Goal: Task Accomplishment & Management: Manage account settings

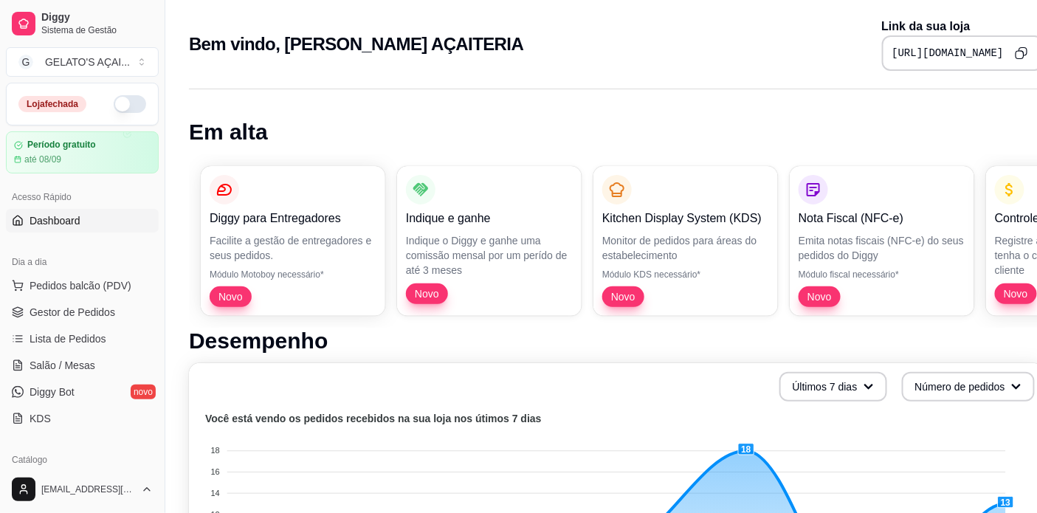
click at [116, 105] on button "button" at bounding box center [130, 104] width 32 height 18
click at [77, 311] on span "Gestor de Pedidos" at bounding box center [73, 312] width 86 height 15
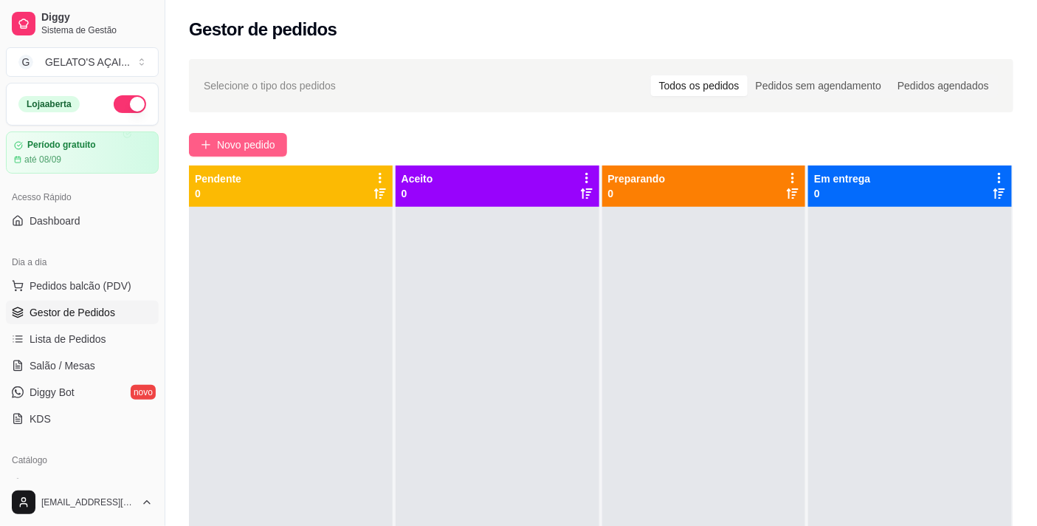
click at [238, 137] on span "Novo pedido" at bounding box center [246, 145] width 58 height 16
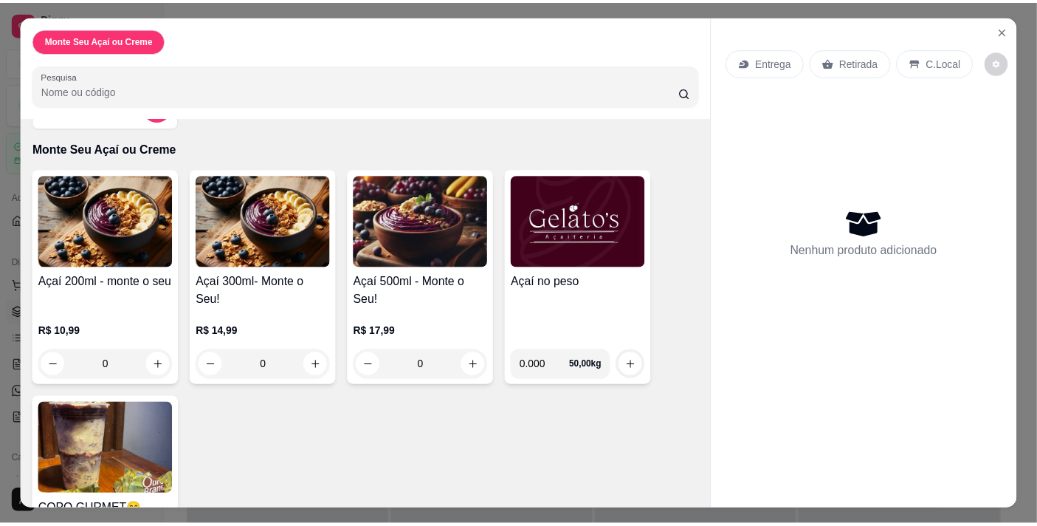
scroll to position [172, 0]
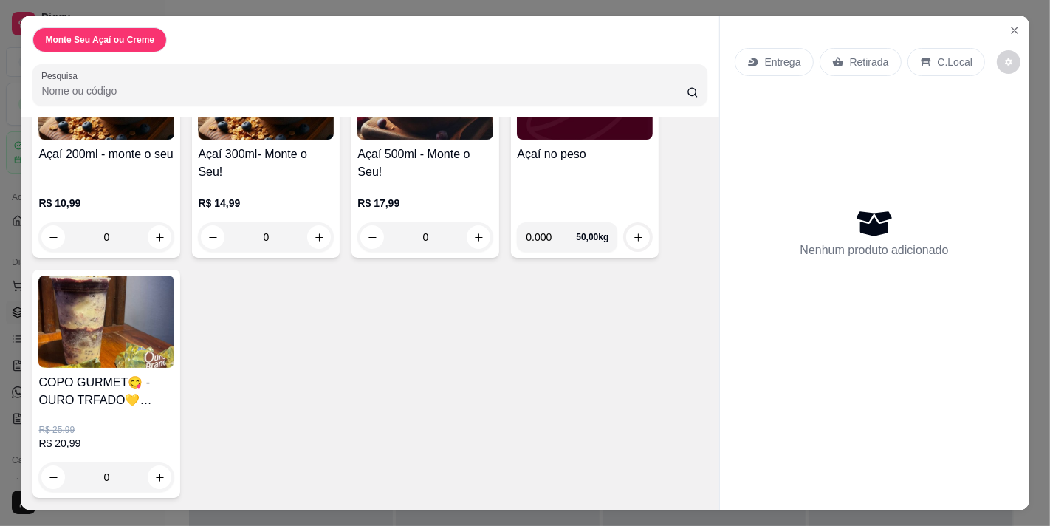
click at [566, 163] on div "Açaí no peso" at bounding box center [585, 177] width 136 height 65
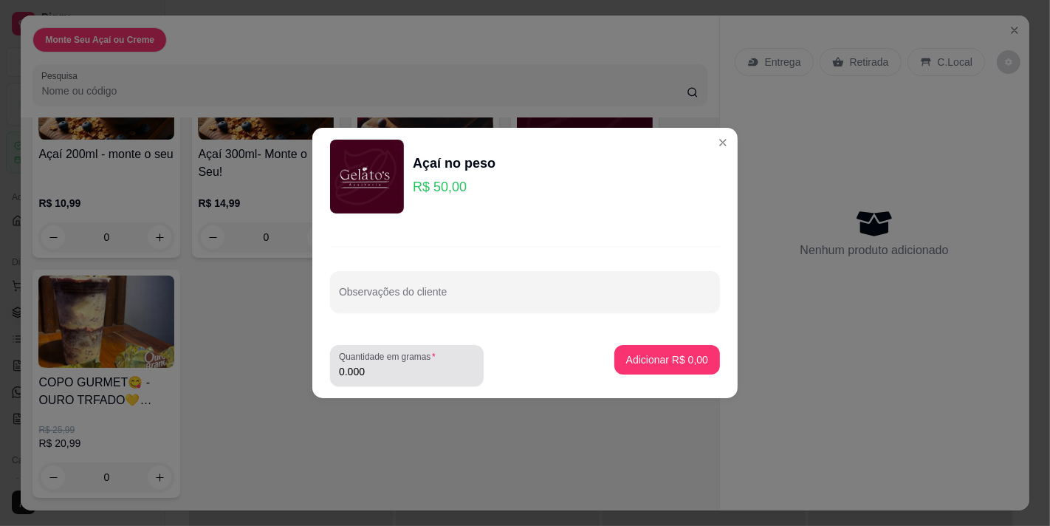
click at [388, 380] on div "0.000" at bounding box center [407, 366] width 136 height 30
drag, startPoint x: 385, startPoint y: 377, endPoint x: 332, endPoint y: 375, distance: 53.2
click at [332, 375] on div "Quantidade em gramas 0.000" at bounding box center [407, 365] width 154 height 41
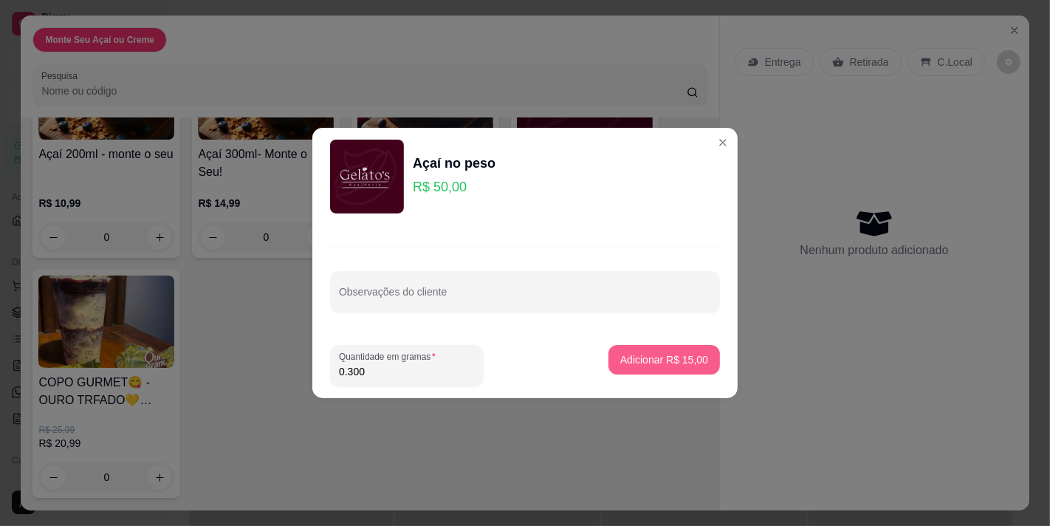
type input "0.300"
click at [663, 352] on p "Adicionar R$ 15,00" at bounding box center [665, 359] width 86 height 14
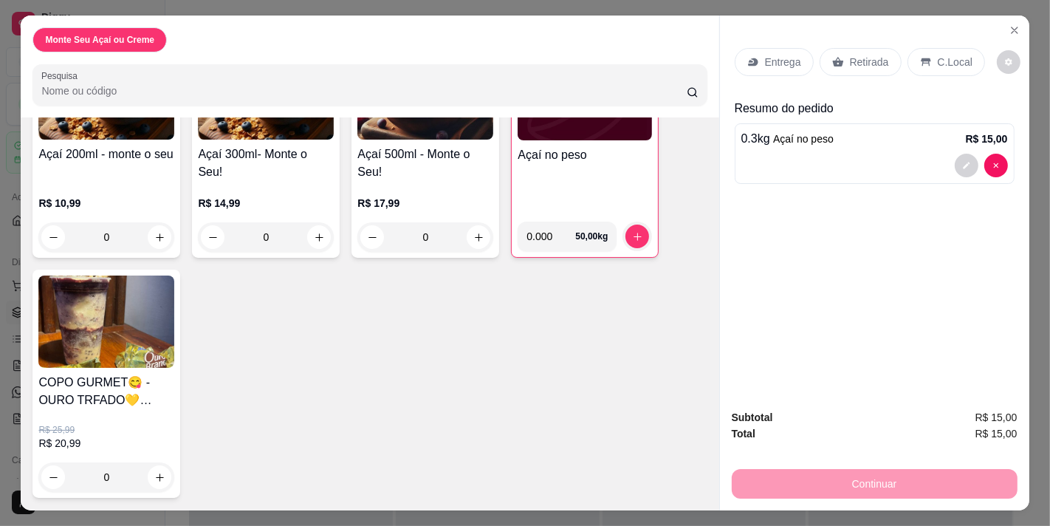
click at [941, 66] on div "C.Local" at bounding box center [946, 62] width 78 height 28
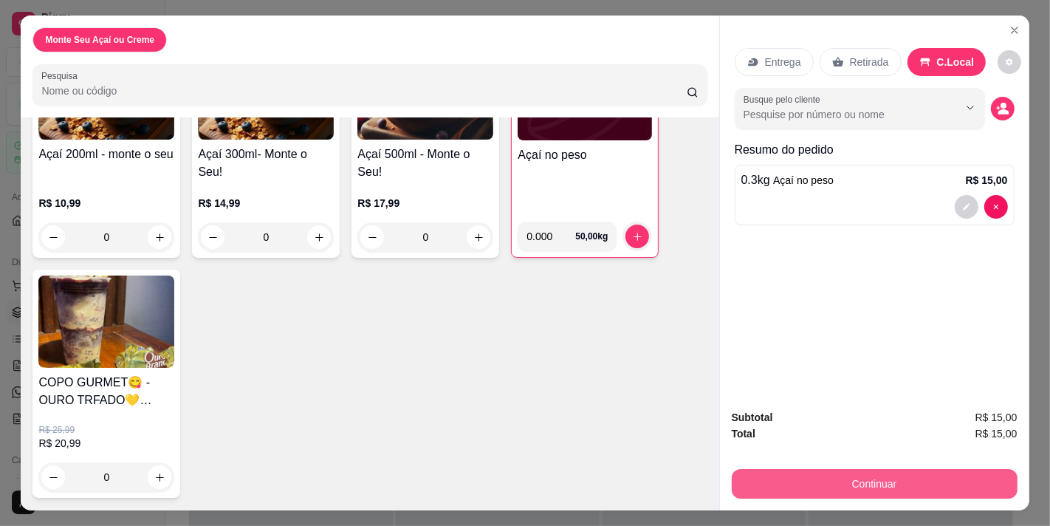
click at [888, 485] on button "Continuar" at bounding box center [875, 484] width 286 height 30
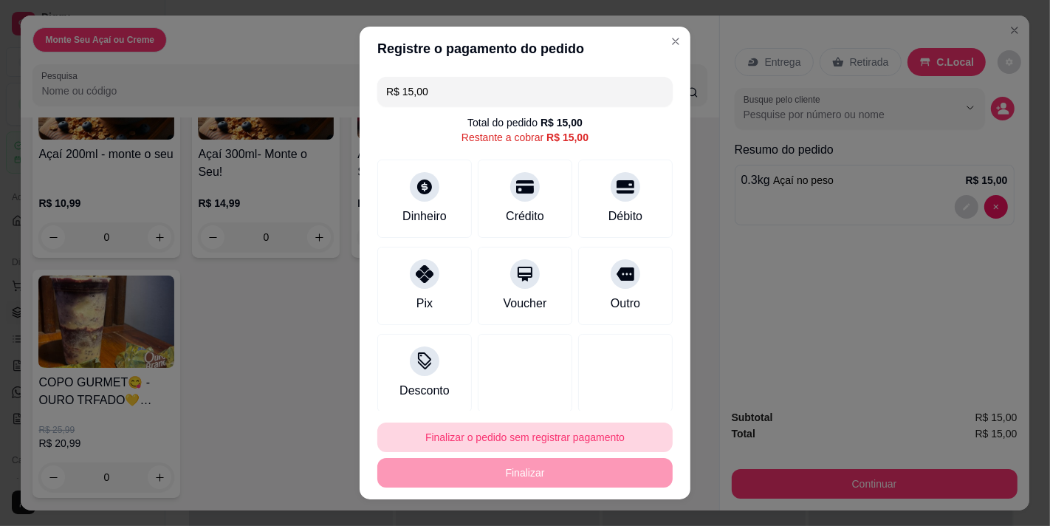
click at [520, 442] on button "Finalizar o pedido sem registrar pagamento" at bounding box center [524, 437] width 295 height 30
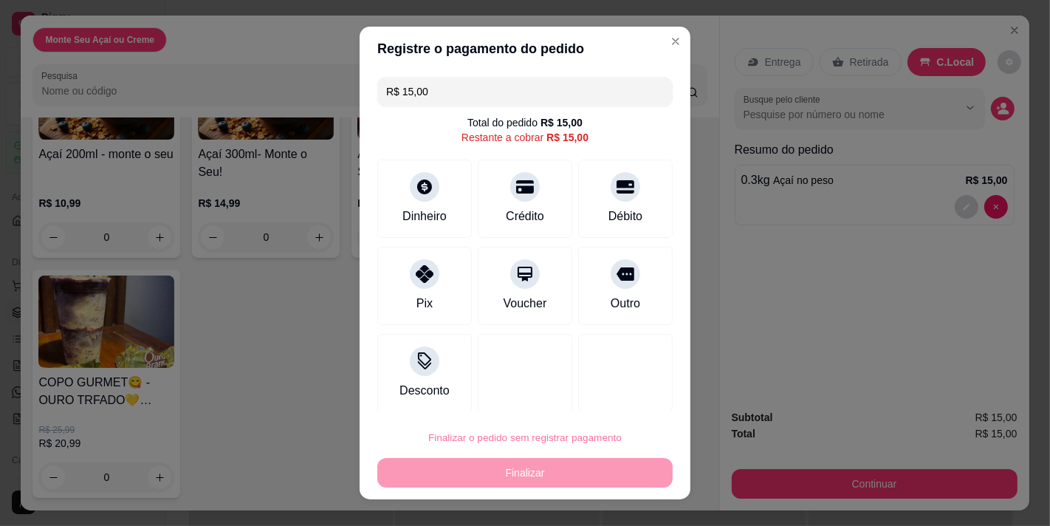
click at [610, 395] on button "Confirmar" at bounding box center [609, 396] width 52 height 22
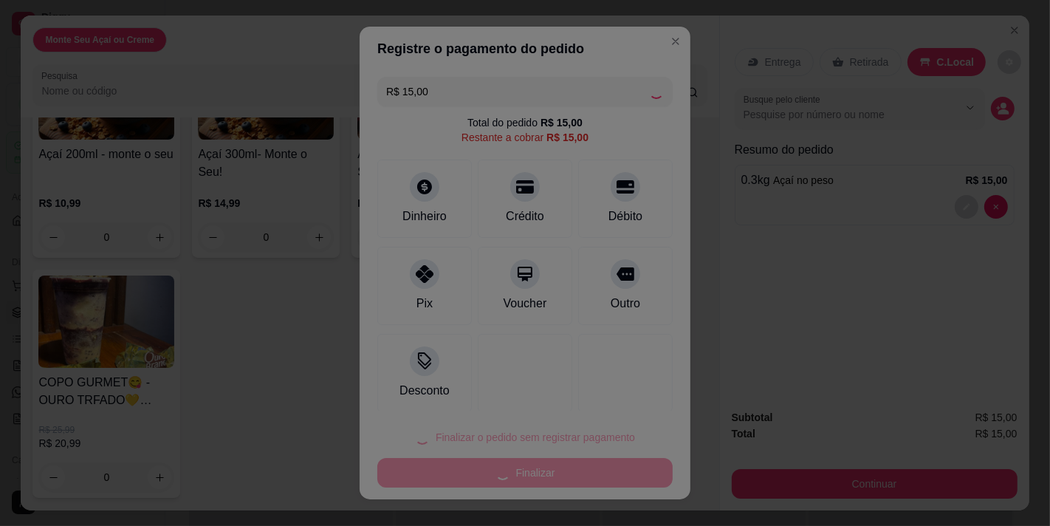
type input "R$ 0,00"
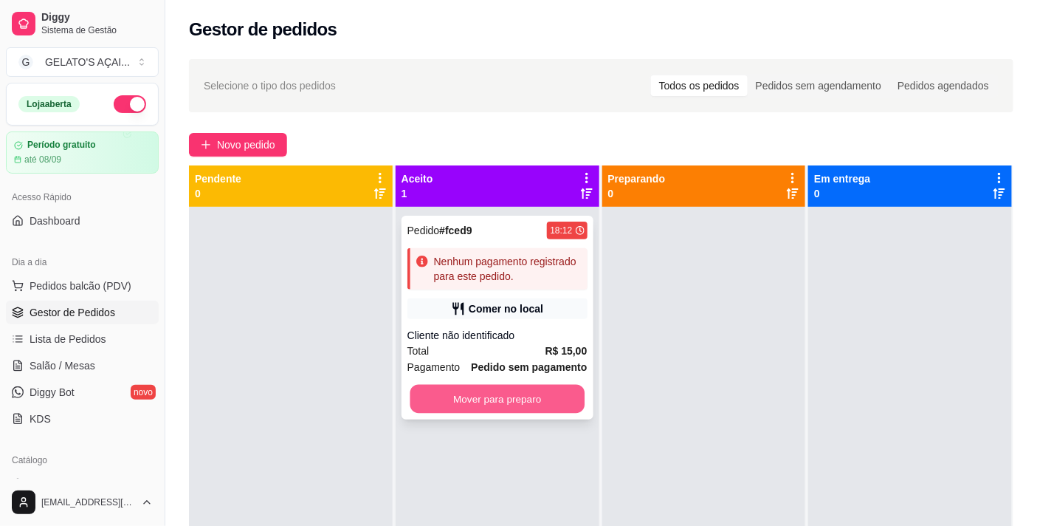
click at [547, 399] on button "Mover para preparo" at bounding box center [497, 399] width 174 height 29
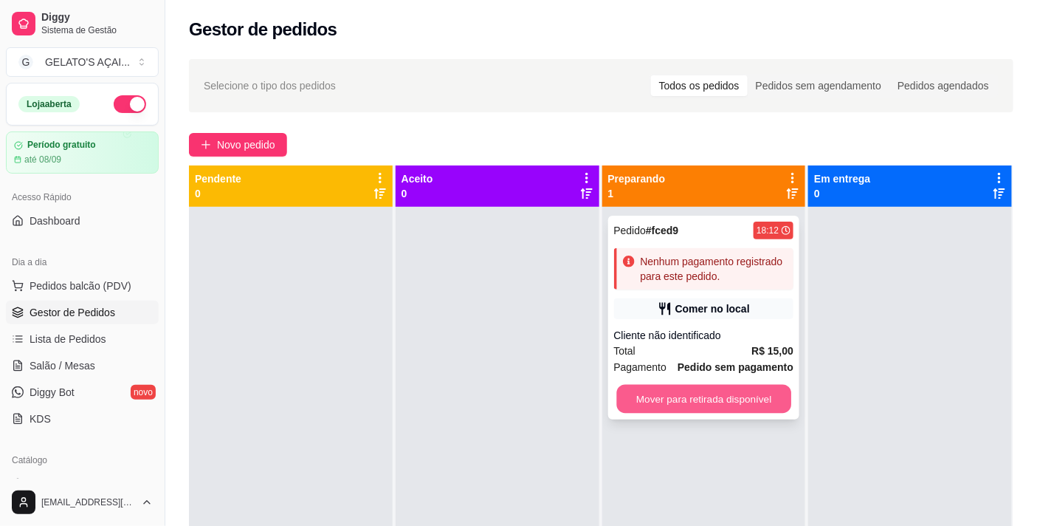
click at [670, 394] on button "Mover para retirada disponível" at bounding box center [704, 399] width 174 height 29
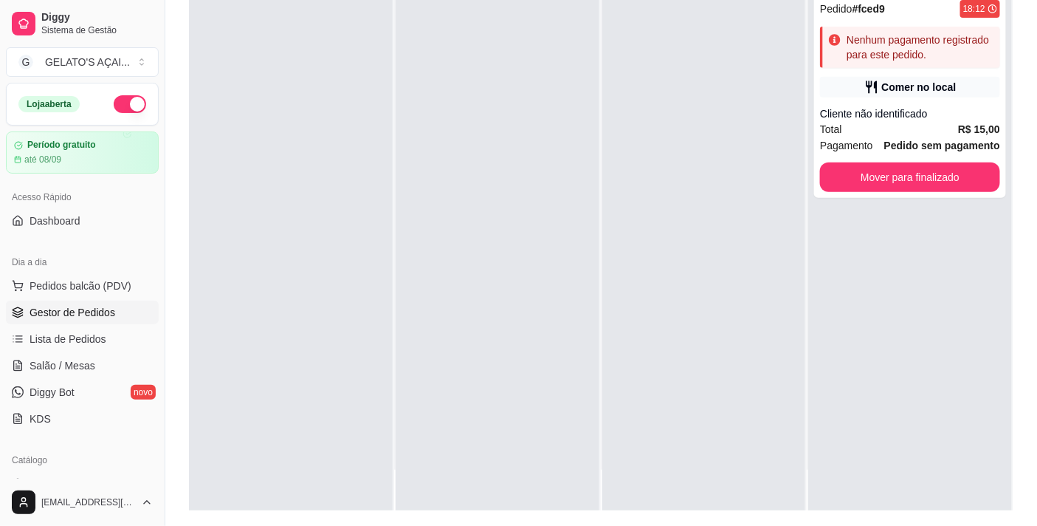
scroll to position [225, 0]
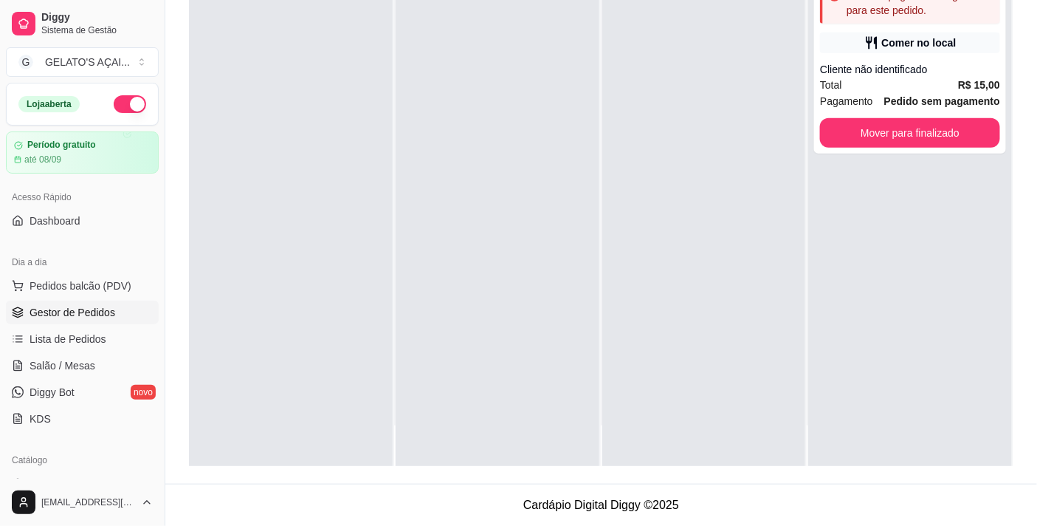
click at [569, 297] on div at bounding box center [498, 204] width 204 height 526
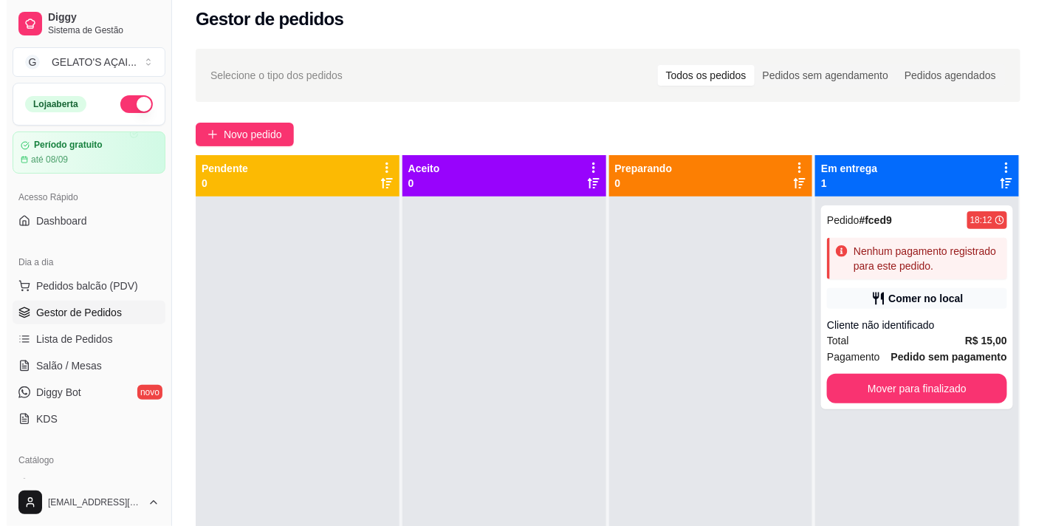
scroll to position [0, 0]
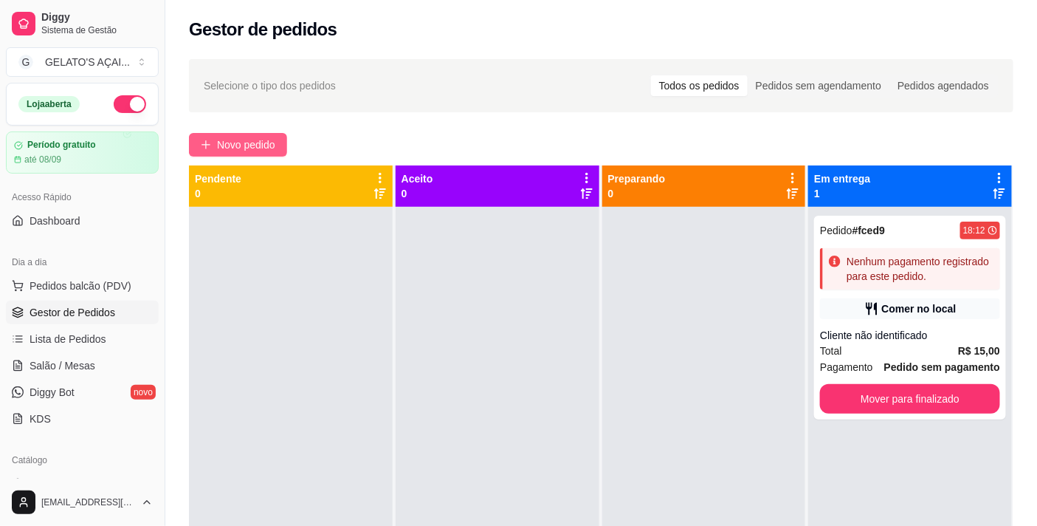
click at [253, 134] on button "Novo pedido" at bounding box center [238, 145] width 98 height 24
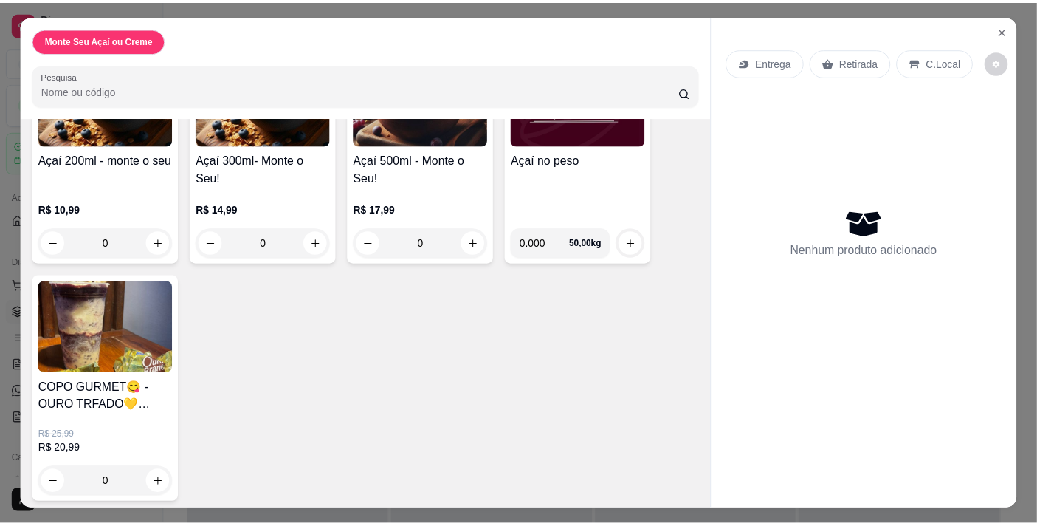
scroll to position [172, 0]
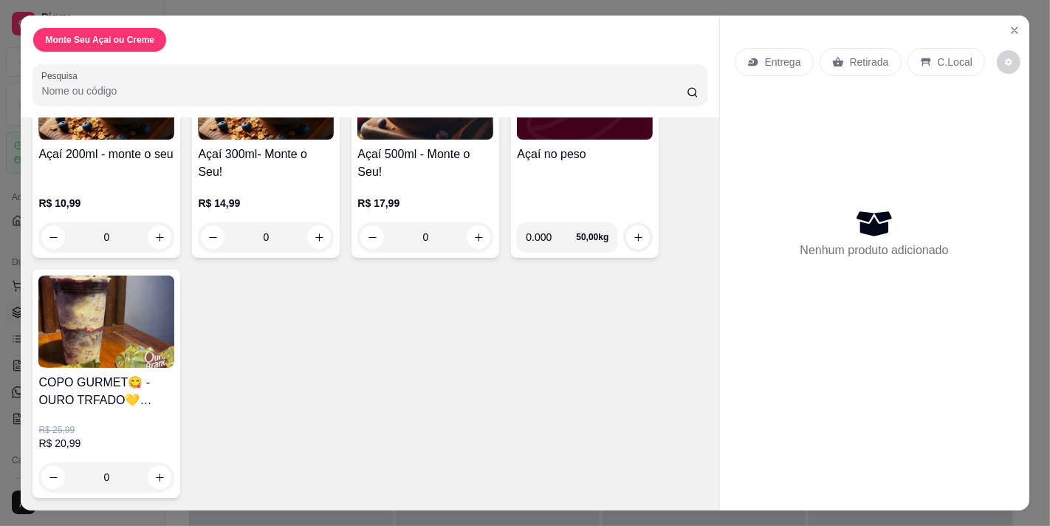
click at [546, 151] on h4 "Açaí no peso" at bounding box center [585, 154] width 136 height 18
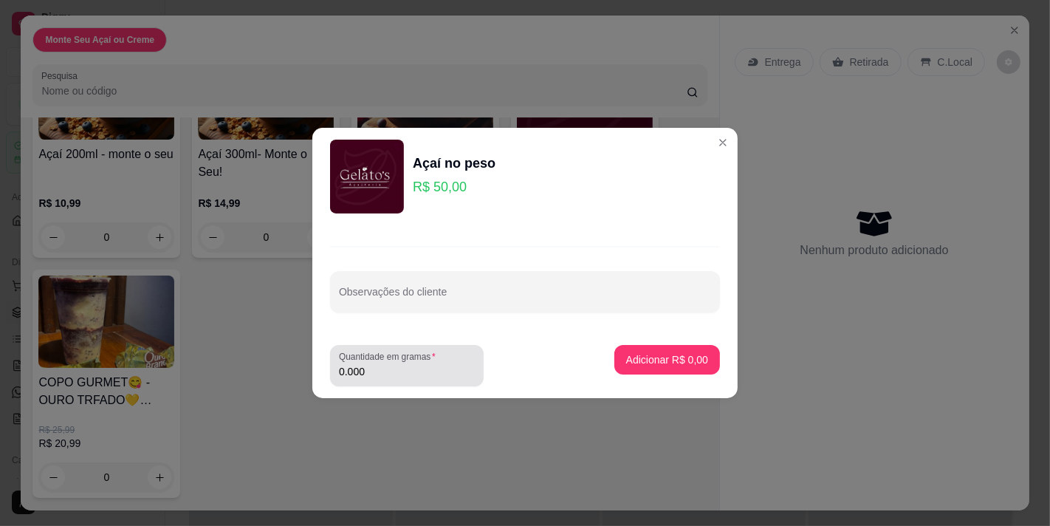
click at [416, 378] on input "0.000" at bounding box center [407, 371] width 136 height 15
click at [413, 380] on div "Quantidade em gramas 0.000" at bounding box center [407, 365] width 154 height 41
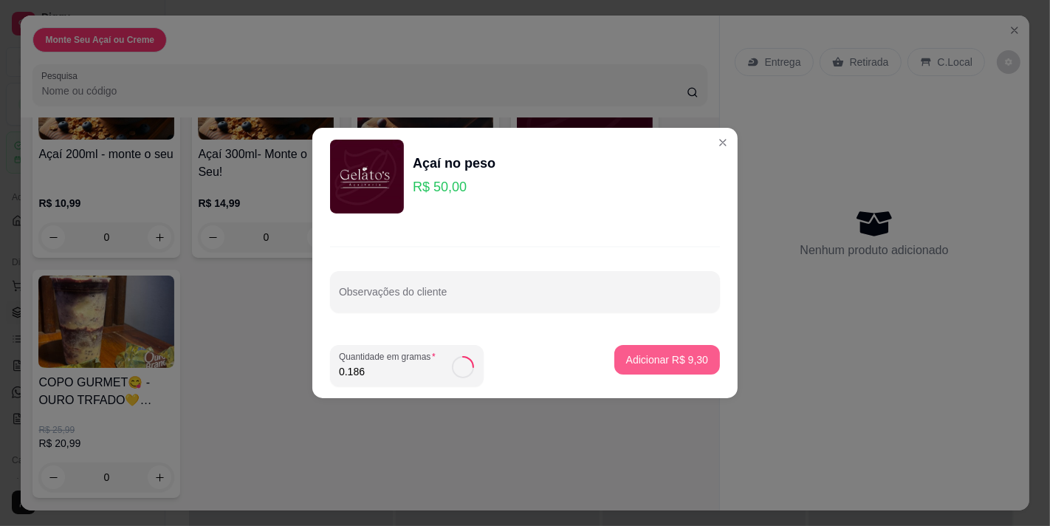
type input "0.186"
click at [687, 355] on p "Adicionar R$ 9,30" at bounding box center [667, 359] width 82 height 15
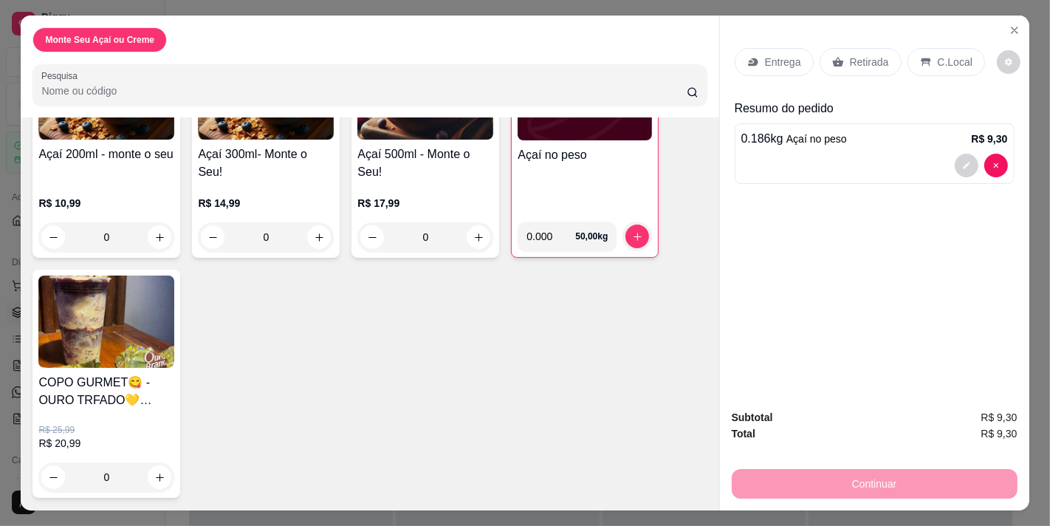
click at [951, 48] on div "C.Local" at bounding box center [946, 62] width 78 height 28
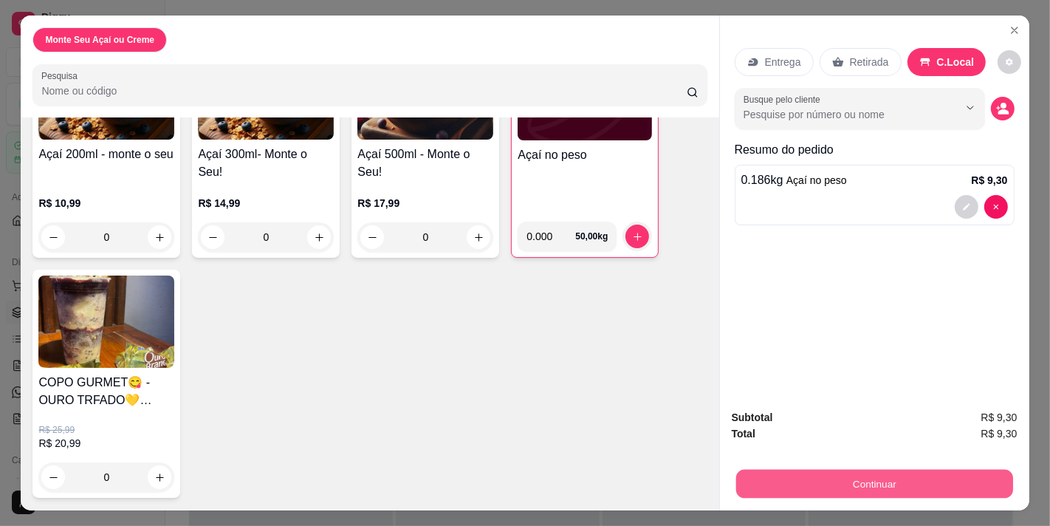
click at [833, 476] on button "Continuar" at bounding box center [873, 483] width 277 height 29
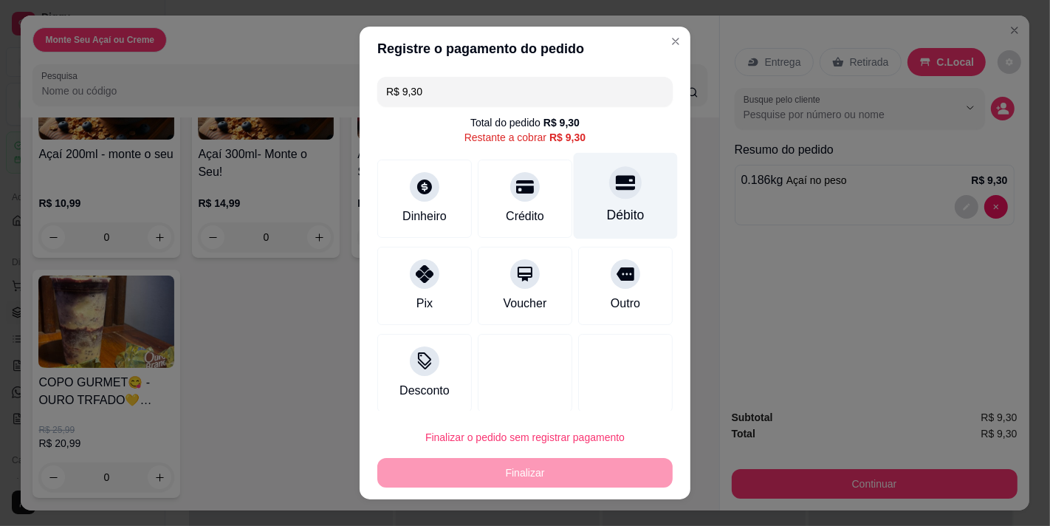
click at [609, 196] on div at bounding box center [625, 182] width 32 height 32
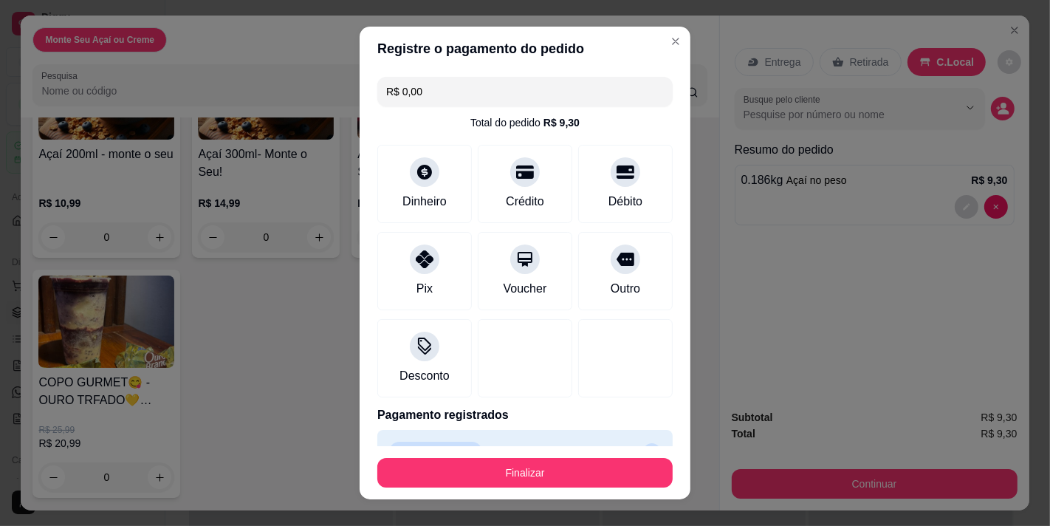
click at [557, 490] on footer "Finalizar" at bounding box center [525, 472] width 331 height 53
click at [566, 478] on button "Finalizar" at bounding box center [524, 473] width 295 height 30
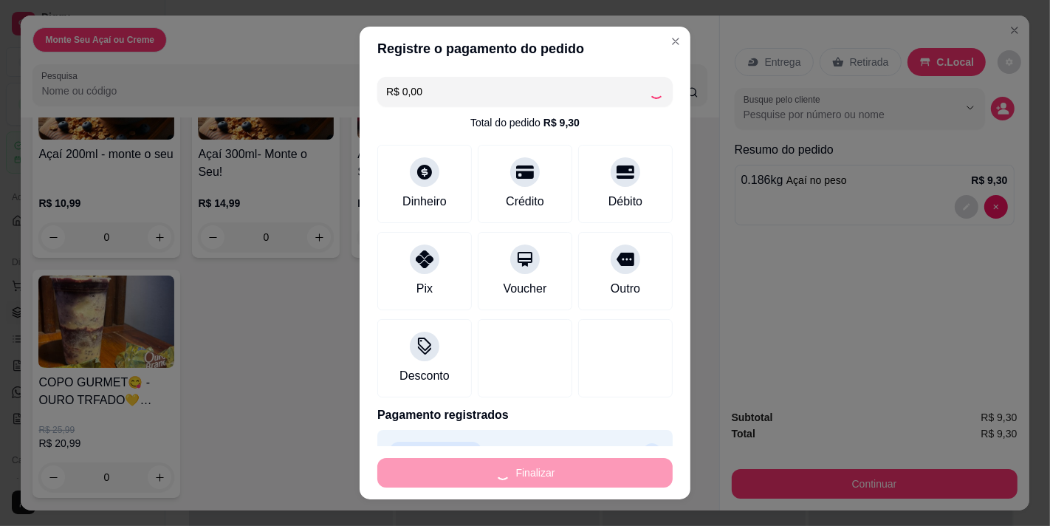
type input "-R$ 9,30"
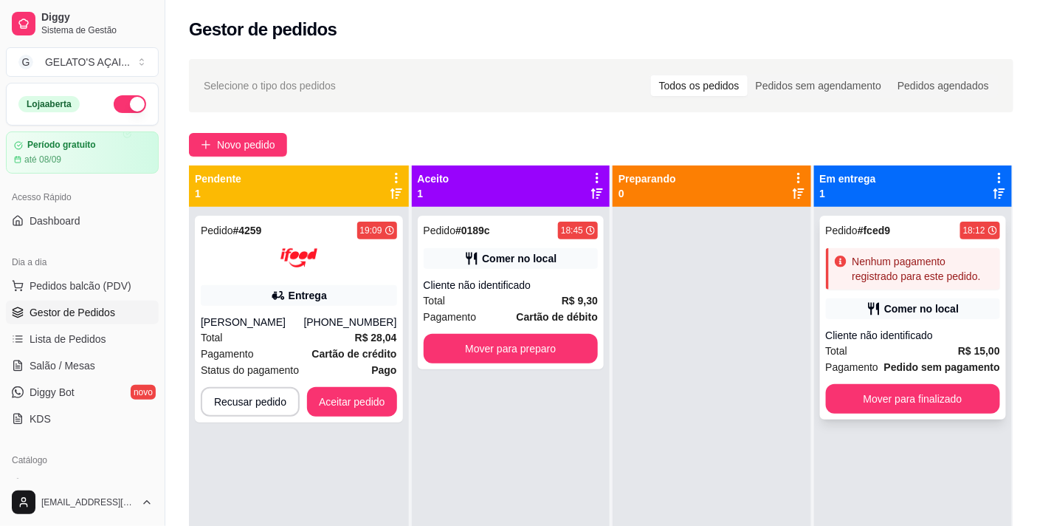
click at [927, 311] on div "Comer no local" at bounding box center [922, 308] width 75 height 15
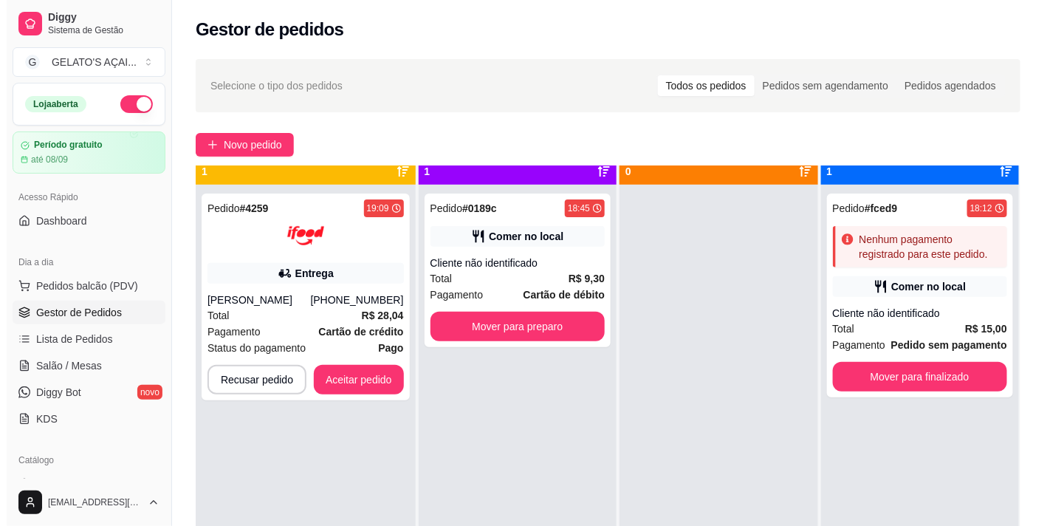
scroll to position [41, 0]
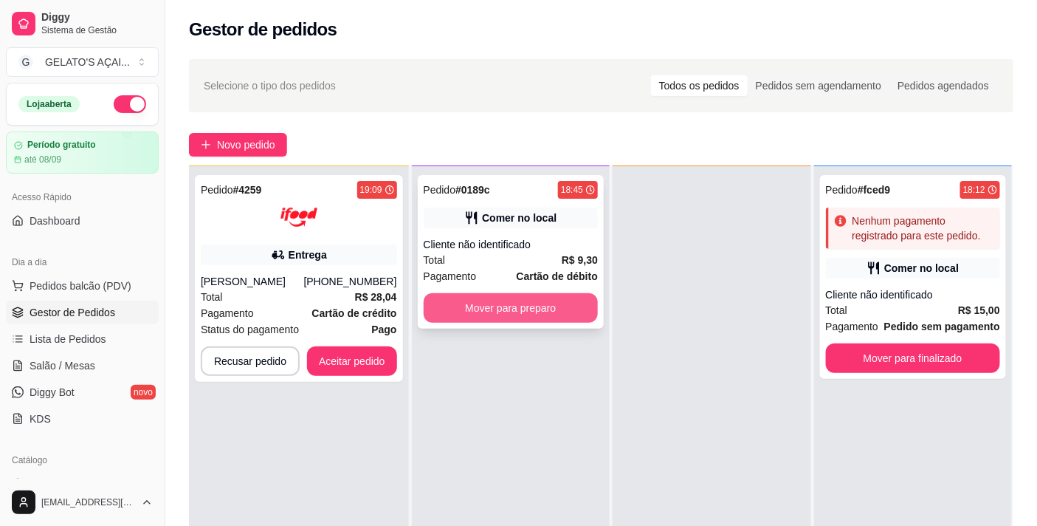
click at [526, 310] on button "Mover para preparo" at bounding box center [511, 308] width 174 height 30
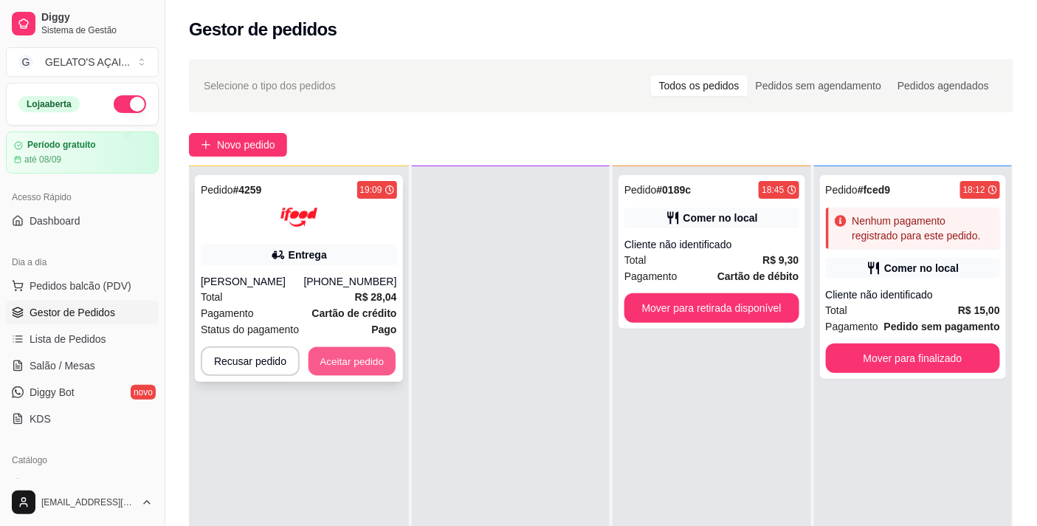
click at [347, 364] on button "Aceitar pedido" at bounding box center [352, 361] width 87 height 29
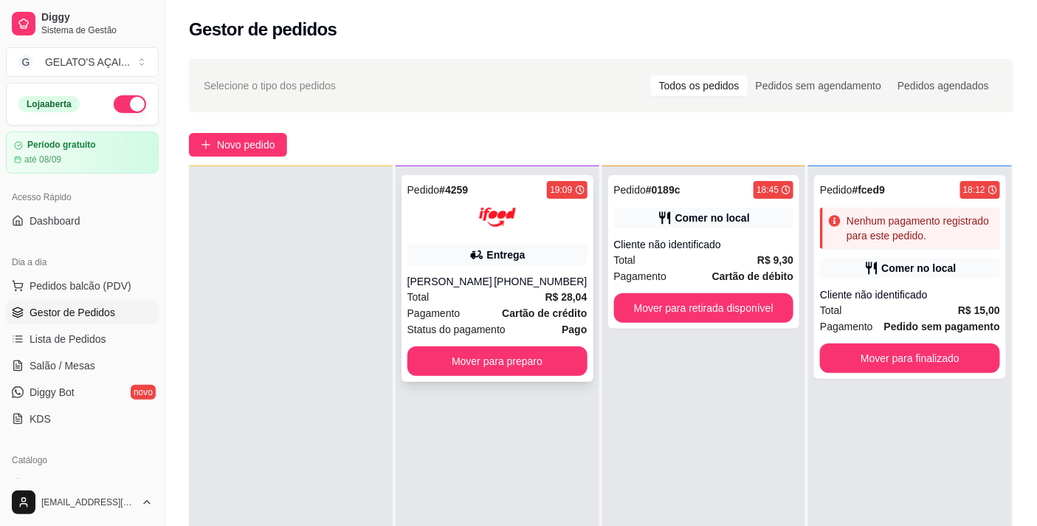
click at [530, 298] on div "Total R$ 28,04" at bounding box center [498, 297] width 180 height 16
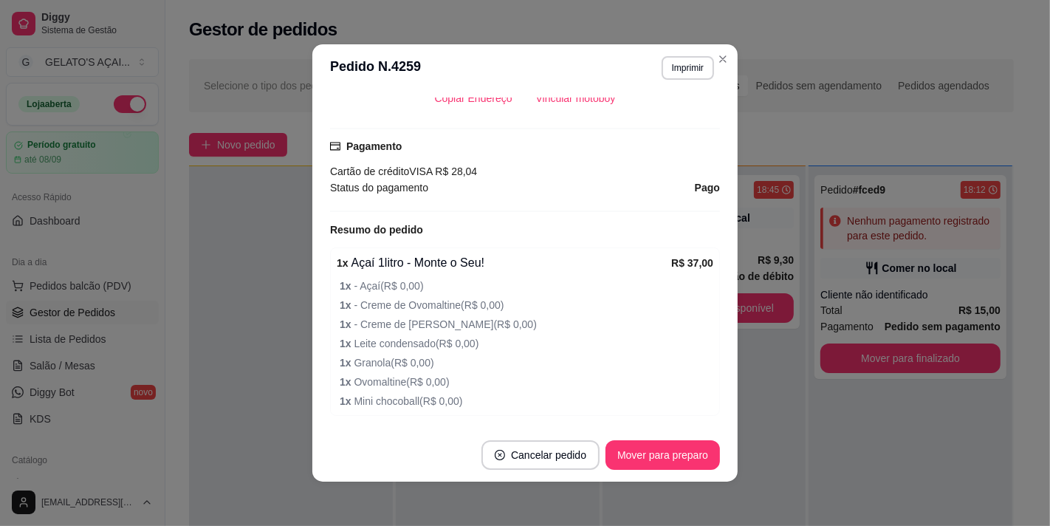
scroll to position [437, 0]
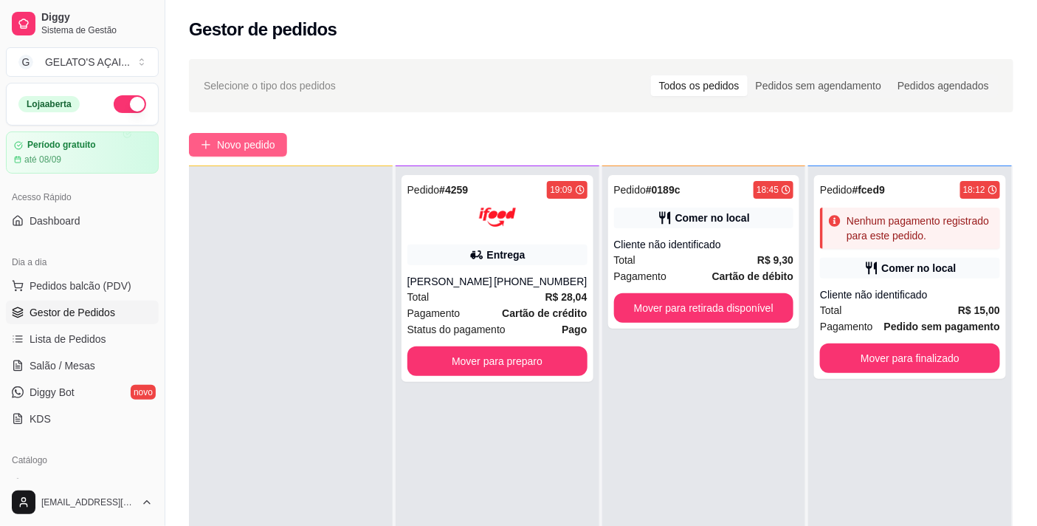
click at [239, 142] on span "Novo pedido" at bounding box center [246, 145] width 58 height 16
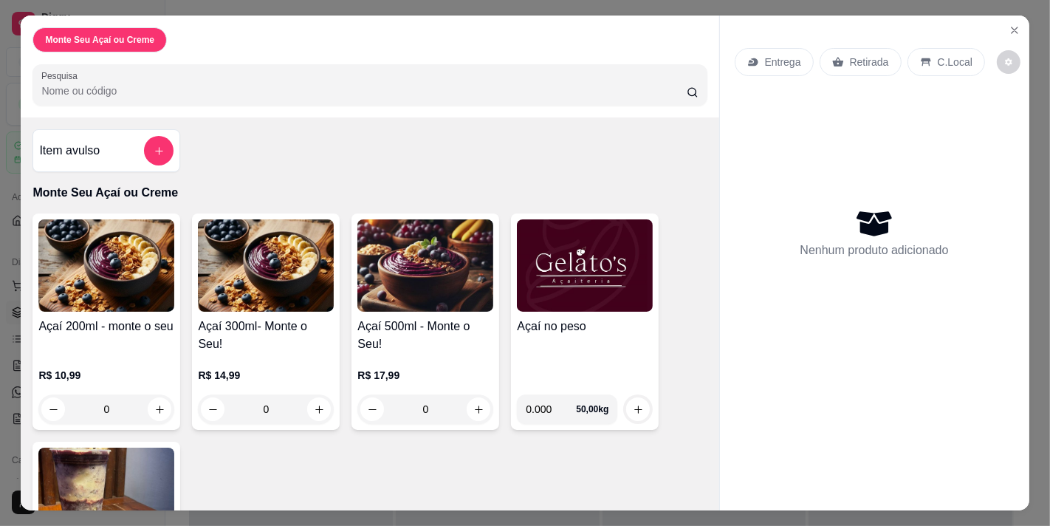
click at [594, 271] on img at bounding box center [585, 265] width 136 height 92
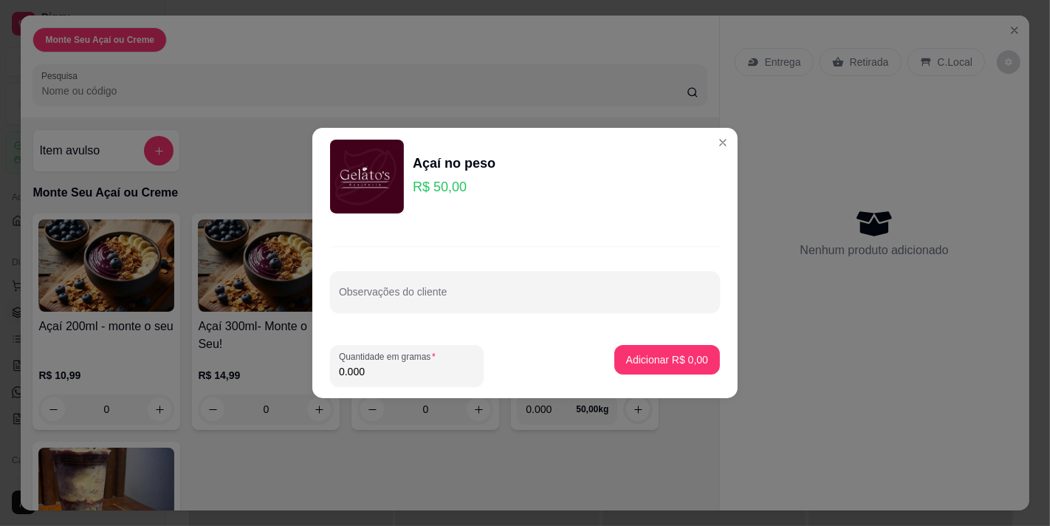
click at [331, 377] on div "Quantidade em gramas 0.000" at bounding box center [407, 365] width 154 height 41
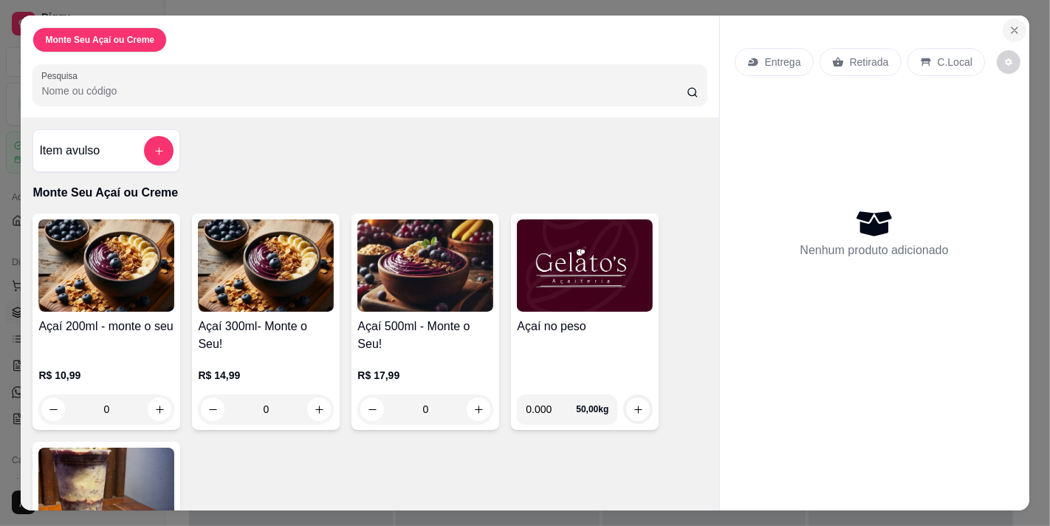
click at [1010, 30] on icon "Close" at bounding box center [1015, 30] width 12 height 12
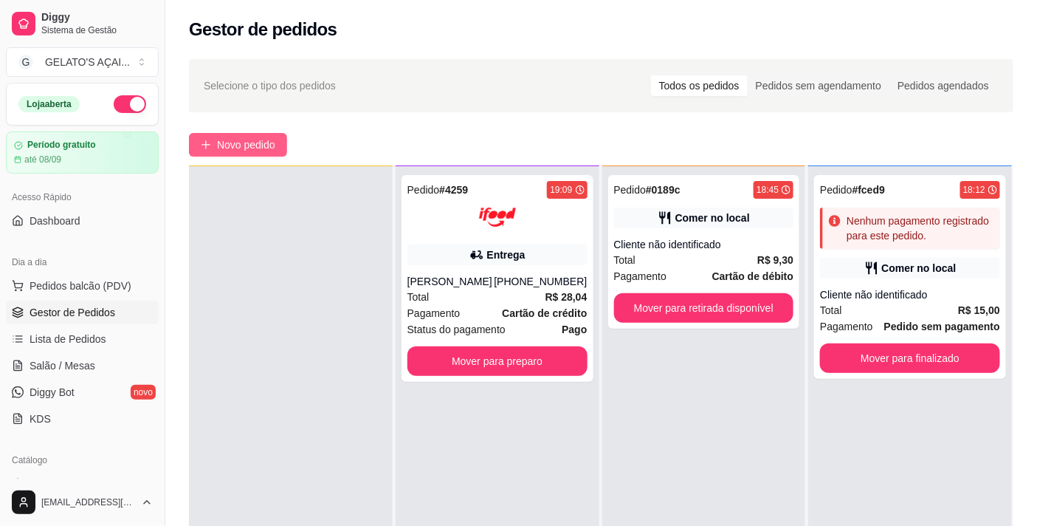
click at [278, 143] on button "Novo pedido" at bounding box center [238, 145] width 98 height 24
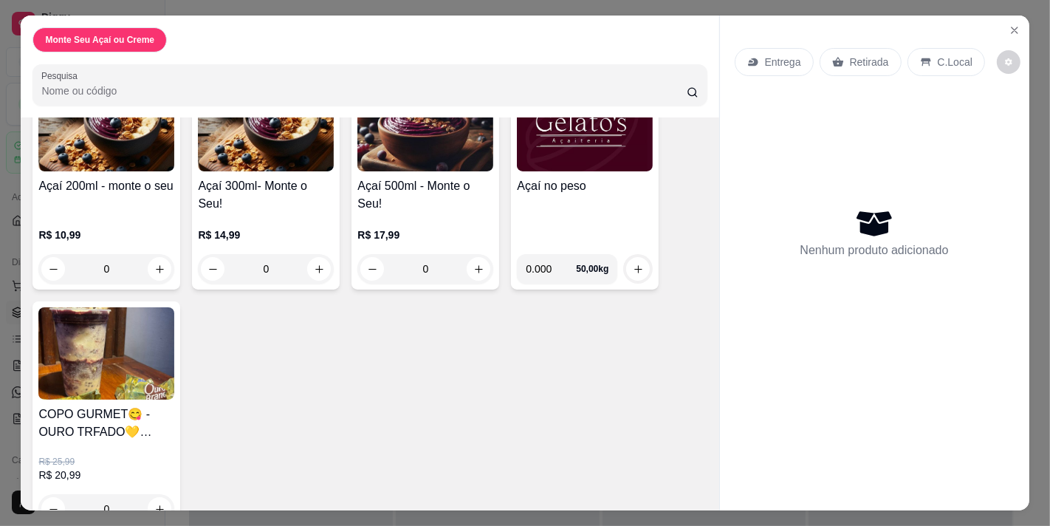
scroll to position [172, 0]
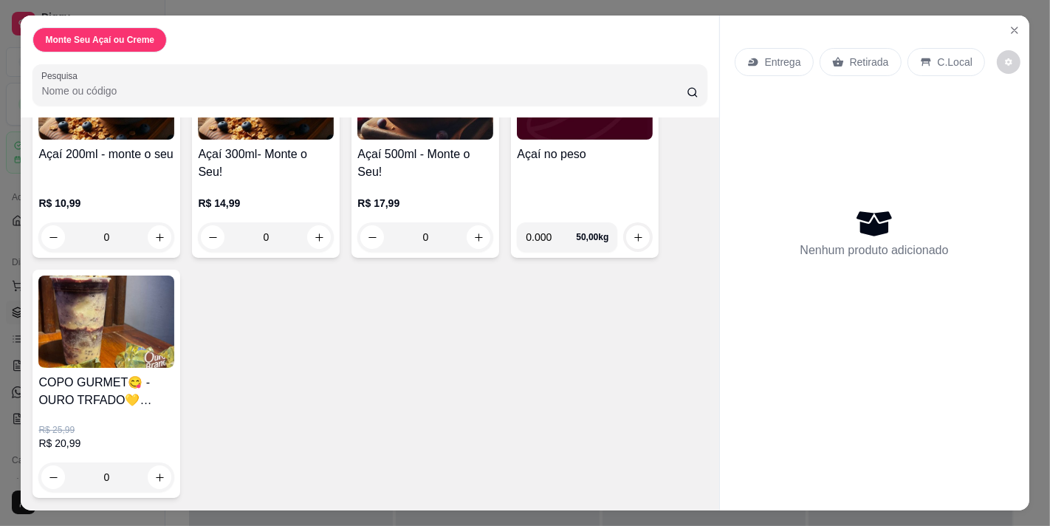
click at [580, 161] on div "Açaí no peso" at bounding box center [585, 177] width 136 height 65
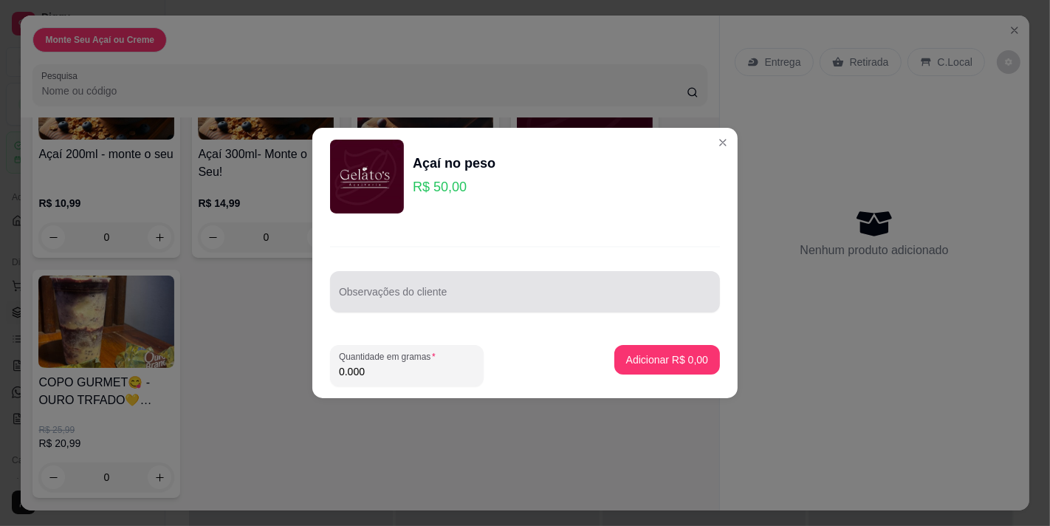
click at [430, 313] on div "Observações do cliente" at bounding box center [524, 279] width 425 height 108
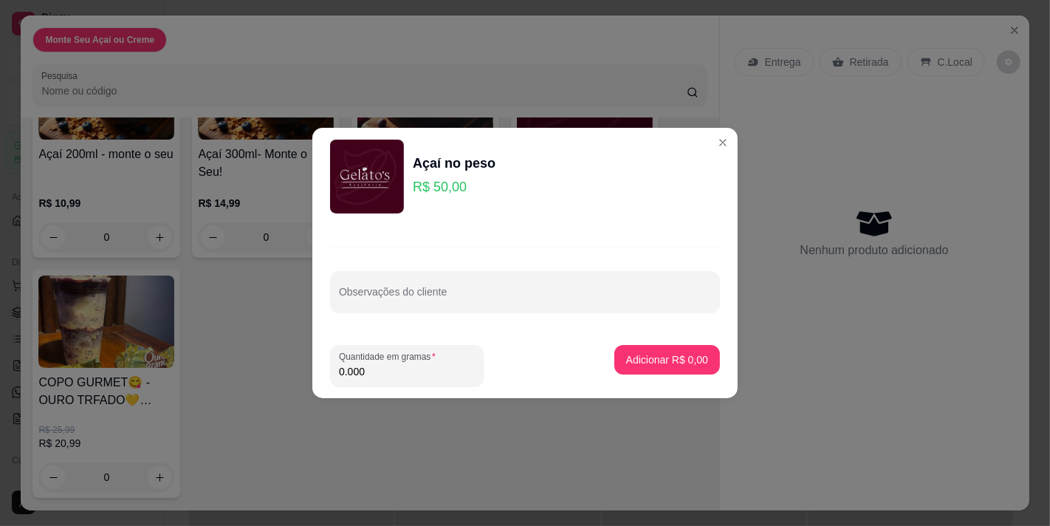
click at [443, 301] on input "Observações do cliente" at bounding box center [525, 297] width 372 height 15
click at [402, 300] on input "Observações do cliente" at bounding box center [525, 297] width 372 height 15
click at [399, 301] on input "Observações do cliente" at bounding box center [525, 297] width 372 height 15
type input "464"
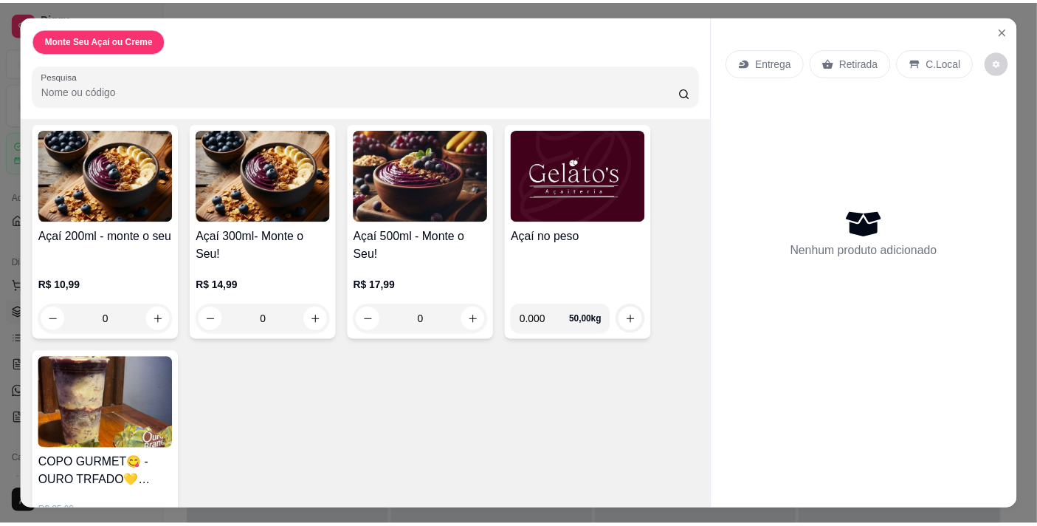
scroll to position [0, 0]
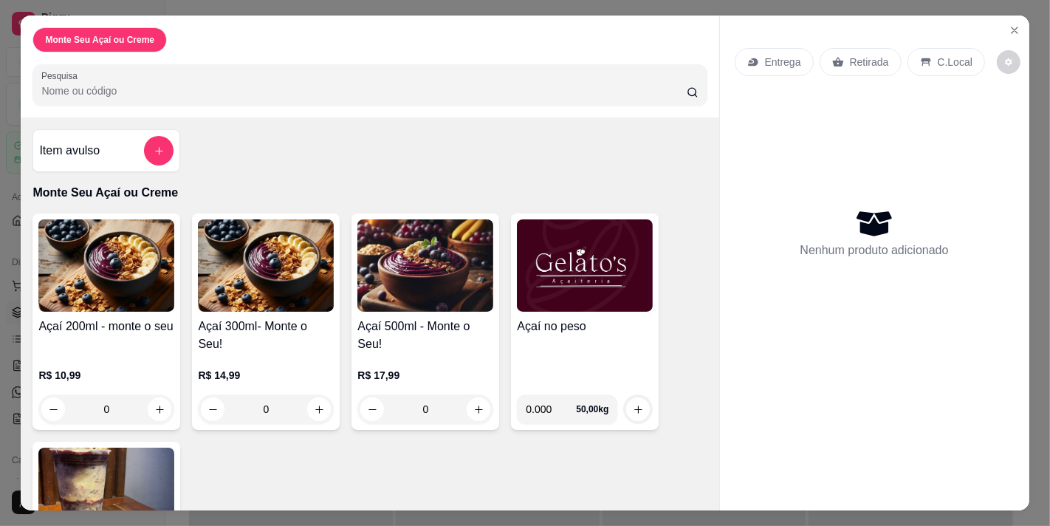
click at [566, 328] on h4 "Açaí no peso" at bounding box center [585, 326] width 136 height 18
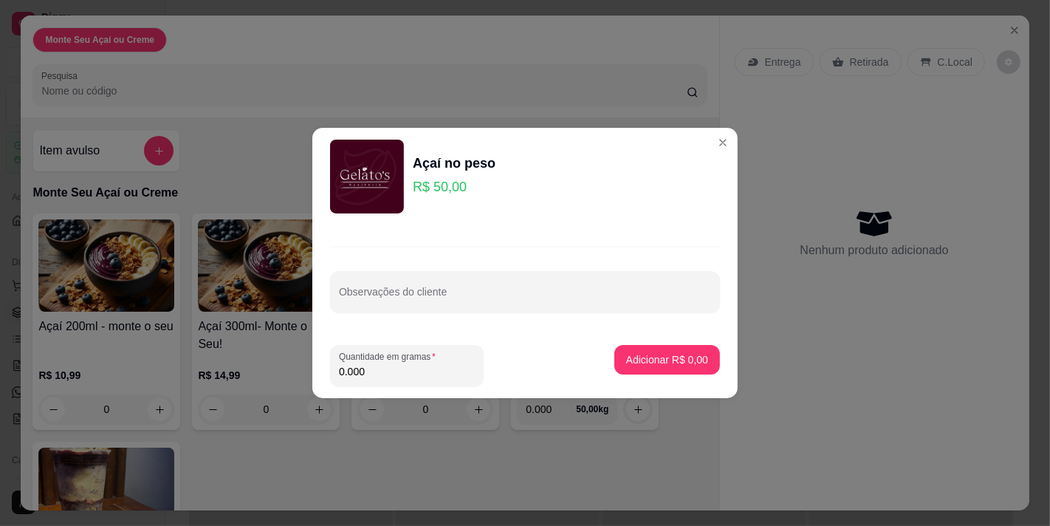
drag, startPoint x: 386, startPoint y: 371, endPoint x: 318, endPoint y: 371, distance: 67.9
click at [318, 371] on footer "Quantidade em gramas 0.000 Adicionar R$ 0,00" at bounding box center [524, 365] width 425 height 65
type input "0.772"
click at [635, 362] on p "Adicionar R$ 38,60" at bounding box center [664, 359] width 88 height 15
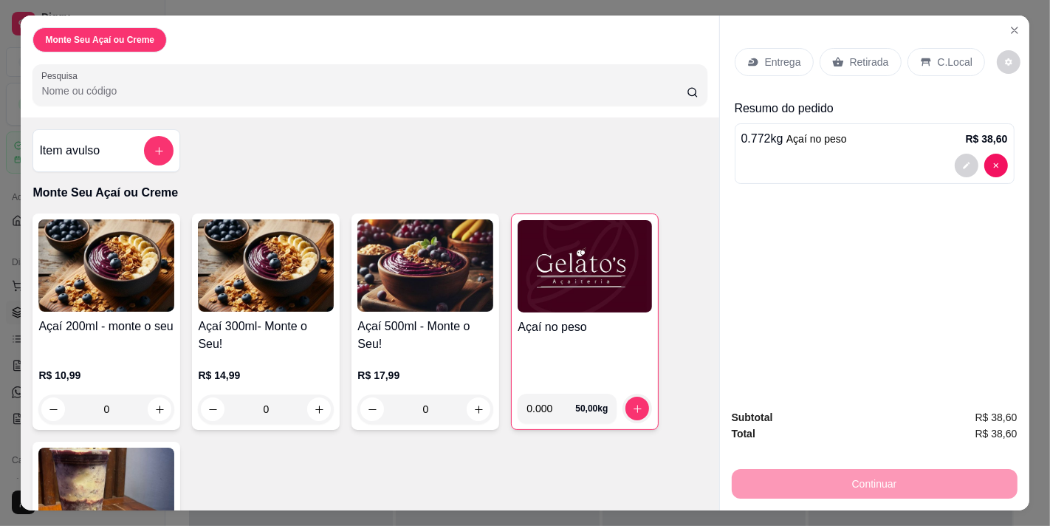
click at [943, 55] on p "C.Local" at bounding box center [955, 62] width 35 height 15
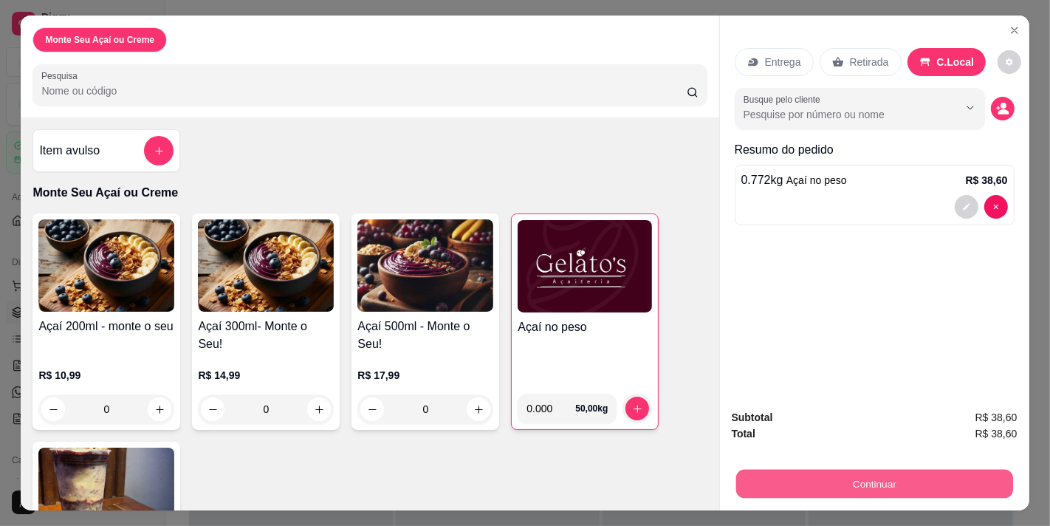
click at [858, 480] on button "Continuar" at bounding box center [873, 483] width 277 height 29
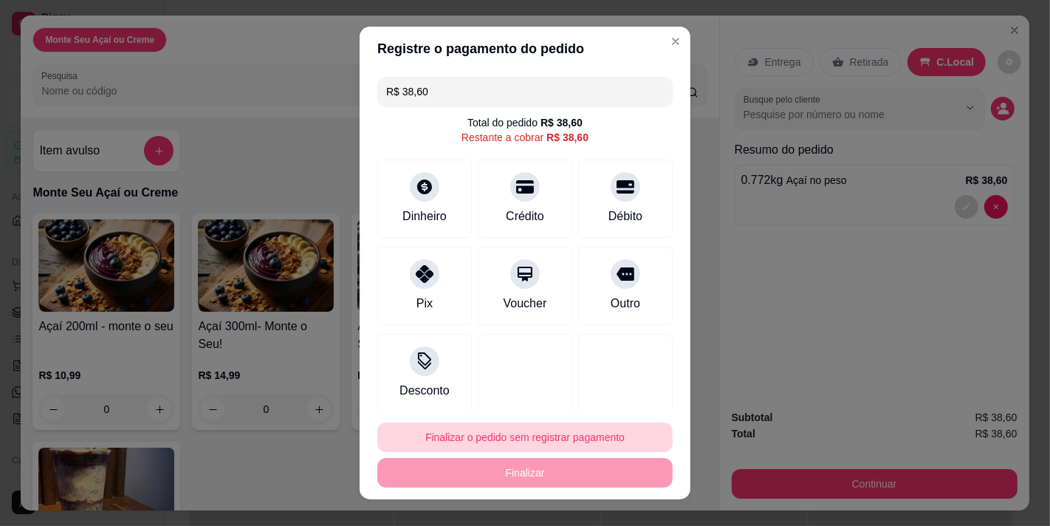
click at [569, 439] on button "Finalizar o pedido sem registrar pagamento" at bounding box center [524, 437] width 295 height 30
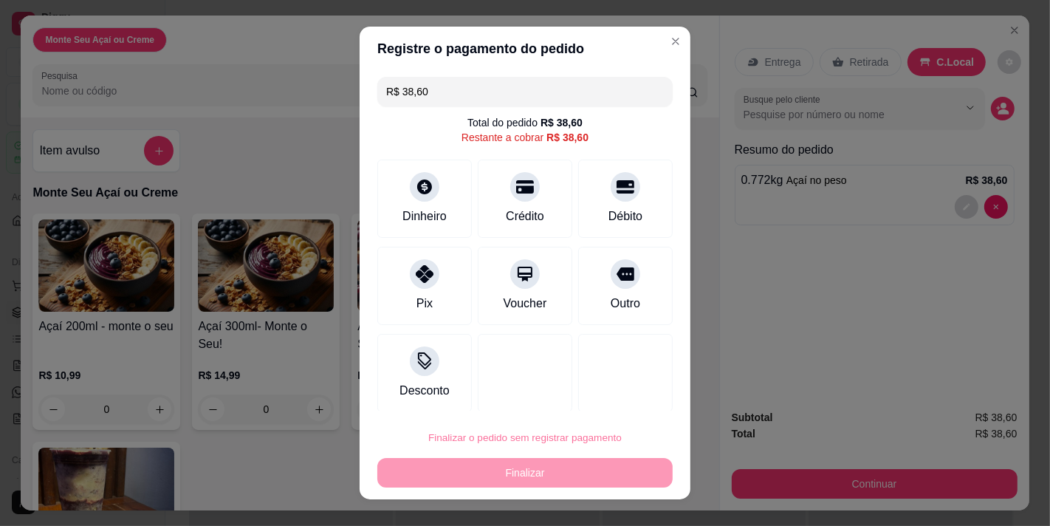
click at [628, 394] on button "Confirmar" at bounding box center [612, 393] width 55 height 23
type input "R$ 0,00"
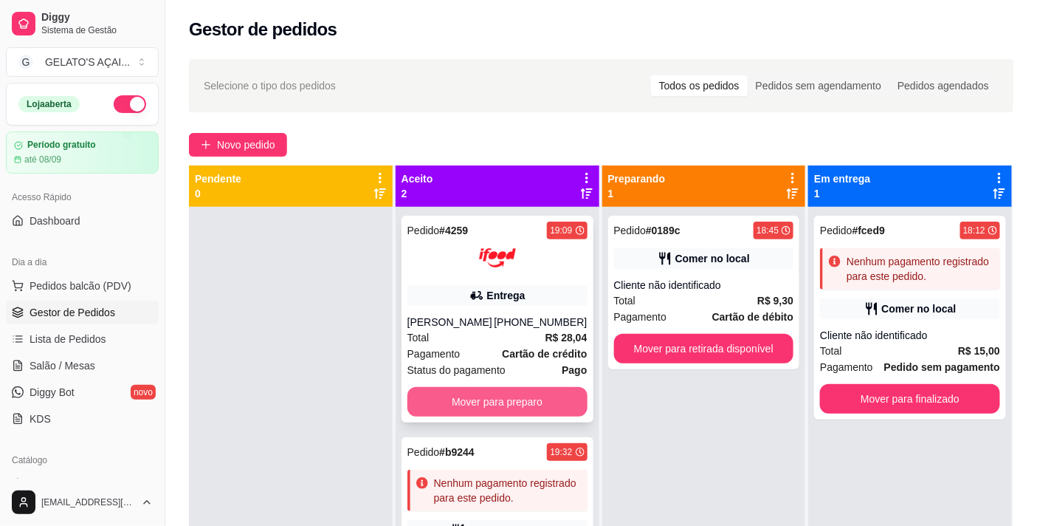
click at [515, 405] on button "Mover para preparo" at bounding box center [498, 402] width 180 height 30
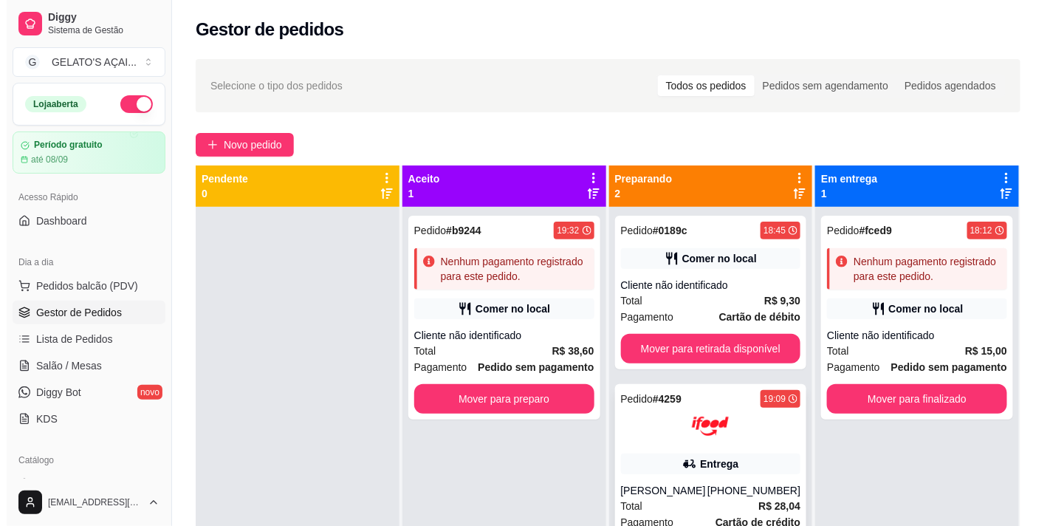
scroll to position [41, 0]
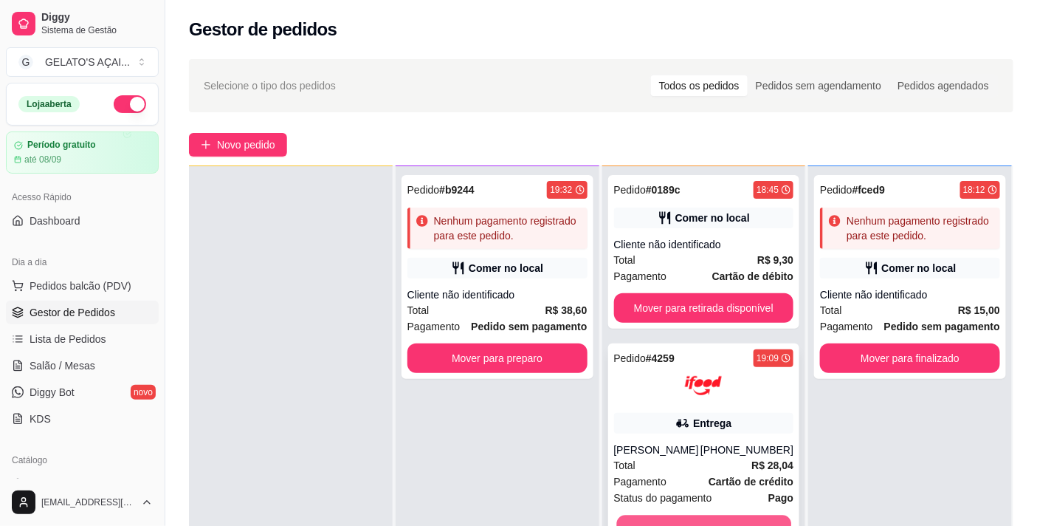
click at [698, 512] on button "Mover para entrega" at bounding box center [704, 529] width 174 height 29
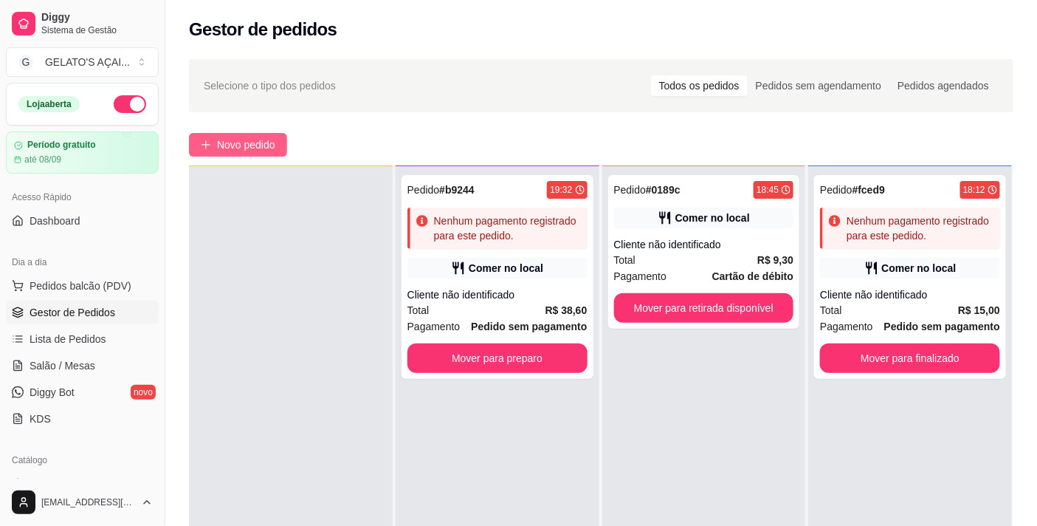
click at [202, 145] on icon "plus" at bounding box center [206, 144] width 8 height 1
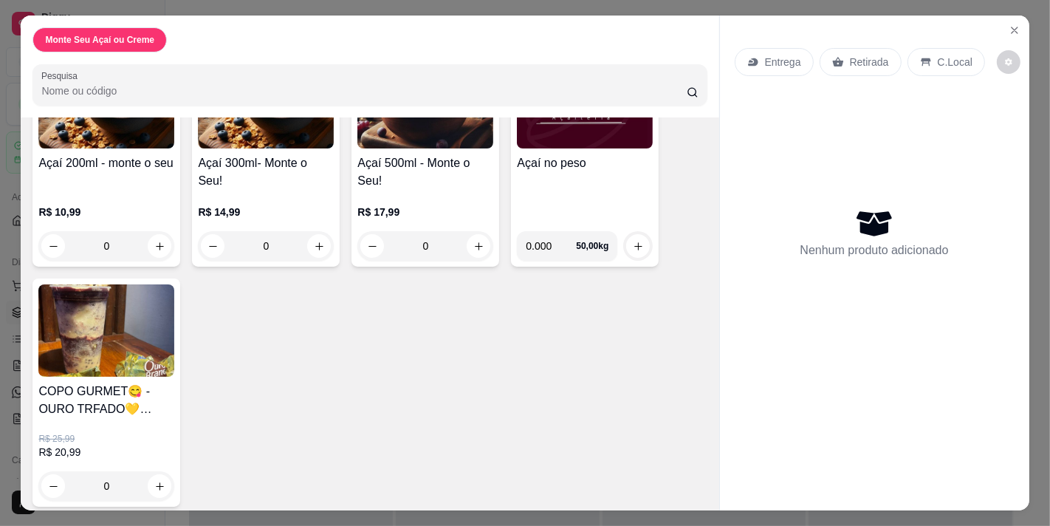
scroll to position [172, 0]
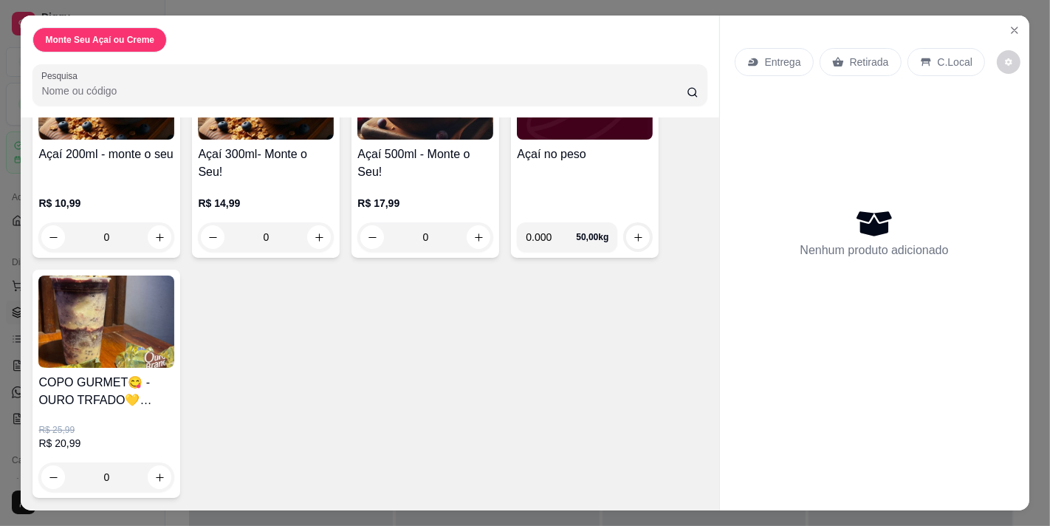
click at [584, 154] on h4 "Açaí no peso" at bounding box center [585, 154] width 136 height 18
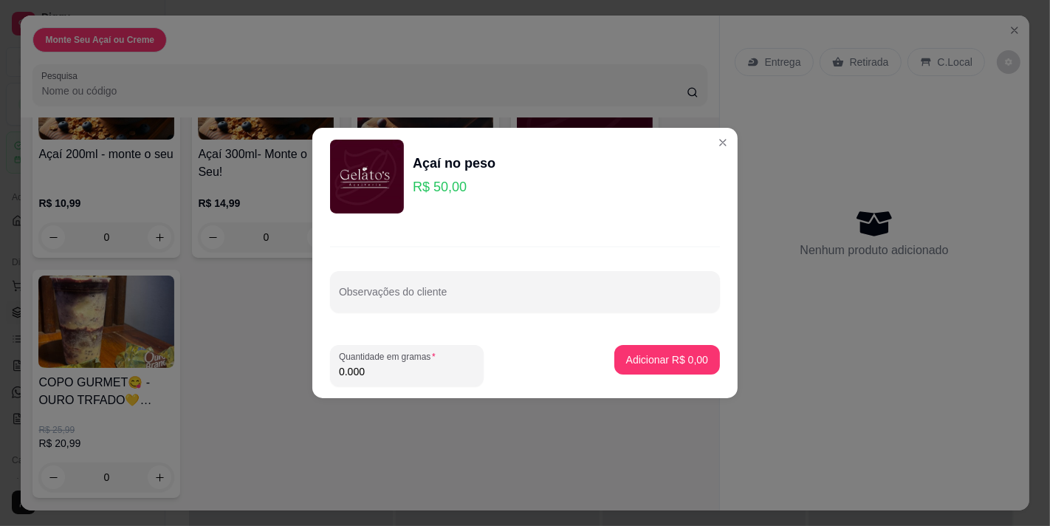
drag, startPoint x: 388, startPoint y: 372, endPoint x: 321, endPoint y: 374, distance: 67.2
click at [321, 374] on footer "Quantidade em gramas 0.000 Adicionar R$ 0,00" at bounding box center [524, 365] width 425 height 65
type input "0.246"
click at [640, 360] on p "Adicionar R$ 12,30" at bounding box center [664, 359] width 88 height 15
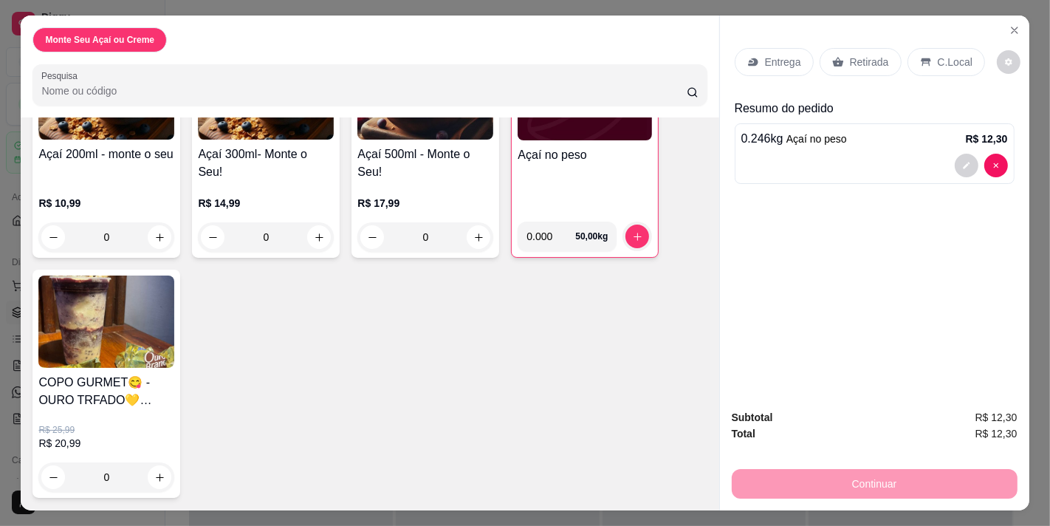
click at [920, 48] on div "C.Local" at bounding box center [946, 62] width 78 height 28
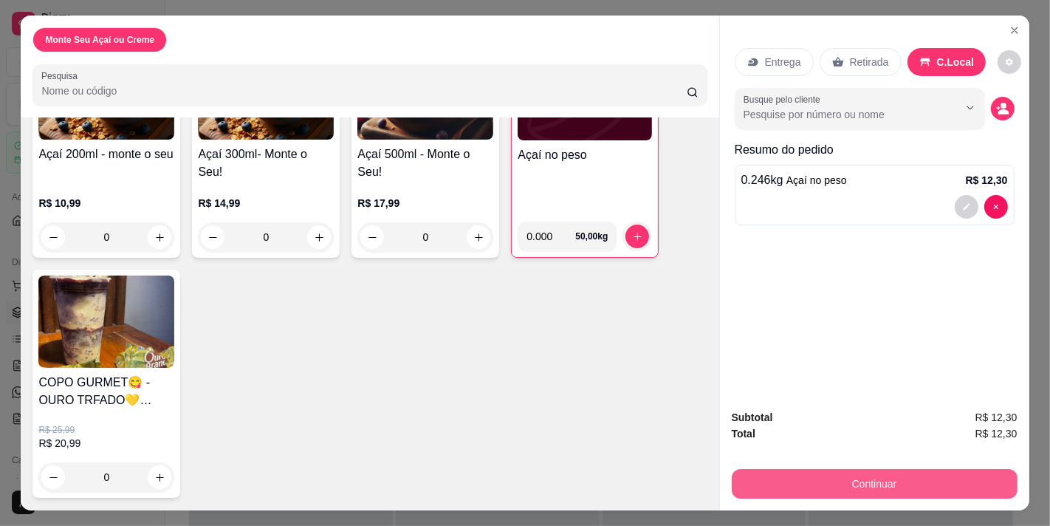
click at [866, 474] on button "Continuar" at bounding box center [875, 484] width 286 height 30
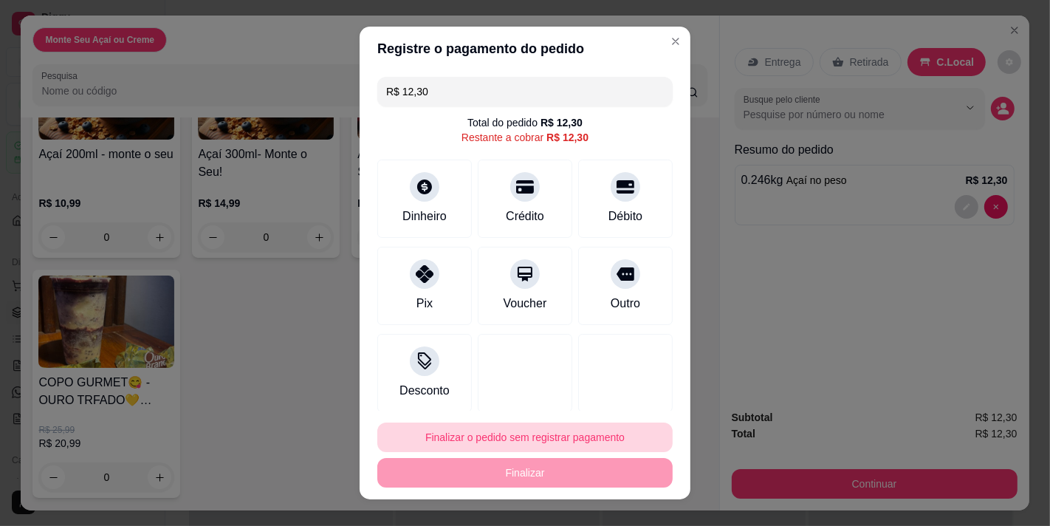
click at [532, 430] on button "Finalizar o pedido sem registrar pagamento" at bounding box center [524, 437] width 295 height 30
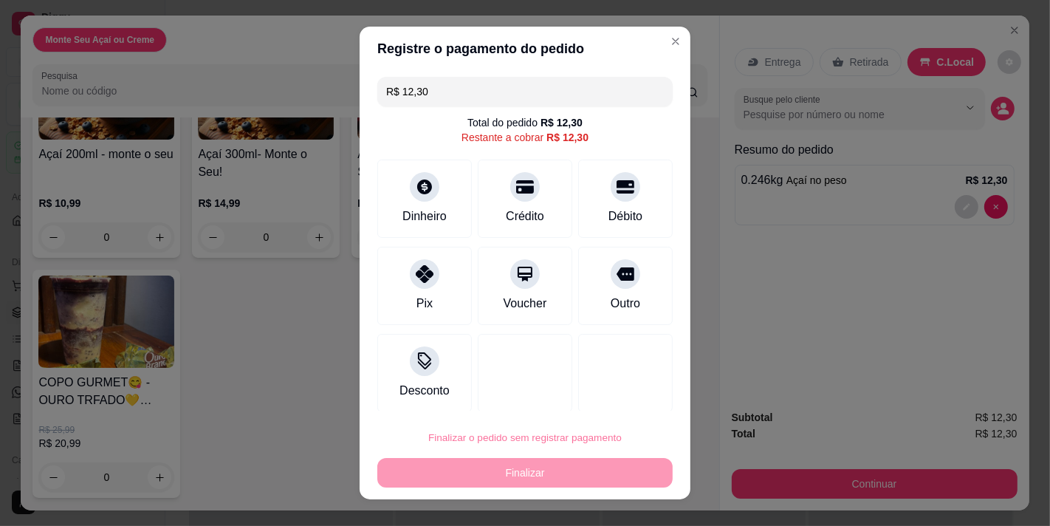
click at [628, 393] on button "Confirmar" at bounding box center [610, 395] width 52 height 22
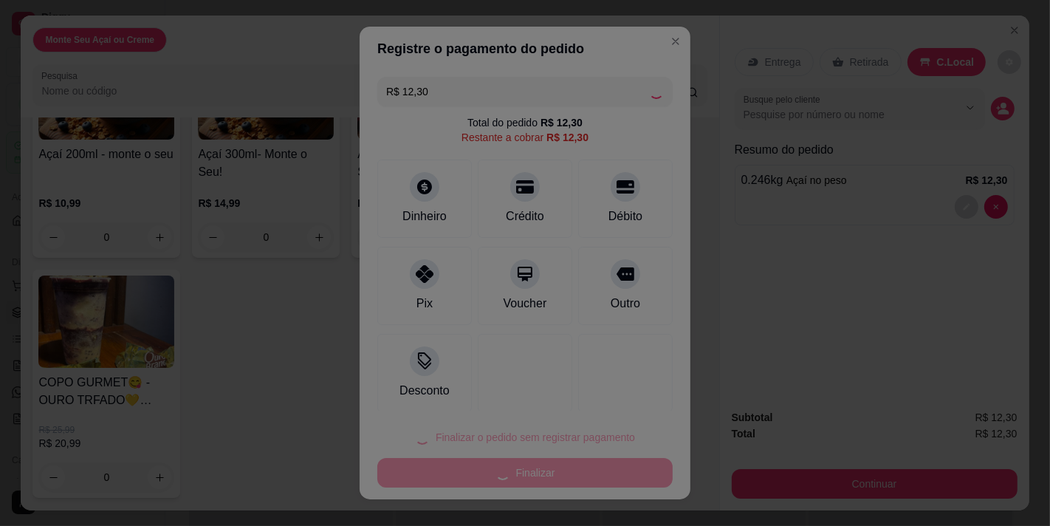
type input "R$ 0,00"
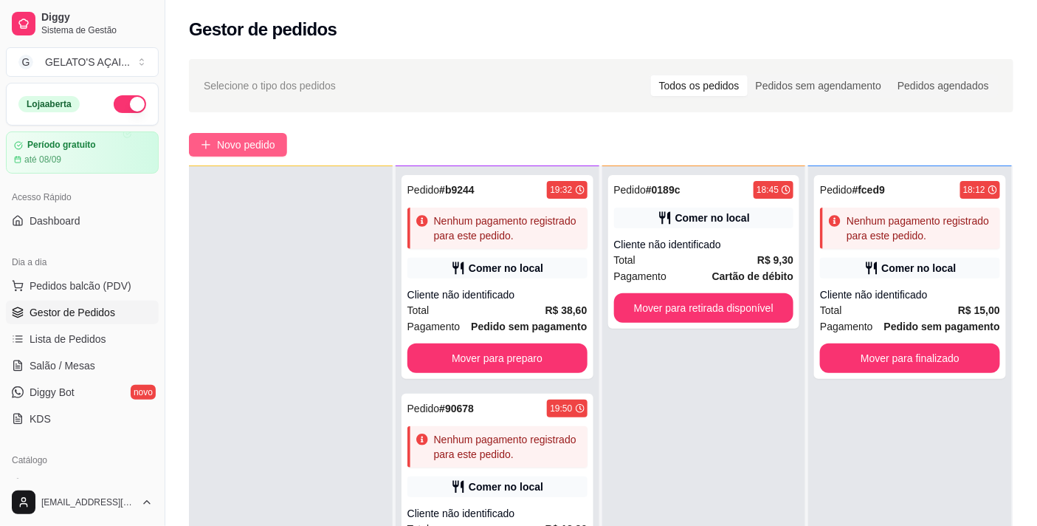
click at [204, 143] on icon "plus" at bounding box center [206, 145] width 10 height 10
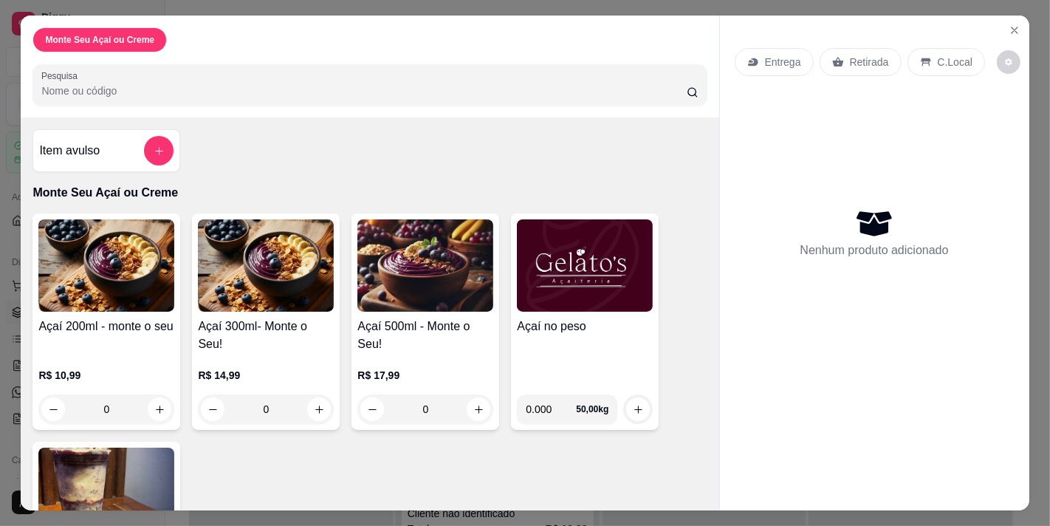
click at [560, 329] on div "Açaí no peso" at bounding box center [585, 349] width 136 height 65
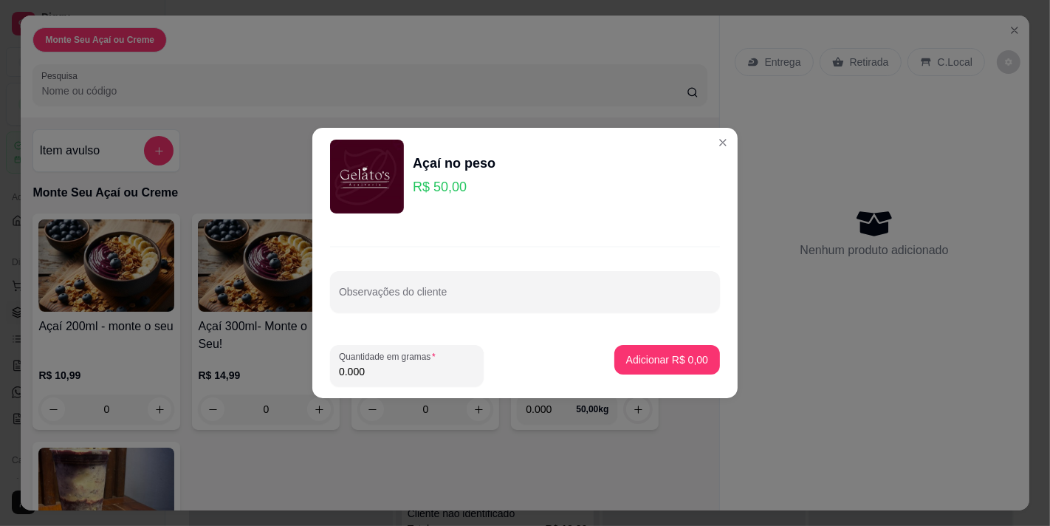
drag, startPoint x: 377, startPoint y: 378, endPoint x: 274, endPoint y: 377, distance: 102.6
click at [274, 377] on div "Açaí no peso R$ 50,00 Observações do cliente Quantidade em gramas 0.000 Adicion…" at bounding box center [525, 263] width 1050 height 526
type input "0.320"
click at [628, 371] on button "Adicionar R$ 16,00" at bounding box center [663, 360] width 111 height 30
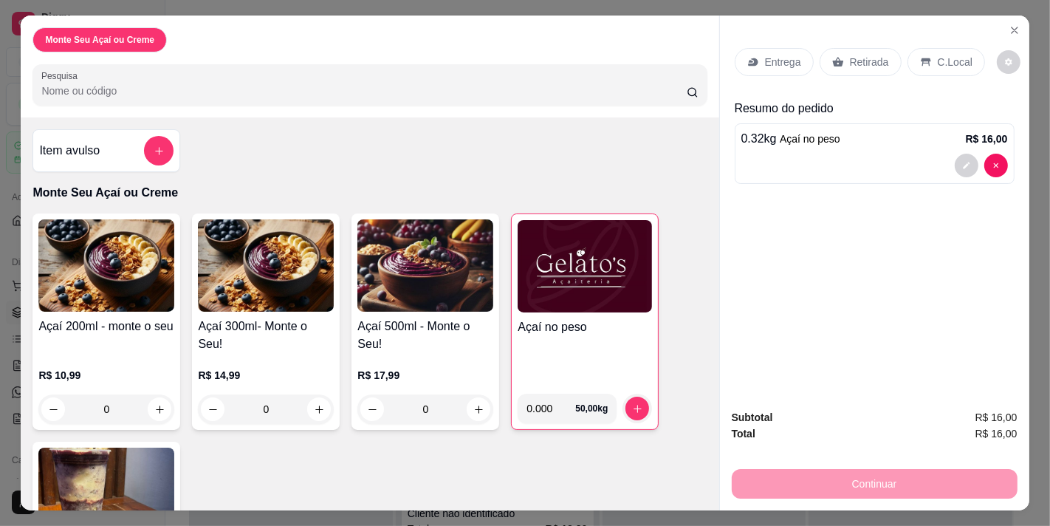
click at [938, 58] on p "C.Local" at bounding box center [955, 62] width 35 height 15
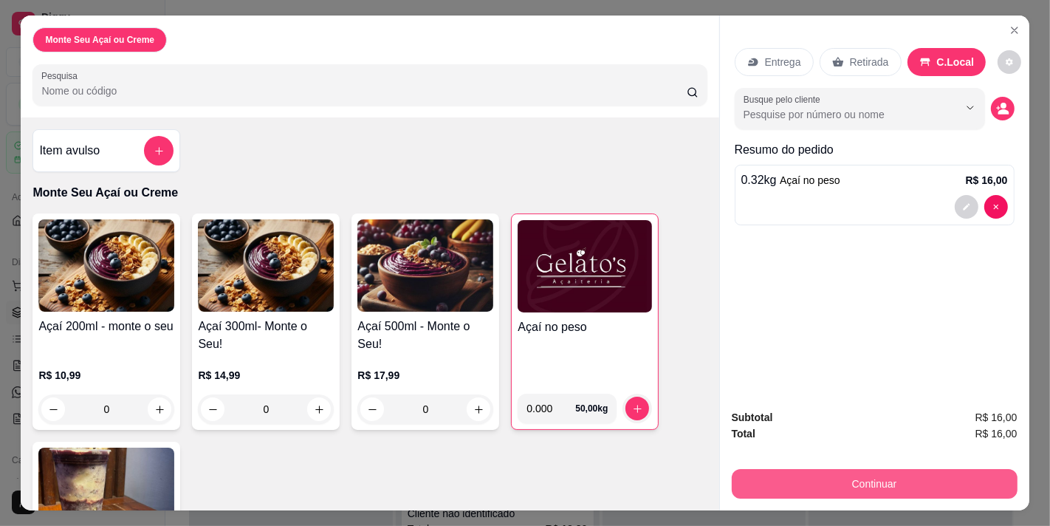
click at [831, 473] on button "Continuar" at bounding box center [875, 484] width 286 height 30
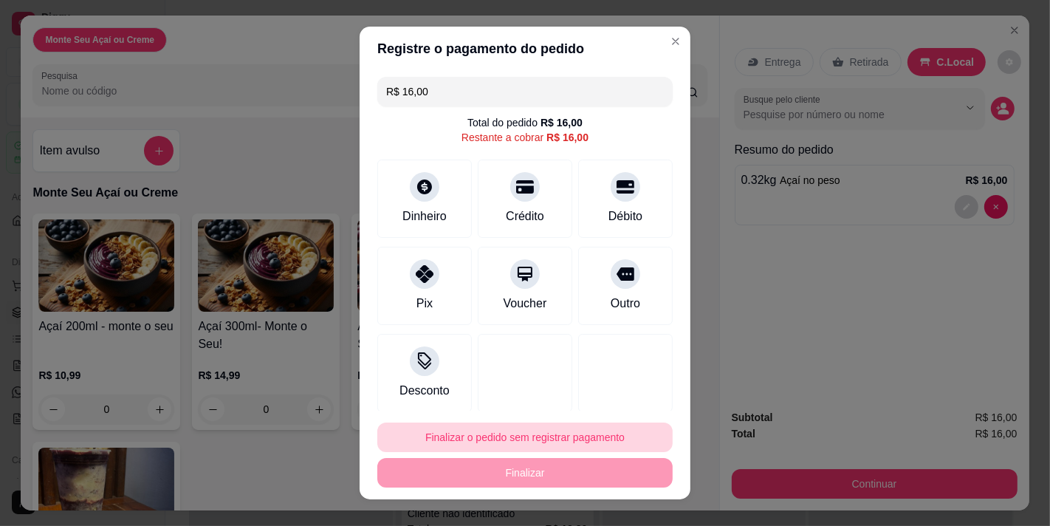
click at [447, 439] on button "Finalizar o pedido sem registrar pagamento" at bounding box center [524, 437] width 295 height 30
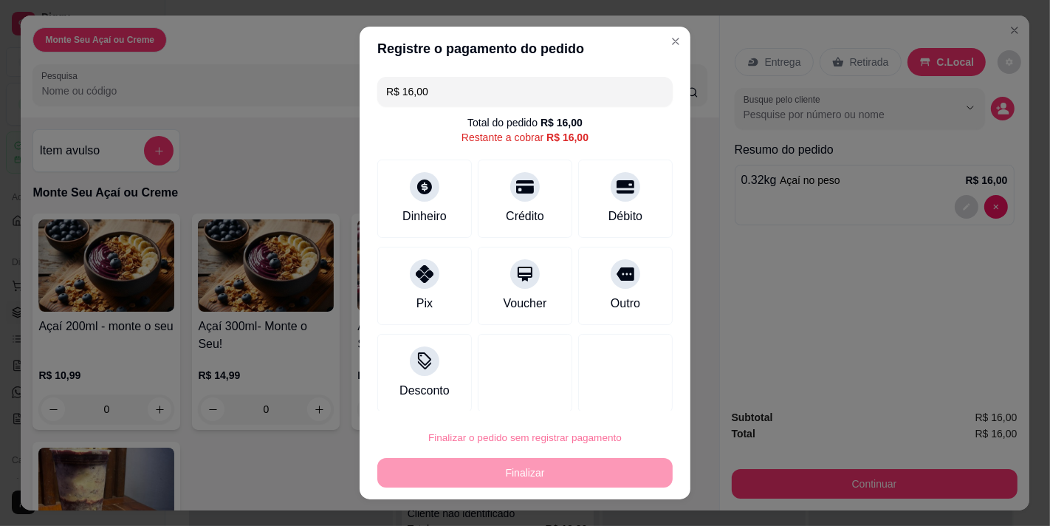
click at [615, 389] on button "Confirmar" at bounding box center [610, 395] width 55 height 23
type input "R$ 0,00"
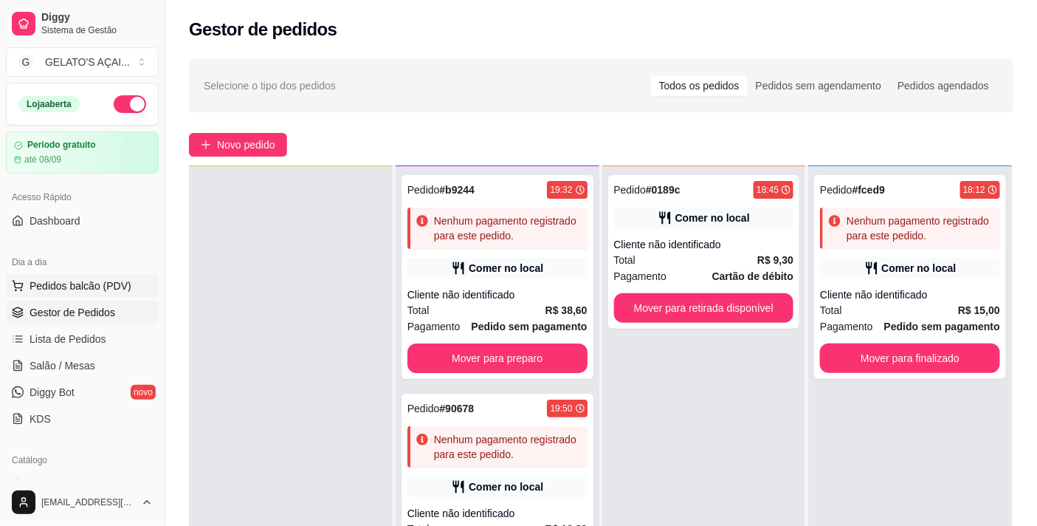
click at [70, 286] on span "Pedidos balcão (PDV)" at bounding box center [81, 285] width 102 height 15
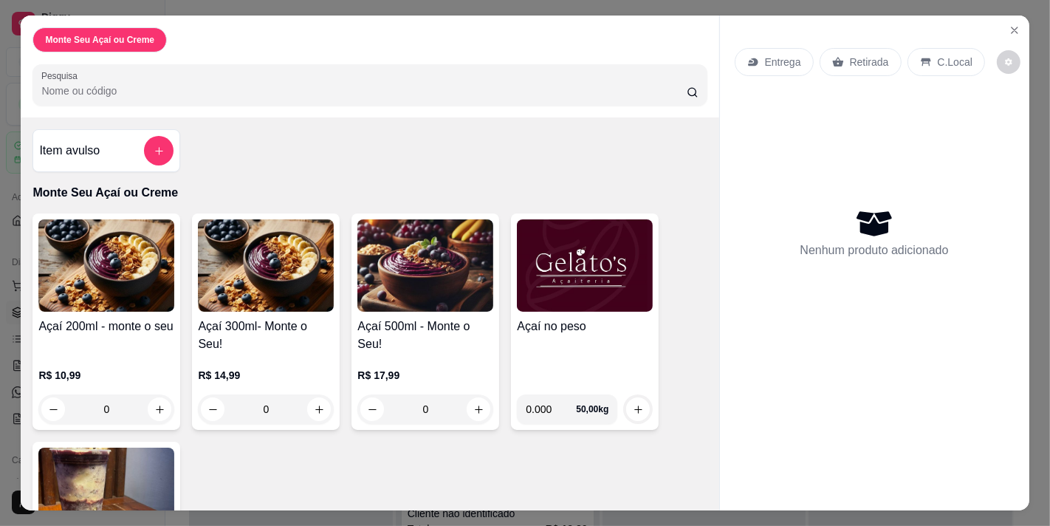
click at [422, 295] on img at bounding box center [425, 265] width 136 height 92
click at [448, 247] on img at bounding box center [425, 265] width 136 height 92
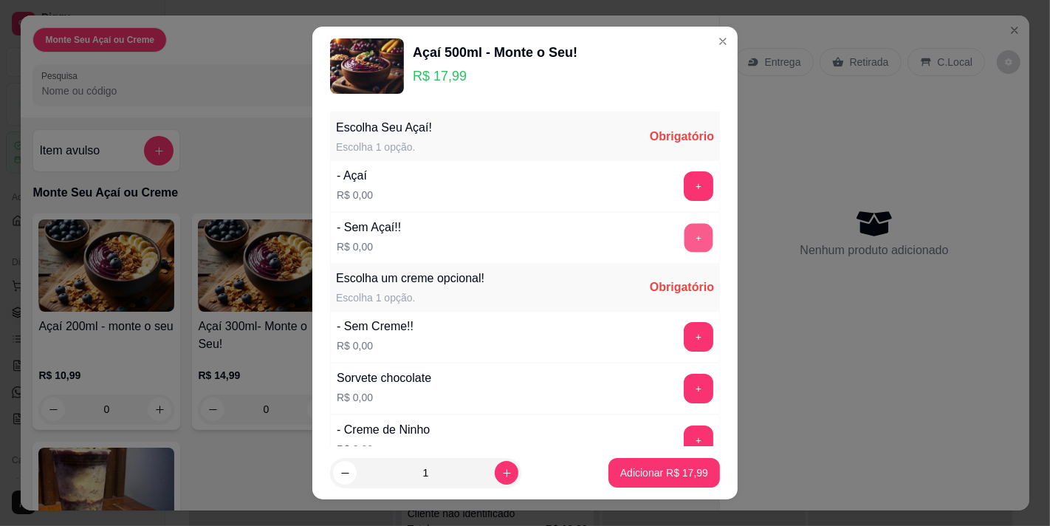
click at [684, 233] on button "+" at bounding box center [698, 237] width 29 height 29
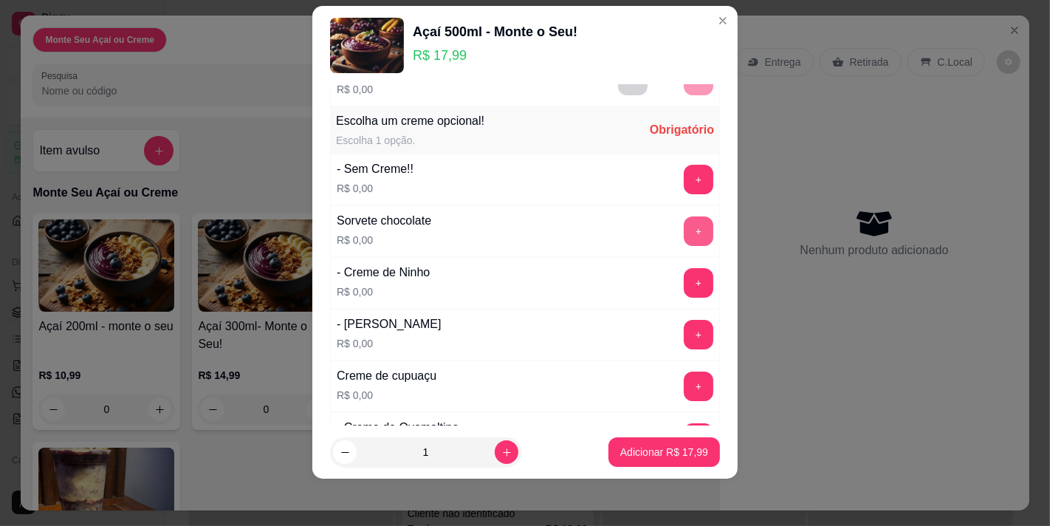
scroll to position [158, 0]
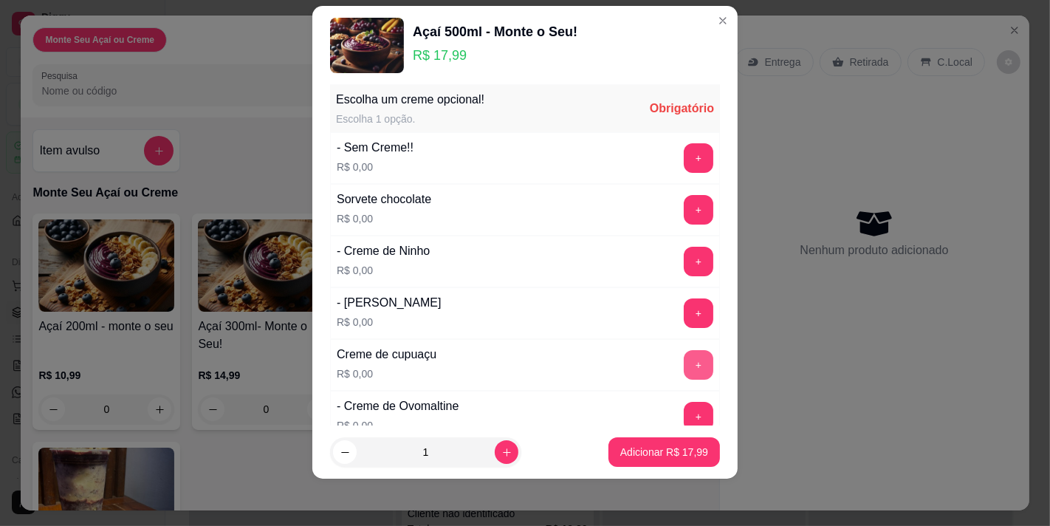
click at [684, 365] on button "+" at bounding box center [699, 365] width 30 height 30
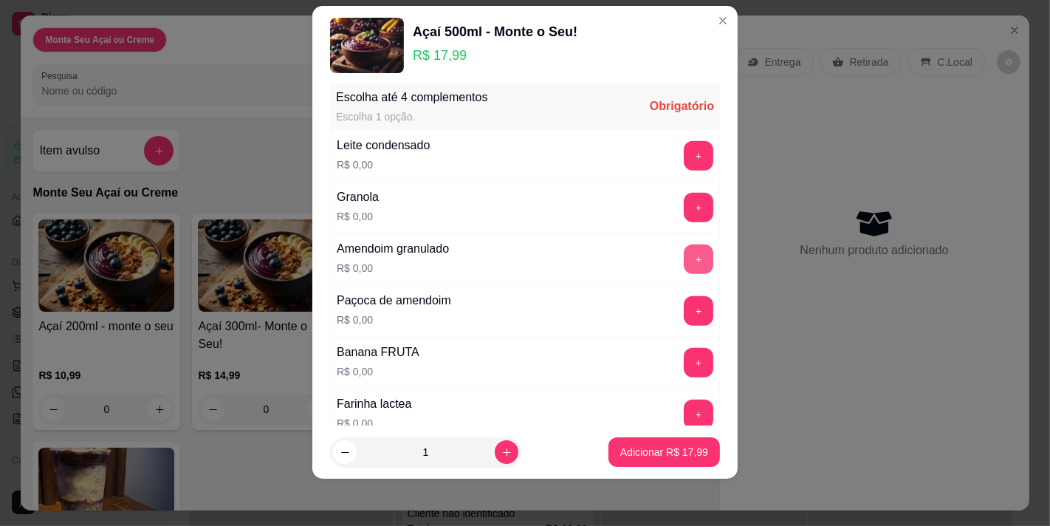
click at [684, 273] on button "+" at bounding box center [699, 259] width 30 height 30
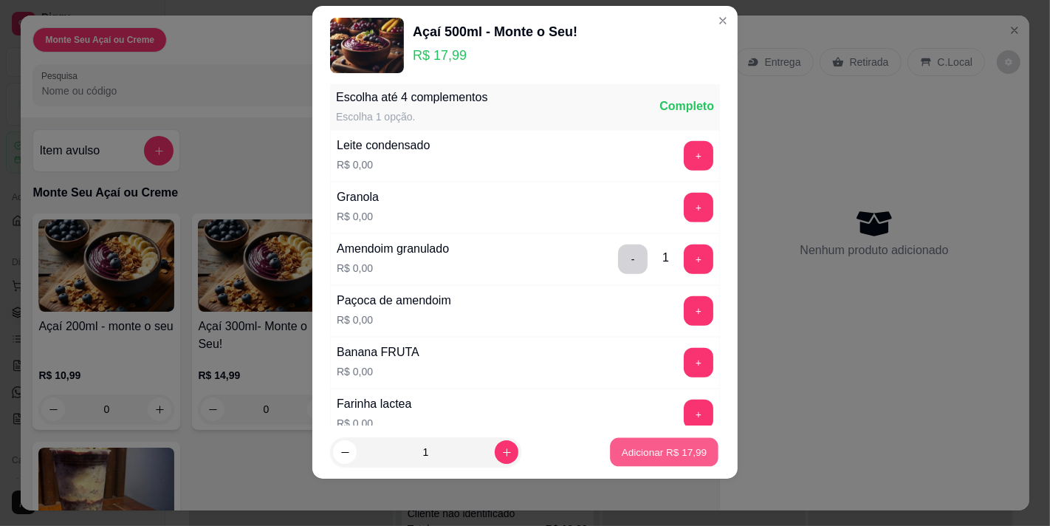
click at [645, 455] on p "Adicionar R$ 17,99" at bounding box center [665, 452] width 86 height 14
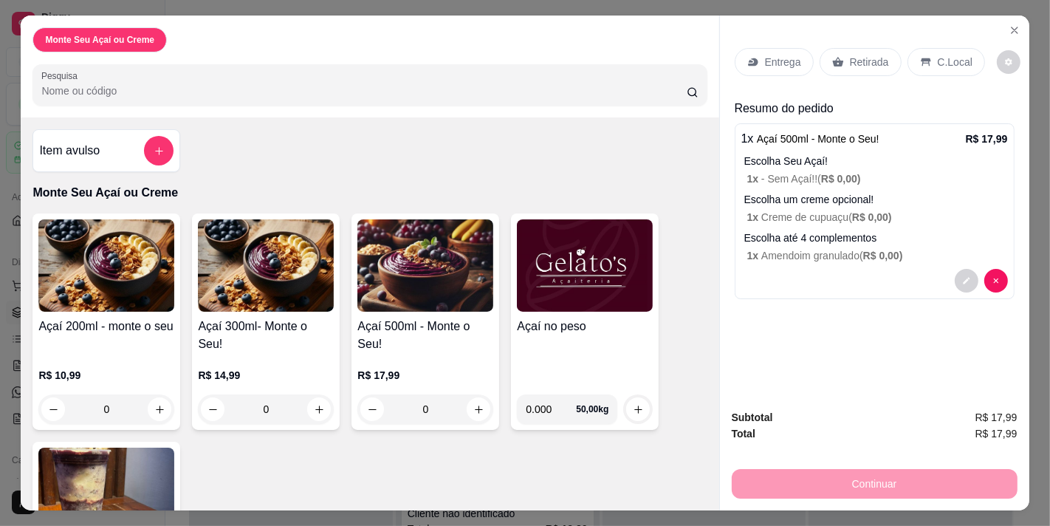
click at [861, 55] on p "Retirada" at bounding box center [869, 62] width 39 height 15
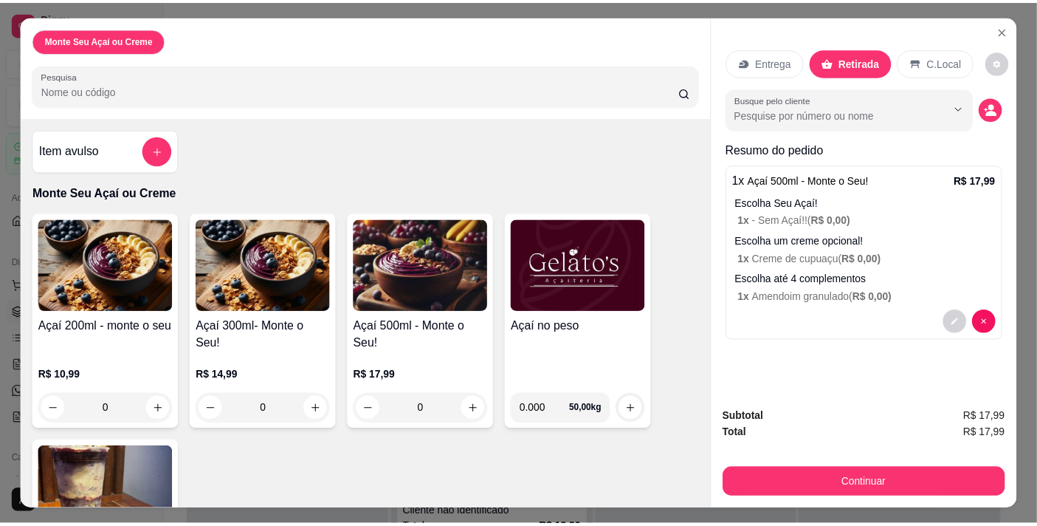
scroll to position [38, 0]
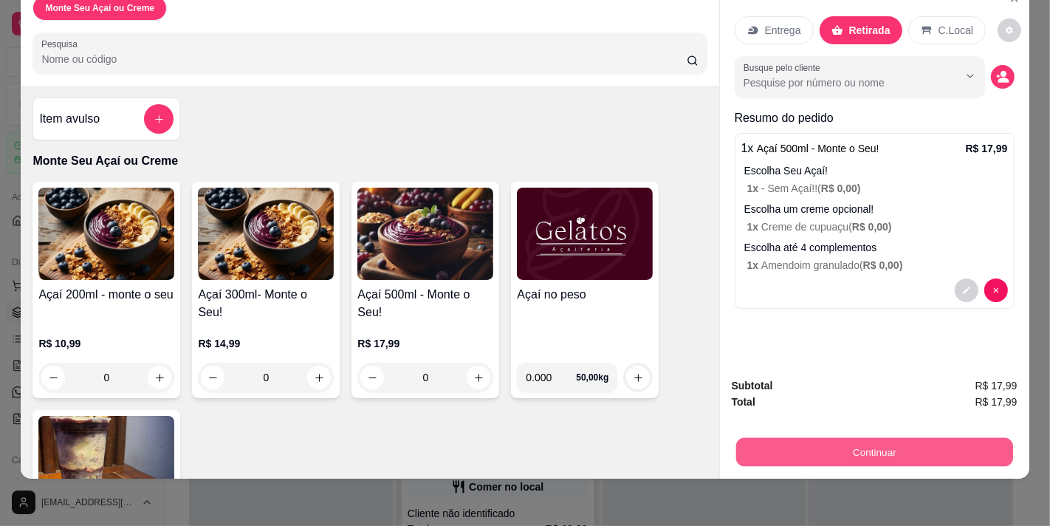
click at [904, 444] on button "Continuar" at bounding box center [873, 451] width 277 height 29
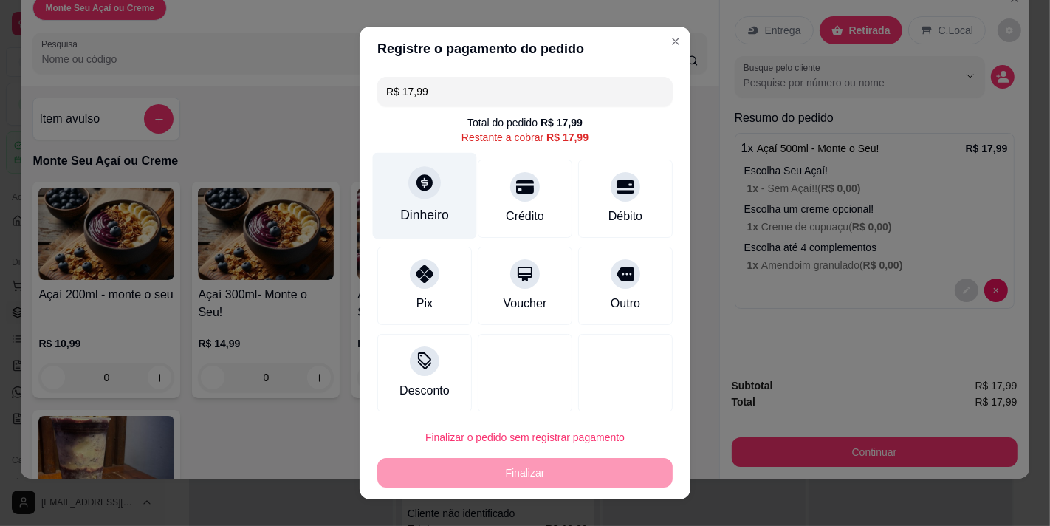
click at [412, 205] on div "Dinheiro" at bounding box center [424, 214] width 49 height 19
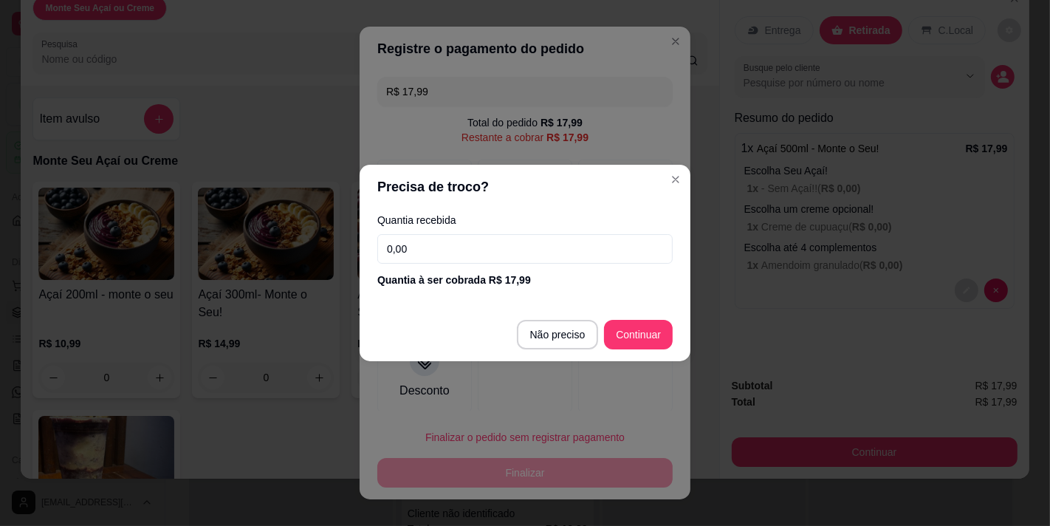
click at [433, 252] on input "0,00" at bounding box center [524, 249] width 295 height 30
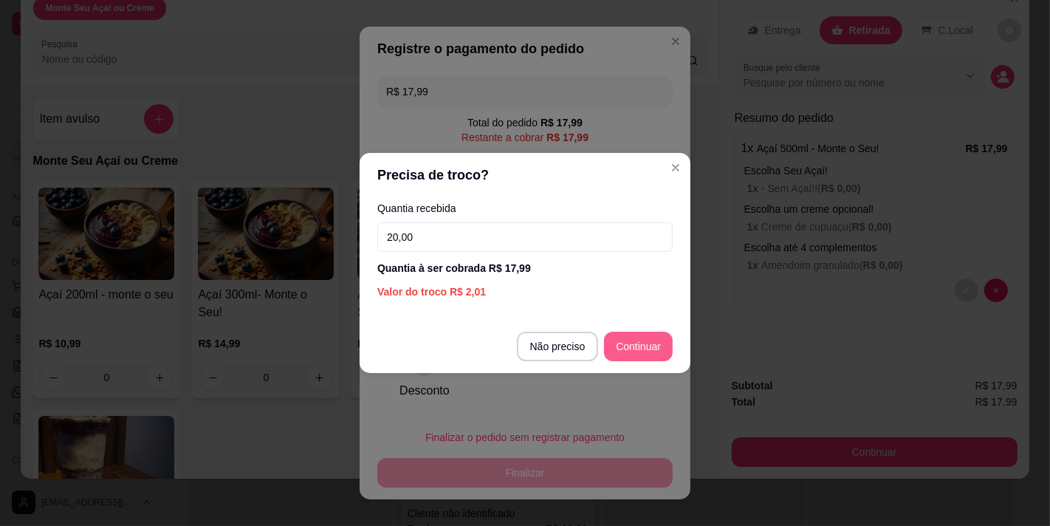
type input "20,00"
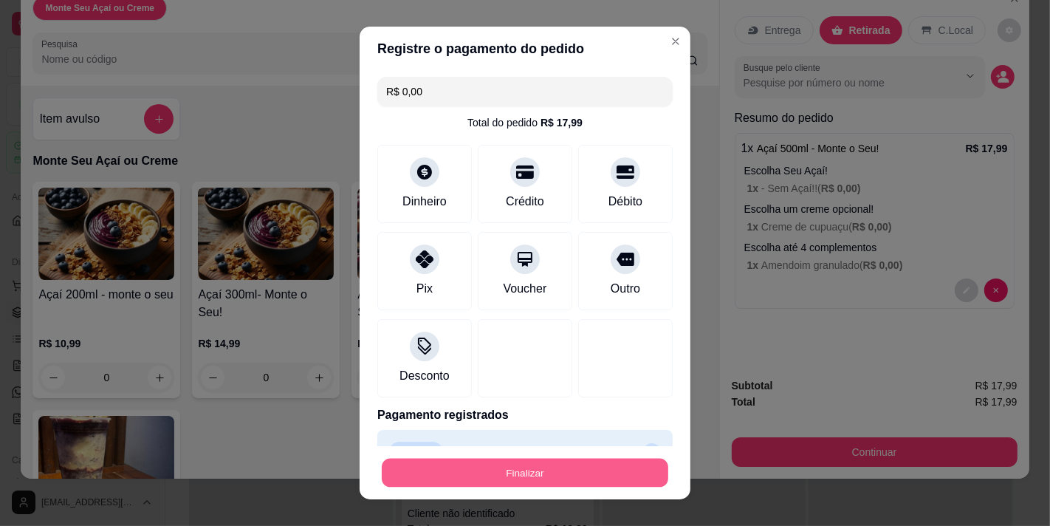
click at [597, 467] on button "Finalizar" at bounding box center [525, 473] width 286 height 29
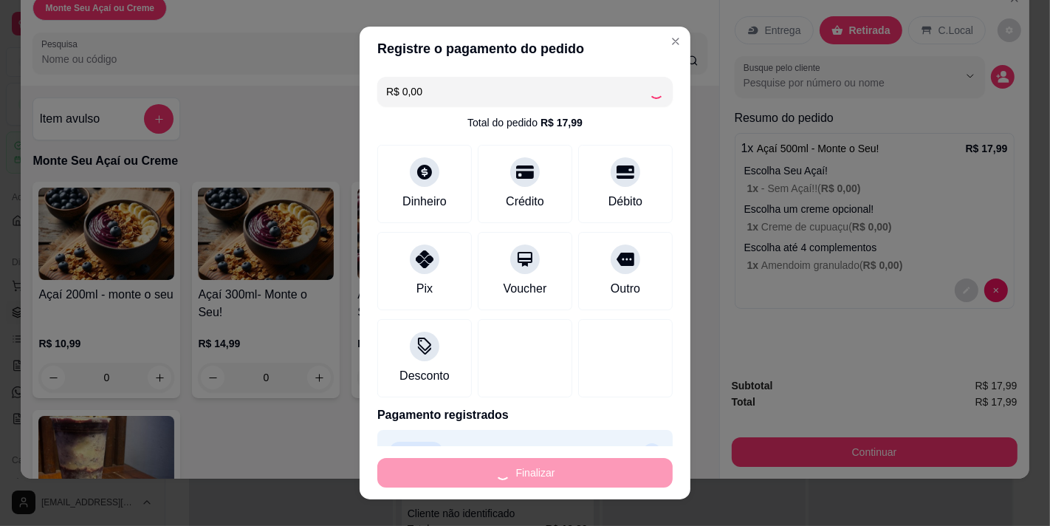
type input "-R$ 17,99"
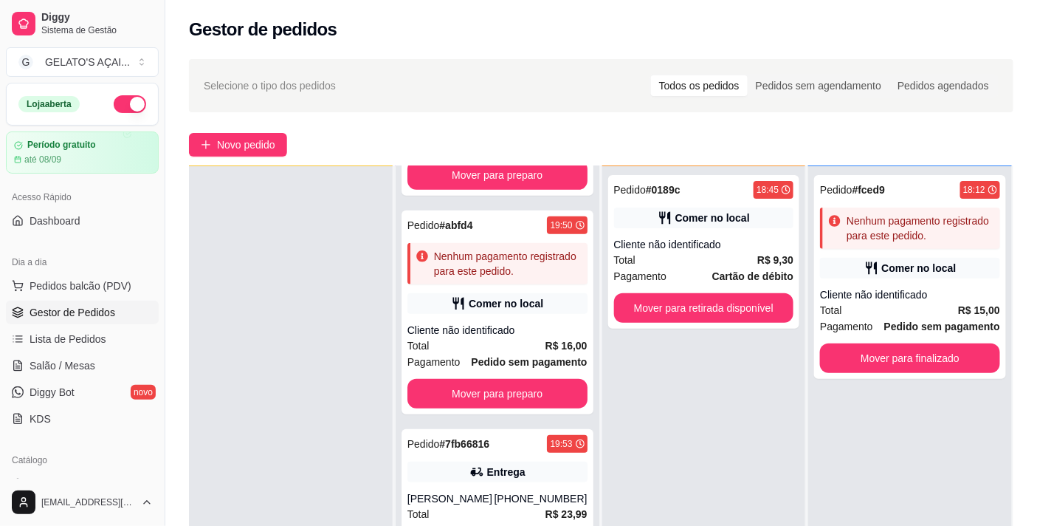
scroll to position [481, 0]
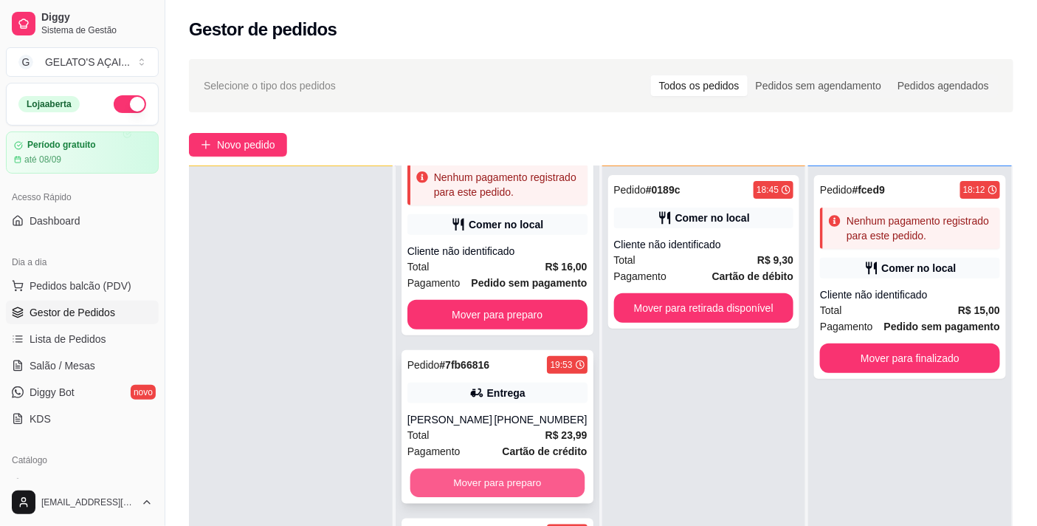
click at [495, 481] on button "Mover para preparo" at bounding box center [497, 483] width 174 height 29
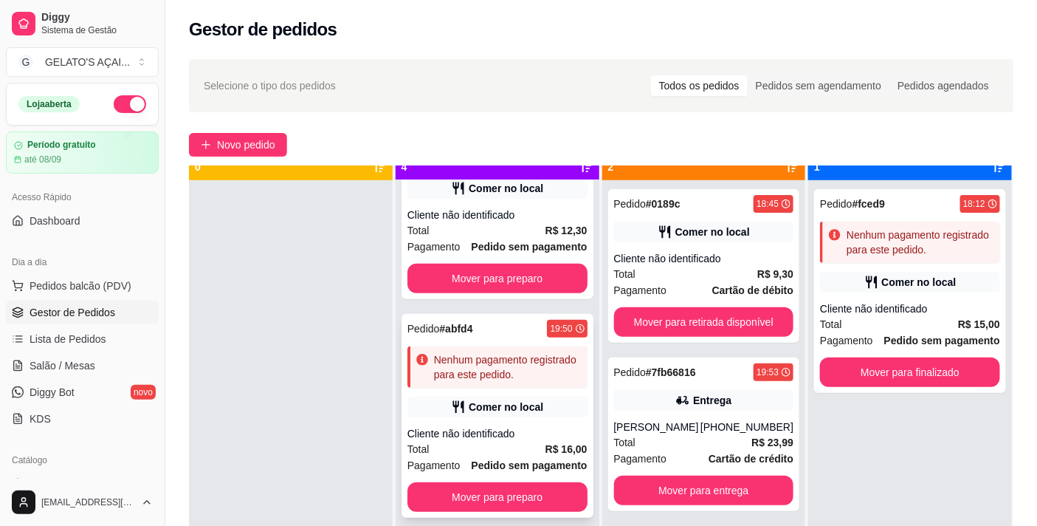
scroll to position [41, 0]
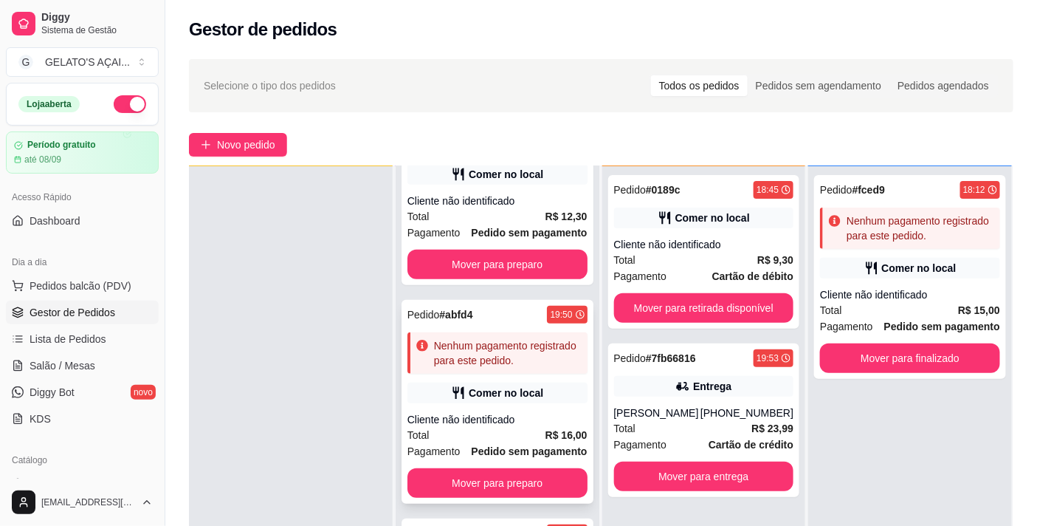
click at [544, 386] on div "Comer no local" at bounding box center [498, 392] width 180 height 21
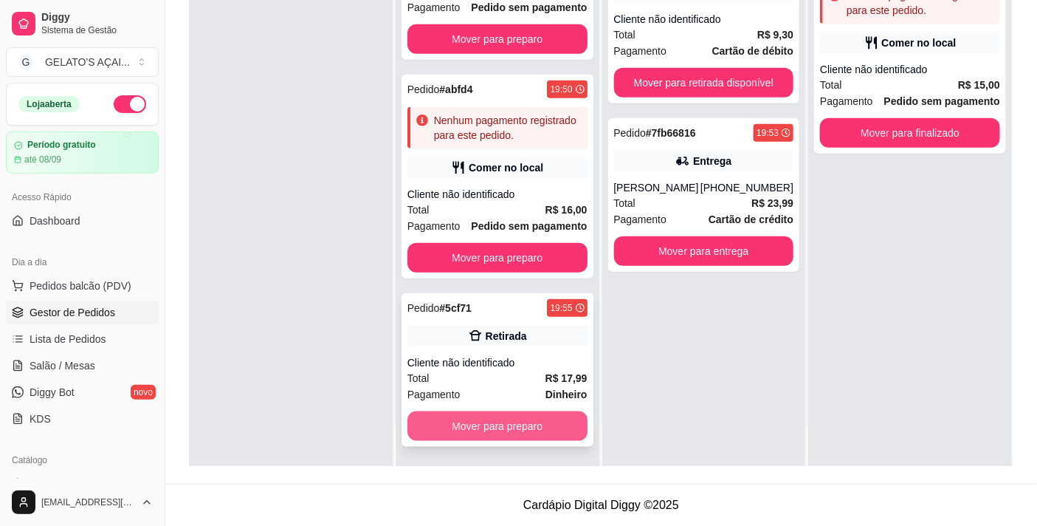
click at [501, 423] on button "Mover para preparo" at bounding box center [498, 426] width 180 height 30
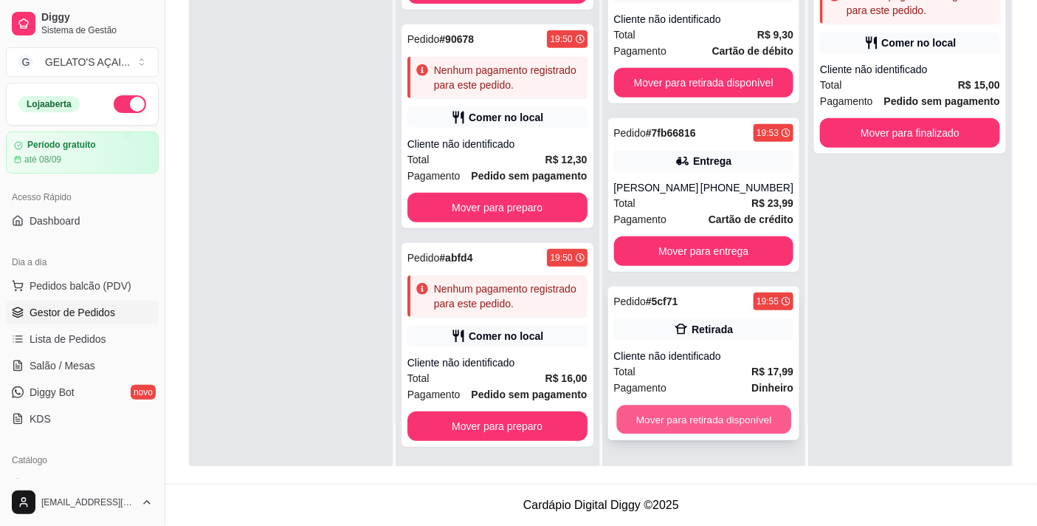
click at [660, 426] on button "Mover para retirada disponível" at bounding box center [704, 419] width 174 height 29
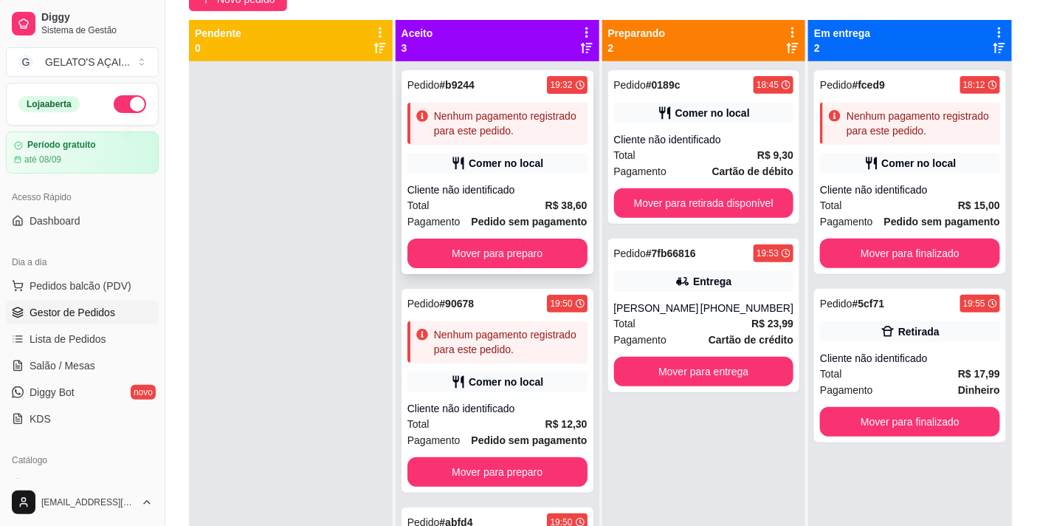
scroll to position [116, 0]
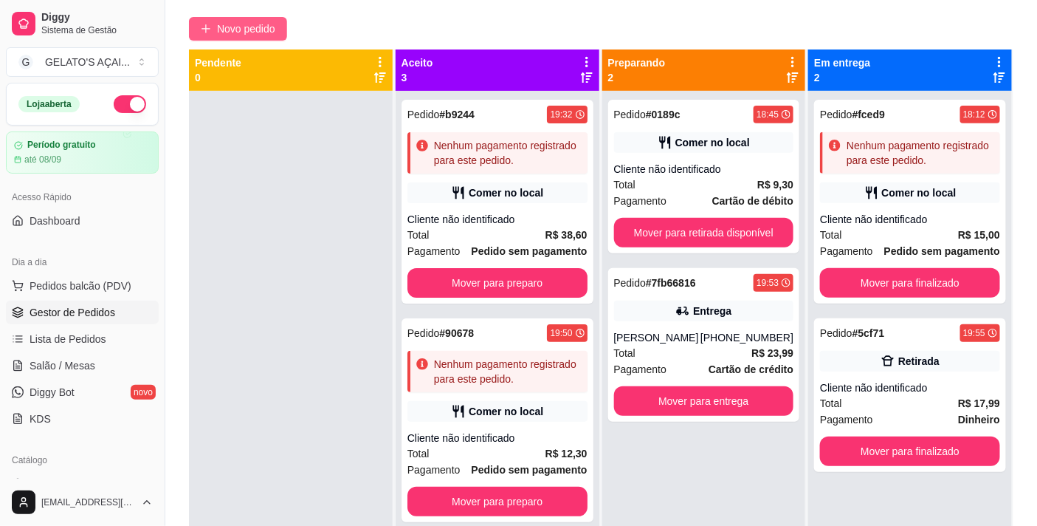
click at [255, 21] on span "Novo pedido" at bounding box center [246, 29] width 58 height 16
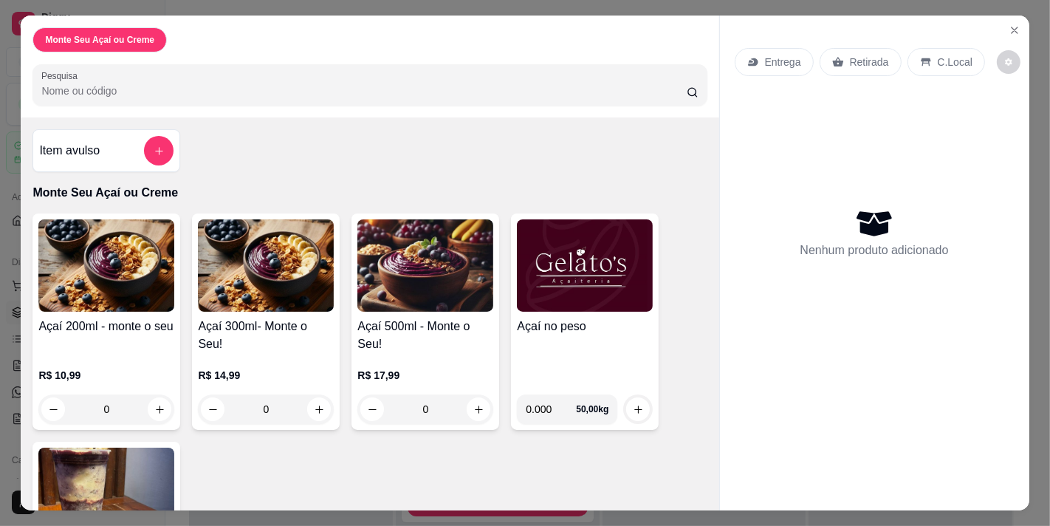
click at [425, 278] on img at bounding box center [425, 265] width 136 height 92
click at [470, 407] on div "0" at bounding box center [425, 409] width 136 height 30
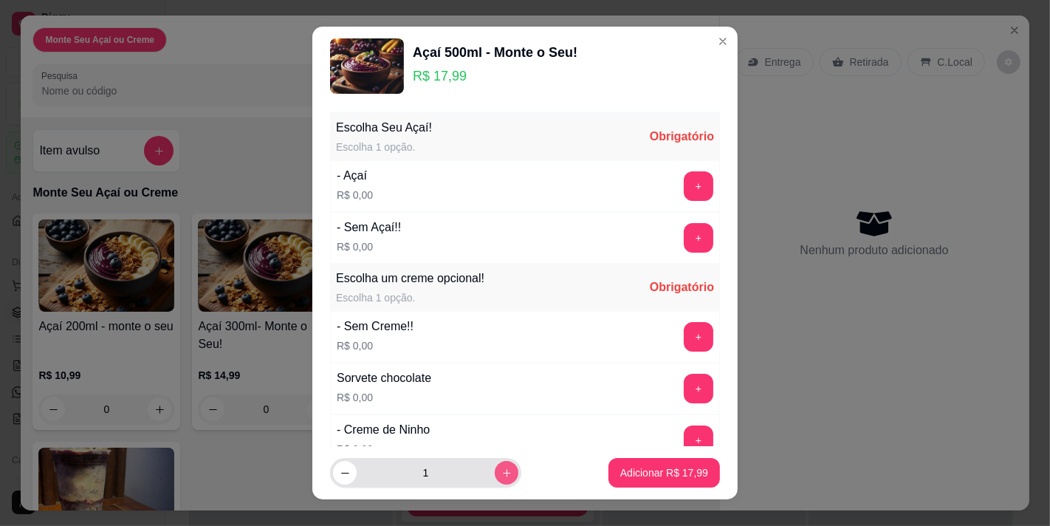
click at [498, 467] on button "increase-product-quantity" at bounding box center [507, 473] width 24 height 24
type input "2"
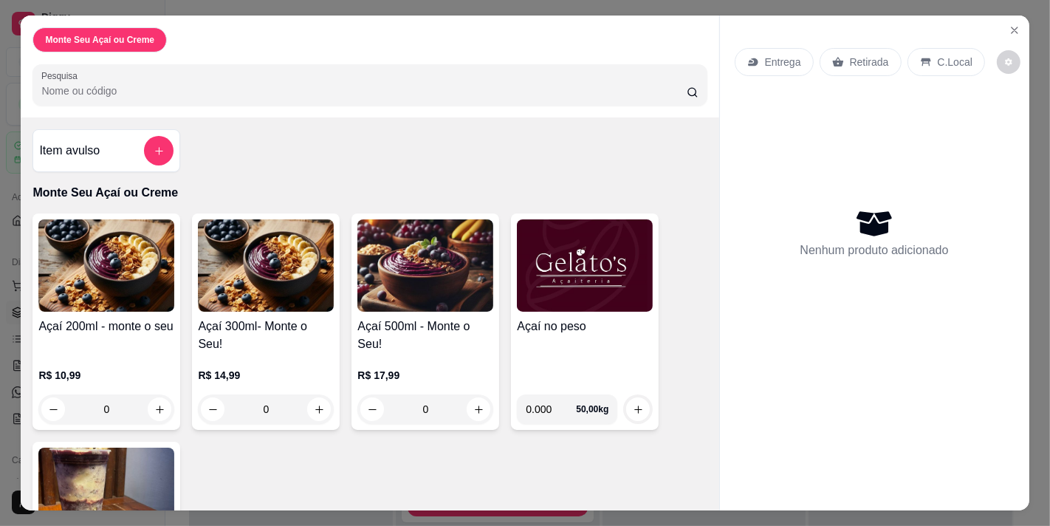
click at [857, 17] on div "Entrega Retirada C.Local Nenhum produto adicionado" at bounding box center [874, 251] width 309 height 470
click at [1009, 24] on icon "Close" at bounding box center [1015, 30] width 12 height 12
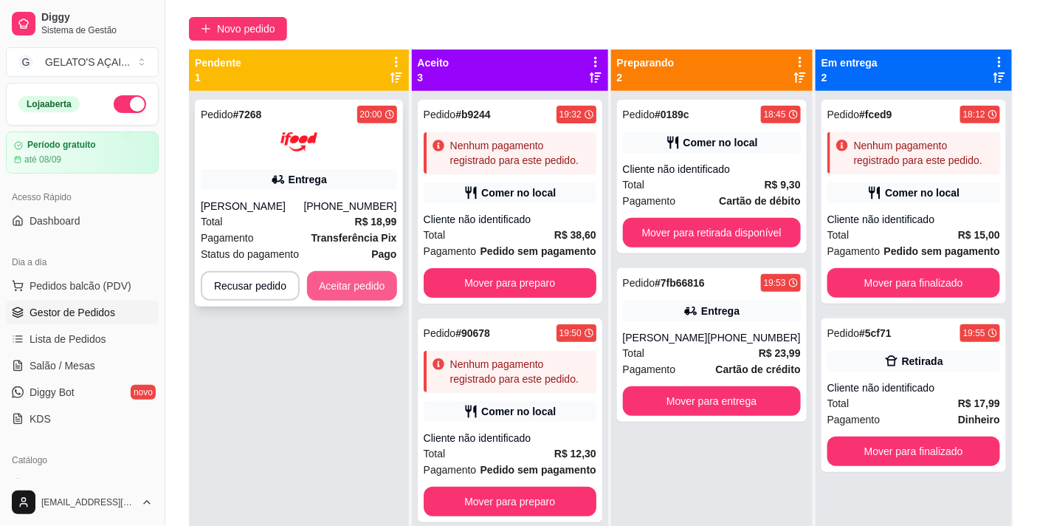
click at [353, 284] on button "Aceitar pedido" at bounding box center [352, 286] width 90 height 30
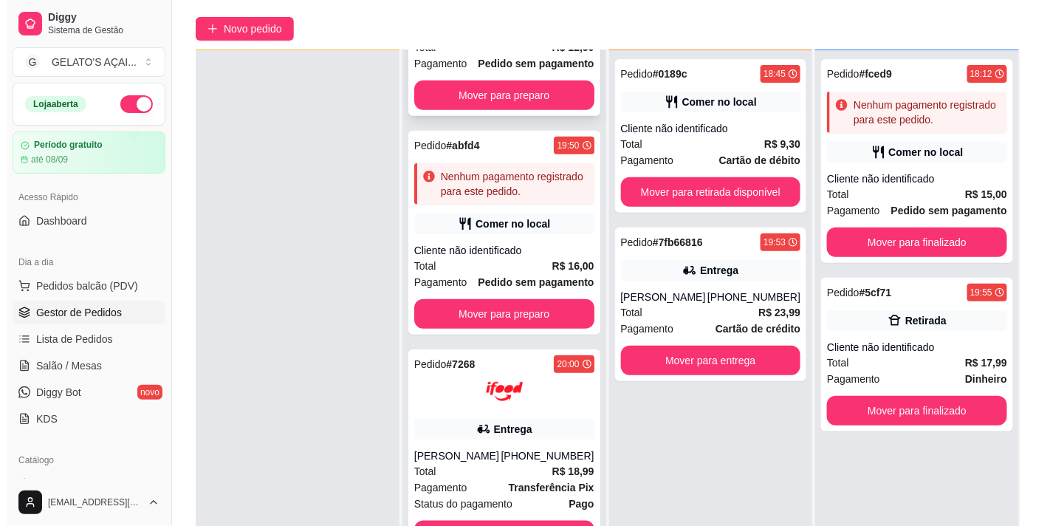
scroll to position [225, 0]
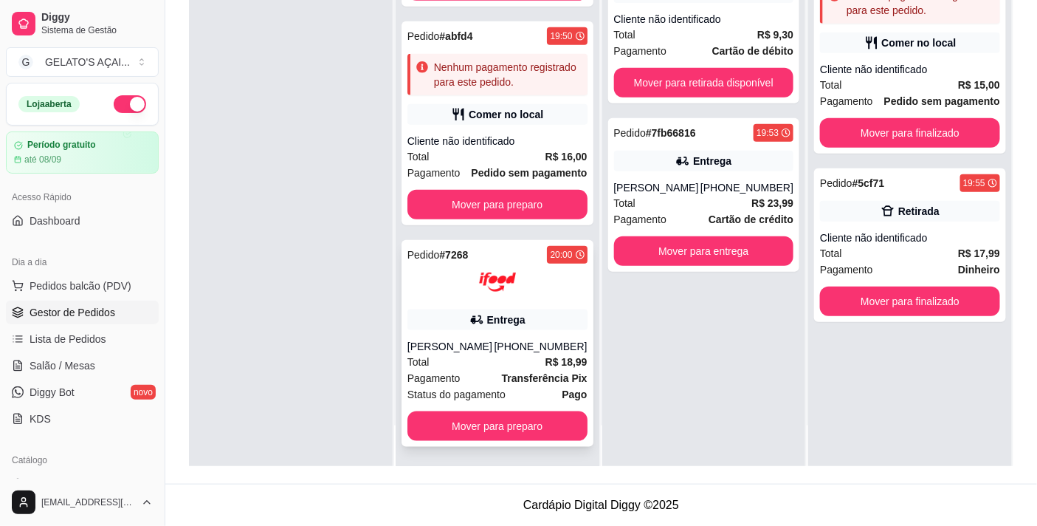
click at [492, 365] on div "Total R$ 18,99" at bounding box center [498, 362] width 180 height 16
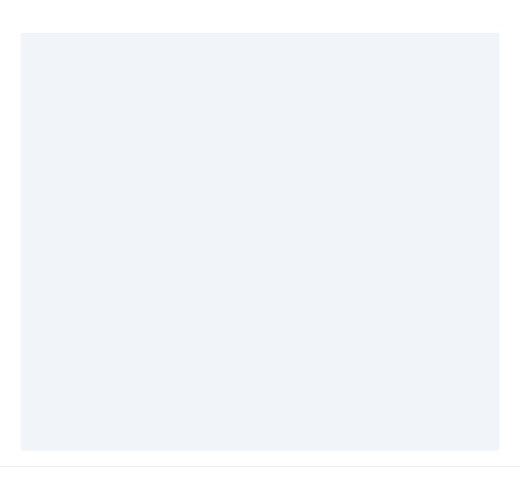
scroll to position [267, 0]
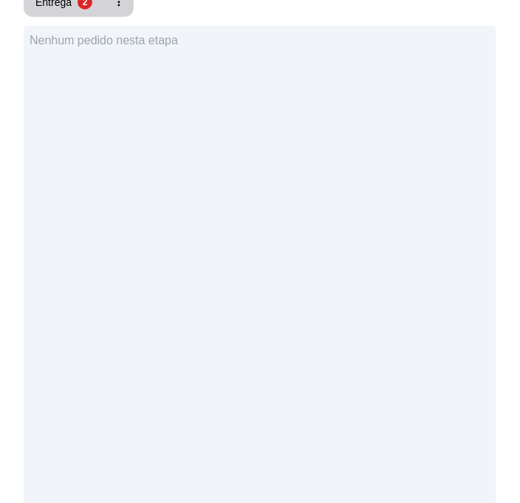
click at [173, 211] on div "Nenhum pedido nesta etapa" at bounding box center [260, 277] width 473 height 503
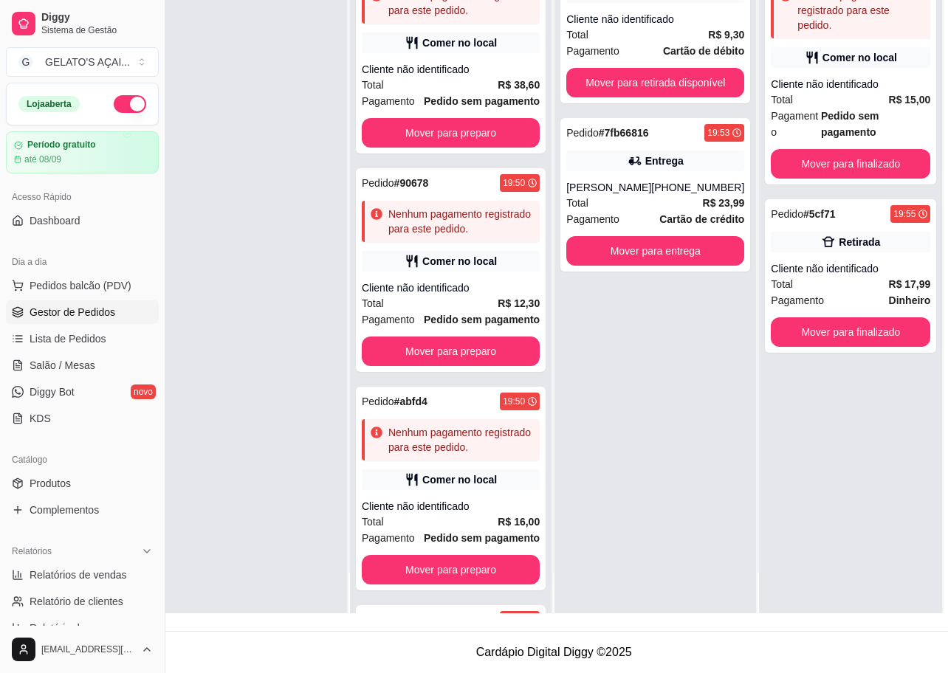
scroll to position [226, 27]
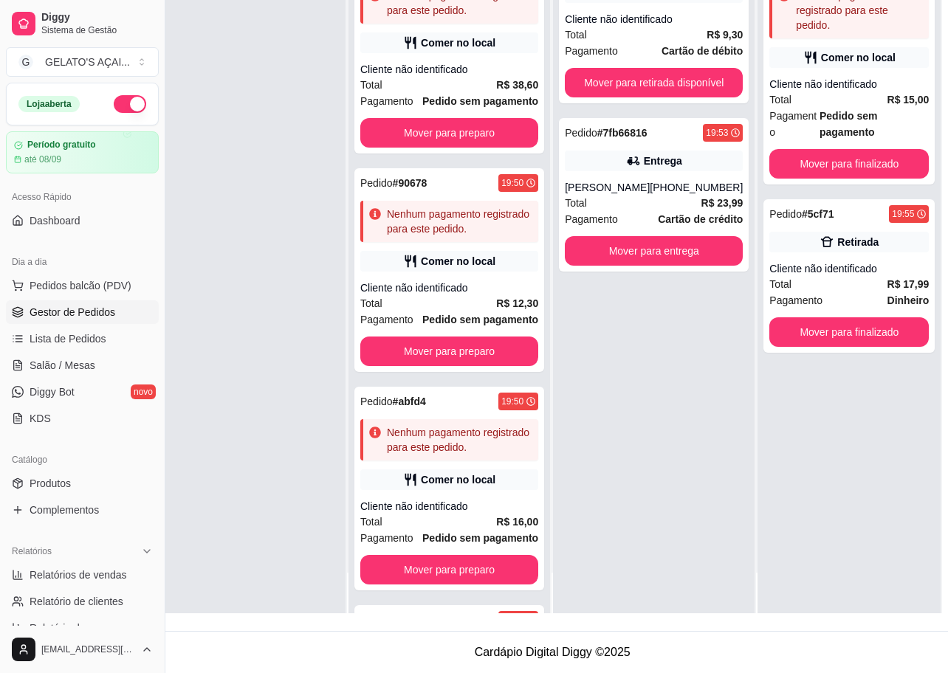
click at [599, 381] on div "Pedido # 0189c 18:45 Comer no local Cliente não identificado Total R$ 9,30 Paga…" at bounding box center [654, 277] width 202 height 673
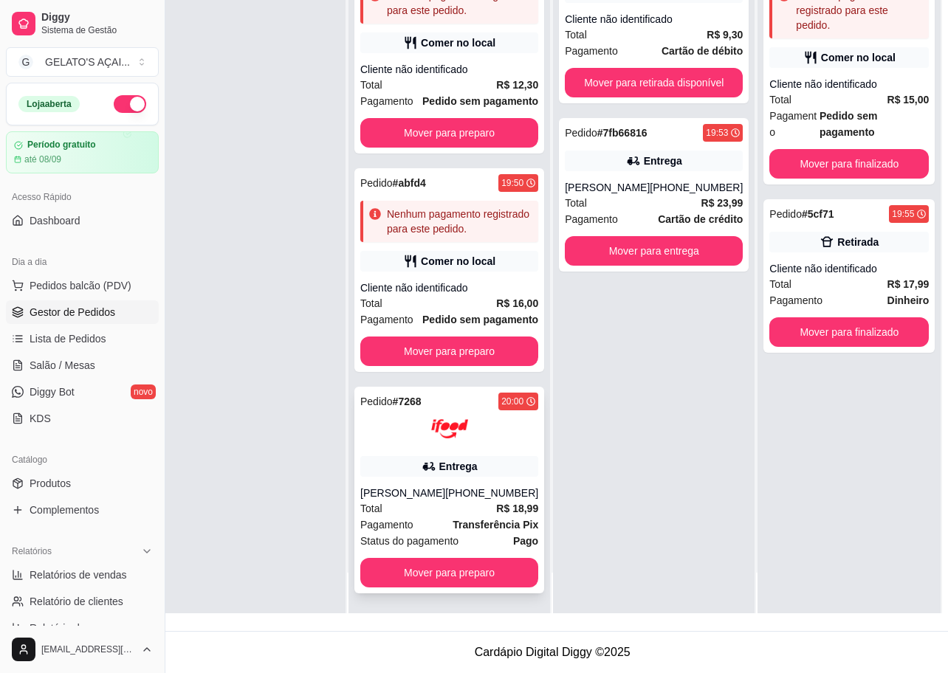
click at [395, 477] on div "Entrega" at bounding box center [449, 466] width 178 height 21
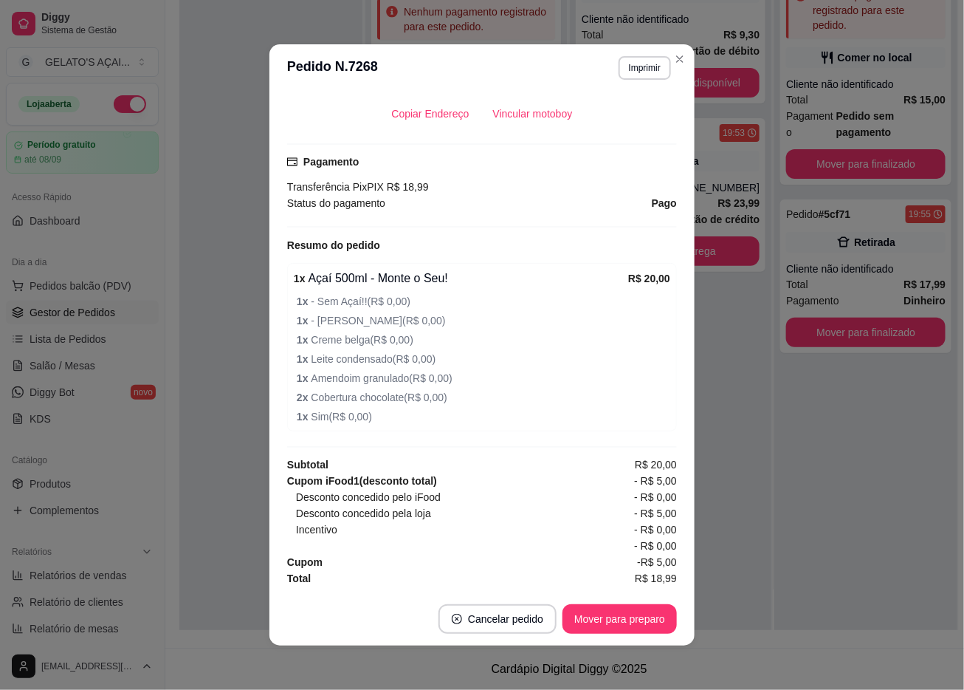
scroll to position [3, 0]
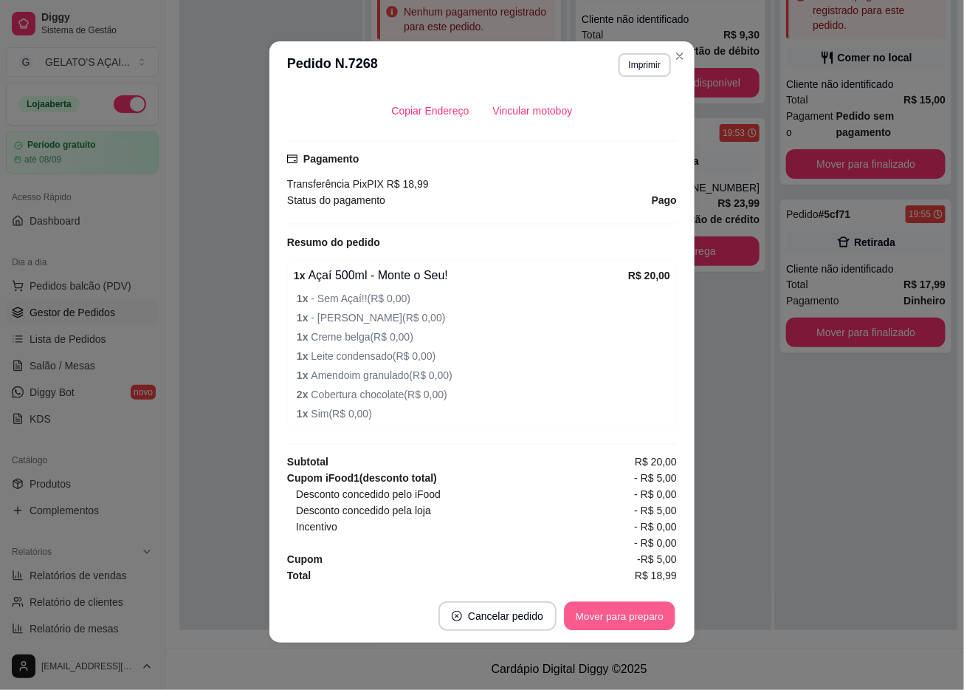
click at [628, 512] on button "Mover para preparo" at bounding box center [619, 616] width 111 height 29
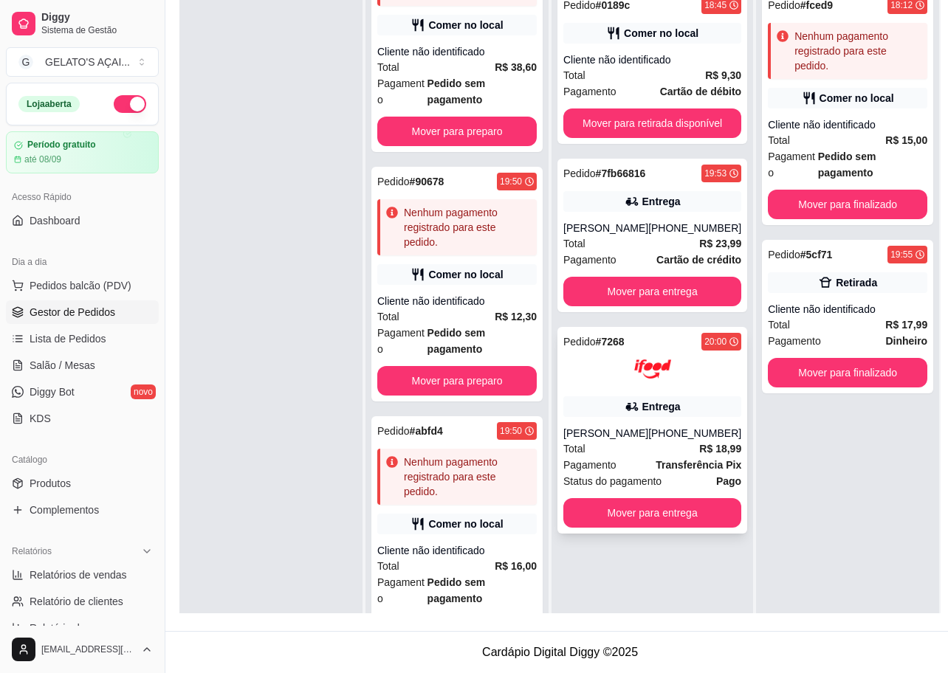
scroll to position [78, 10]
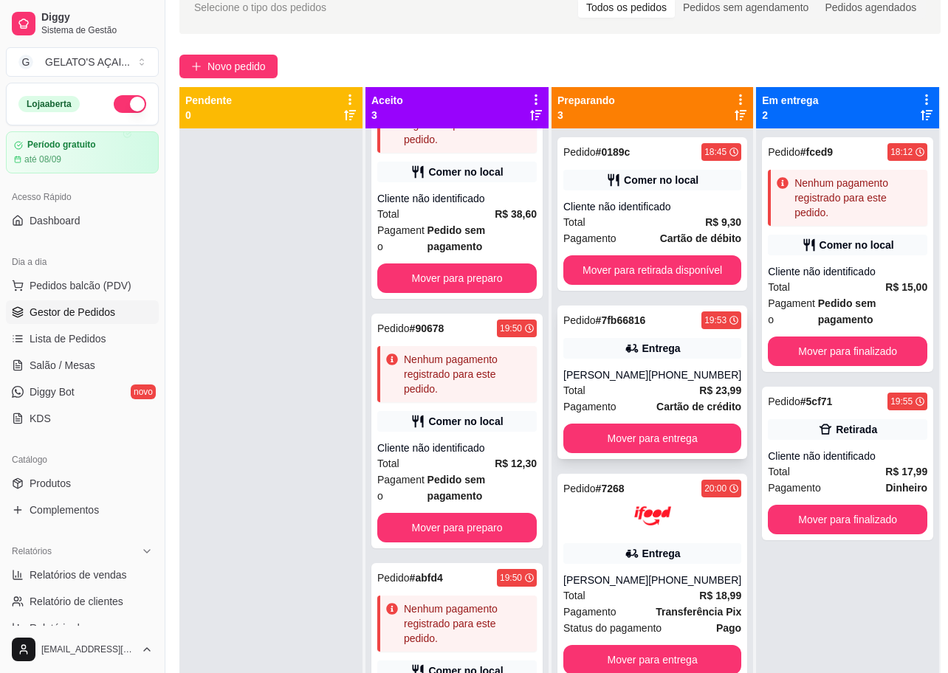
click at [591, 359] on div "Pedido # 7fb66816 19:53 Entrega [PERSON_NAME] [PHONE_NUMBER] Total R$ 23,99 Pag…" at bounding box center [652, 383] width 190 height 154
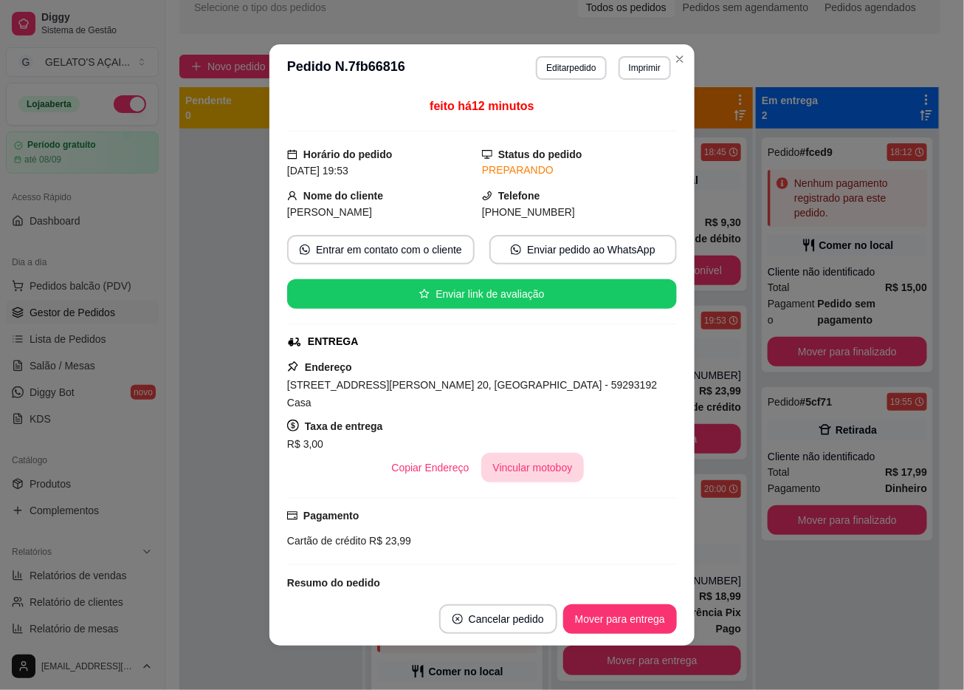
click at [497, 459] on button "Vincular motoboy" at bounding box center [532, 468] width 103 height 30
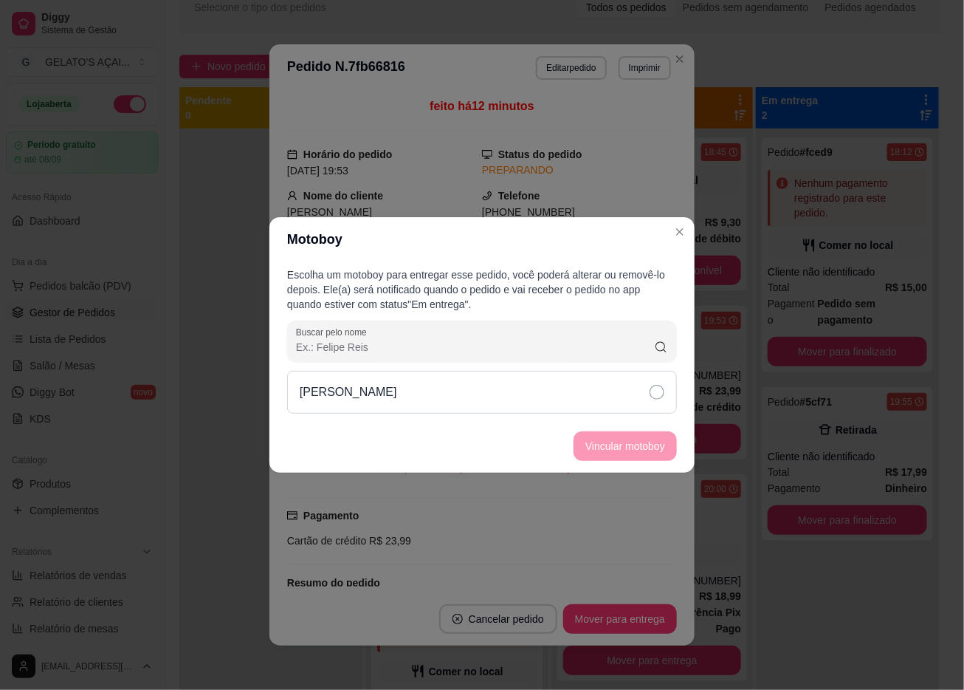
click at [484, 395] on div "[PERSON_NAME]" at bounding box center [482, 392] width 390 height 43
click at [614, 439] on button "Vincular motoboy" at bounding box center [625, 446] width 100 height 29
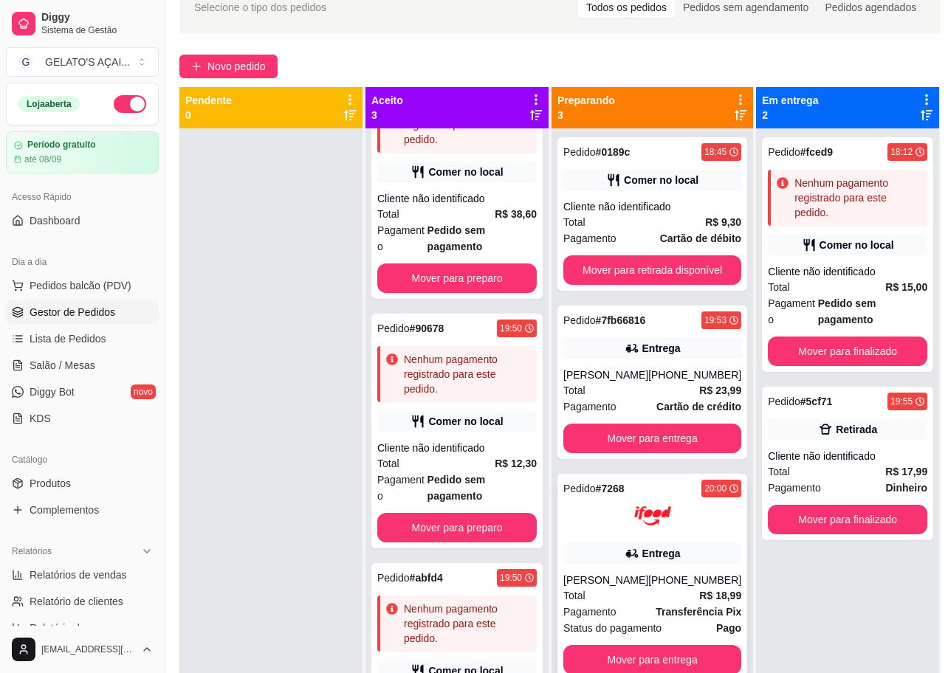
click at [598, 512] on div "Pedido # 7268 20:00 Entrega [PERSON_NAME] [PHONE_NUMBER] Total R$ 18,99 Pagamen…" at bounding box center [652, 577] width 190 height 207
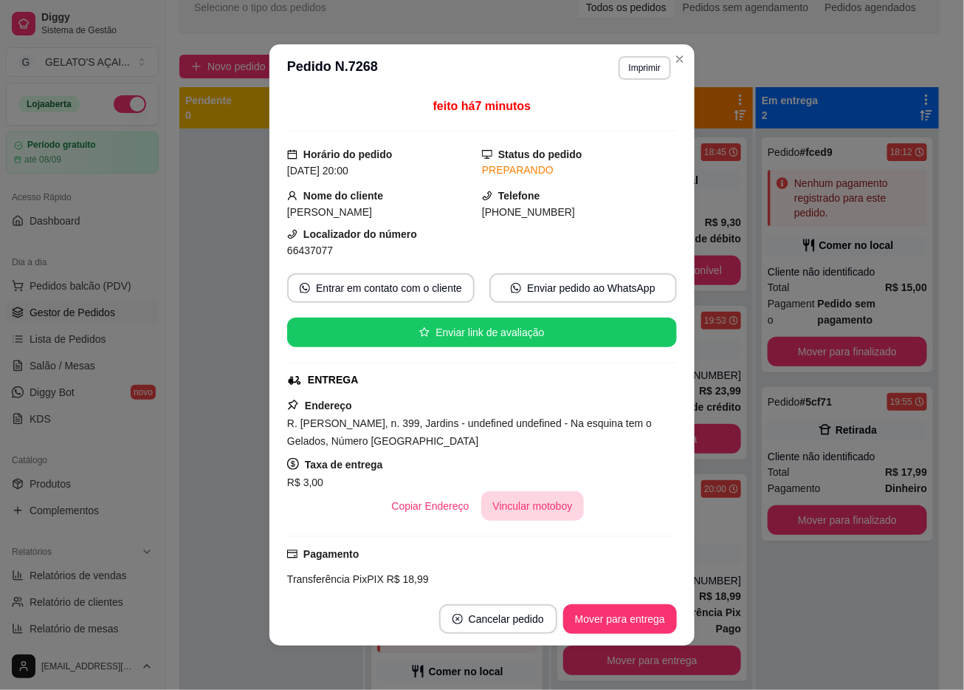
click at [508, 512] on button "Vincular motoboy" at bounding box center [532, 506] width 103 height 30
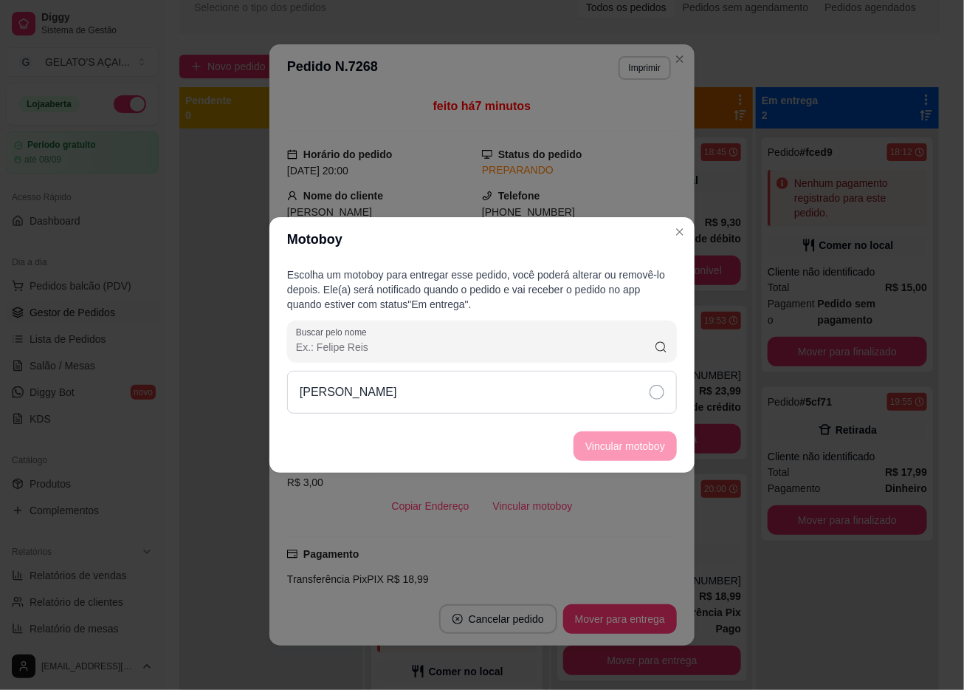
click at [488, 393] on div "[PERSON_NAME]" at bounding box center [482, 392] width 390 height 43
click at [667, 447] on button "Vincular motoboy" at bounding box center [625, 446] width 100 height 29
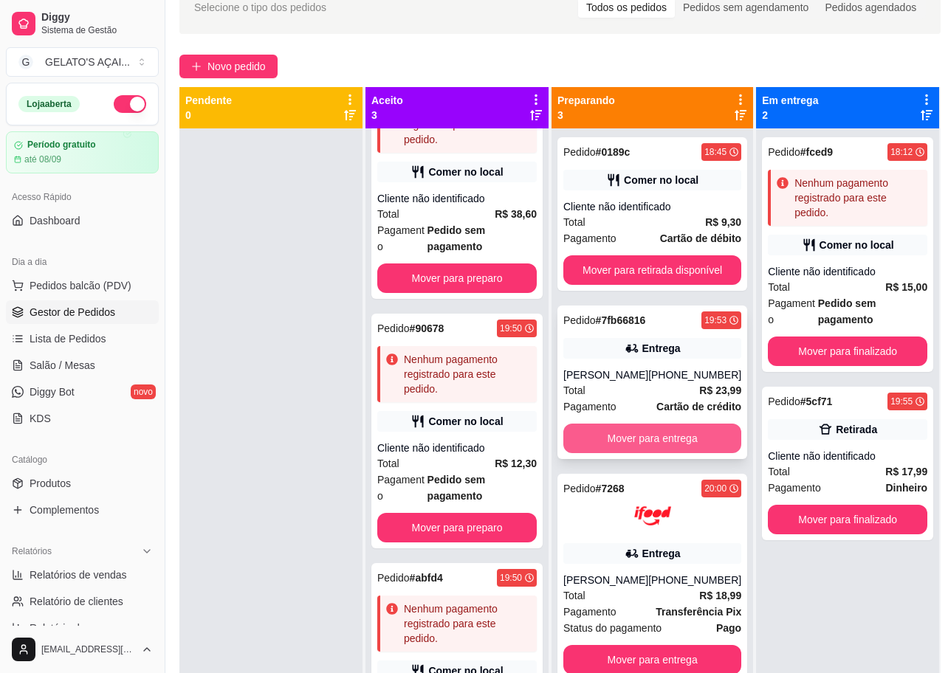
click at [667, 435] on button "Mover para entrega" at bounding box center [652, 439] width 178 height 30
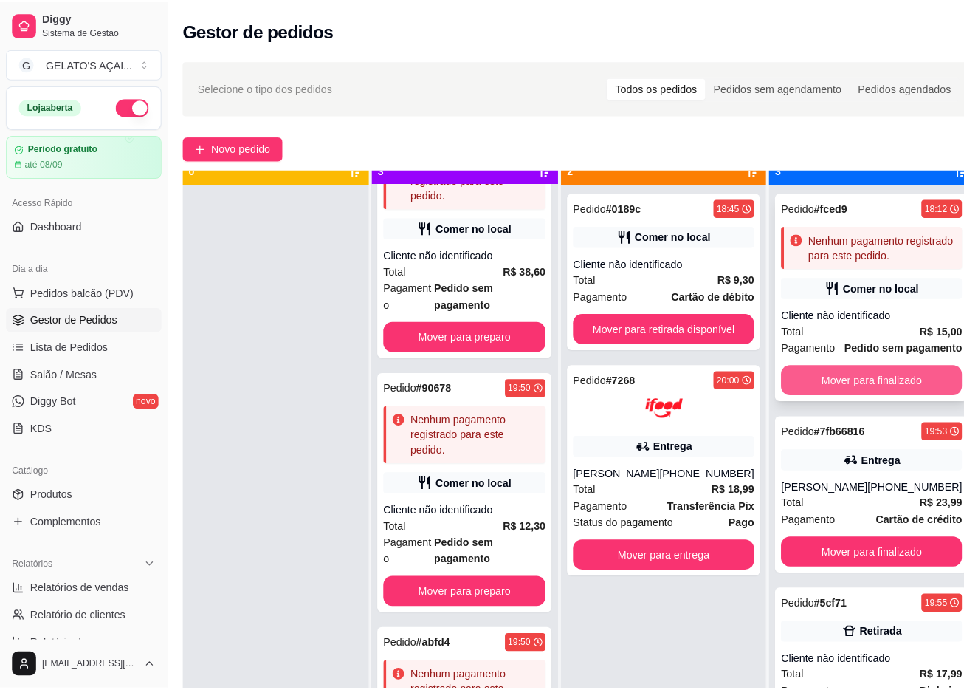
scroll to position [41, 0]
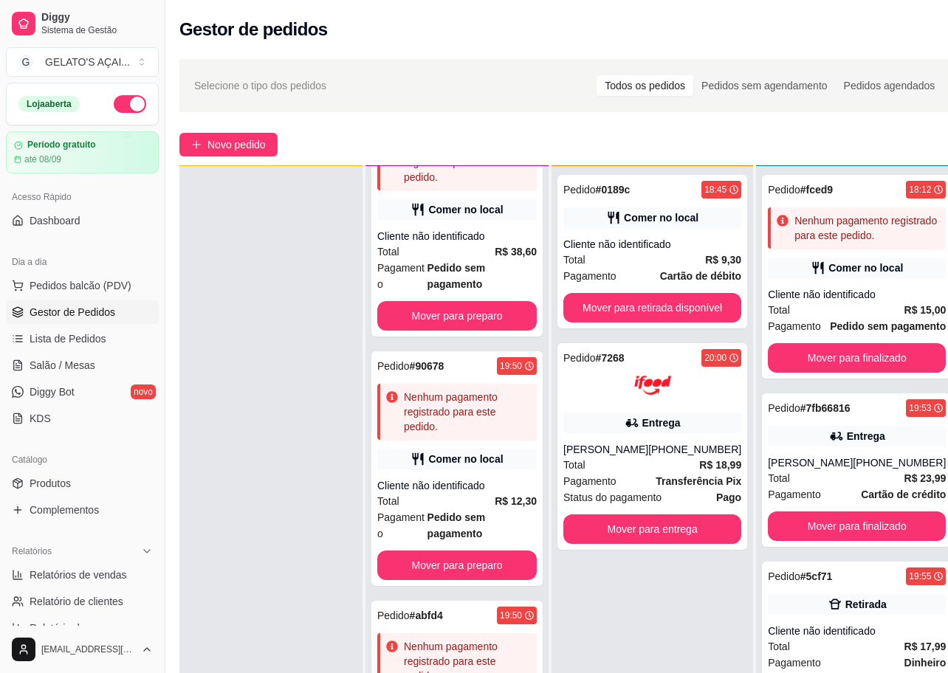
click at [417, 151] on div "Novo pedido" at bounding box center [569, 145] width 780 height 24
click at [253, 137] on span "Novo pedido" at bounding box center [236, 145] width 58 height 16
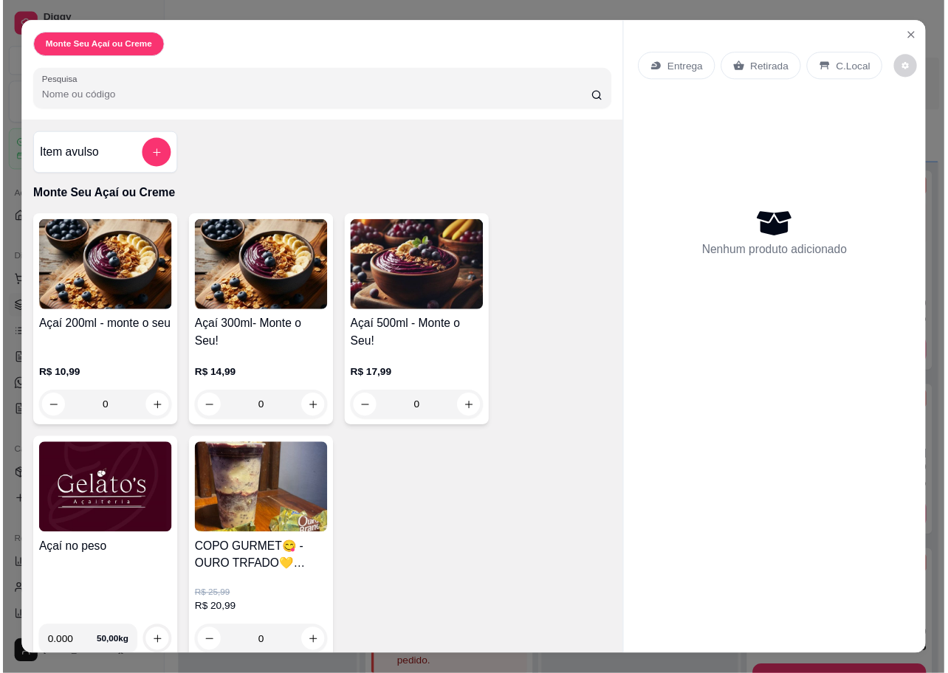
scroll to position [18, 0]
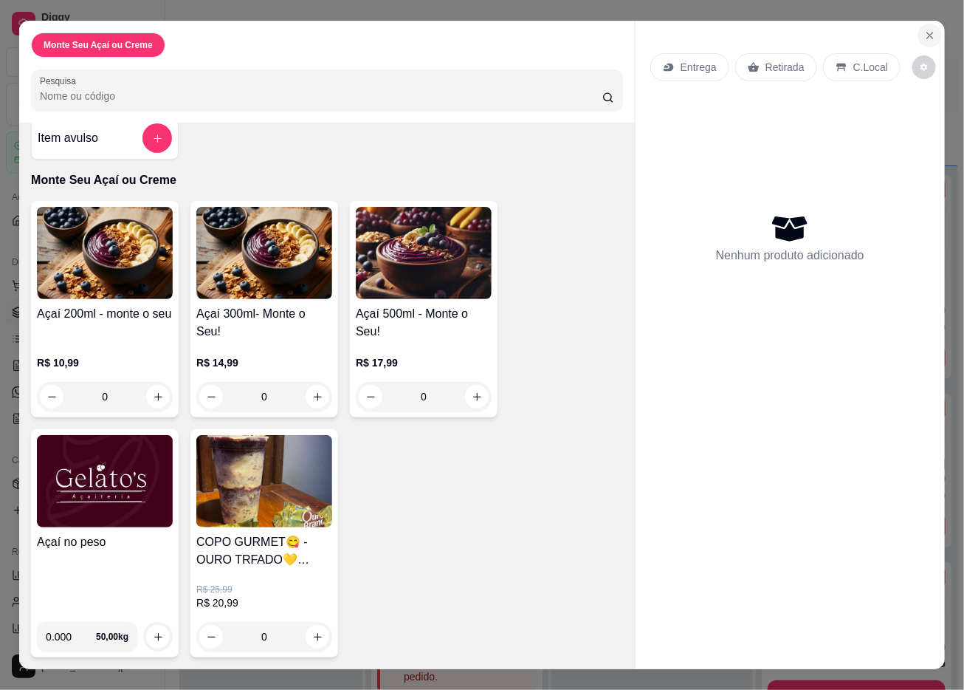
click at [926, 30] on icon "Close" at bounding box center [930, 36] width 12 height 12
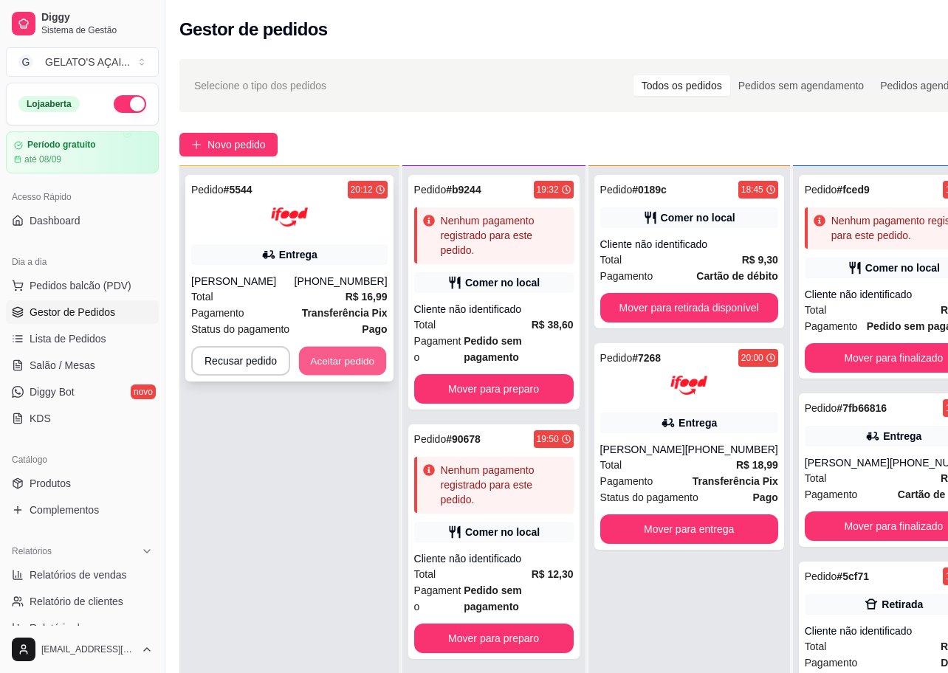
click at [322, 352] on button "Aceitar pedido" at bounding box center [342, 361] width 87 height 29
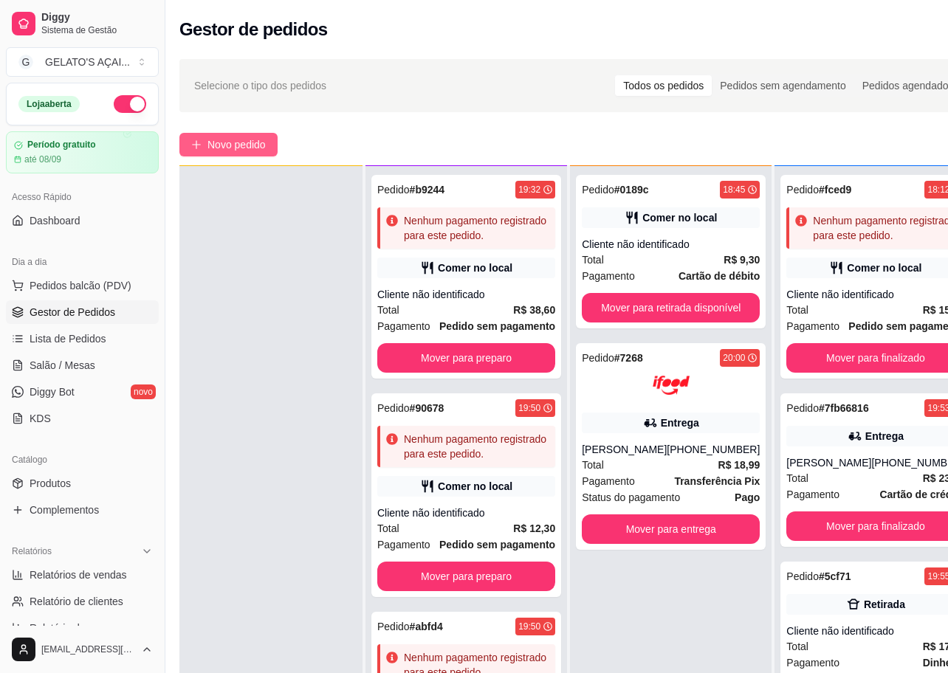
click at [255, 142] on span "Novo pedido" at bounding box center [236, 145] width 58 height 16
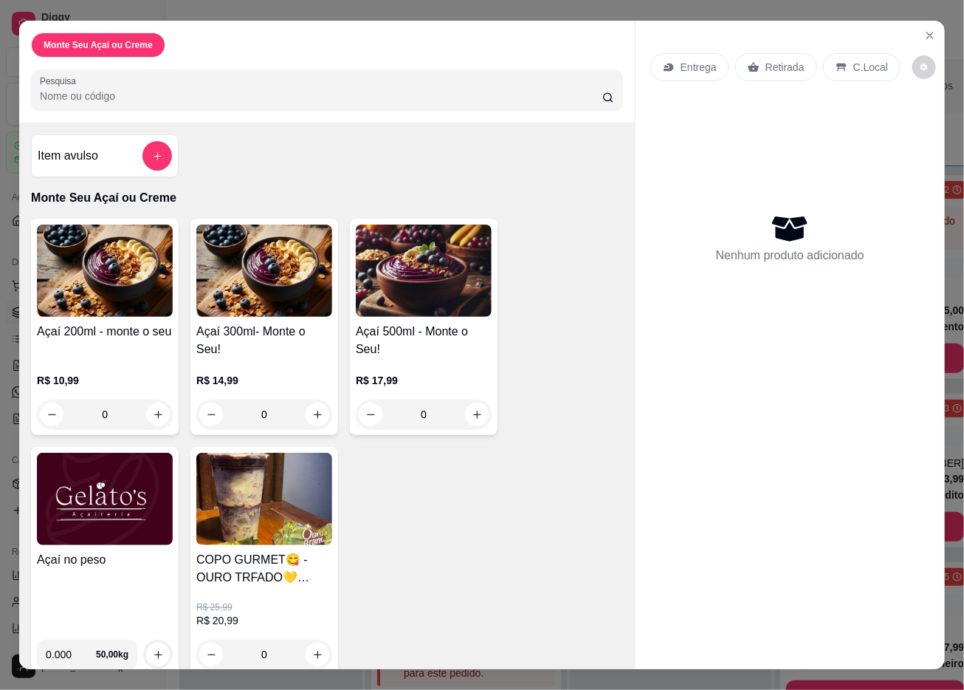
click at [113, 512] on h4 "Açaí no peso" at bounding box center [105, 560] width 136 height 18
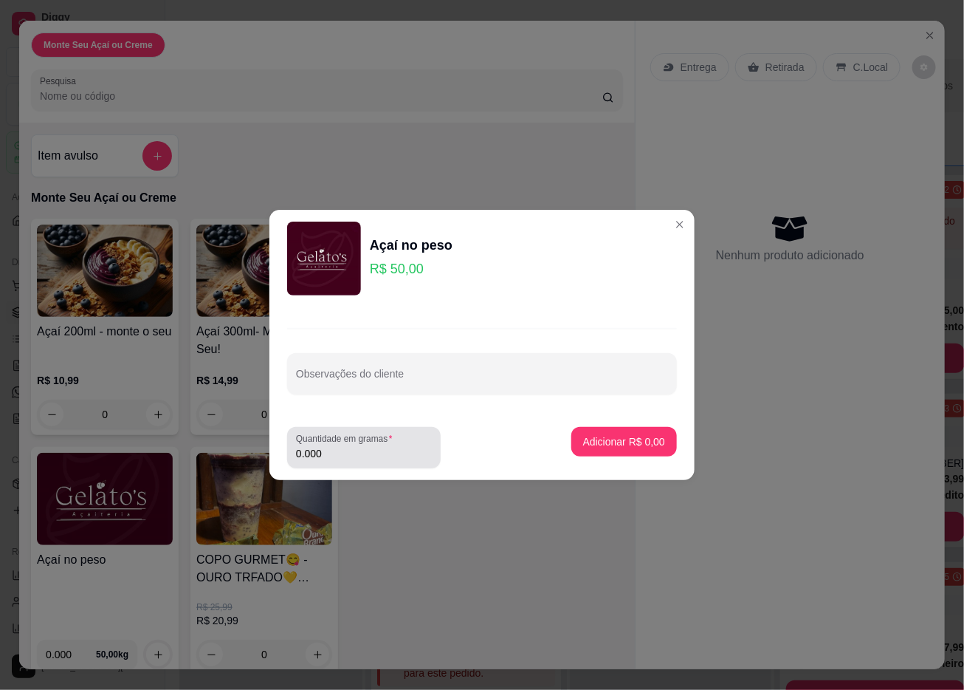
click at [363, 455] on input "0.000" at bounding box center [364, 453] width 136 height 15
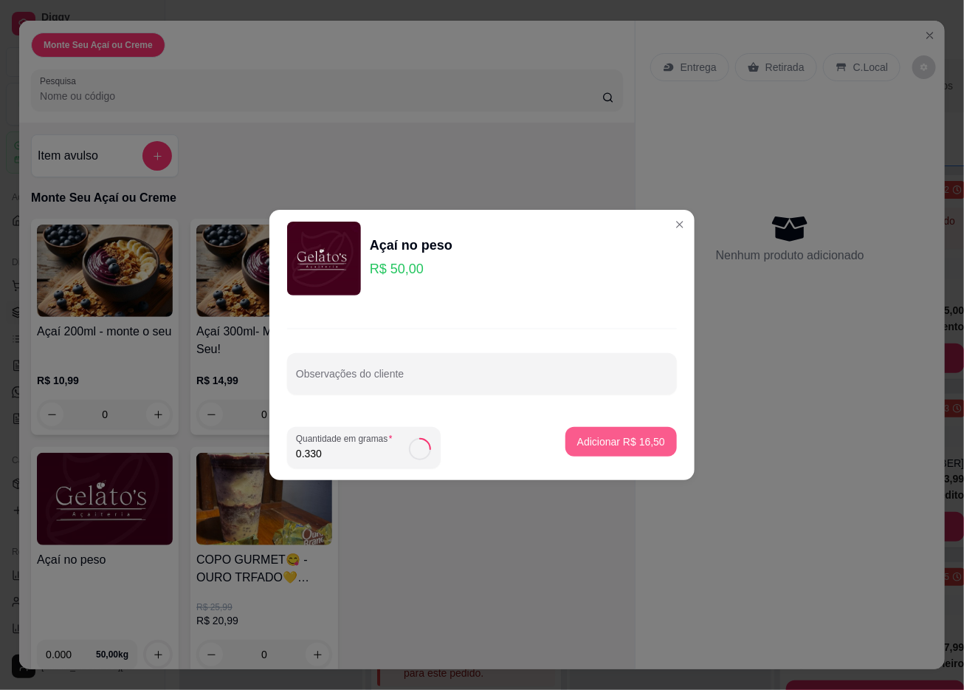
type input "0.330"
click at [609, 436] on p "Adicionar R$ 16,50" at bounding box center [621, 441] width 88 height 15
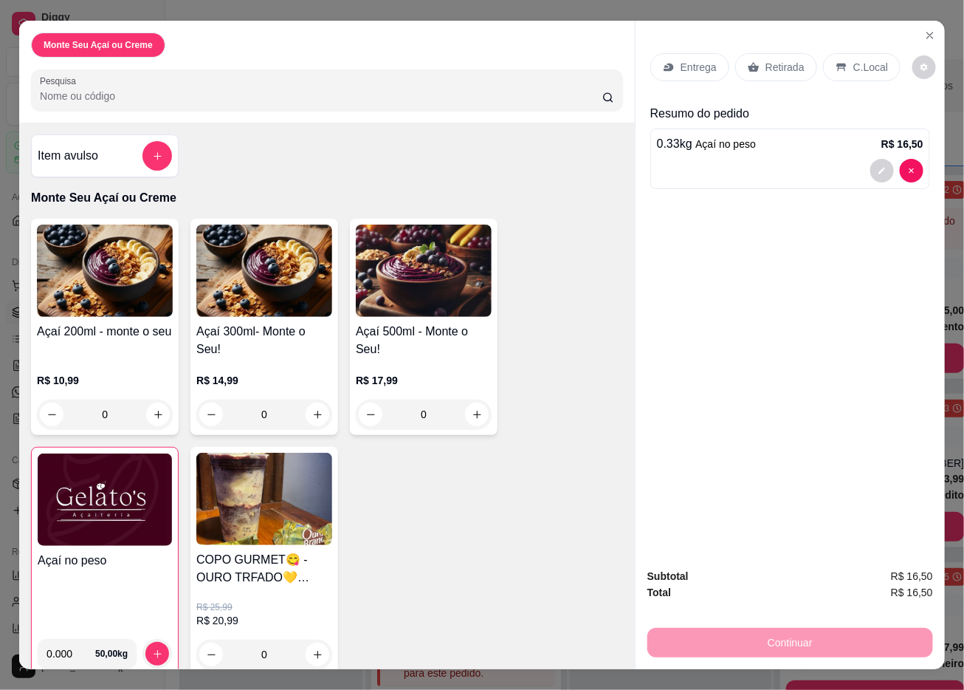
click at [858, 53] on div "C.Local" at bounding box center [862, 67] width 78 height 28
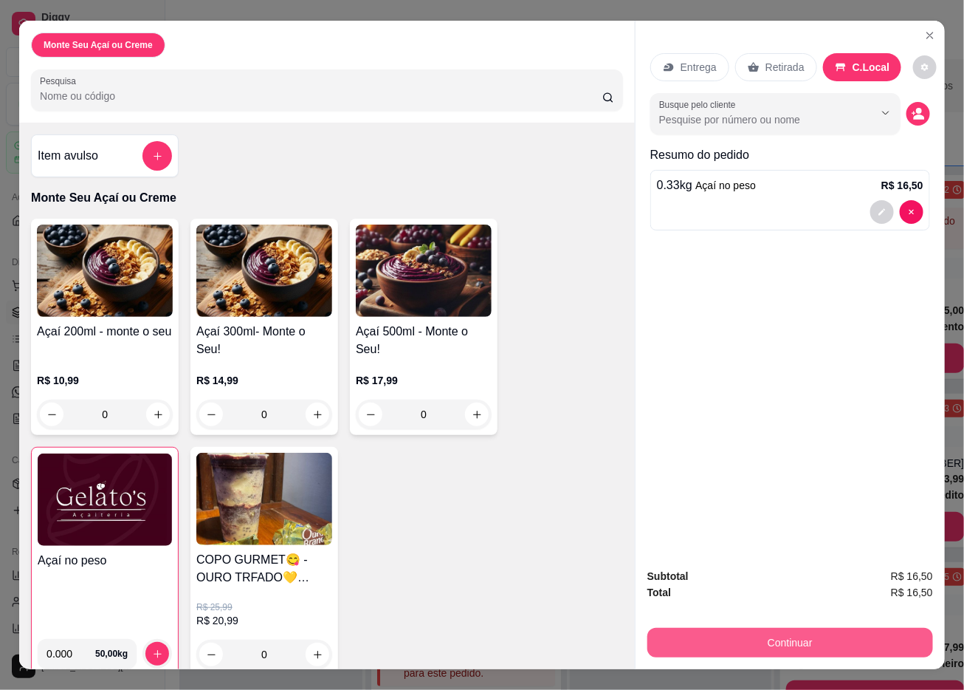
click at [778, 512] on button "Continuar" at bounding box center [791, 643] width 286 height 30
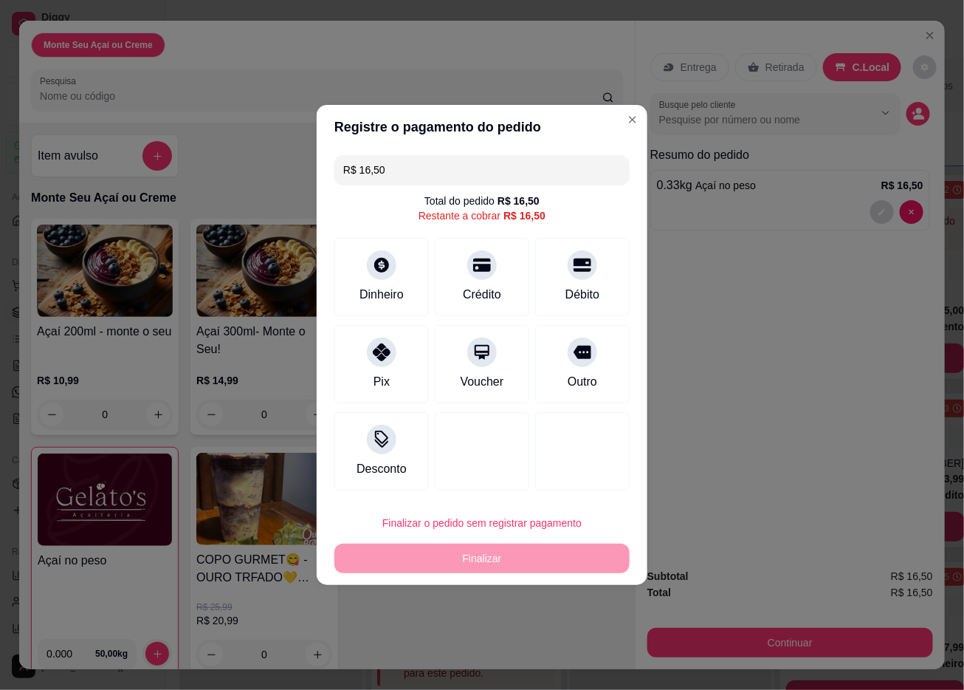
click at [526, 503] on footer "Finalizar o pedido sem registrar pagamento Finalizar" at bounding box center [482, 540] width 331 height 89
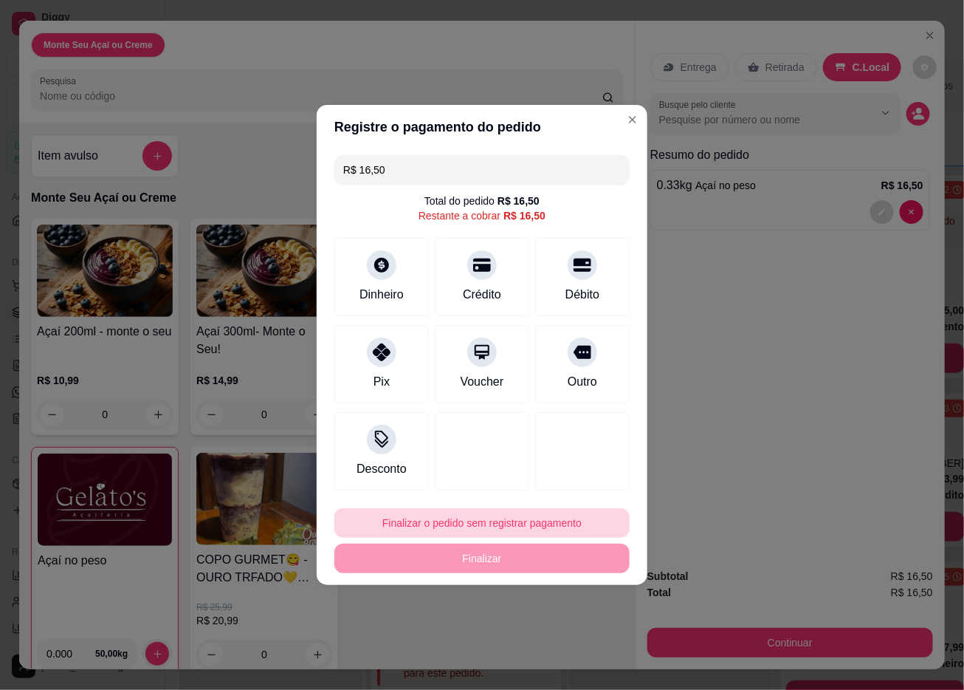
click at [525, 512] on button "Finalizar o pedido sem registrar pagamento" at bounding box center [481, 523] width 295 height 30
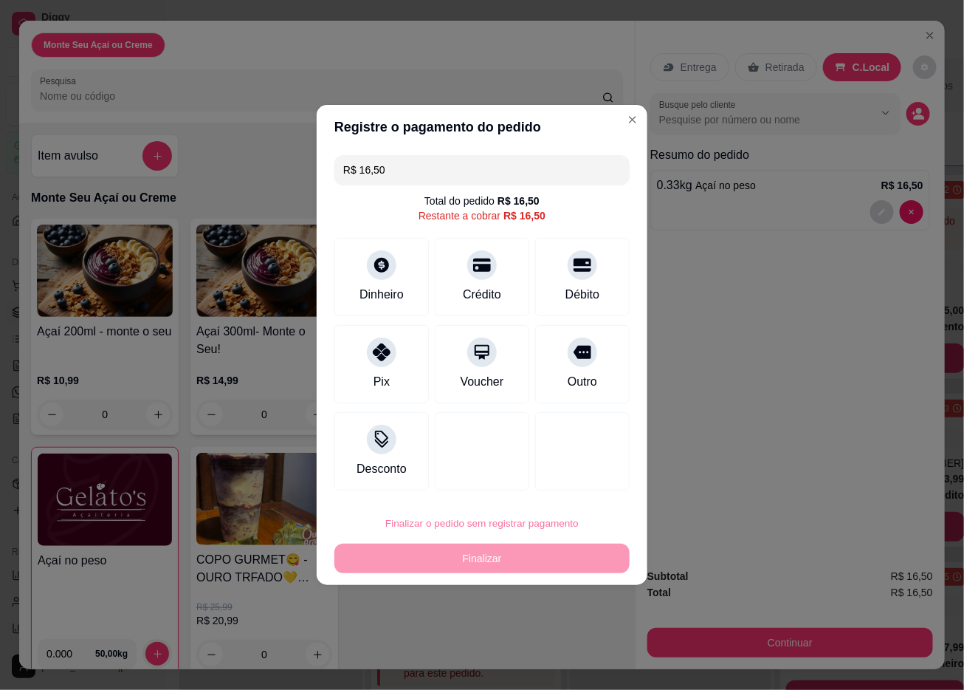
click at [576, 512] on button "Confirmar" at bounding box center [573, 645] width 55 height 23
type input "R$ 0,00"
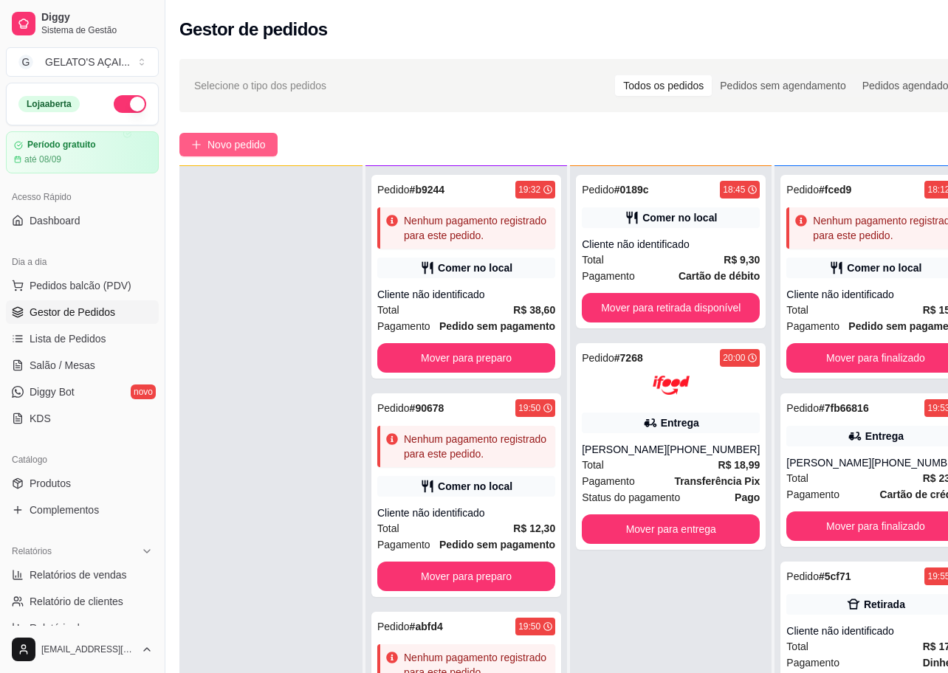
click at [210, 134] on button "Novo pedido" at bounding box center [228, 145] width 98 height 24
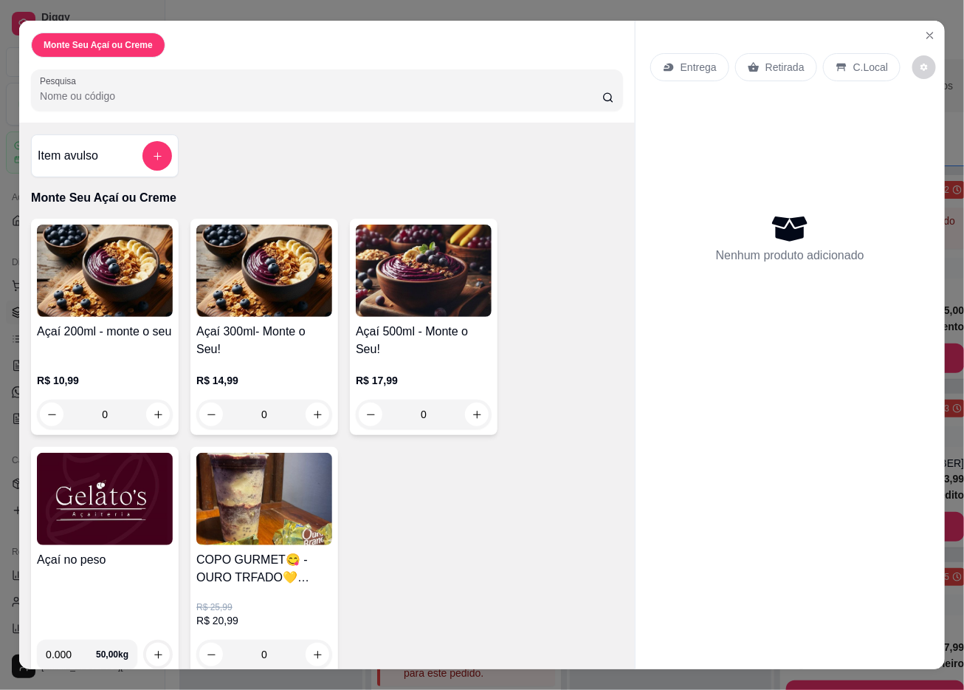
click at [89, 512] on div "Açaí no peso 0.000 50,00 kg" at bounding box center [105, 561] width 148 height 228
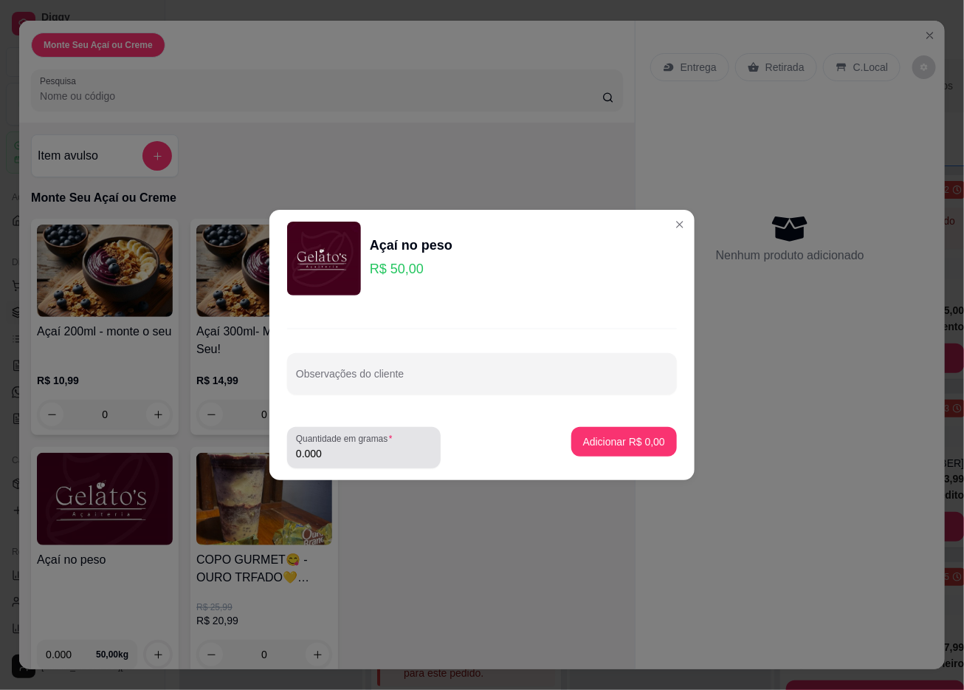
click at [332, 456] on input "0.000" at bounding box center [364, 453] width 136 height 15
click at [332, 456] on input "0.000" at bounding box center [352, 453] width 112 height 15
click at [332, 456] on input "0.000" at bounding box center [364, 453] width 136 height 15
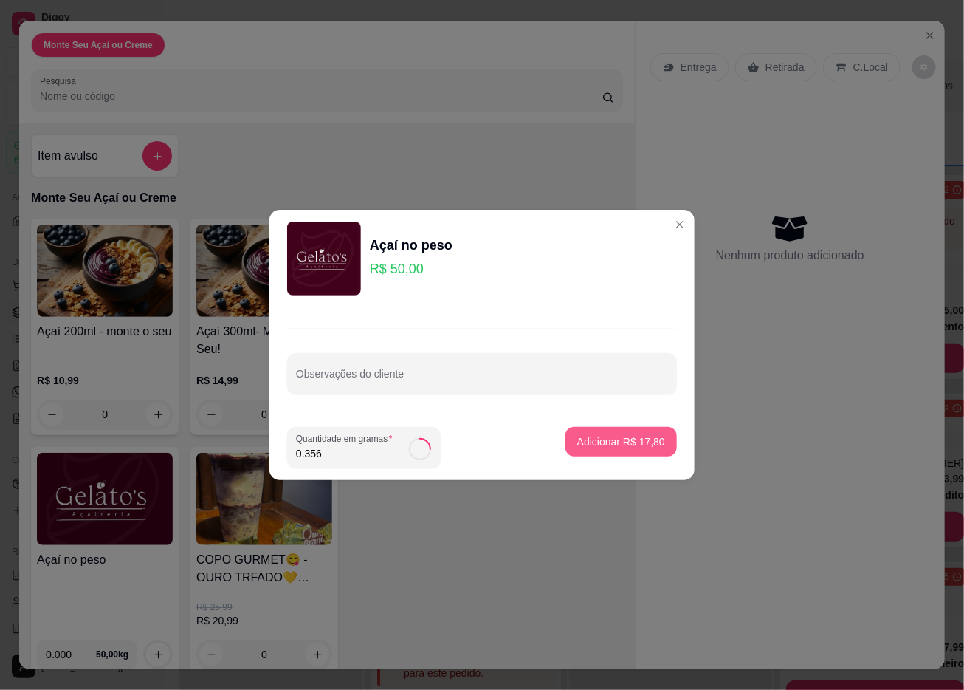
type input "0.356"
click at [577, 439] on p "Adicionar R$ 17,80" at bounding box center [621, 441] width 88 height 15
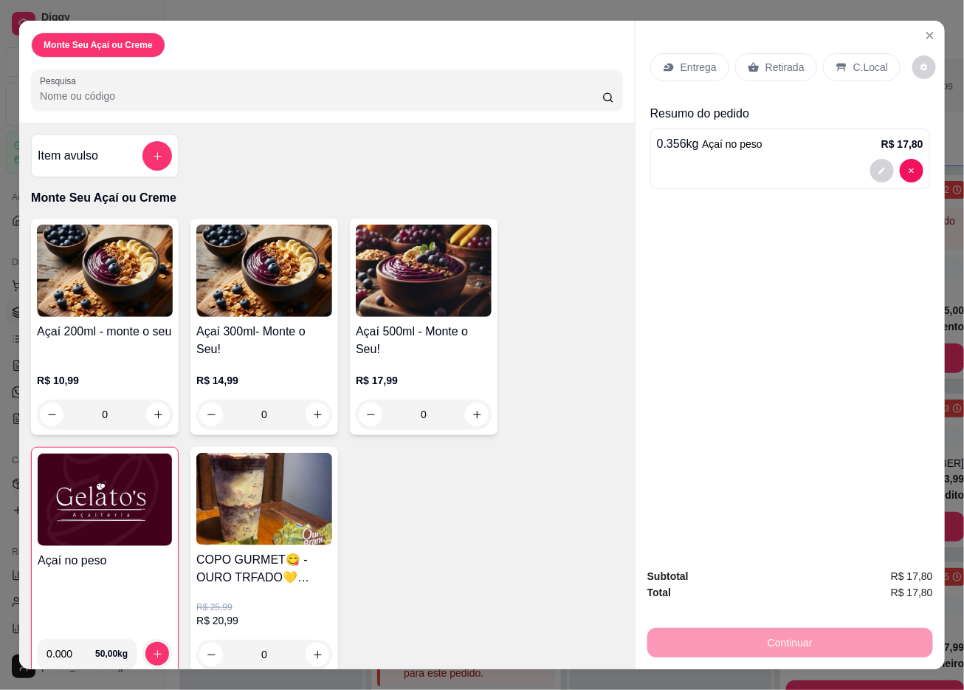
click at [858, 60] on p "C.Local" at bounding box center [871, 67] width 35 height 15
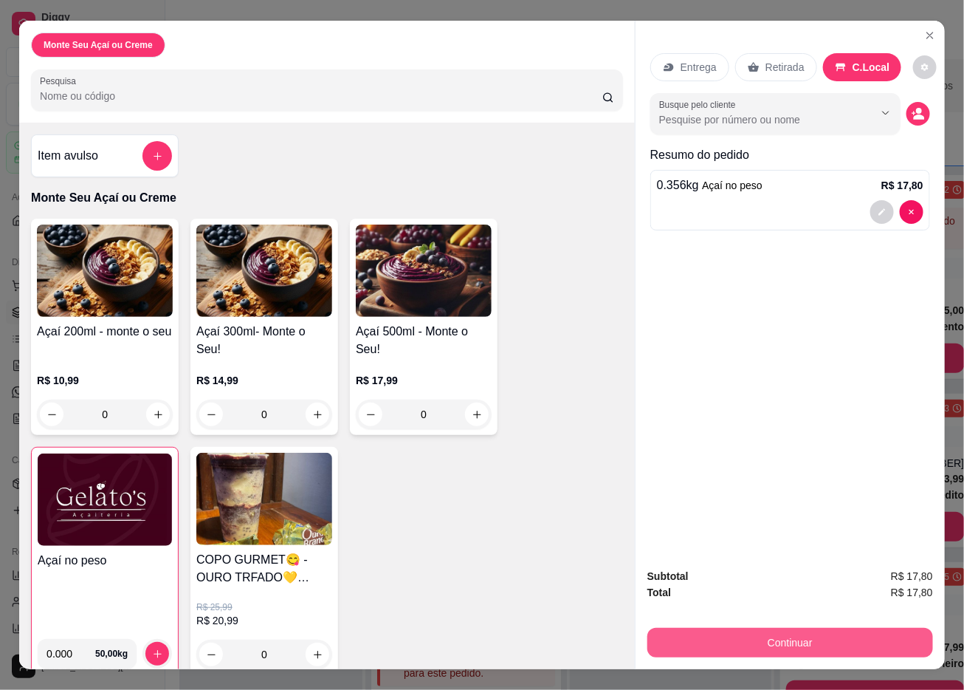
click at [727, 512] on button "Continuar" at bounding box center [791, 643] width 286 height 30
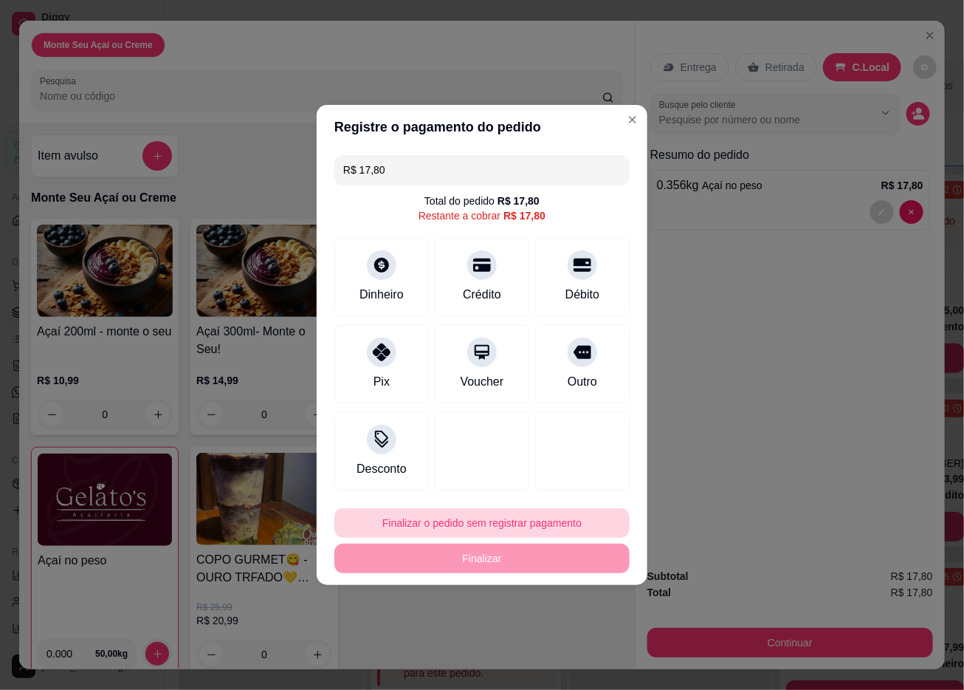
click at [512, 508] on div "Finalizar o pedido sem registrar pagamento Finalizar" at bounding box center [481, 540] width 295 height 65
click at [532, 512] on button "Finalizar o pedido sem registrar pagamento" at bounding box center [481, 523] width 295 height 30
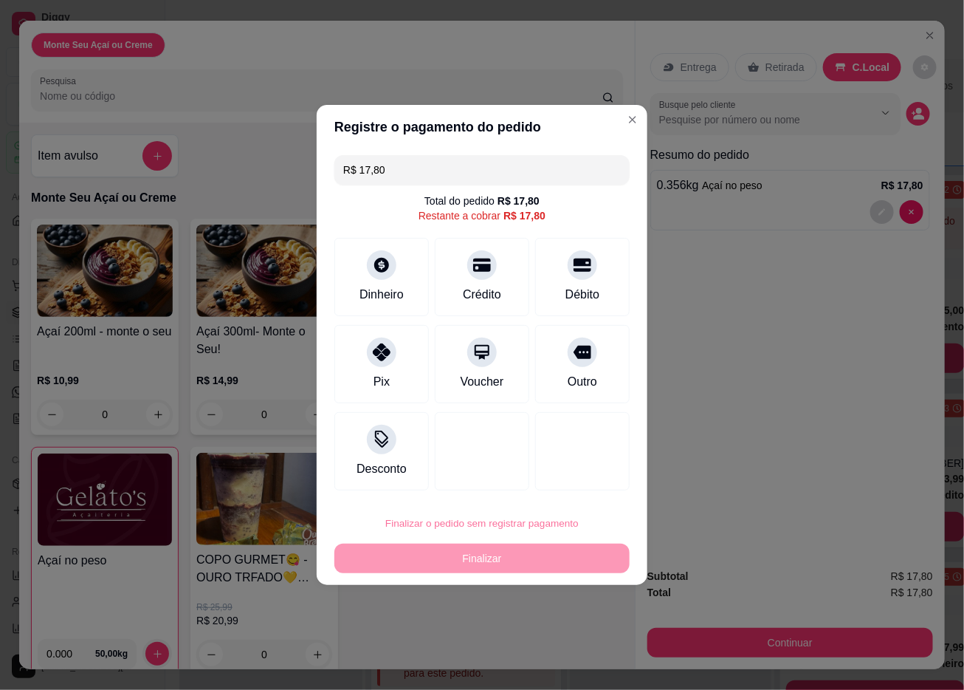
click at [559, 512] on button "Confirmar" at bounding box center [573, 645] width 55 height 23
type input "R$ 0,00"
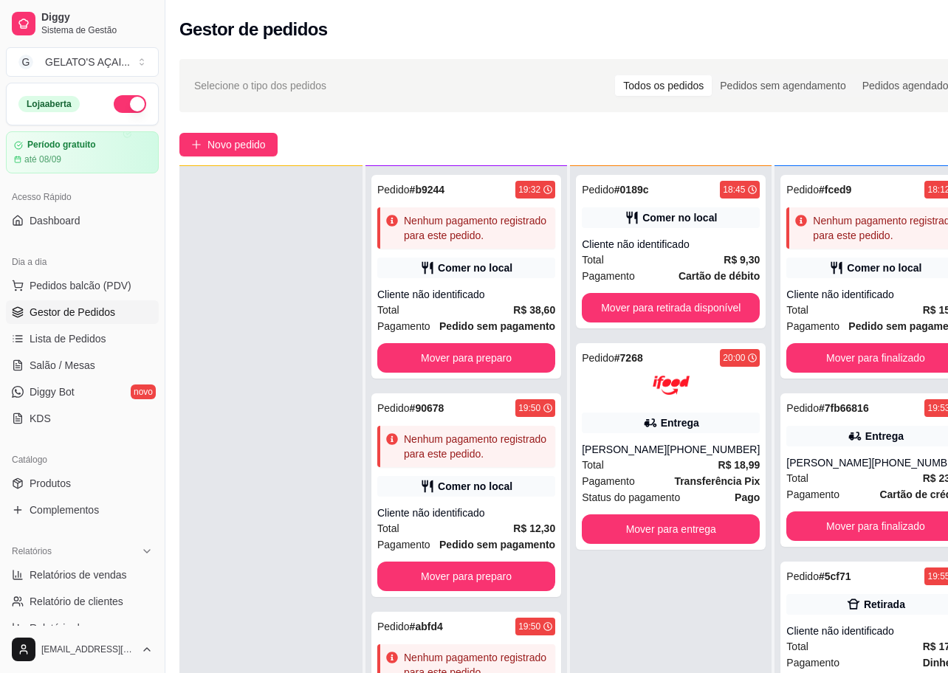
click at [393, 102] on div "Selecione o tipo dos pedidos Todos os pedidos Pedidos sem agendamento Pedidos a…" at bounding box center [578, 85] width 799 height 53
click at [824, 373] on button "Mover para finalizado" at bounding box center [875, 358] width 173 height 29
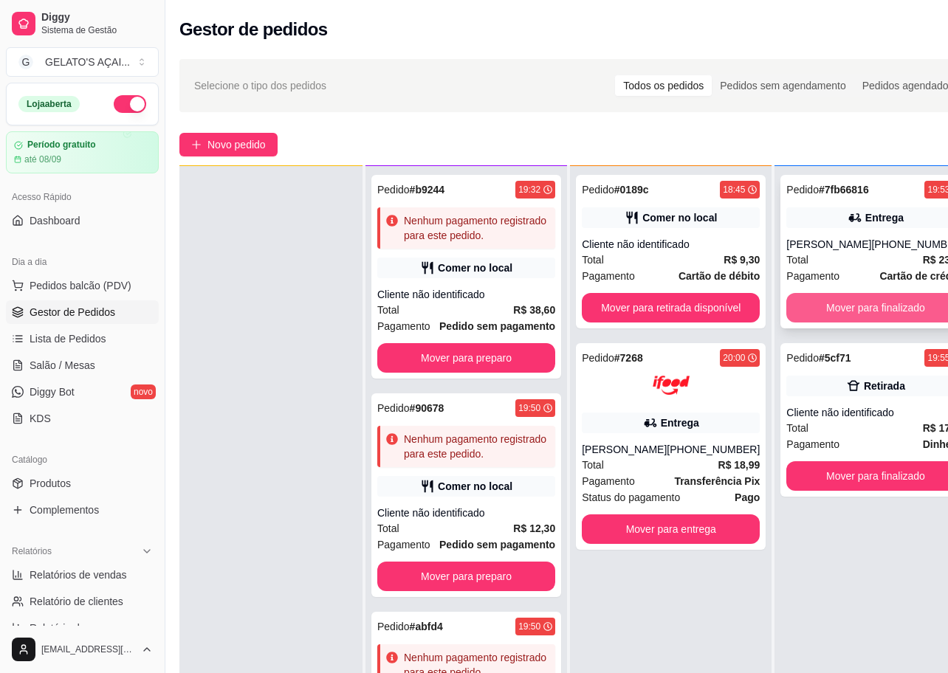
click at [855, 304] on button "Mover para finalizado" at bounding box center [875, 308] width 178 height 30
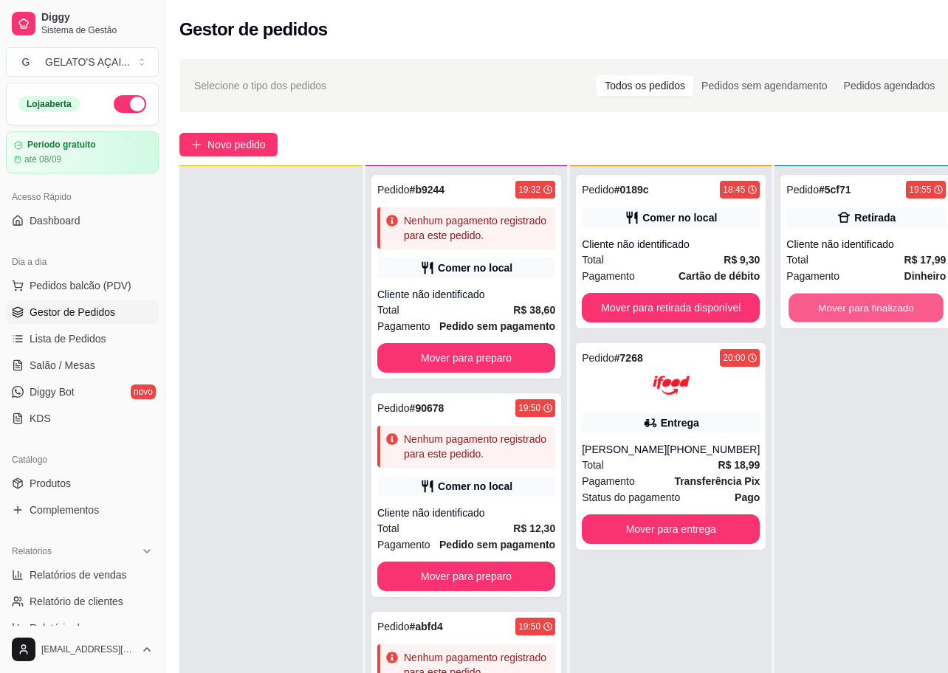
click at [855, 304] on button "Mover para finalizado" at bounding box center [866, 308] width 155 height 29
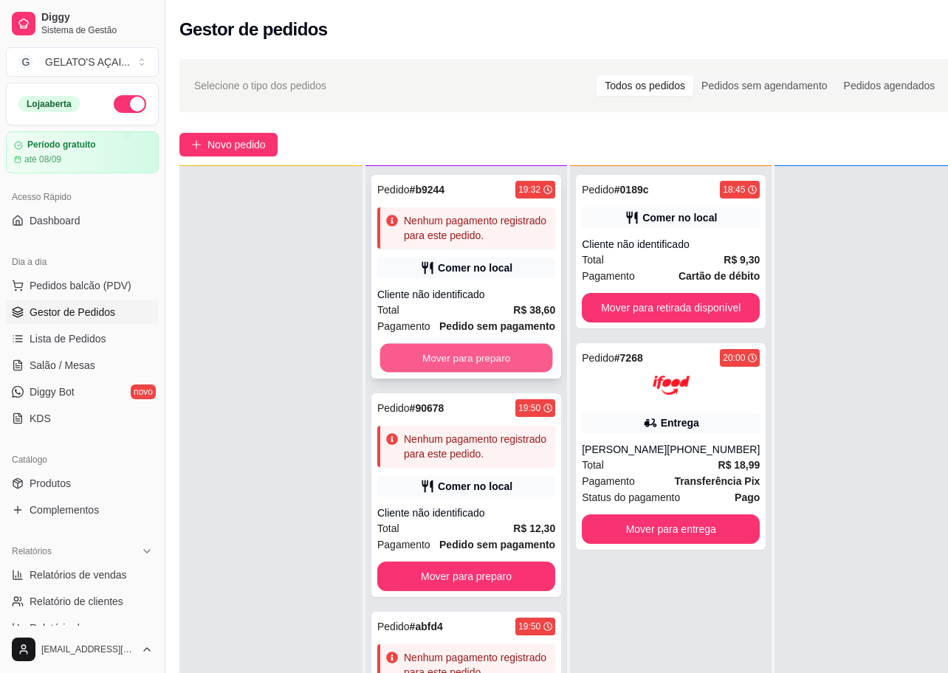
click at [459, 373] on button "Mover para preparo" at bounding box center [466, 358] width 173 height 29
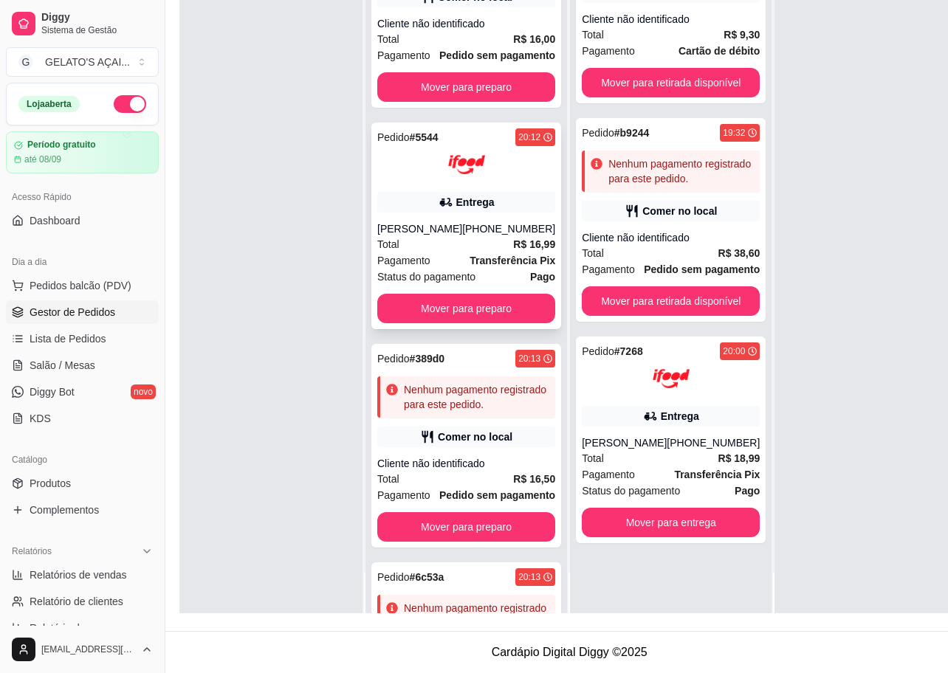
scroll to position [295, 0]
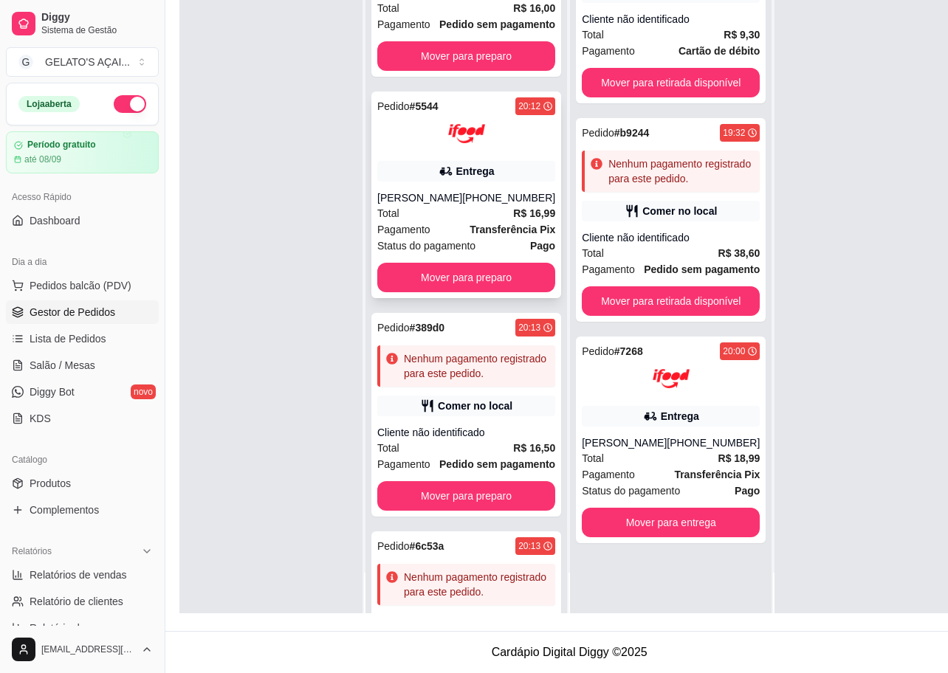
click at [450, 182] on div "Entrega" at bounding box center [466, 171] width 178 height 21
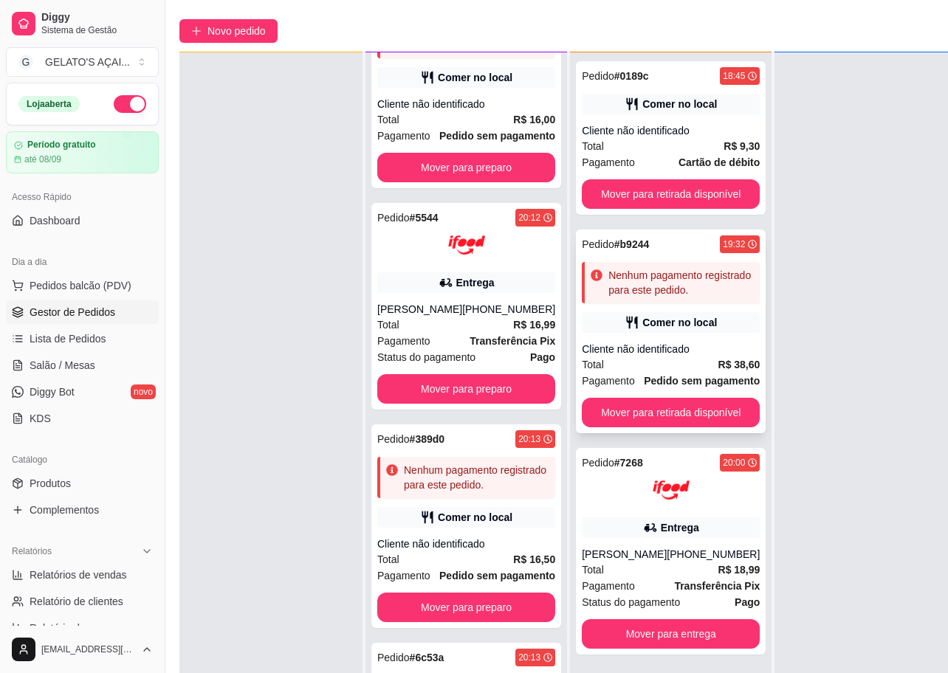
scroll to position [242, 10]
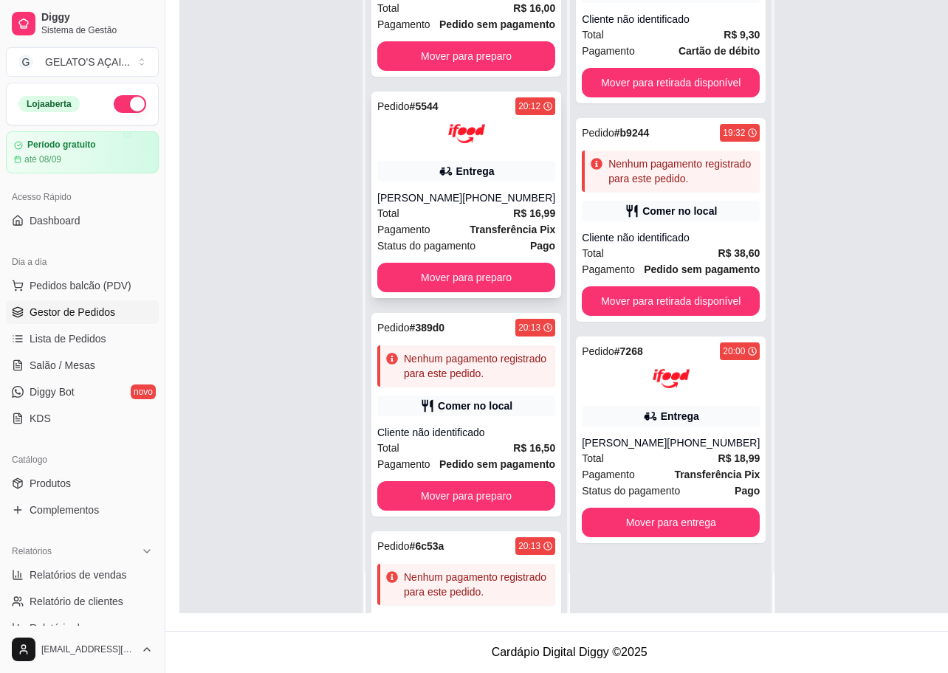
click at [410, 200] on div "Pedido # 5544 20:12 Entrega [PERSON_NAME] [PHONE_NUMBER] Total R$ 16,99 Pagamen…" at bounding box center [466, 195] width 190 height 207
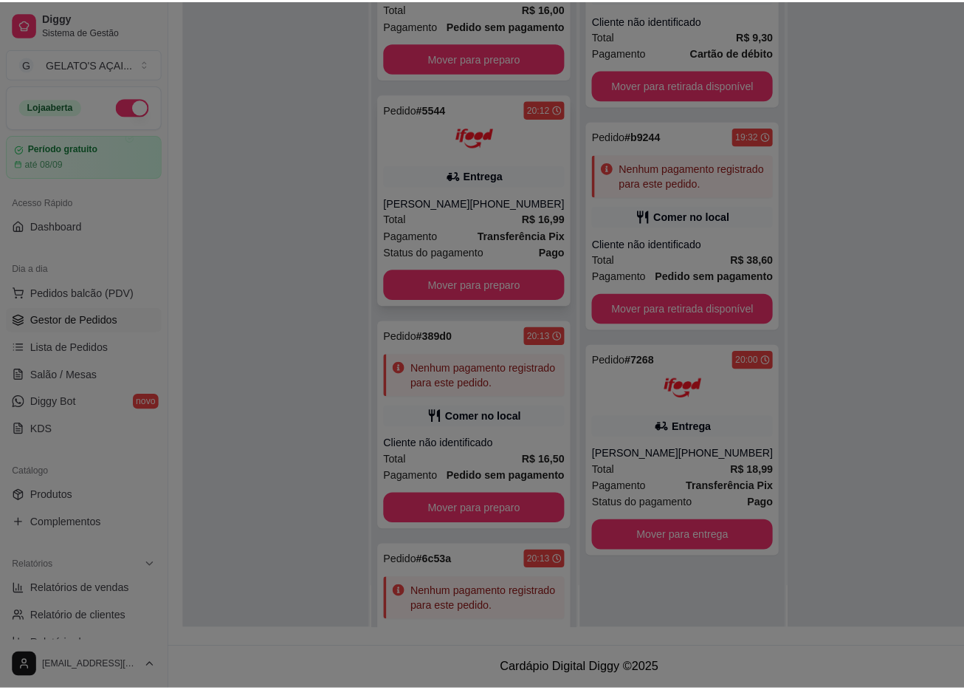
scroll to position [226, 10]
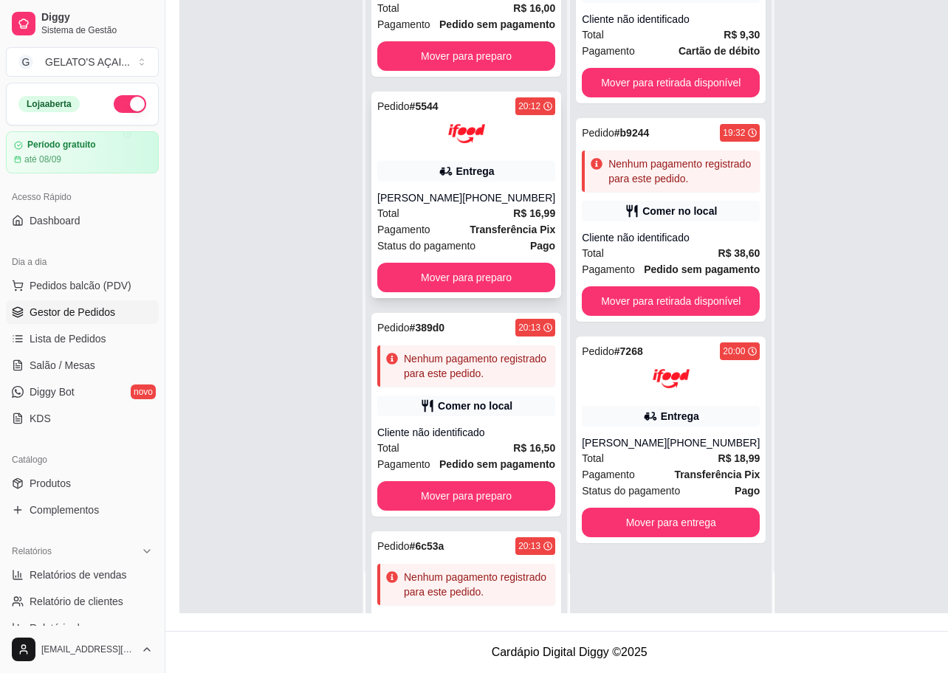
click at [403, 152] on div at bounding box center [466, 133] width 178 height 37
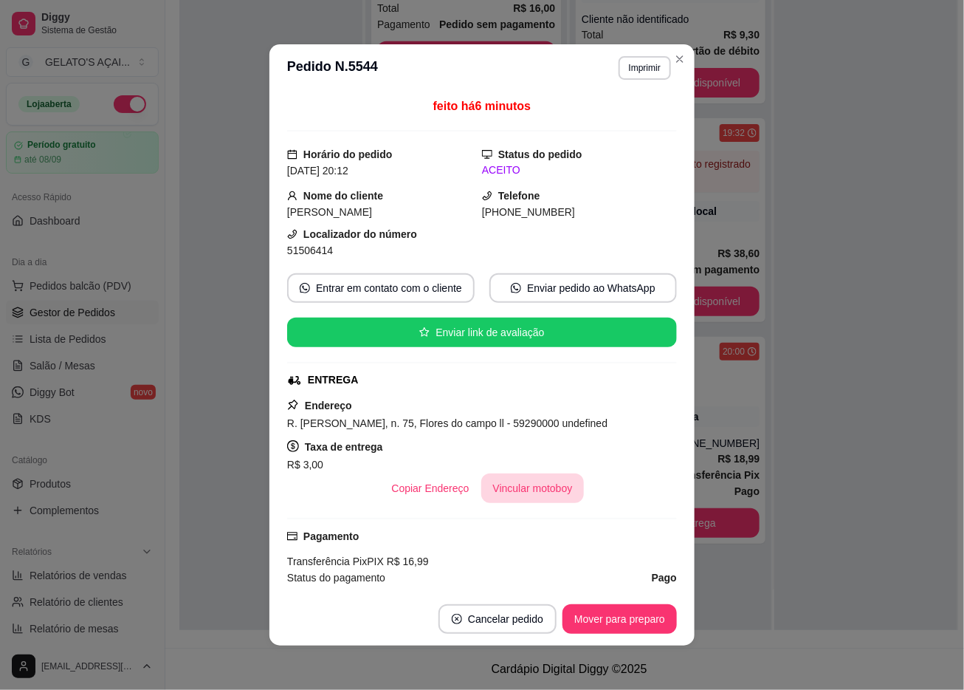
click at [523, 479] on button "Vincular motoboy" at bounding box center [532, 488] width 103 height 30
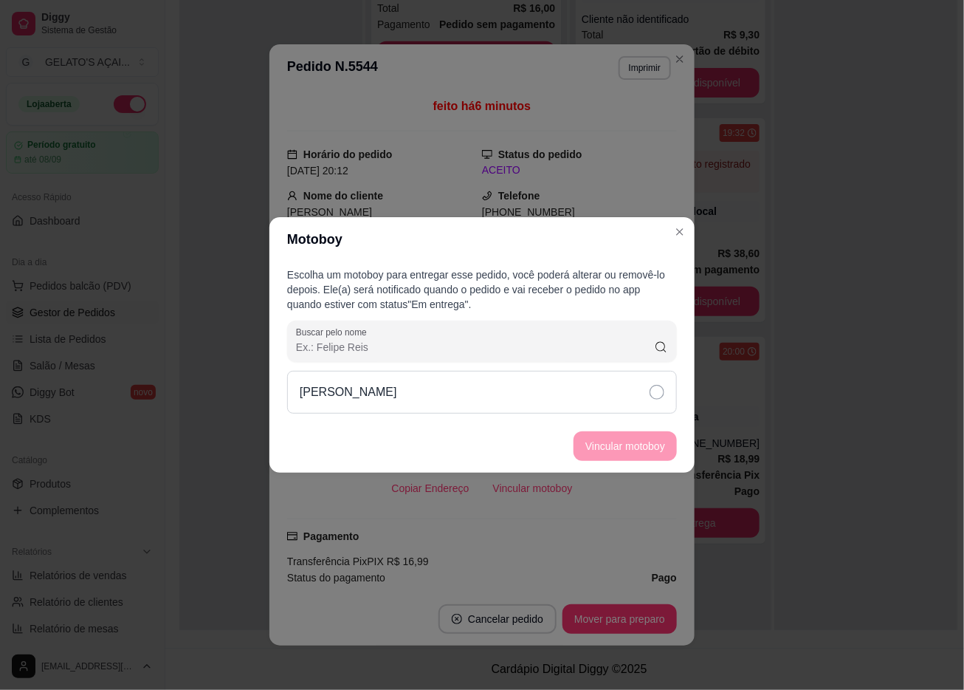
click at [452, 412] on div "[PERSON_NAME]" at bounding box center [482, 392] width 390 height 43
click at [612, 443] on button "Vincular motoboy" at bounding box center [625, 446] width 103 height 30
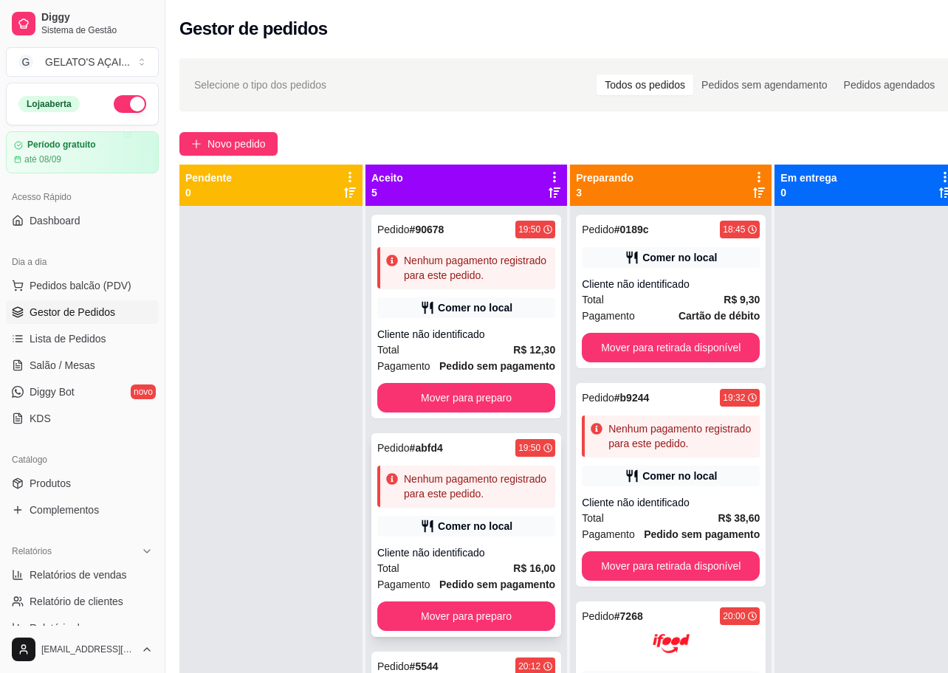
scroll to position [0, 10]
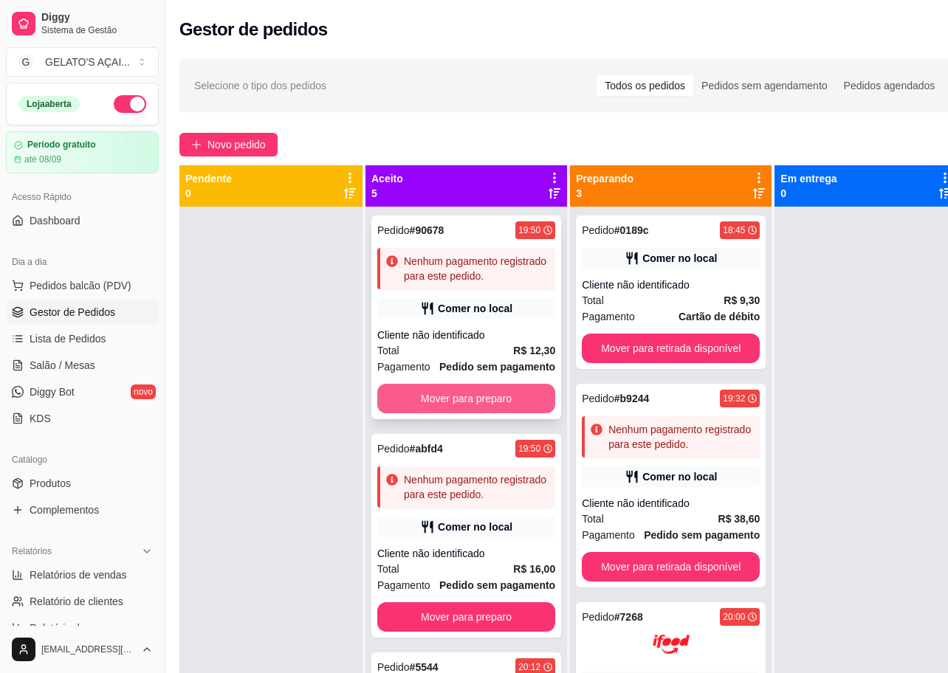
click at [477, 413] on button "Mover para preparo" at bounding box center [466, 399] width 178 height 30
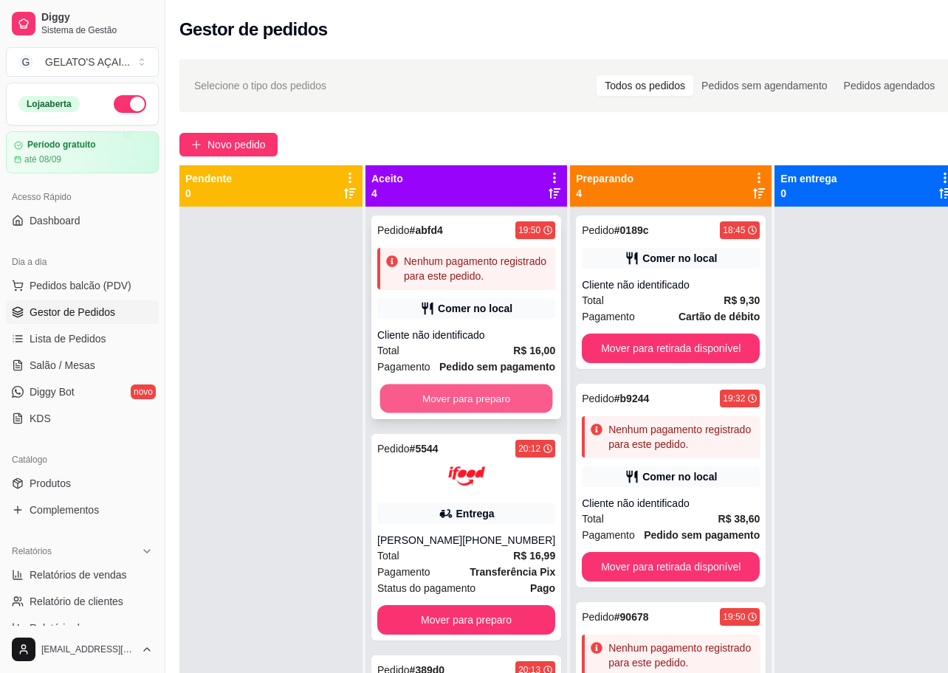
click at [477, 413] on button "Mover para preparo" at bounding box center [466, 399] width 173 height 29
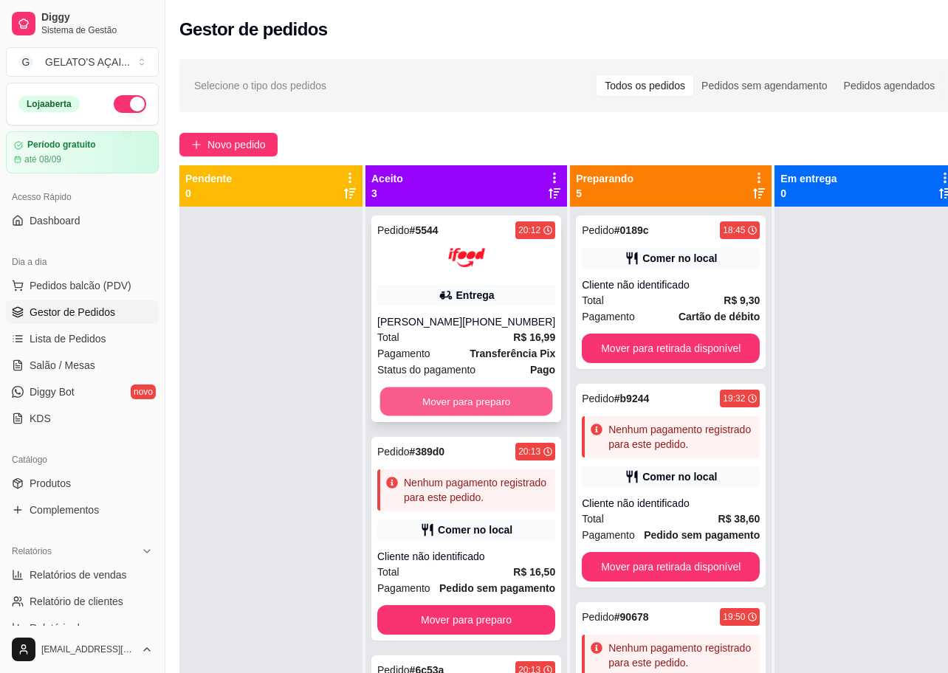
click at [472, 395] on button "Mover para preparo" at bounding box center [466, 402] width 173 height 29
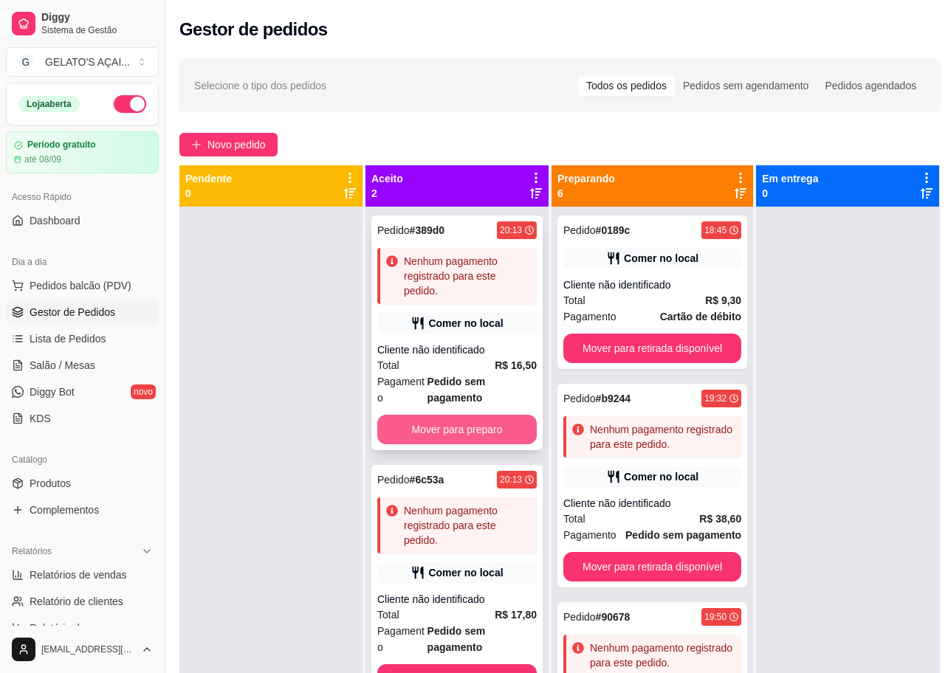
click at [448, 426] on button "Mover para preparo" at bounding box center [456, 430] width 159 height 30
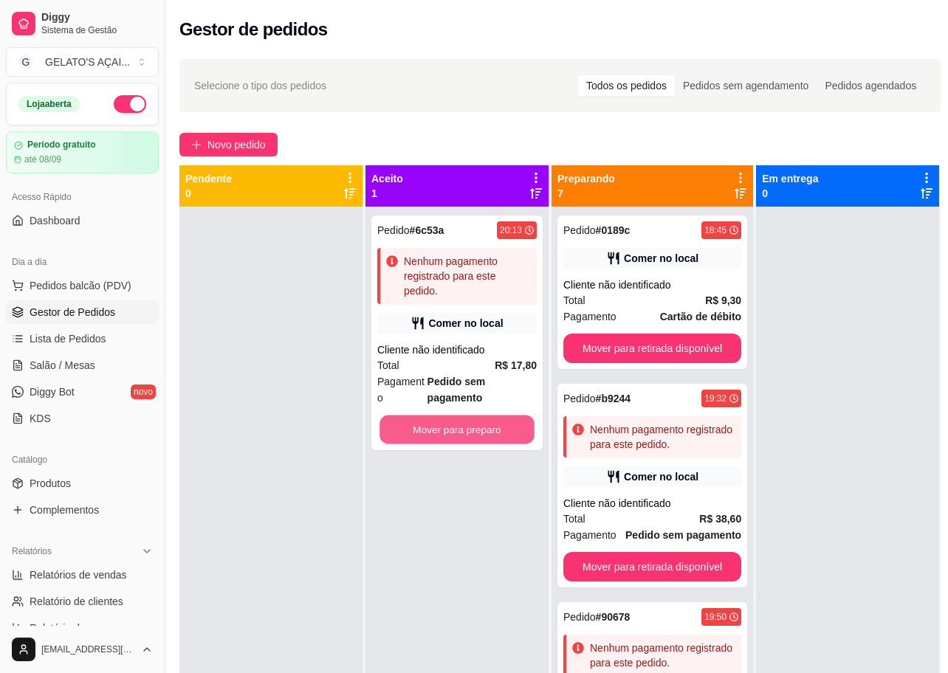
click at [448, 426] on button "Mover para preparo" at bounding box center [457, 430] width 155 height 29
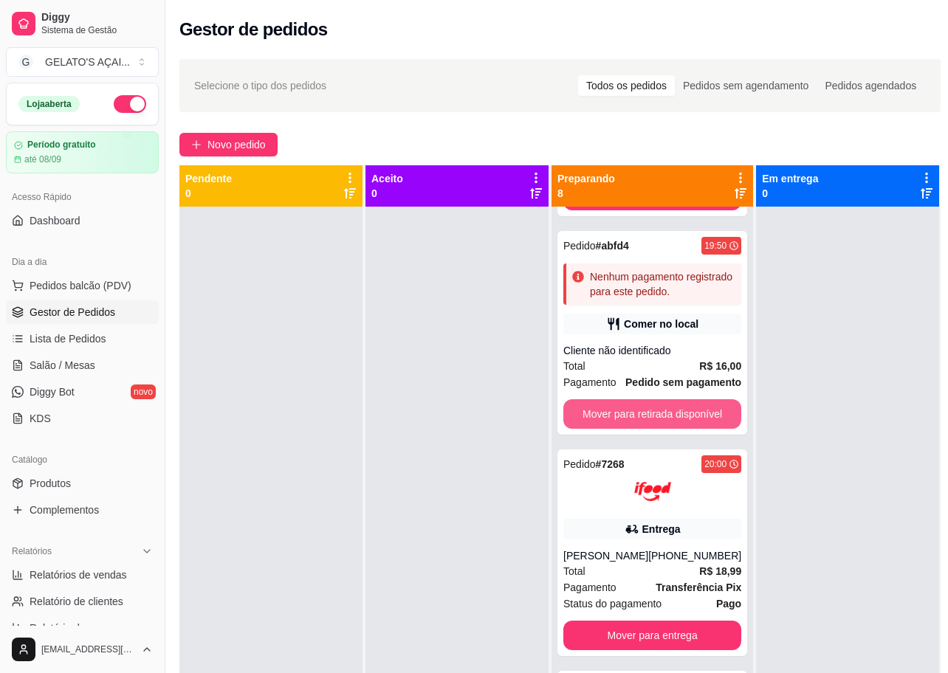
scroll to position [738, 0]
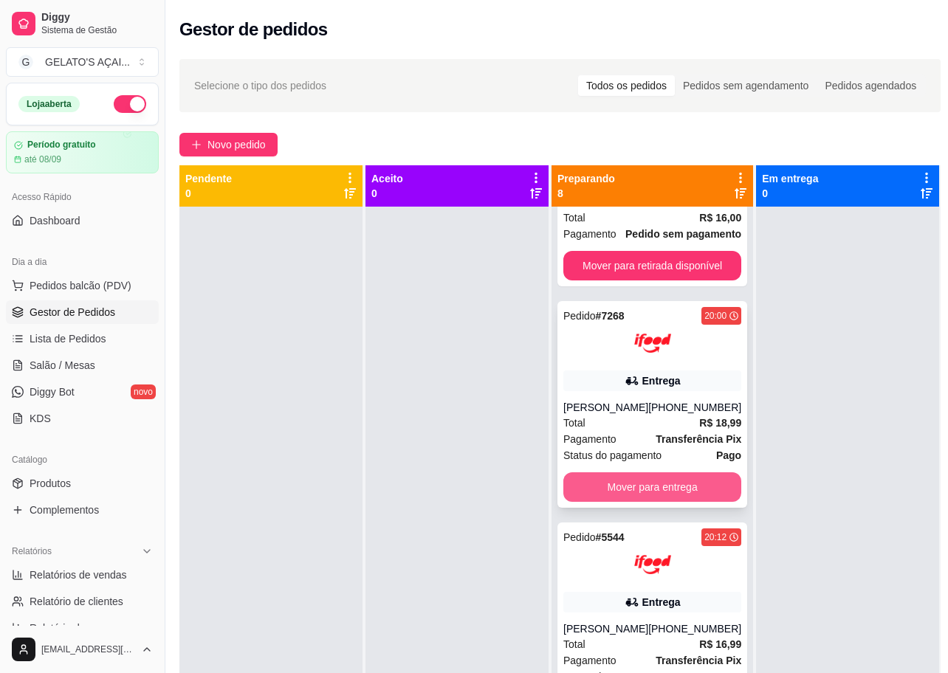
click at [656, 485] on button "Mover para entrega" at bounding box center [652, 488] width 178 height 30
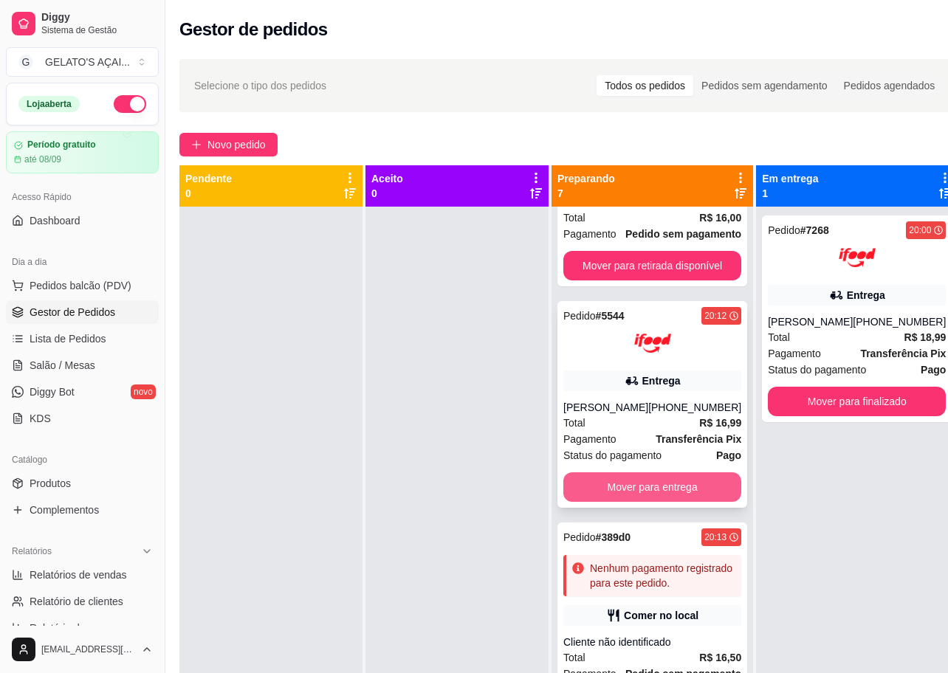
click at [660, 485] on button "Mover para entrega" at bounding box center [652, 488] width 178 height 30
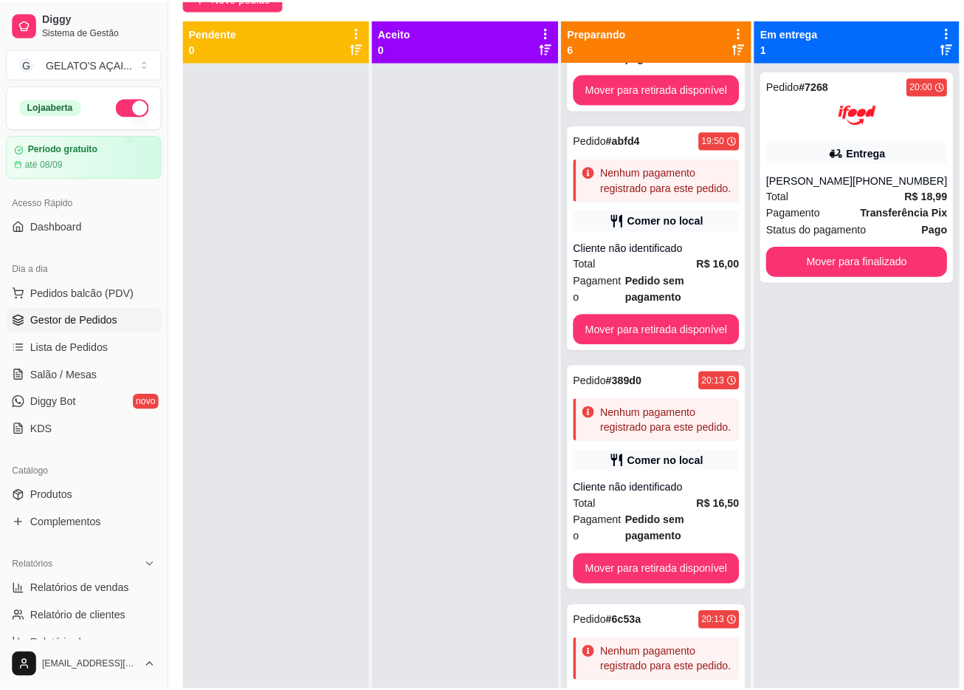
scroll to position [0, 10]
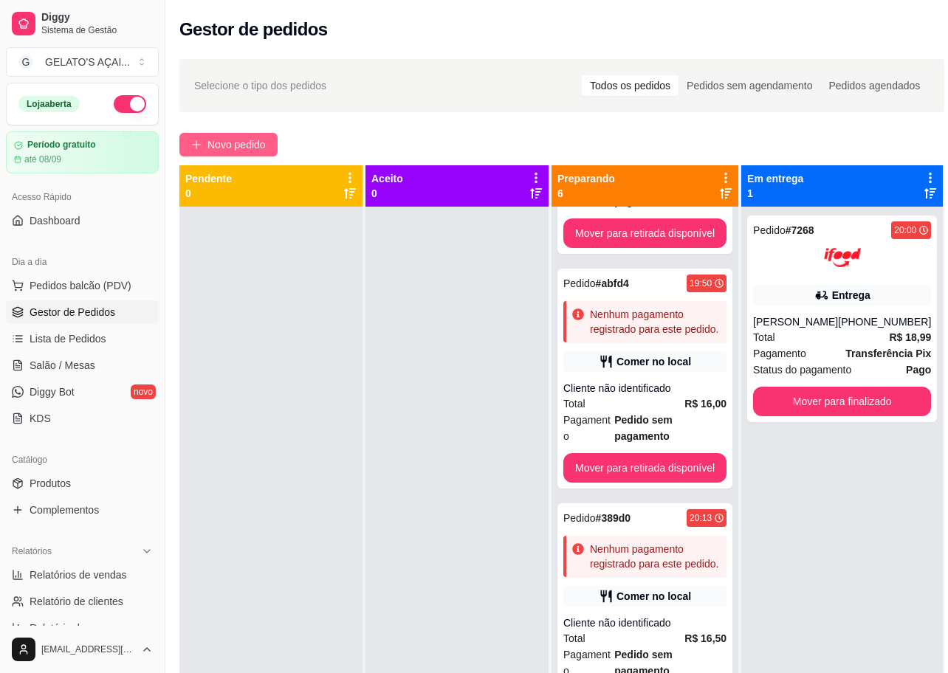
click at [233, 144] on span "Novo pedido" at bounding box center [236, 145] width 58 height 16
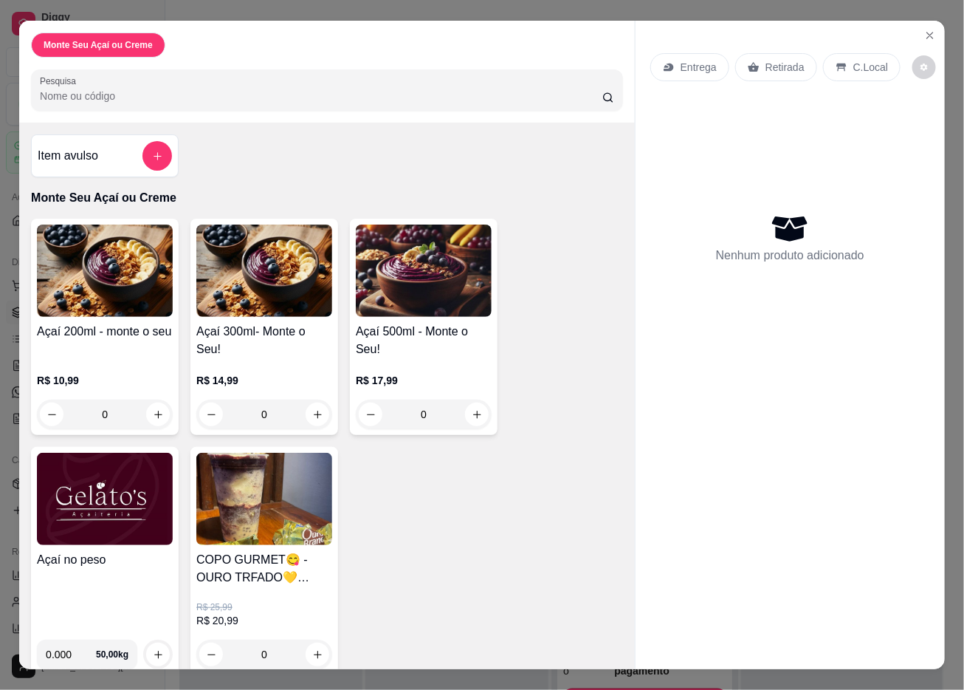
scroll to position [18, 0]
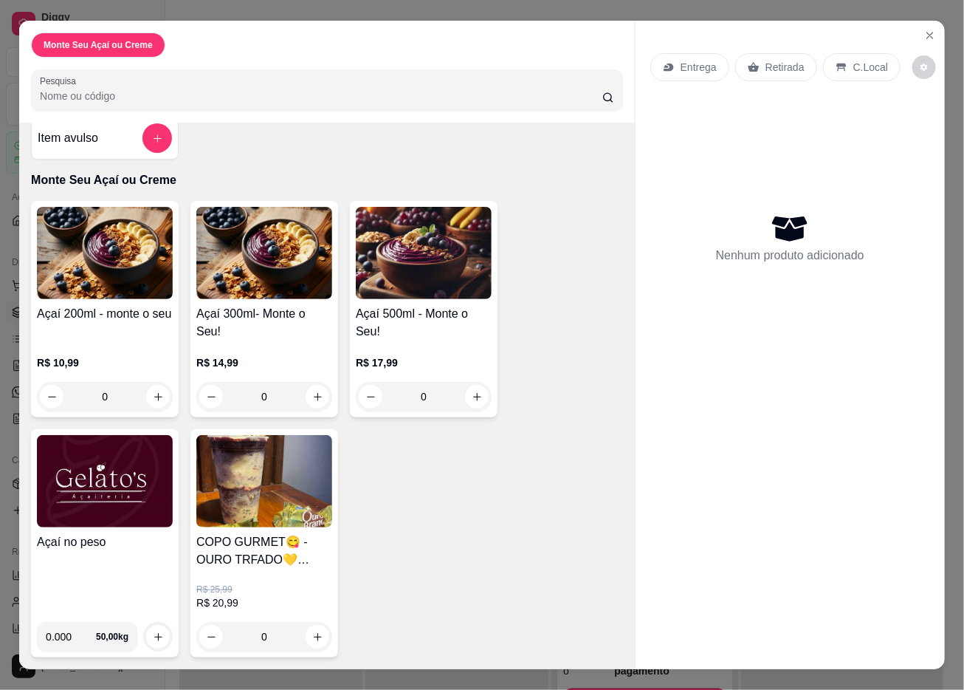
click at [109, 505] on img at bounding box center [105, 481] width 136 height 92
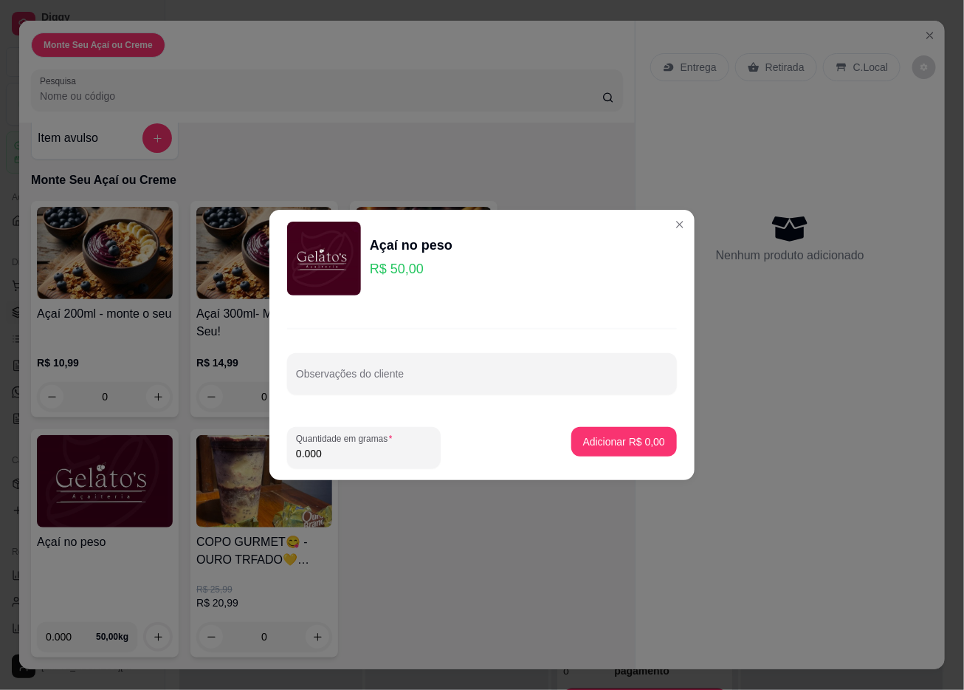
drag, startPoint x: 354, startPoint y: 461, endPoint x: 262, endPoint y: 452, distance: 92.7
click at [262, 452] on div "Açaí no peso R$ 50,00 Observações do cliente Quantidade em gramas 0.000 Adicion…" at bounding box center [482, 345] width 964 height 690
type input "0.250"
click at [618, 434] on p "Adicionar R$ 12,50" at bounding box center [622, 441] width 86 height 14
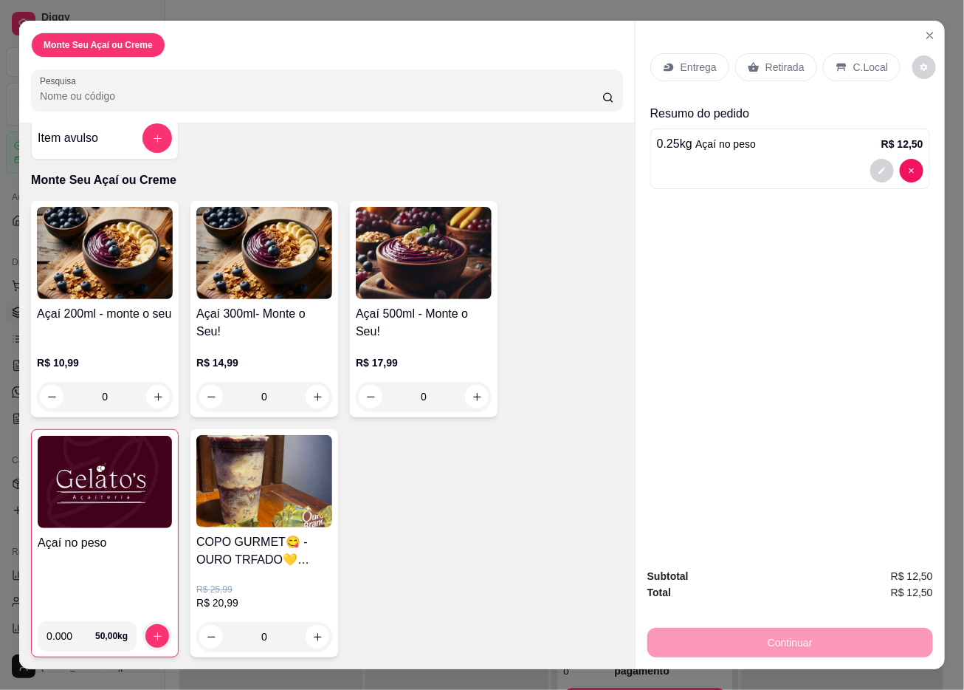
click at [860, 53] on div "C.Local" at bounding box center [862, 67] width 78 height 28
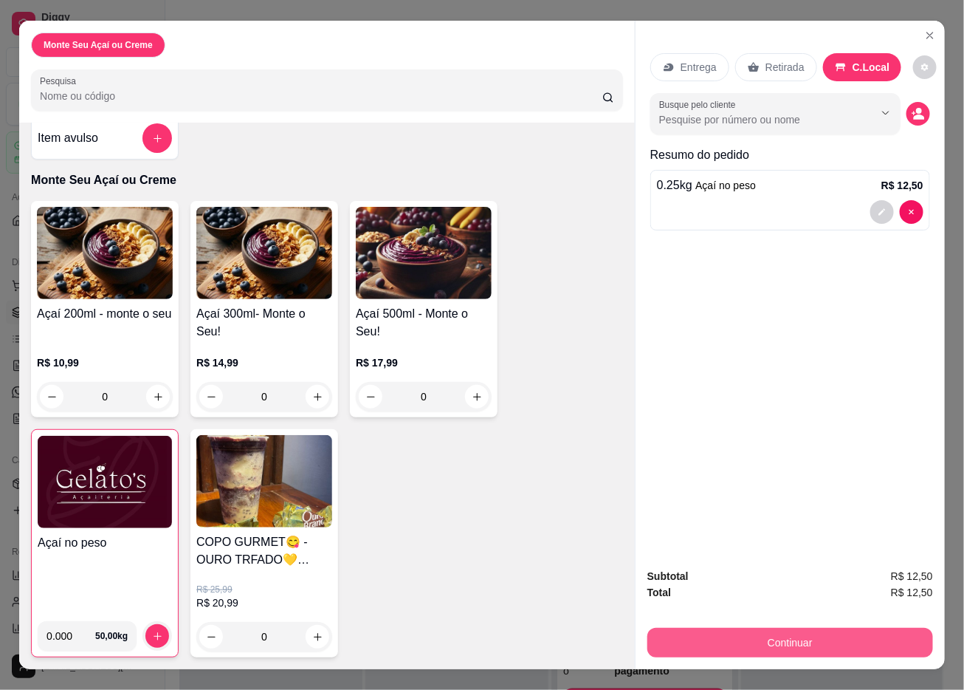
click at [774, 512] on button "Continuar" at bounding box center [791, 643] width 286 height 30
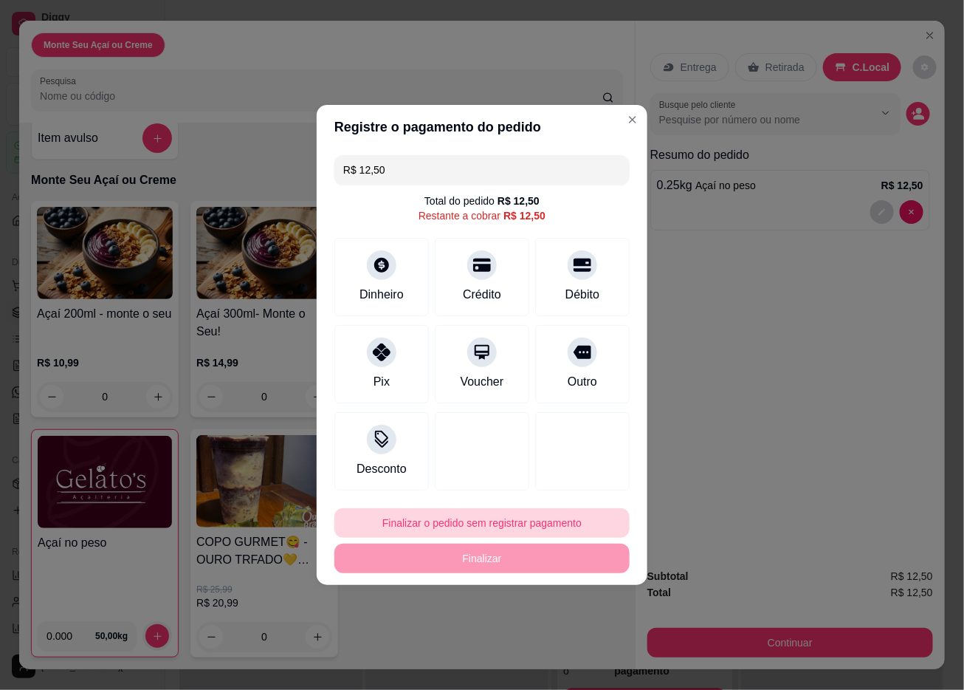
click at [479, 512] on button "Finalizar o pedido sem registrar pagamento" at bounding box center [481, 523] width 295 height 30
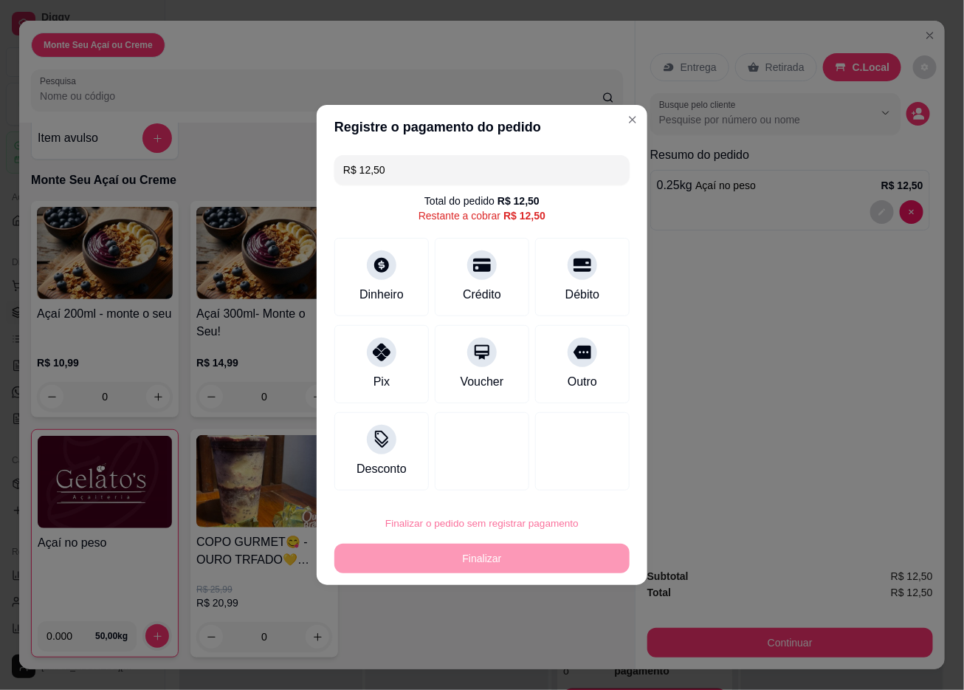
click at [566, 512] on button "Confirmar" at bounding box center [572, 645] width 52 height 22
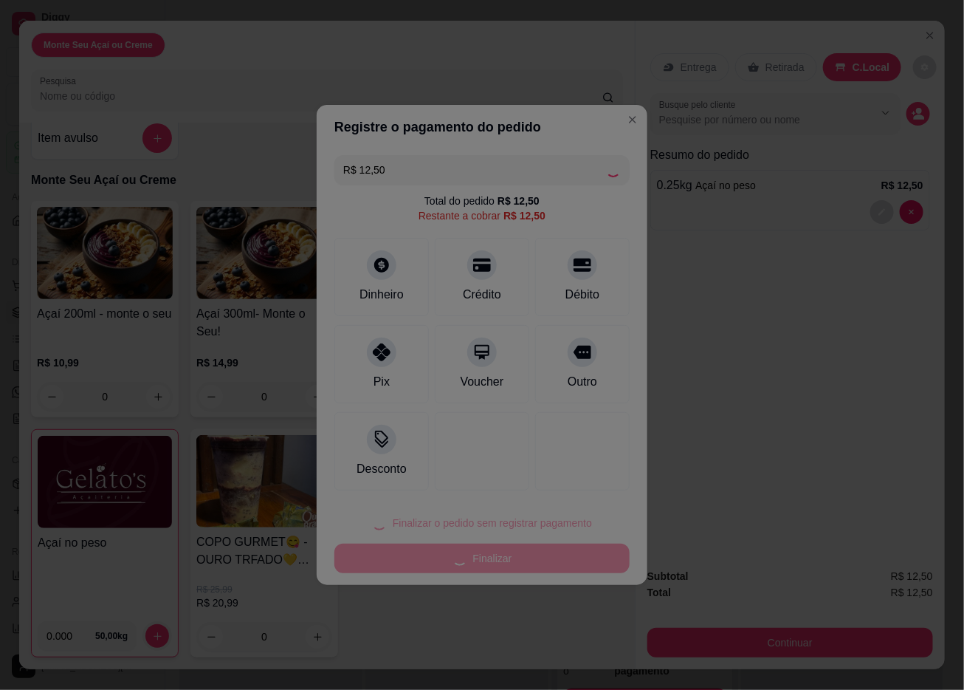
type input "R$ 0,00"
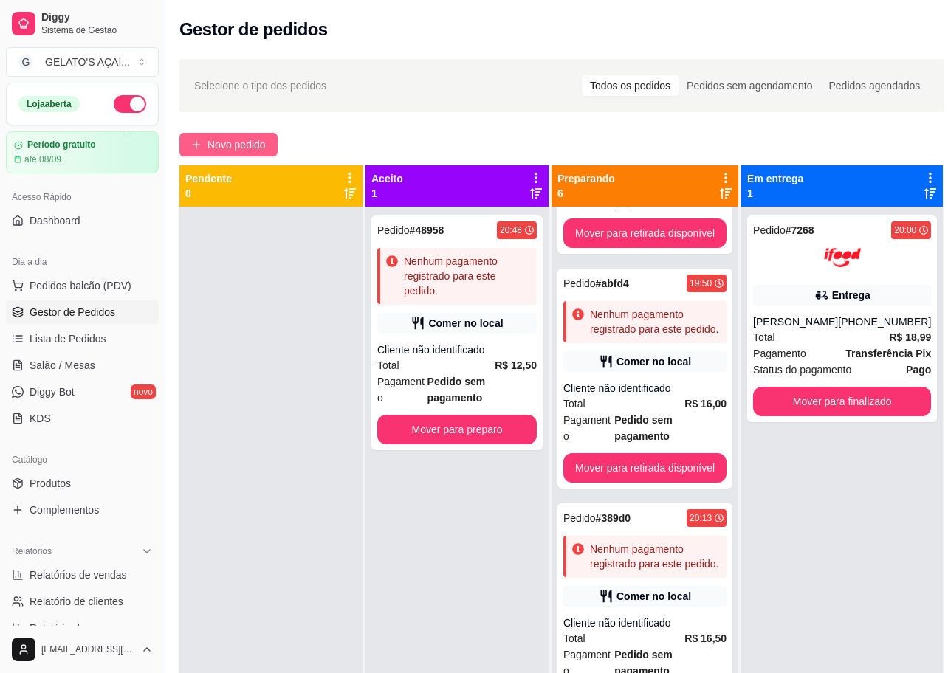
click at [224, 138] on span "Novo pedido" at bounding box center [236, 145] width 58 height 16
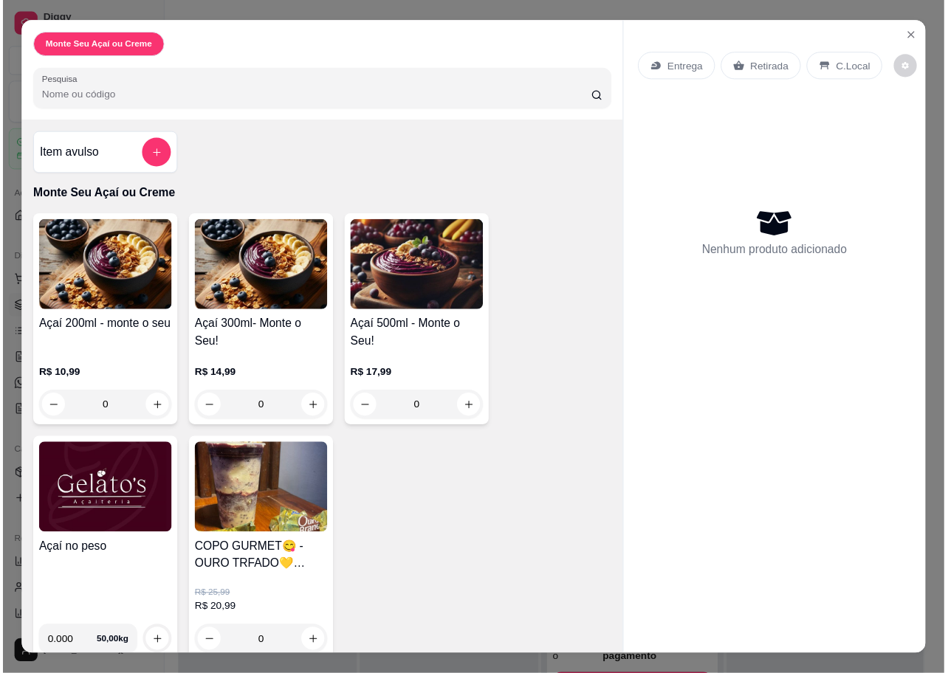
scroll to position [18, 0]
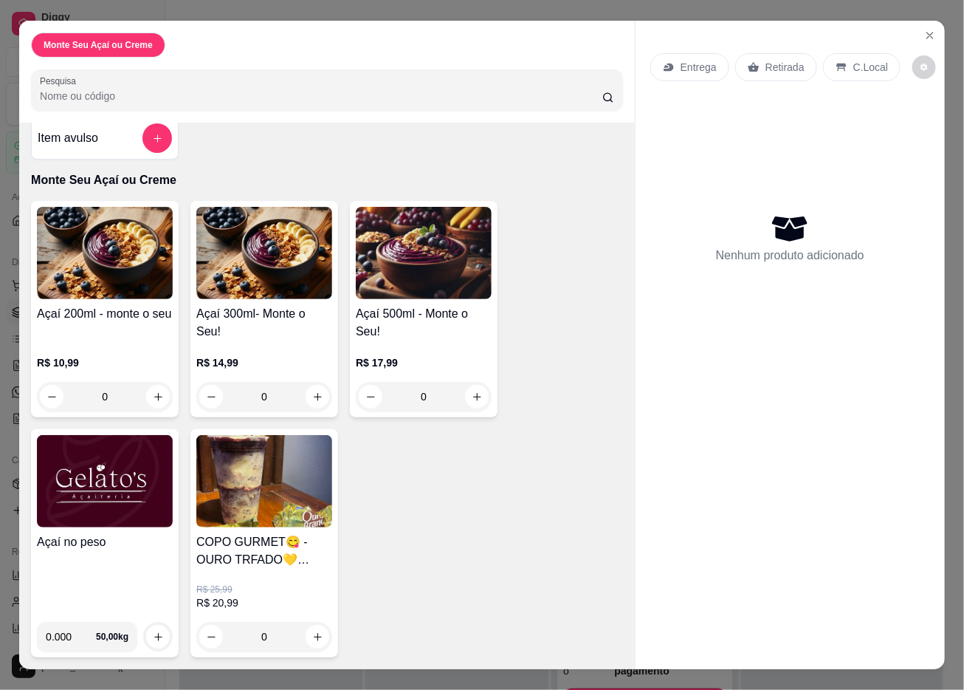
click at [100, 512] on div "Açaí no peso 0.000 50,00 kg" at bounding box center [105, 543] width 148 height 228
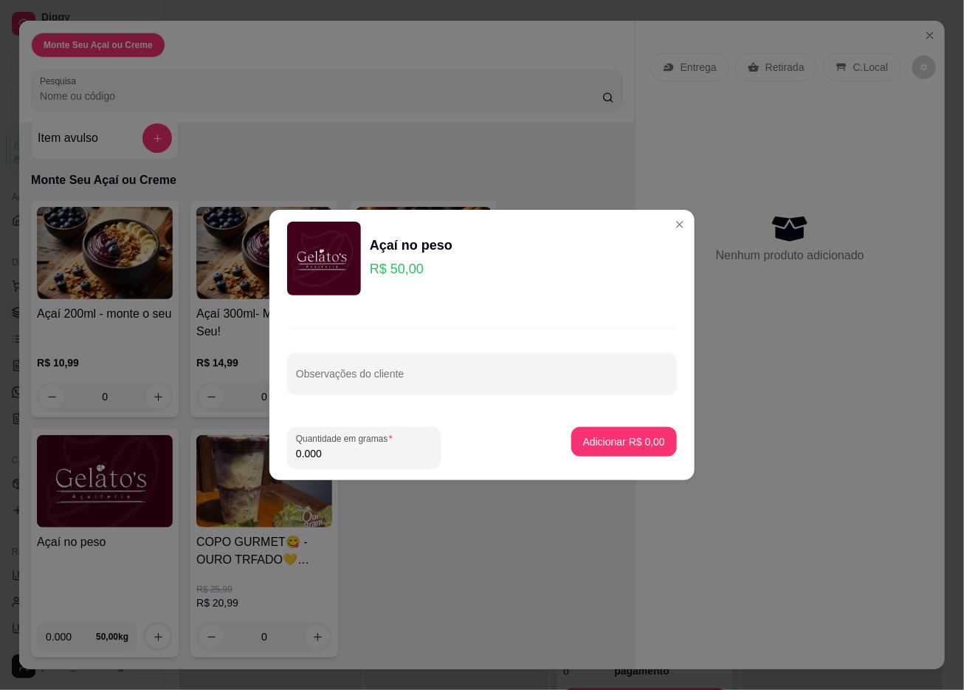
drag, startPoint x: 350, startPoint y: 453, endPoint x: 298, endPoint y: 448, distance: 52.6
click at [298, 448] on input "0.000" at bounding box center [364, 453] width 136 height 15
type input "0.350"
click at [590, 443] on p "Adicionar R$ 17,50" at bounding box center [621, 441] width 88 height 15
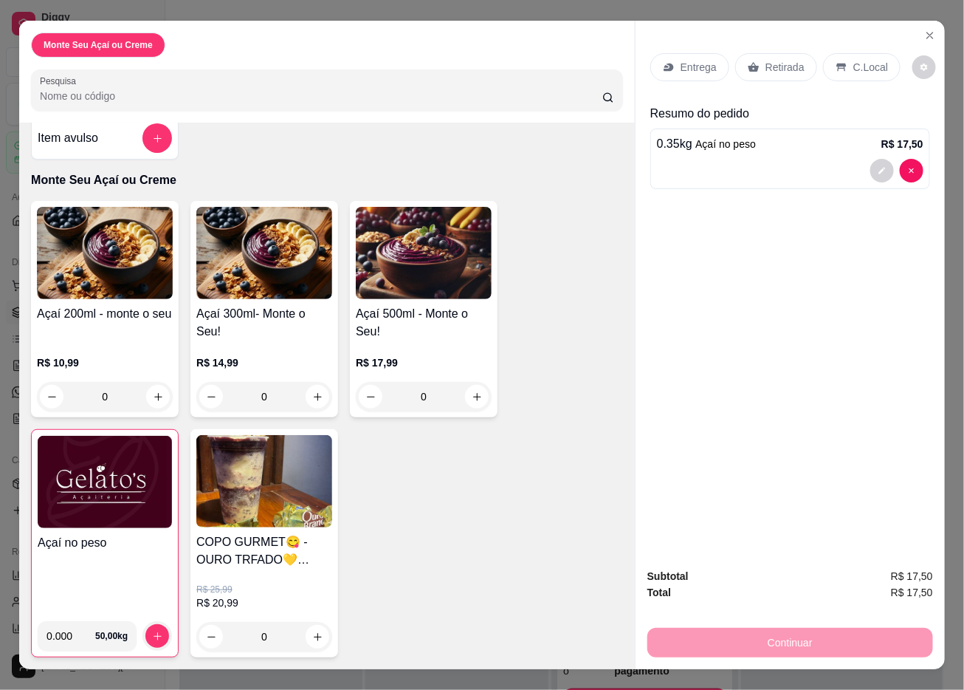
click at [854, 60] on p "C.Local" at bounding box center [871, 67] width 35 height 15
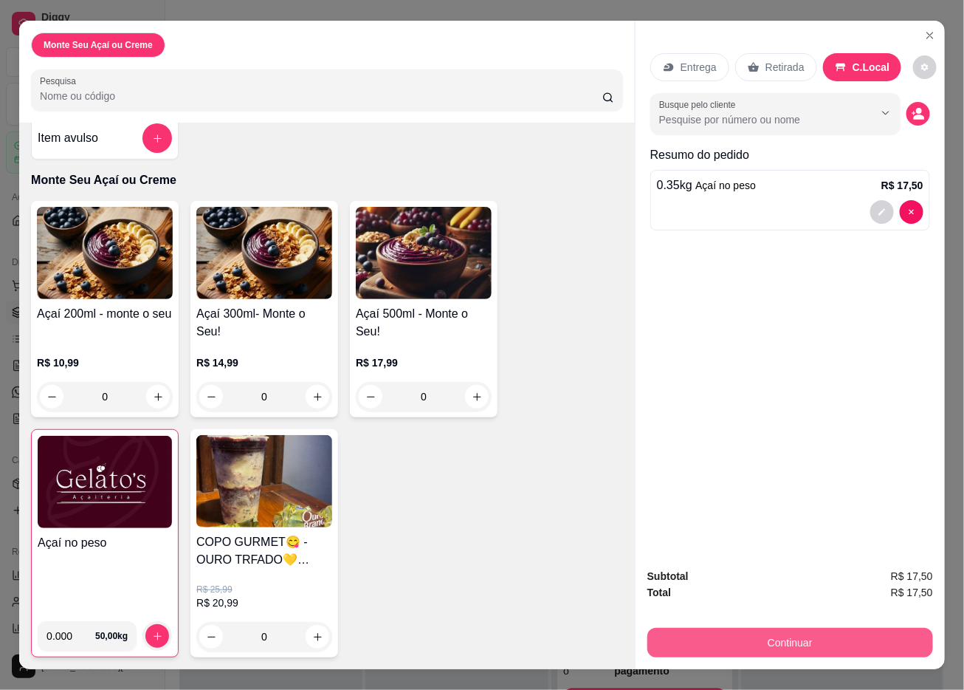
click at [732, 512] on button "Continuar" at bounding box center [791, 643] width 286 height 30
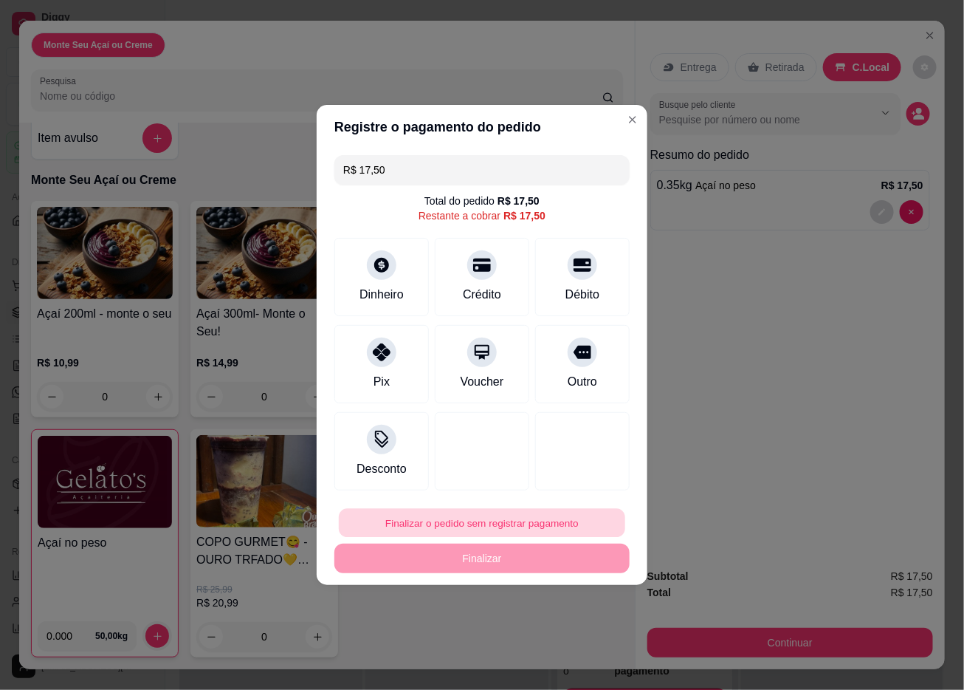
click at [543, 512] on button "Finalizar o pedido sem registrar pagamento" at bounding box center [482, 523] width 286 height 29
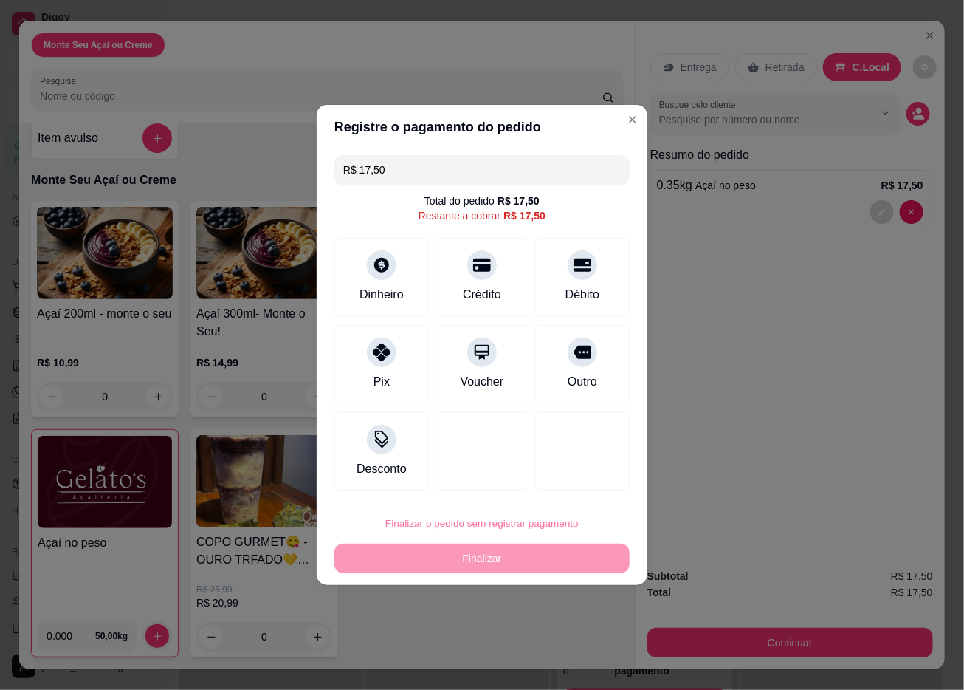
click at [588, 512] on button "Confirmar" at bounding box center [572, 645] width 52 height 22
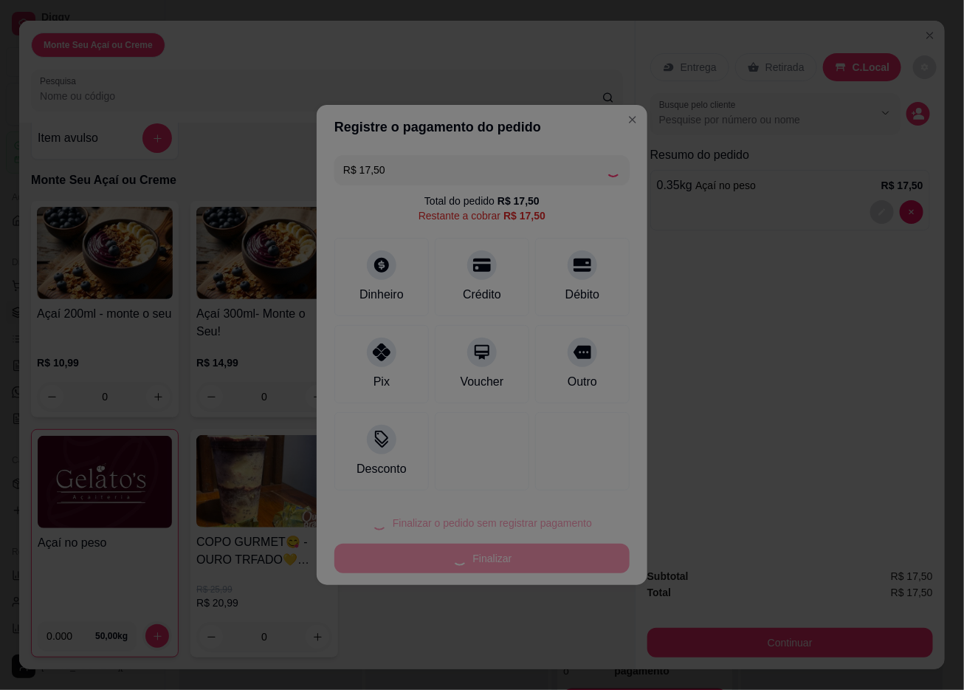
type input "R$ 0,00"
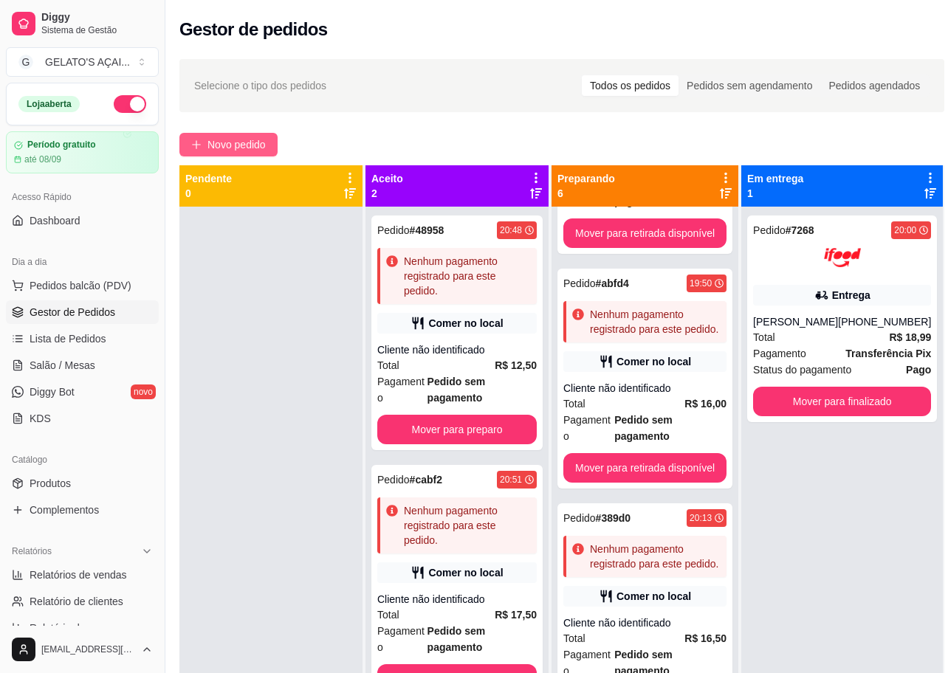
click at [189, 145] on button "Novo pedido" at bounding box center [228, 145] width 98 height 24
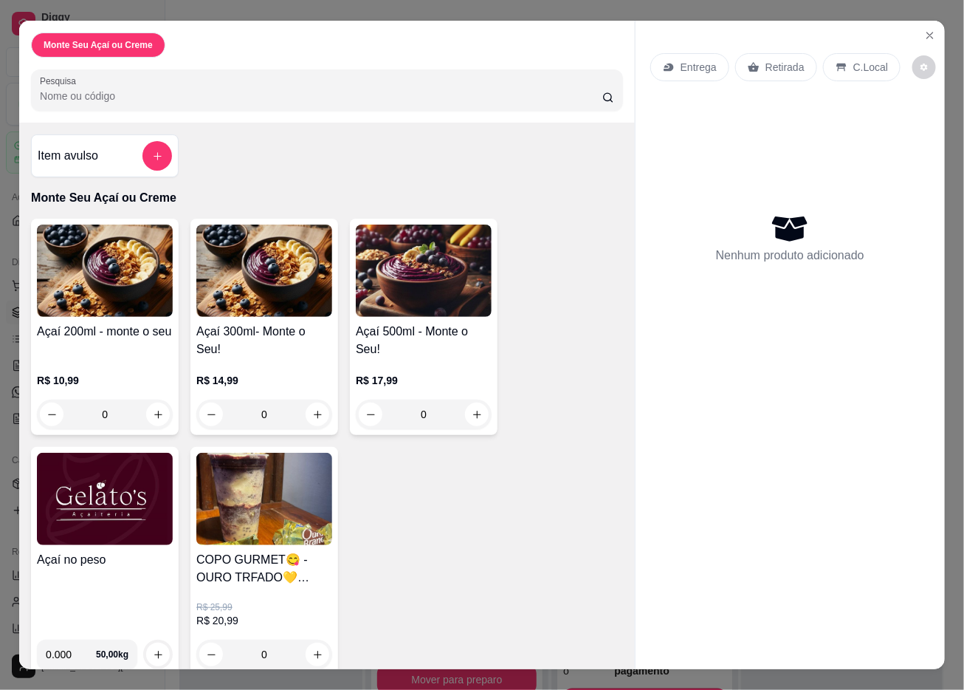
click at [131, 512] on h4 "Açaí no peso" at bounding box center [105, 560] width 136 height 18
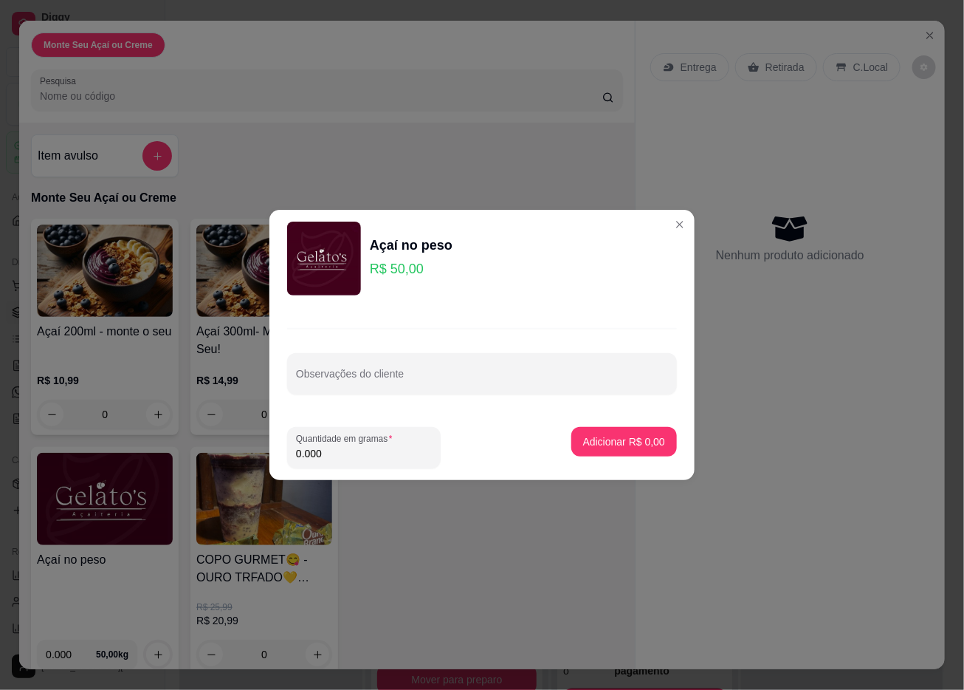
drag, startPoint x: 333, startPoint y: 452, endPoint x: 241, endPoint y: 443, distance: 92.0
click at [241, 443] on div "Açaí no peso R$ 50,00 Observações do cliente Quantidade em gramas 0.000 Adicion…" at bounding box center [482, 345] width 964 height 690
type input "0.330"
click at [618, 447] on p "Adicionar R$ 16,50" at bounding box center [621, 441] width 88 height 15
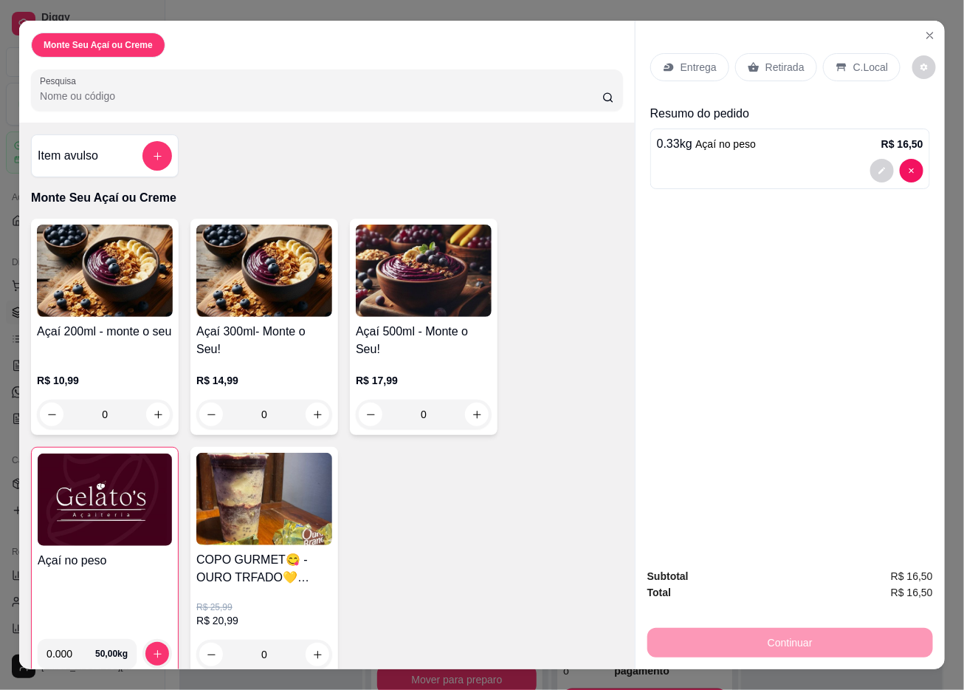
click at [869, 60] on p "C.Local" at bounding box center [871, 67] width 35 height 15
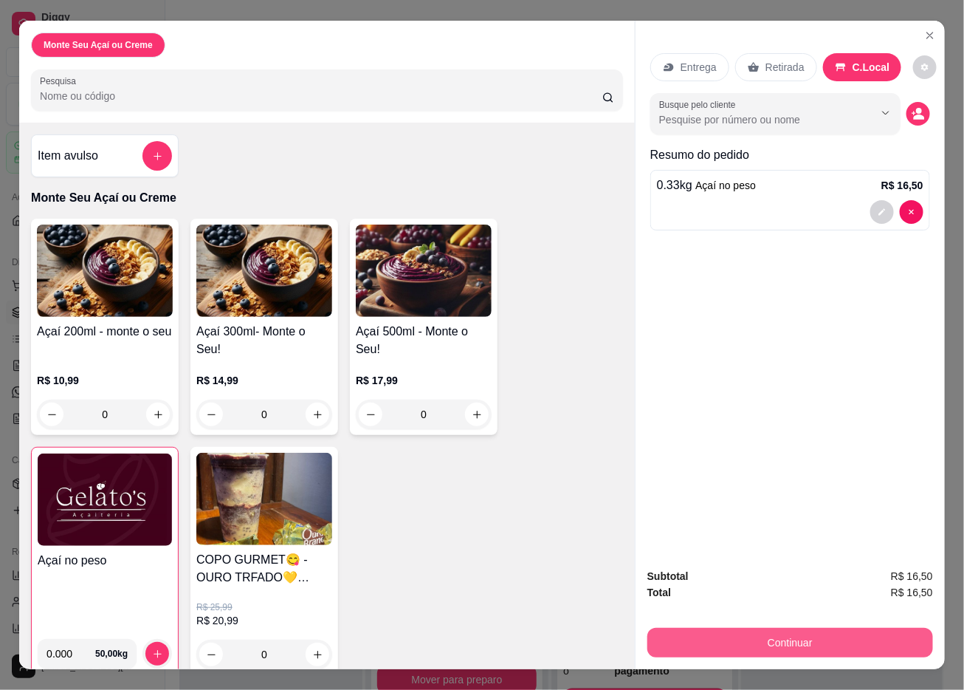
click at [766, 512] on button "Continuar" at bounding box center [791, 643] width 286 height 30
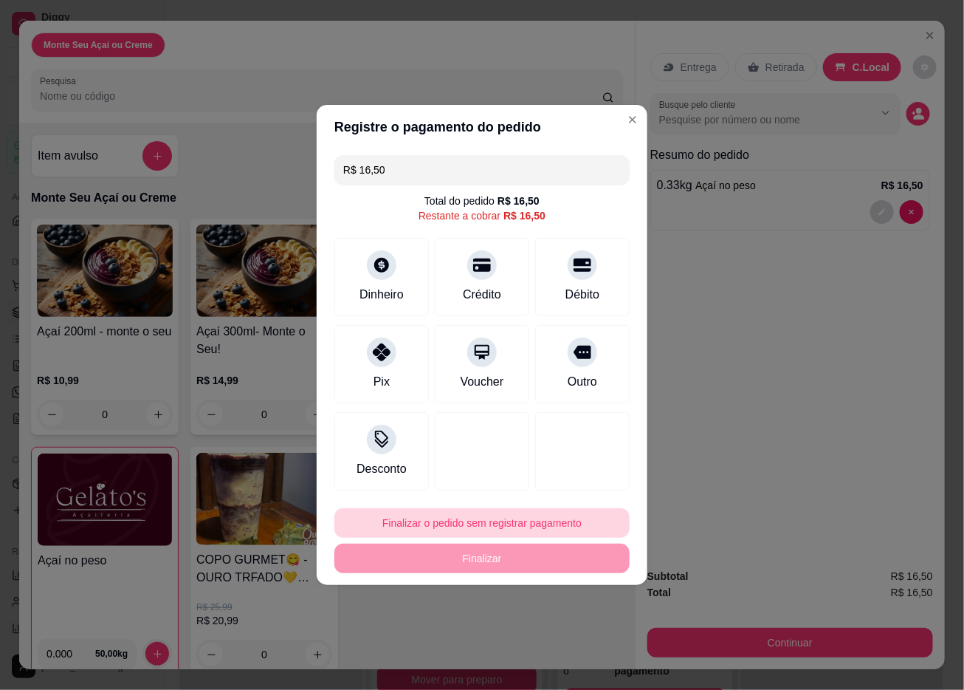
click at [463, 512] on button "Finalizar o pedido sem registrar pagamento" at bounding box center [481, 523] width 295 height 30
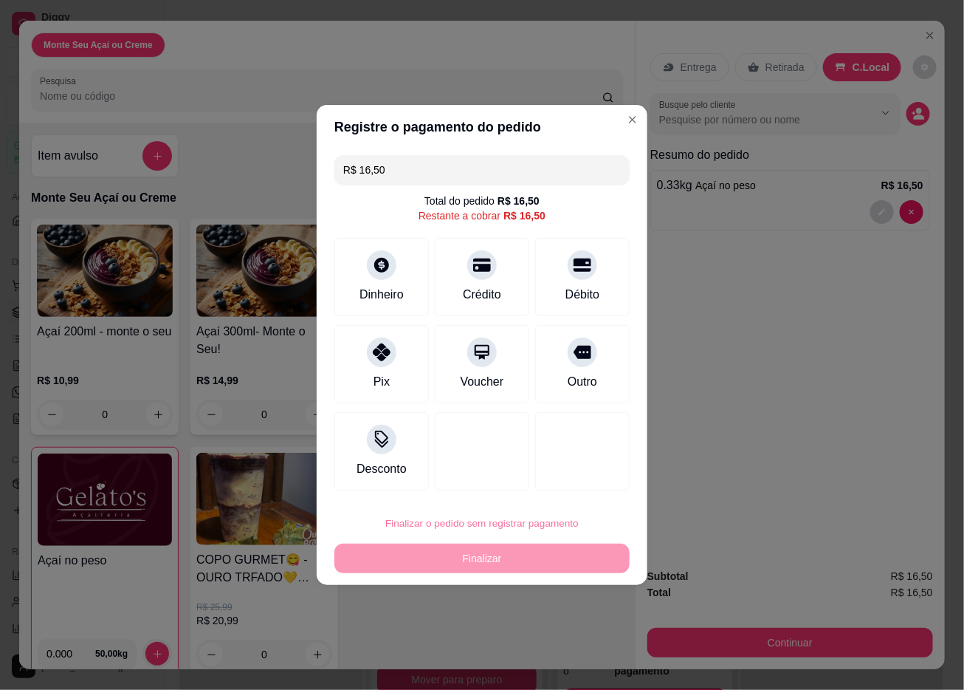
click at [571, 512] on button "Confirmar" at bounding box center [573, 645] width 55 height 23
type input "R$ 0,00"
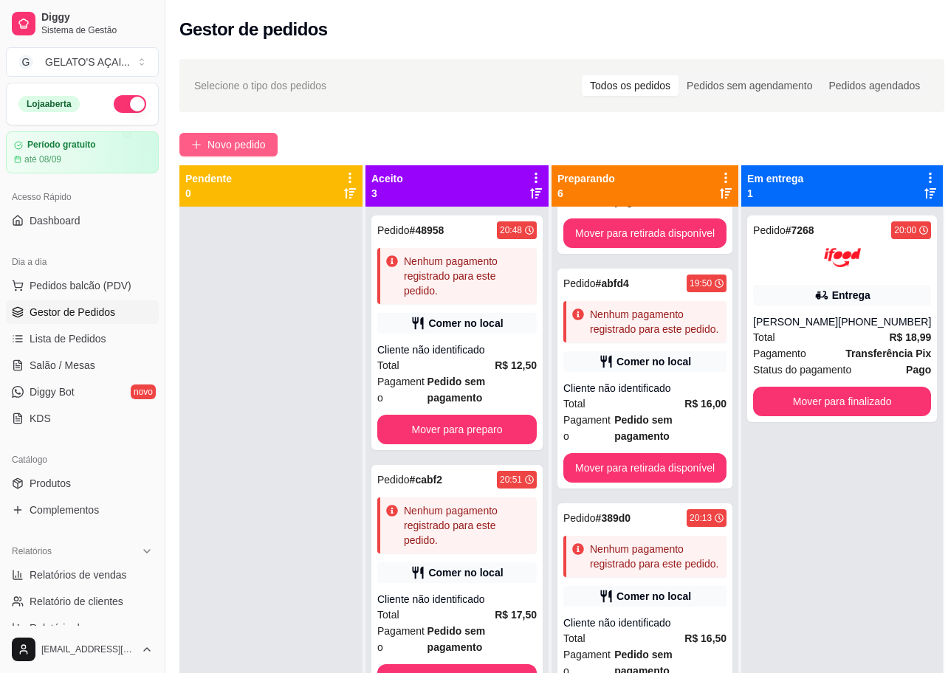
click at [255, 137] on span "Novo pedido" at bounding box center [236, 145] width 58 height 16
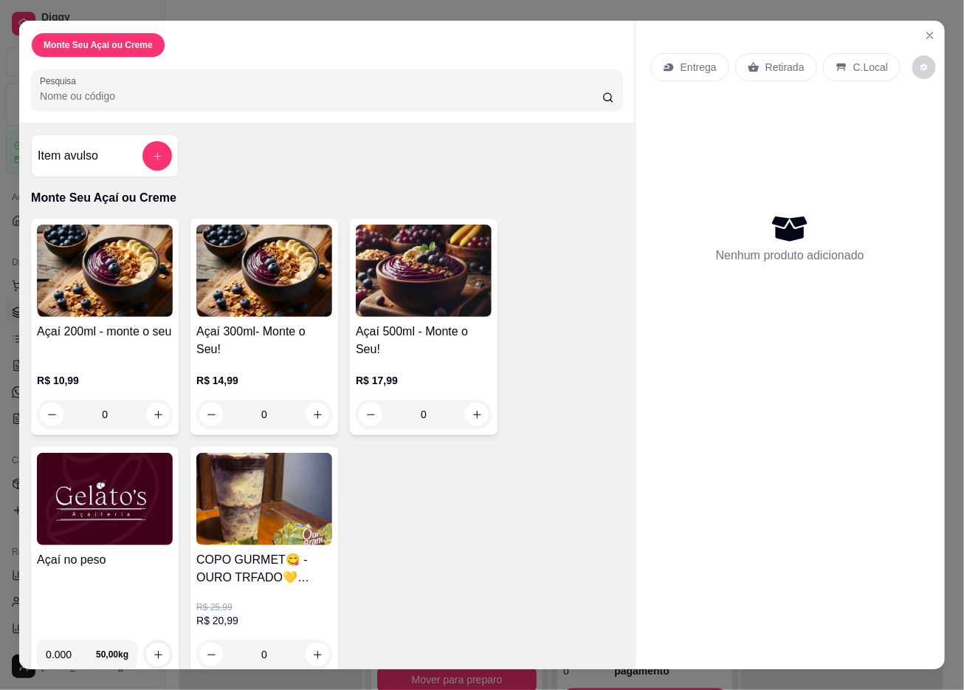
click at [102, 512] on h4 "Açaí no peso" at bounding box center [105, 560] width 136 height 18
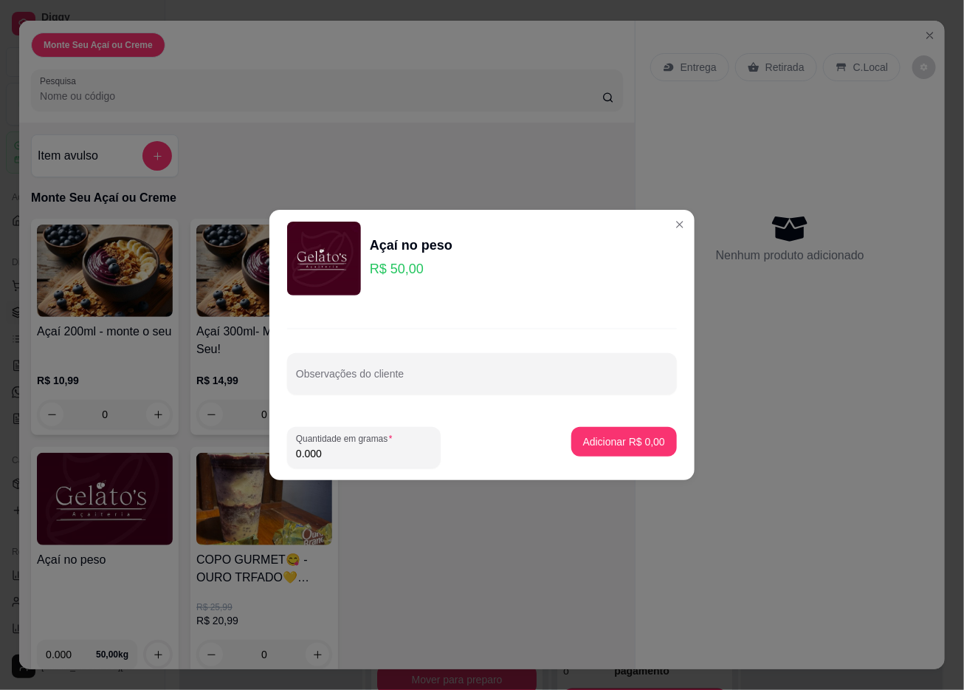
drag, startPoint x: 346, startPoint y: 455, endPoint x: 257, endPoint y: 436, distance: 91.2
click at [257, 436] on div "Açaí no peso R$ 50,00 Observações do cliente Quantidade em gramas 0.000 Adicion…" at bounding box center [482, 345] width 964 height 690
type input "0.970"
click at [605, 442] on p "Adicionar R$ 48,50" at bounding box center [621, 441] width 88 height 15
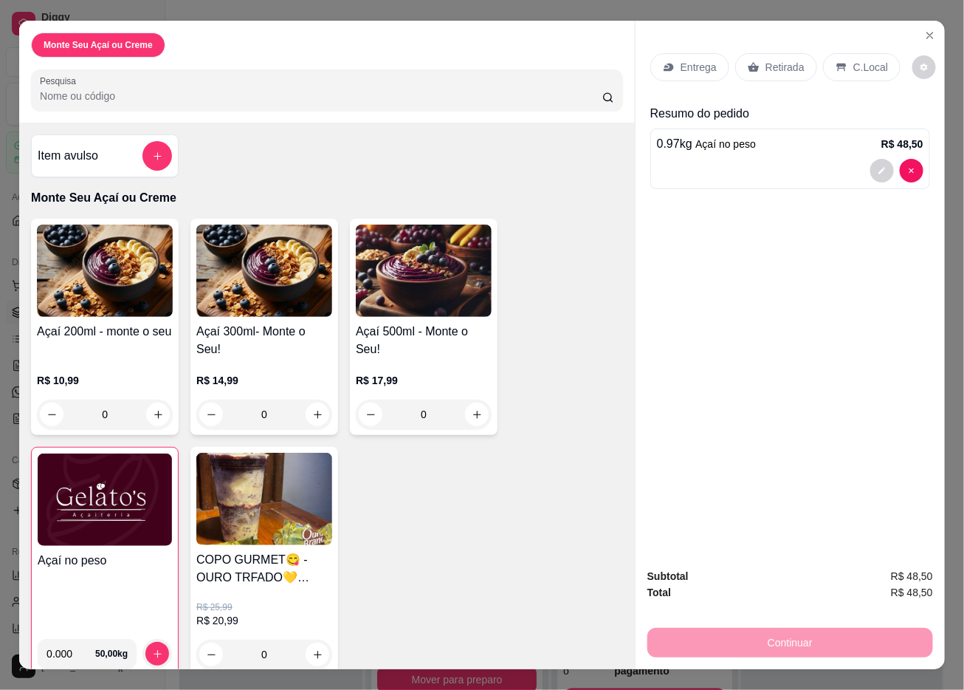
click at [865, 60] on p "C.Local" at bounding box center [871, 67] width 35 height 15
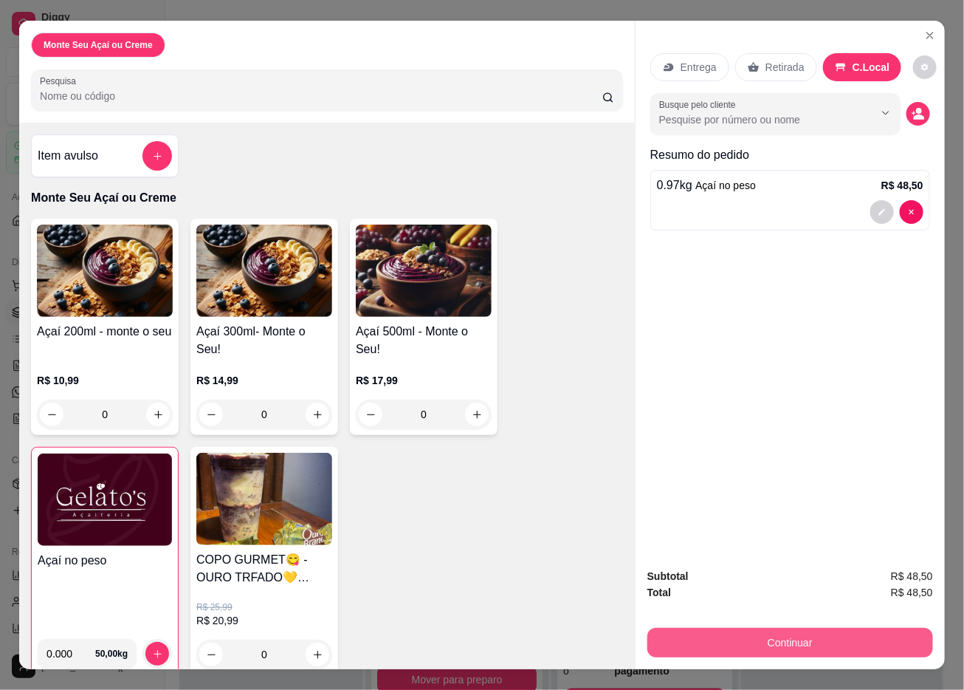
click at [798, 512] on button "Continuar" at bounding box center [791, 643] width 286 height 30
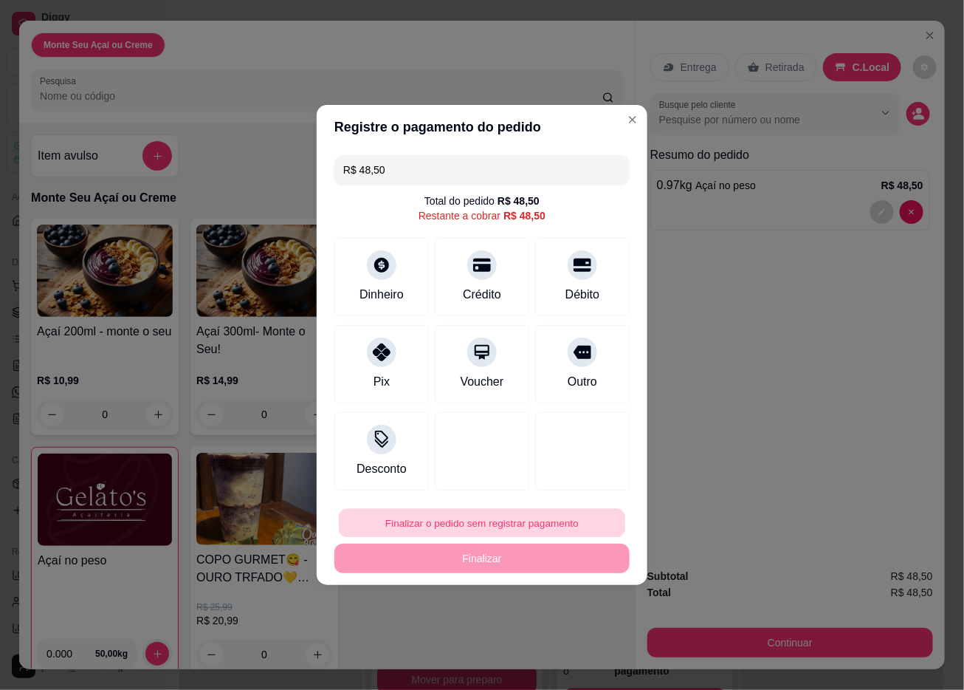
click at [528, 512] on button "Finalizar o pedido sem registrar pagamento" at bounding box center [482, 523] width 286 height 29
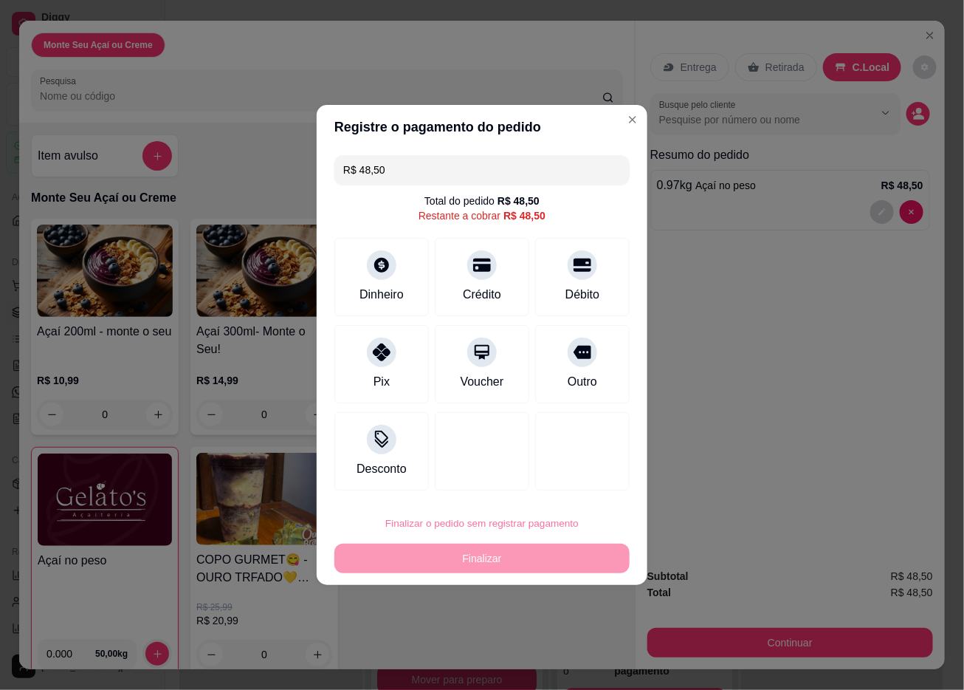
click at [574, 512] on button "Confirmar" at bounding box center [572, 650] width 57 height 24
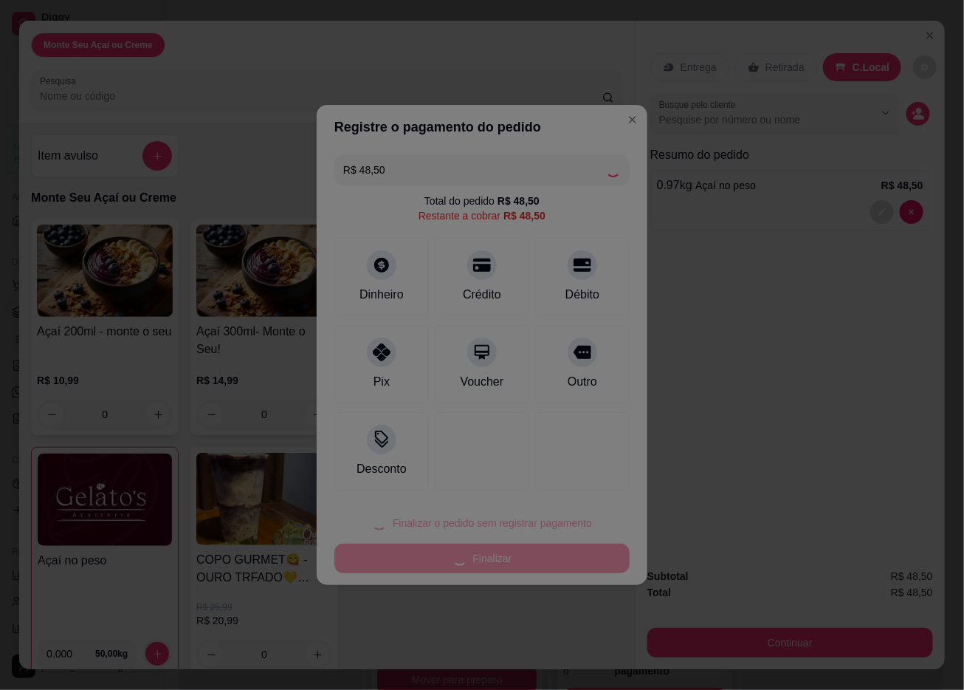
type input "R$ 0,00"
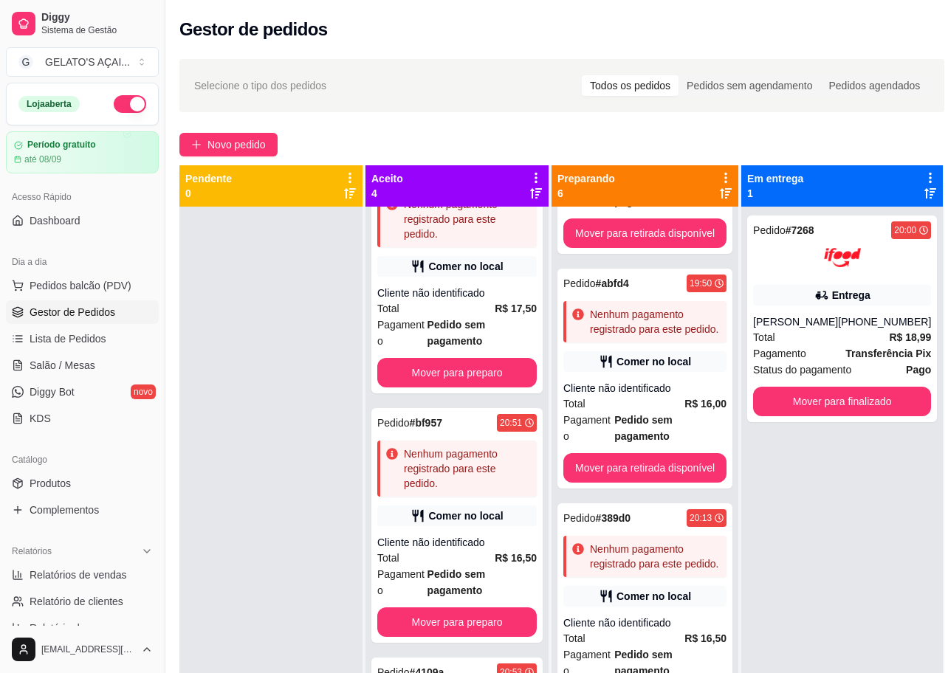
scroll to position [322, 0]
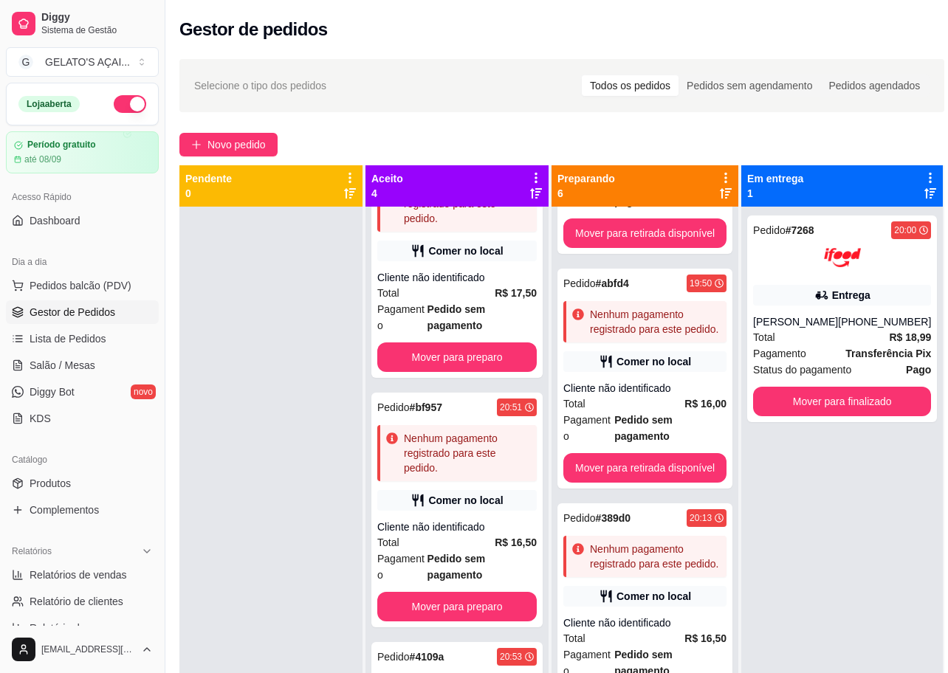
click at [459, 92] on div "Selecione o tipo dos pedidos Todos os pedidos Pedidos sem agendamento Pedidos a…" at bounding box center [561, 86] width 735 height 24
click at [49, 512] on span "Relatórios de vendas" at bounding box center [78, 575] width 97 height 15
select select "ALL"
select select "0"
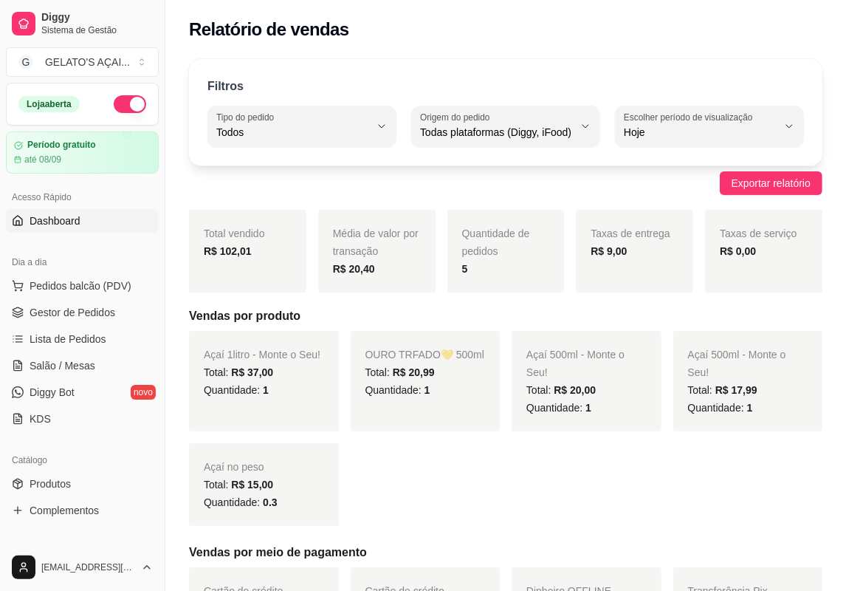
click at [80, 213] on link "Dashboard" at bounding box center [82, 221] width 153 height 24
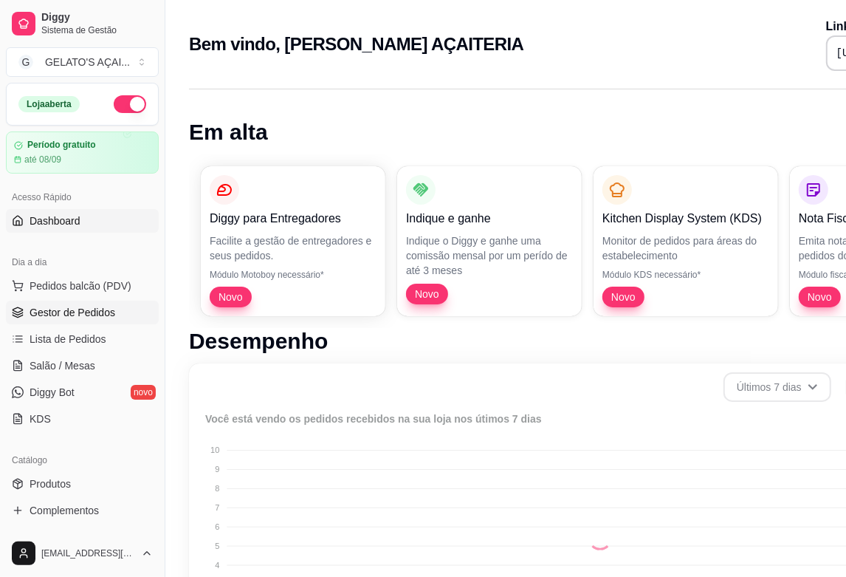
click at [65, 307] on span "Gestor de Pedidos" at bounding box center [73, 312] width 86 height 15
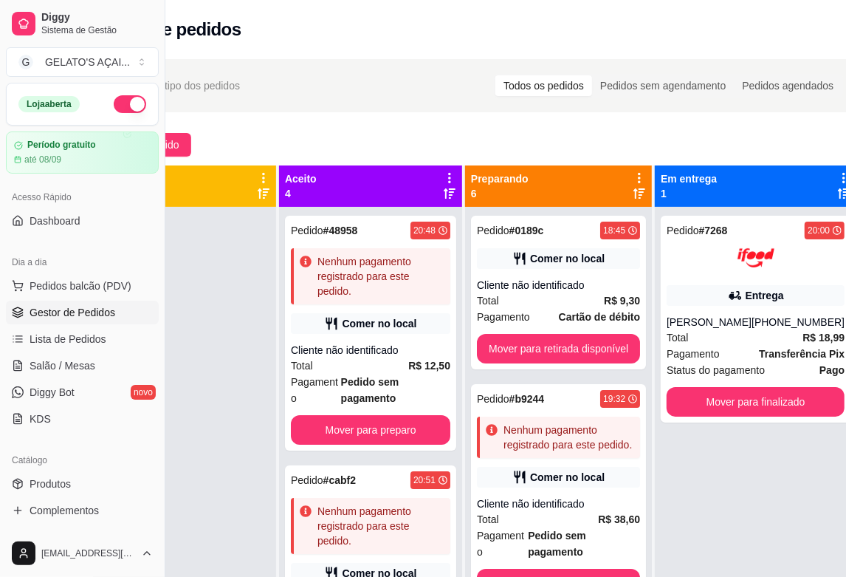
scroll to position [0, 138]
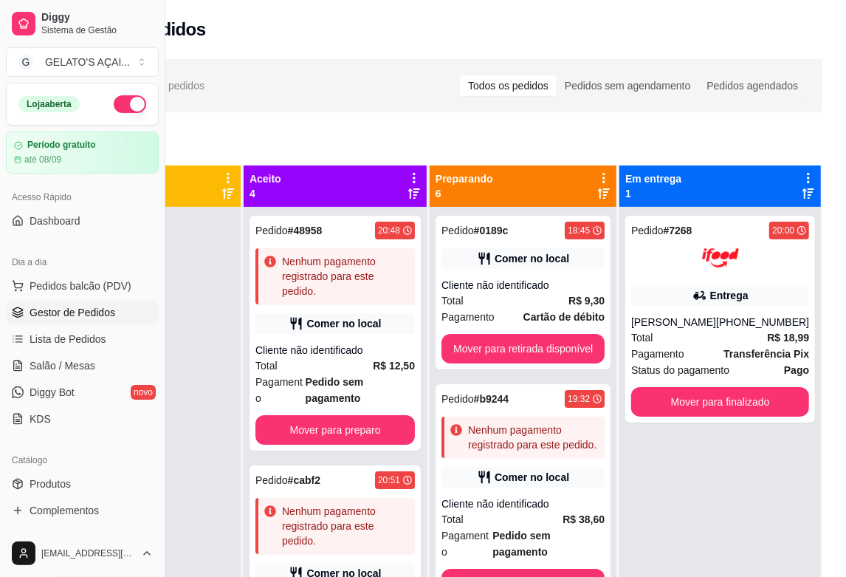
click at [50, 306] on span "Gestor de Pedidos" at bounding box center [73, 312] width 86 height 15
click at [82, 341] on span "Lista de Pedidos" at bounding box center [68, 339] width 77 height 15
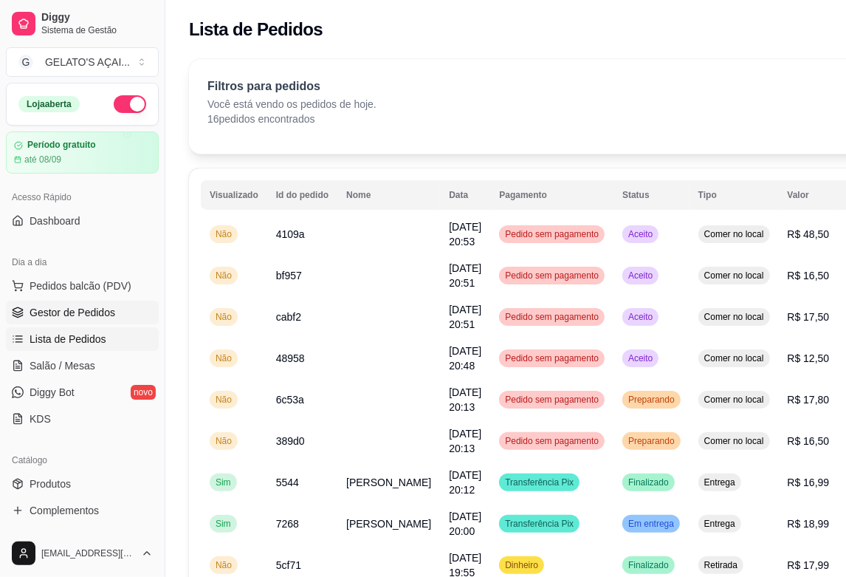
click at [86, 315] on span "Gestor de Pedidos" at bounding box center [73, 312] width 86 height 15
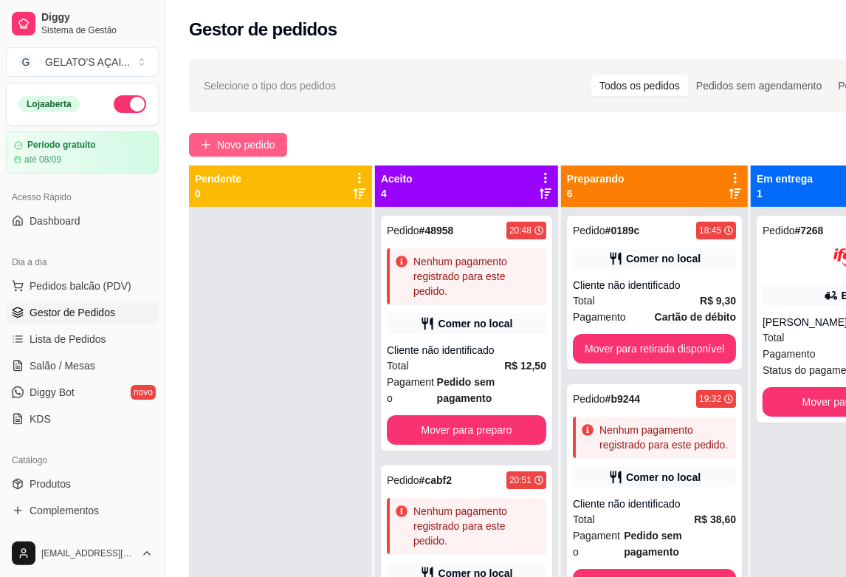
click at [217, 144] on span "Novo pedido" at bounding box center [246, 145] width 58 height 16
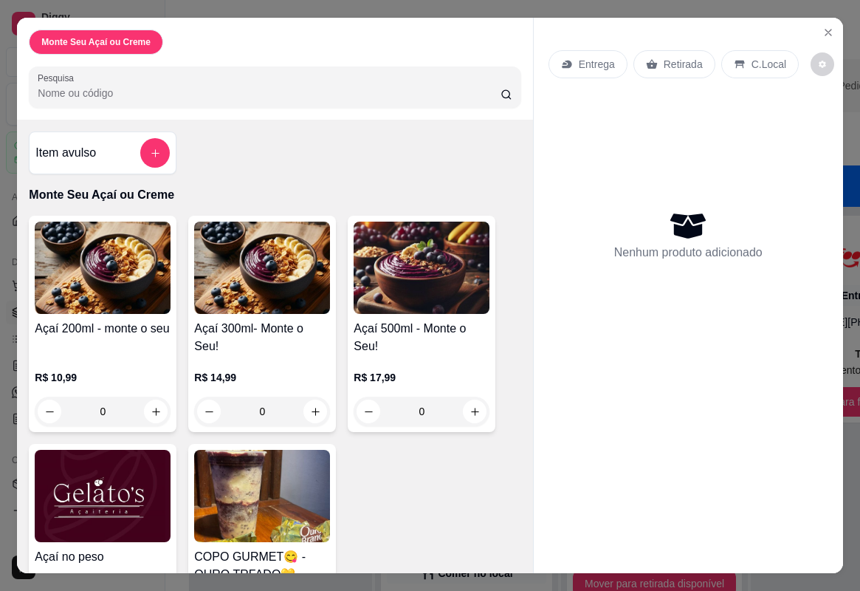
click at [64, 485] on img at bounding box center [103, 496] width 136 height 92
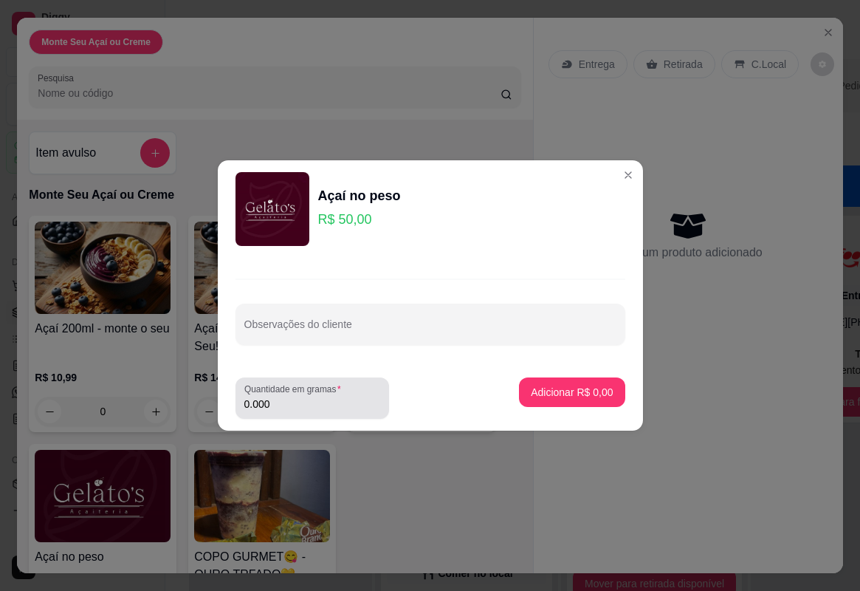
click at [275, 400] on input "0.000" at bounding box center [312, 403] width 136 height 15
type input "0.000"
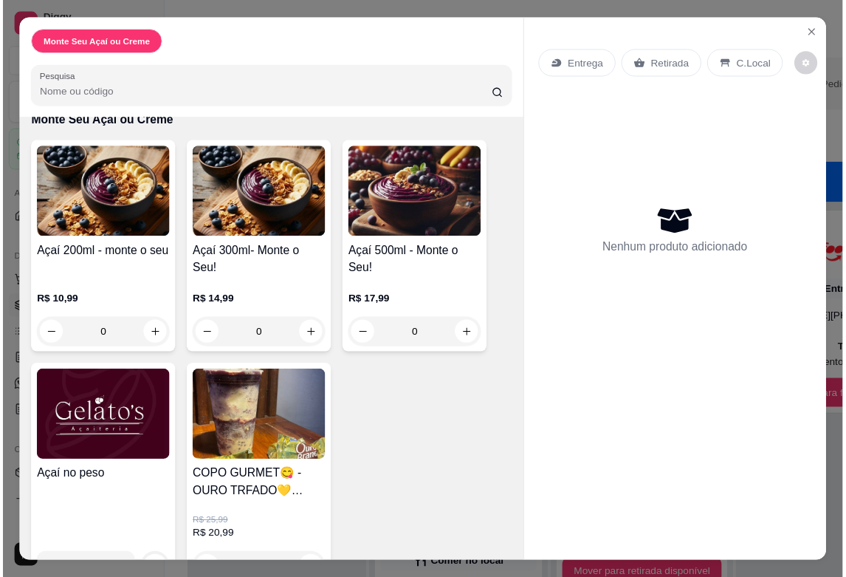
scroll to position [111, 0]
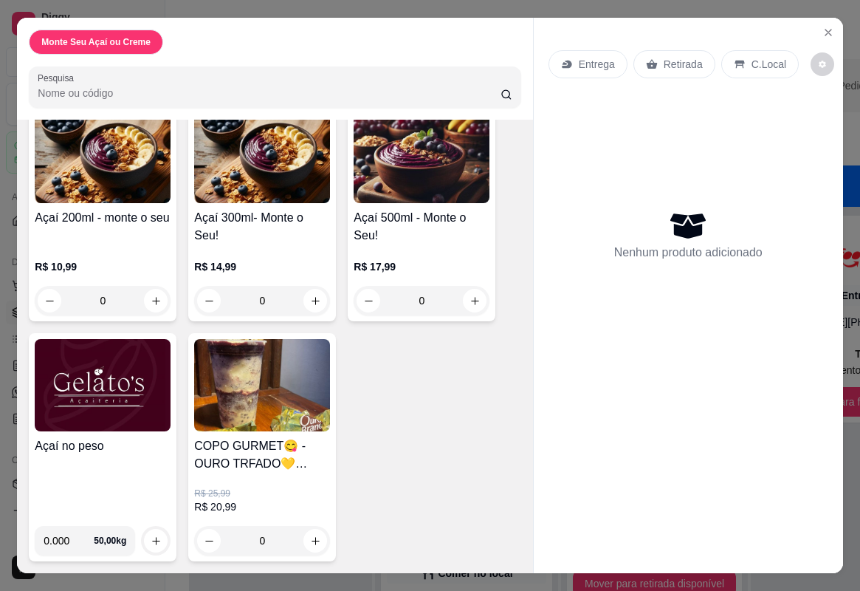
click at [72, 444] on h4 "Açaí no peso" at bounding box center [103, 446] width 136 height 18
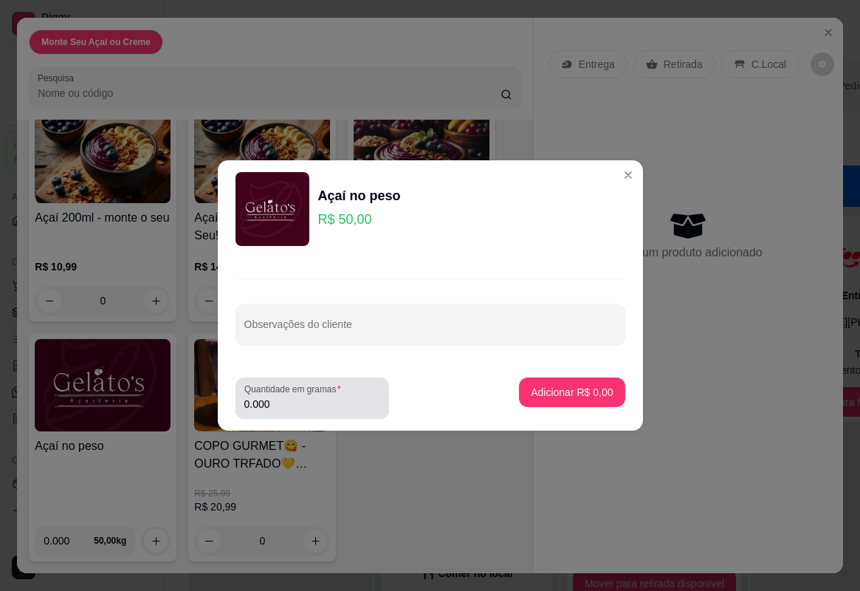
click at [289, 411] on div "0.000" at bounding box center [312, 398] width 136 height 30
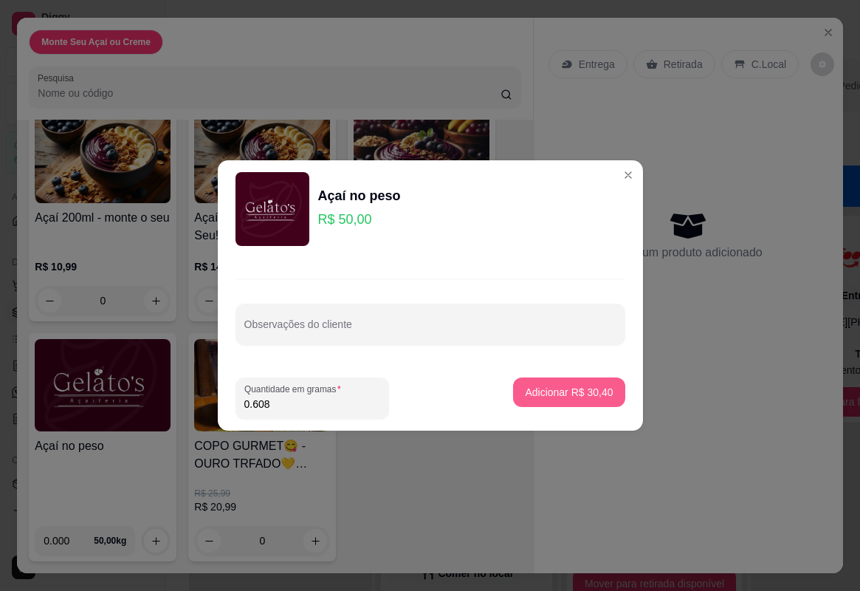
type input "0.608"
click at [574, 391] on p "Adicionar R$ 30,40" at bounding box center [569, 392] width 88 height 15
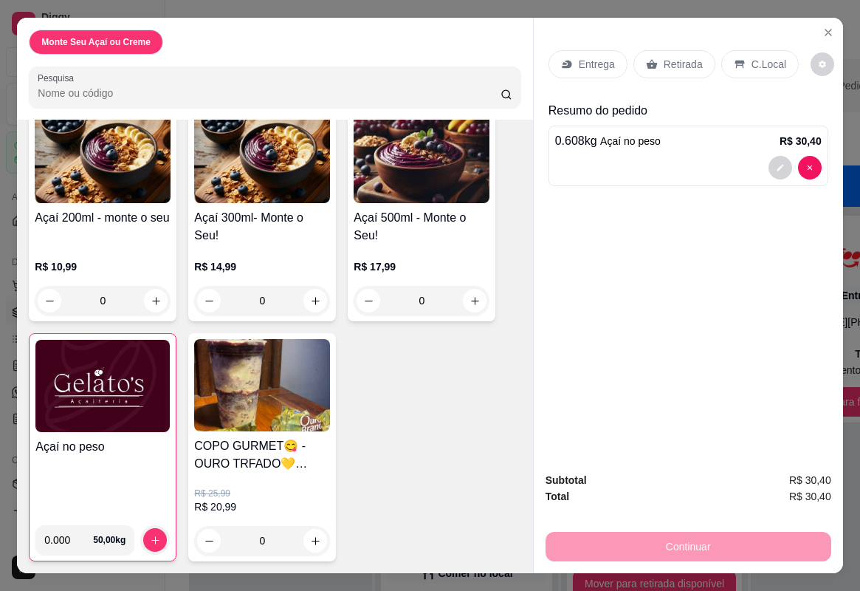
click at [763, 57] on p "C.Local" at bounding box center [769, 64] width 35 height 15
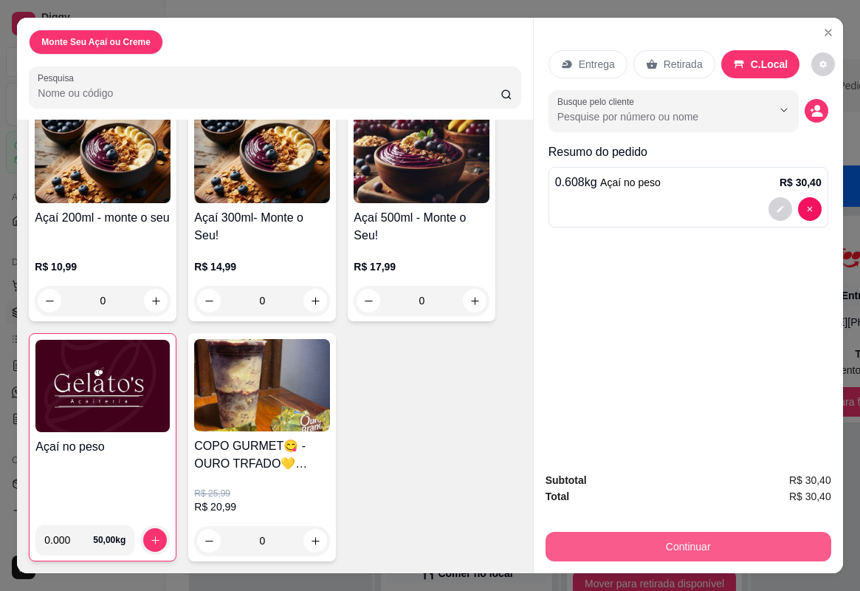
click at [600, 512] on button "Continuar" at bounding box center [689, 547] width 286 height 30
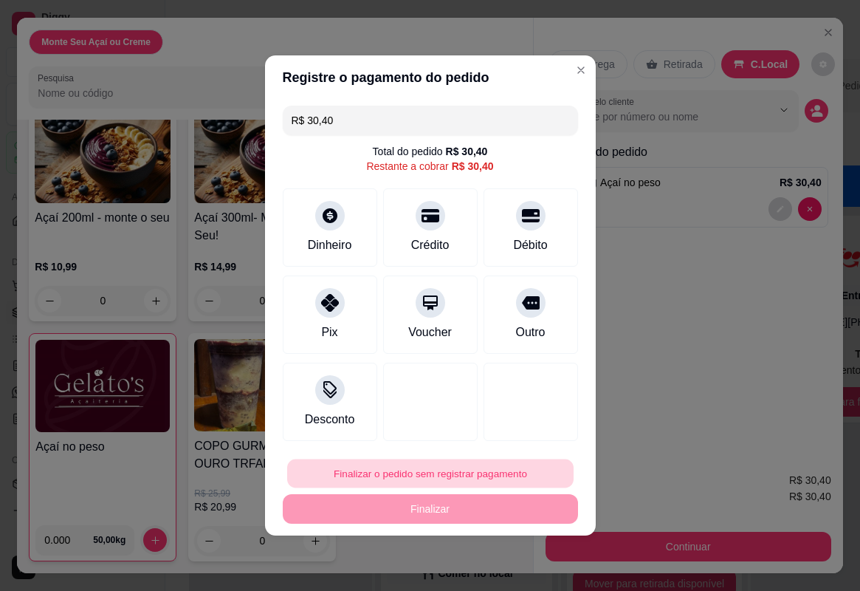
click at [377, 467] on button "Finalizar o pedido sem registrar pagamento" at bounding box center [430, 473] width 286 height 29
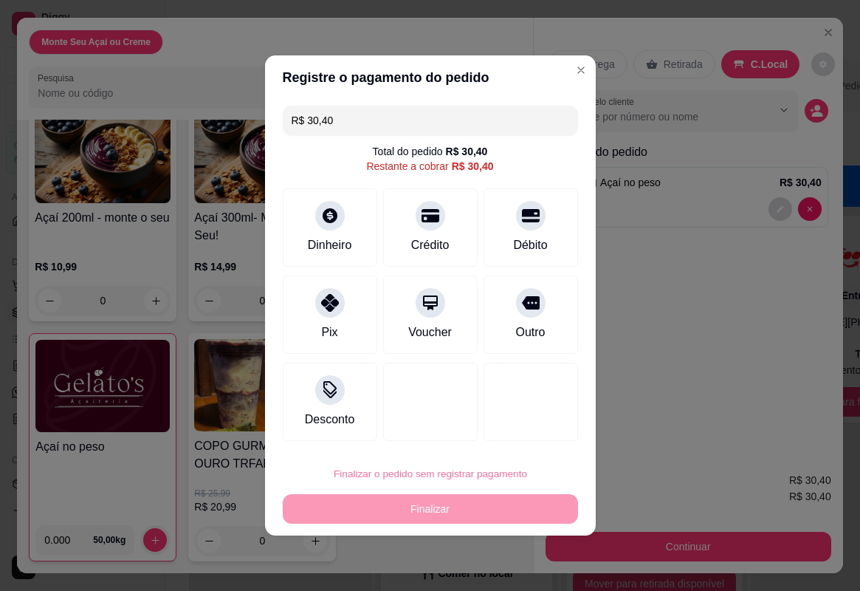
click at [514, 428] on button "Confirmar" at bounding box center [519, 431] width 55 height 23
type input "R$ 0,00"
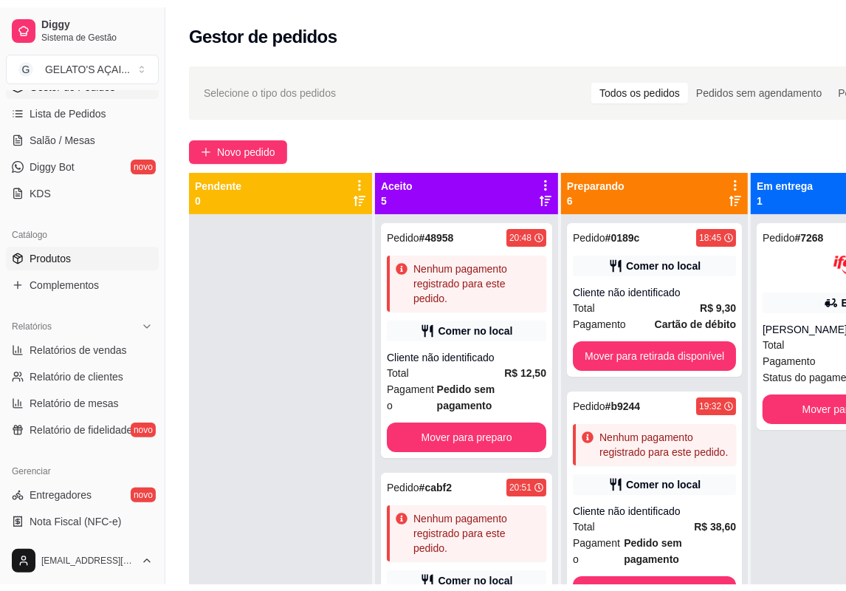
scroll to position [246, 0]
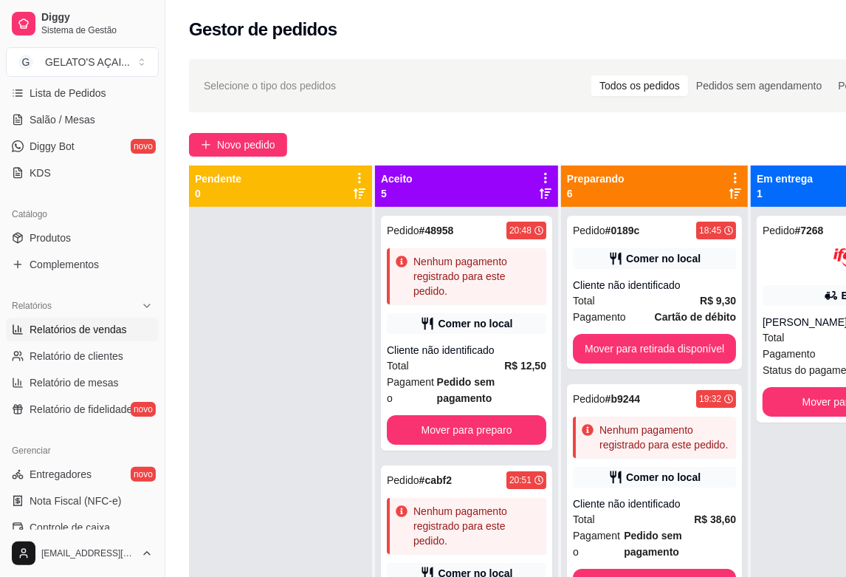
click at [75, 332] on span "Relatórios de vendas" at bounding box center [78, 329] width 97 height 15
select select "ALL"
select select "0"
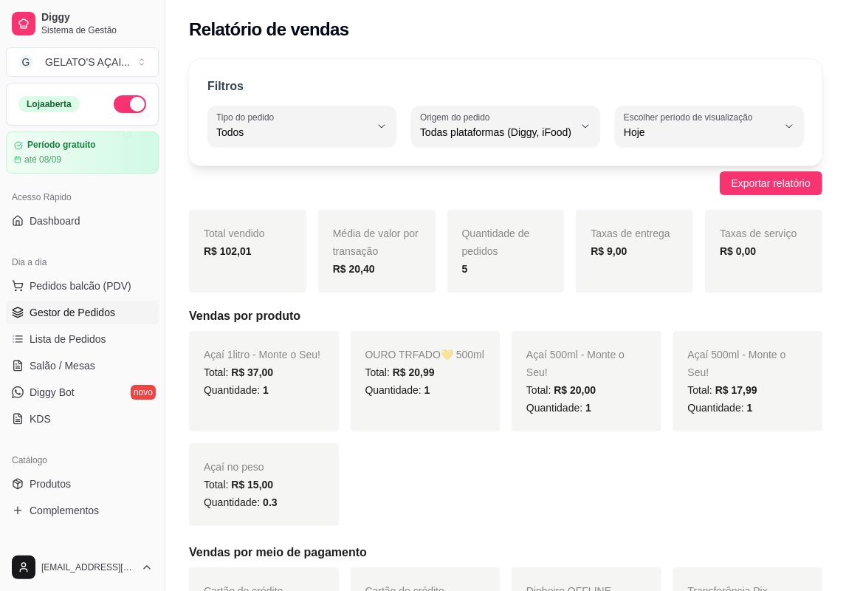
click at [60, 311] on span "Gestor de Pedidos" at bounding box center [73, 312] width 86 height 15
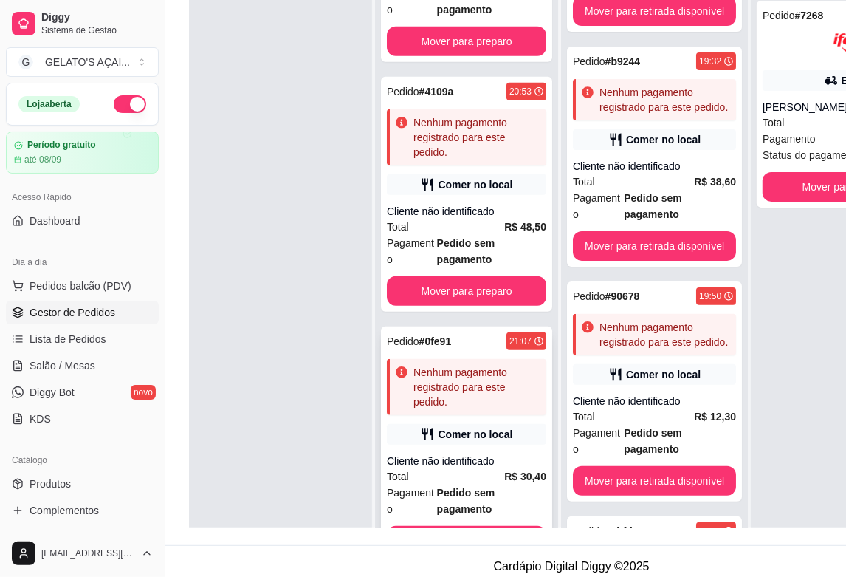
scroll to position [238, 0]
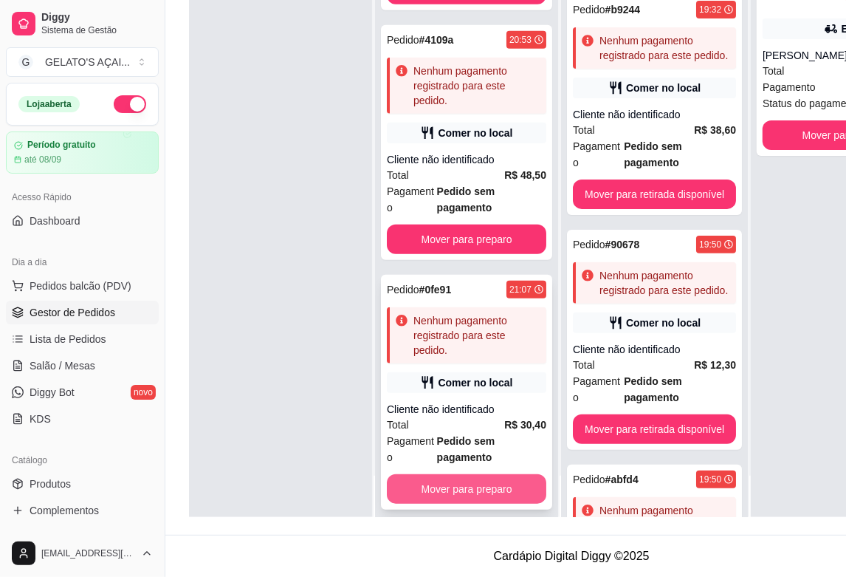
click at [462, 474] on button "Mover para preparo" at bounding box center [466, 489] width 159 height 30
click at [486, 475] on button "Mover para preparo" at bounding box center [466, 489] width 155 height 29
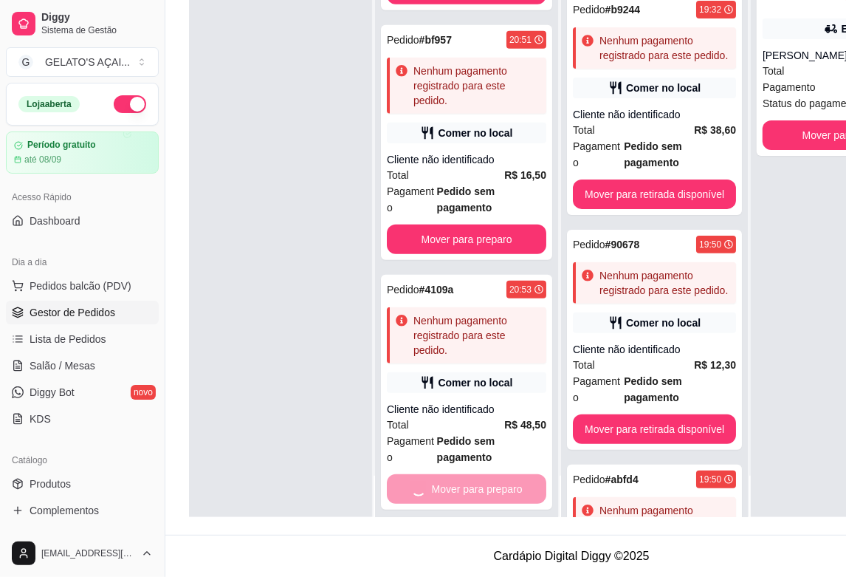
scroll to position [174, 0]
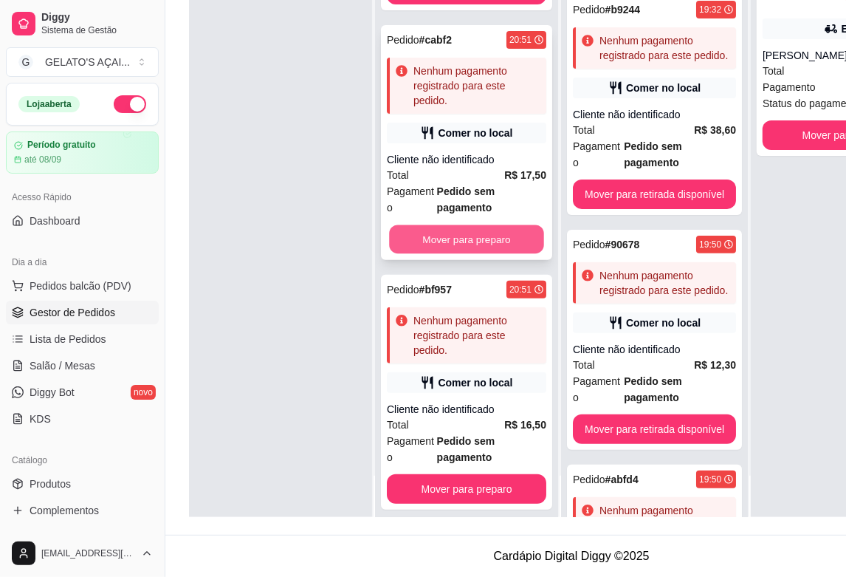
click at [478, 227] on button "Mover para preparo" at bounding box center [466, 239] width 155 height 29
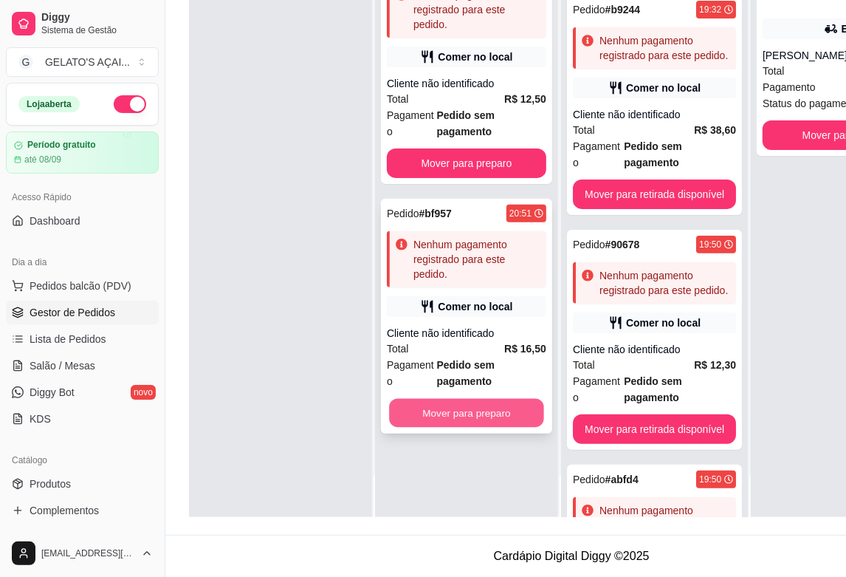
click at [490, 399] on button "Mover para preparo" at bounding box center [466, 413] width 155 height 29
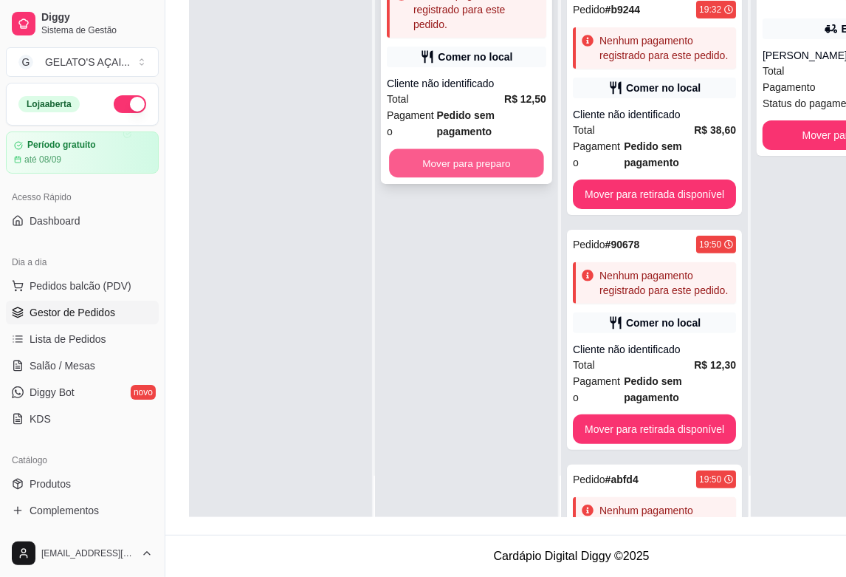
click at [484, 156] on button "Mover para preparo" at bounding box center [466, 163] width 155 height 29
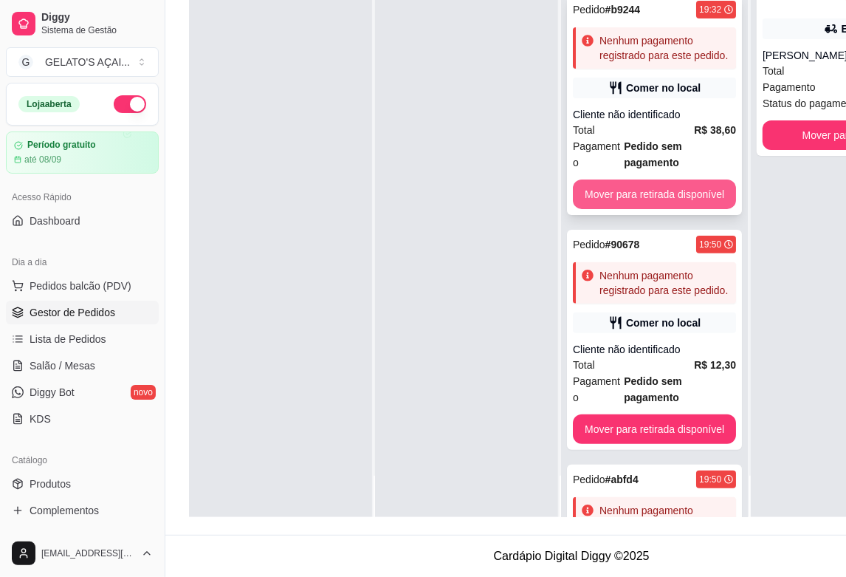
click at [655, 179] on button "Mover para retirada disponível" at bounding box center [654, 194] width 163 height 30
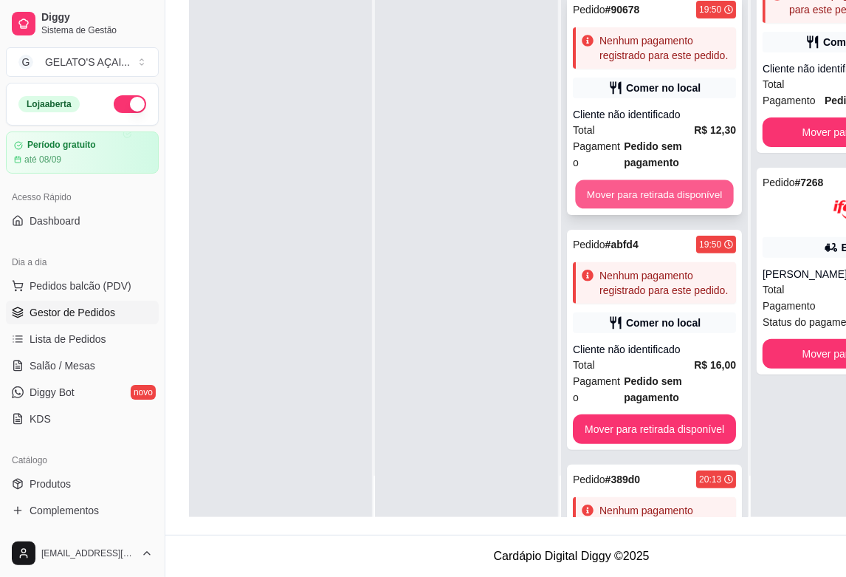
click at [650, 180] on button "Mover para retirada disponível" at bounding box center [654, 194] width 158 height 29
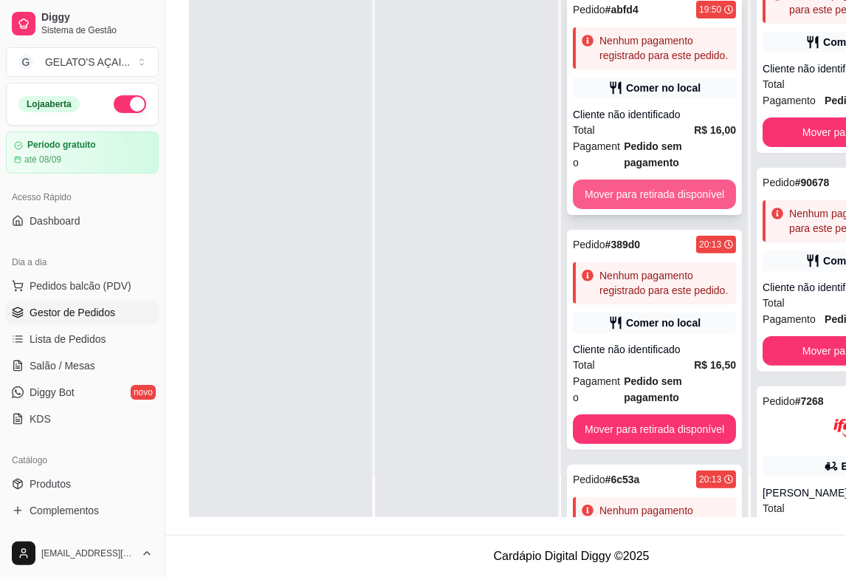
click at [650, 179] on button "Mover para retirada disponível" at bounding box center [654, 194] width 163 height 30
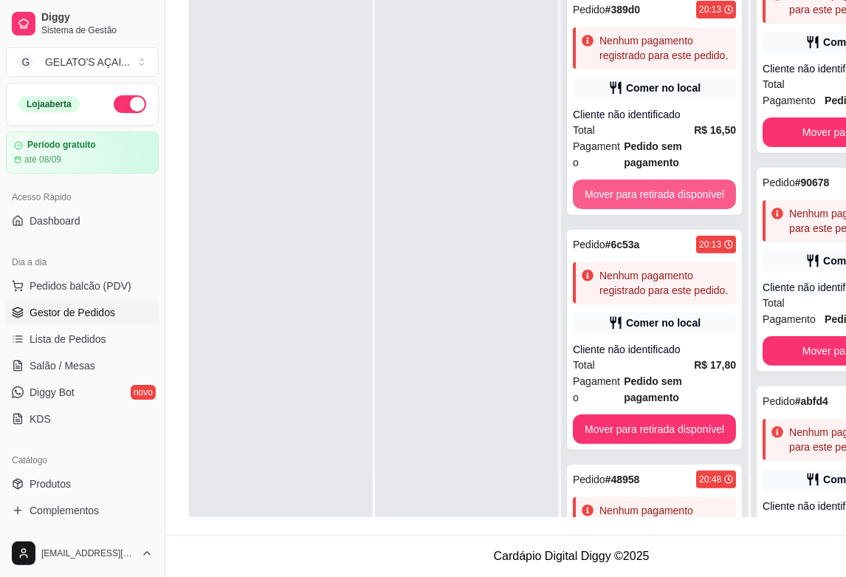
click at [650, 179] on button "Mover para retirada disponível" at bounding box center [654, 194] width 163 height 30
click at [650, 180] on button "Mover para retirada disponível" at bounding box center [654, 194] width 158 height 29
click at [650, 179] on button "Mover para retirada disponível" at bounding box center [654, 194] width 163 height 30
click at [650, 180] on button "Mover para retirada disponível" at bounding box center [654, 194] width 158 height 29
click at [650, 179] on button "Mover para retirada disponível" at bounding box center [654, 194] width 163 height 30
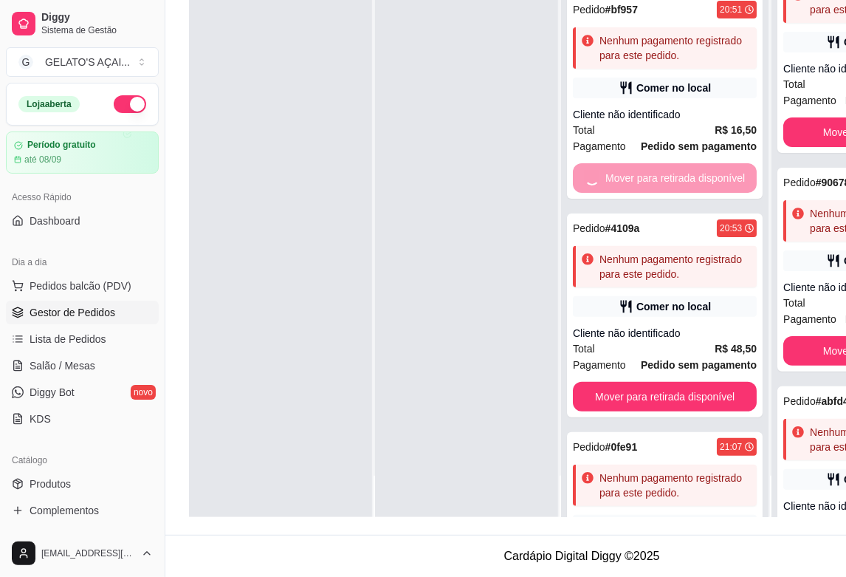
scroll to position [30, 0]
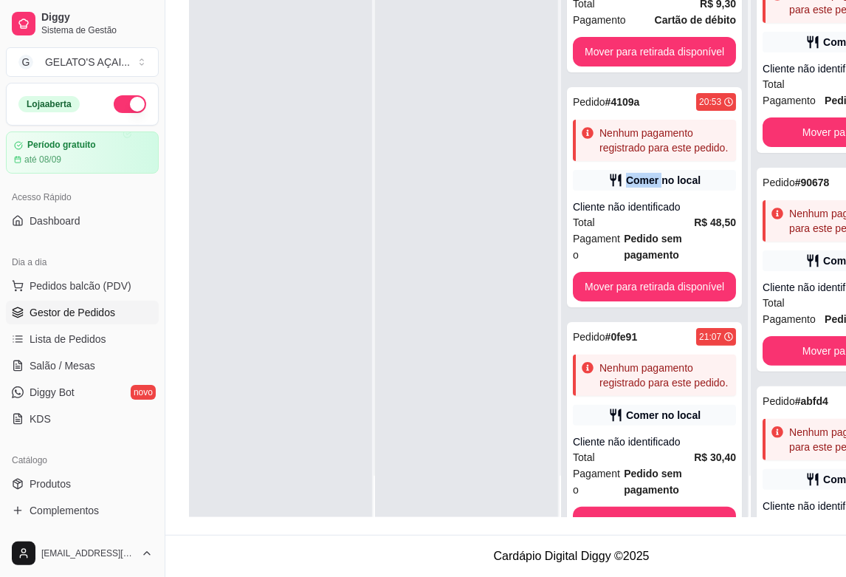
click at [650, 173] on div "Comer no local" at bounding box center [663, 180] width 75 height 15
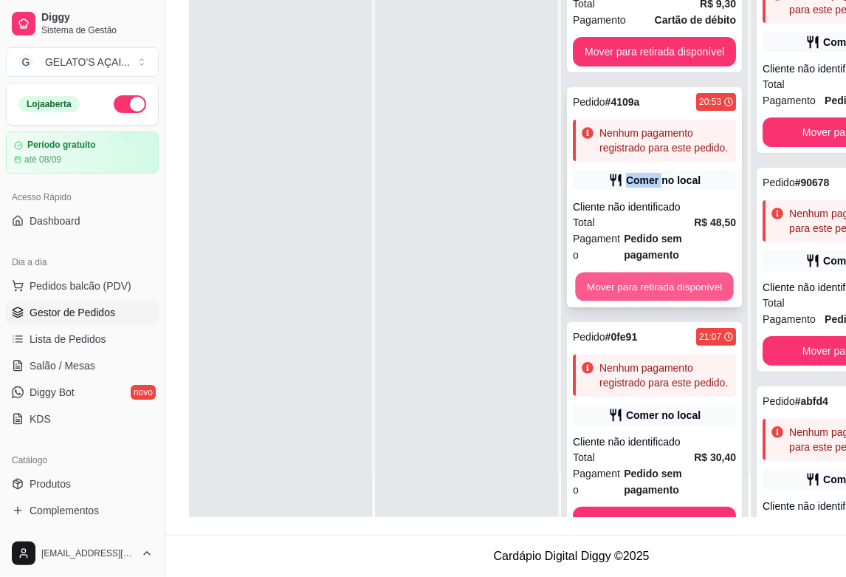
click at [648, 272] on button "Mover para retirada disponível" at bounding box center [654, 286] width 158 height 29
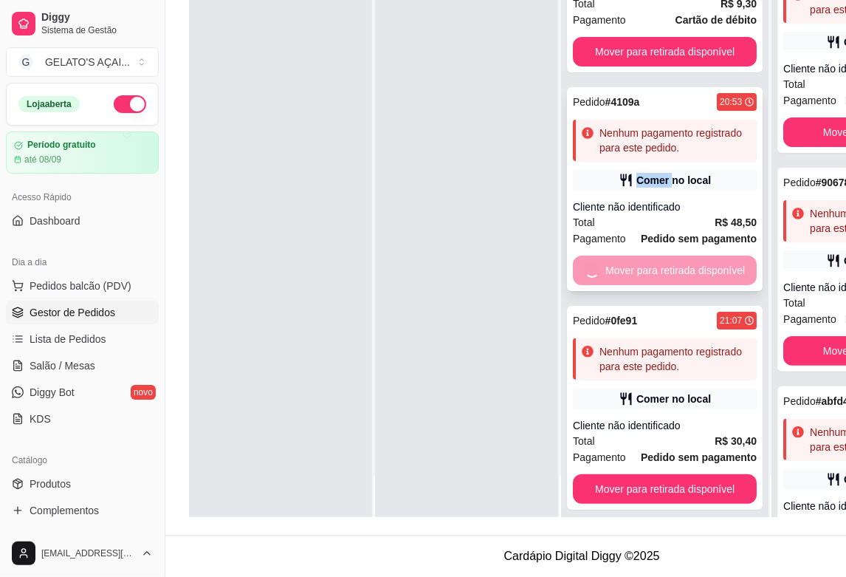
scroll to position [0, 0]
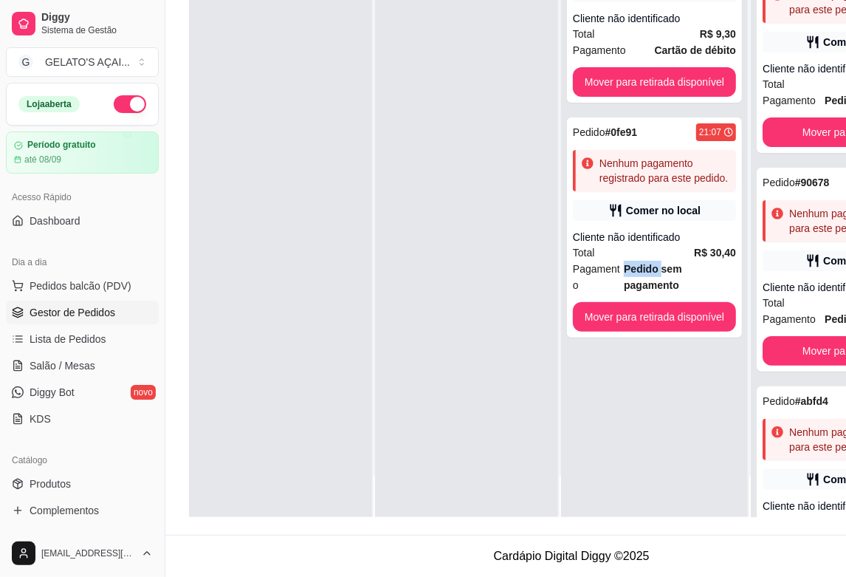
click at [648, 271] on strong "Pedido sem pagamento" at bounding box center [653, 277] width 58 height 28
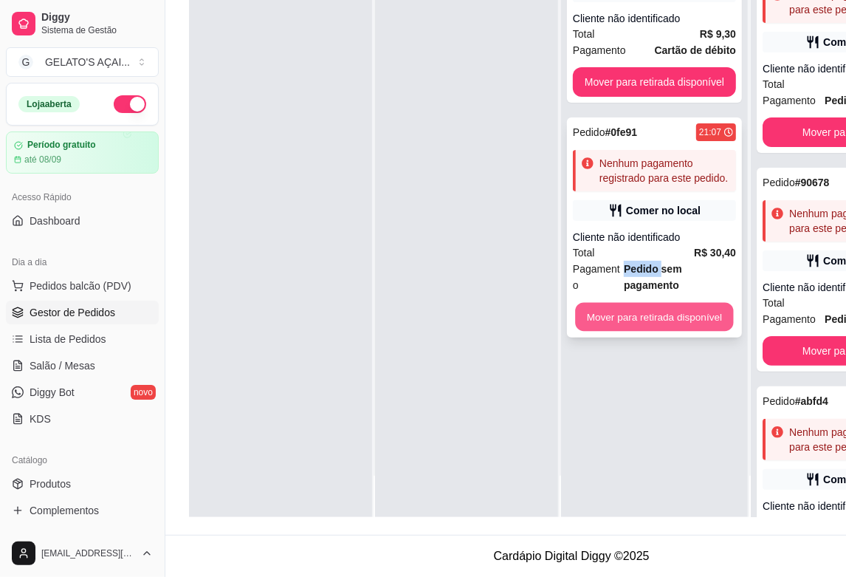
click at [680, 303] on button "Mover para retirada disponível" at bounding box center [654, 317] width 158 height 29
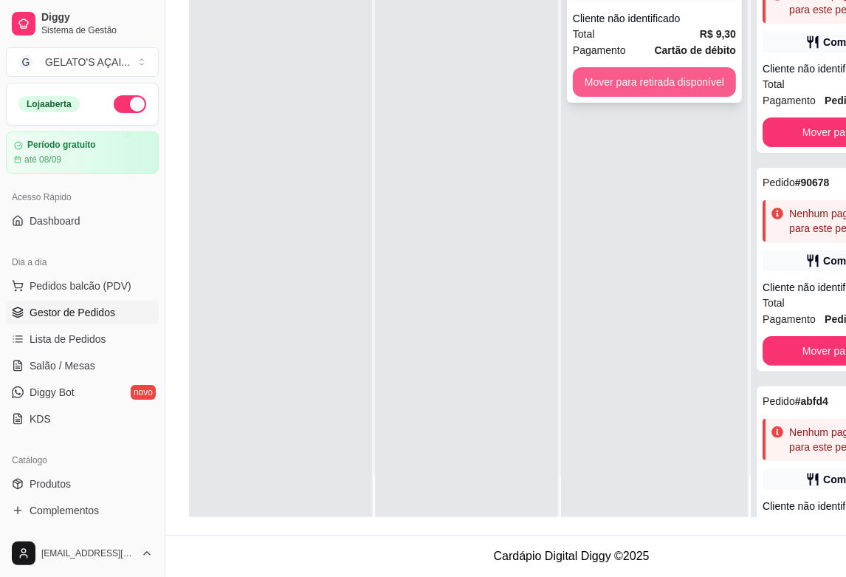
click at [650, 76] on button "Mover para retirada disponível" at bounding box center [654, 82] width 163 height 30
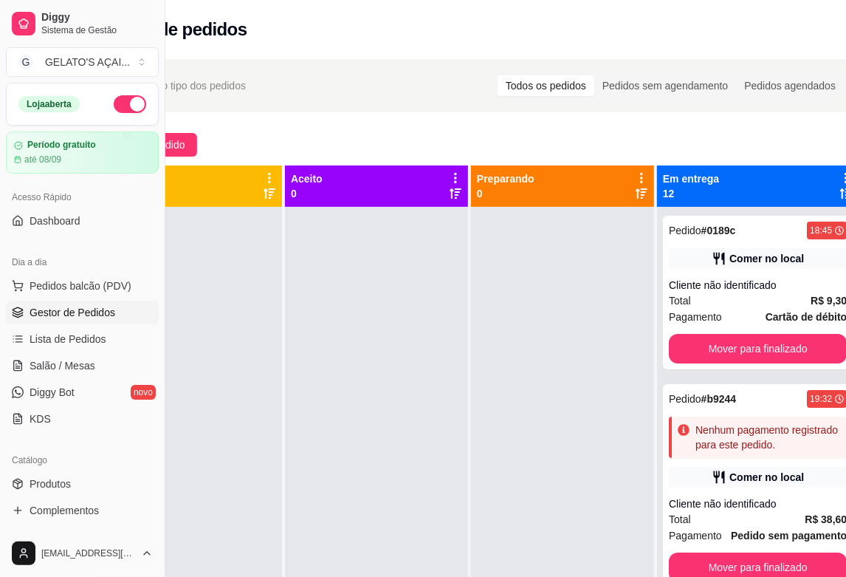
scroll to position [0, 120]
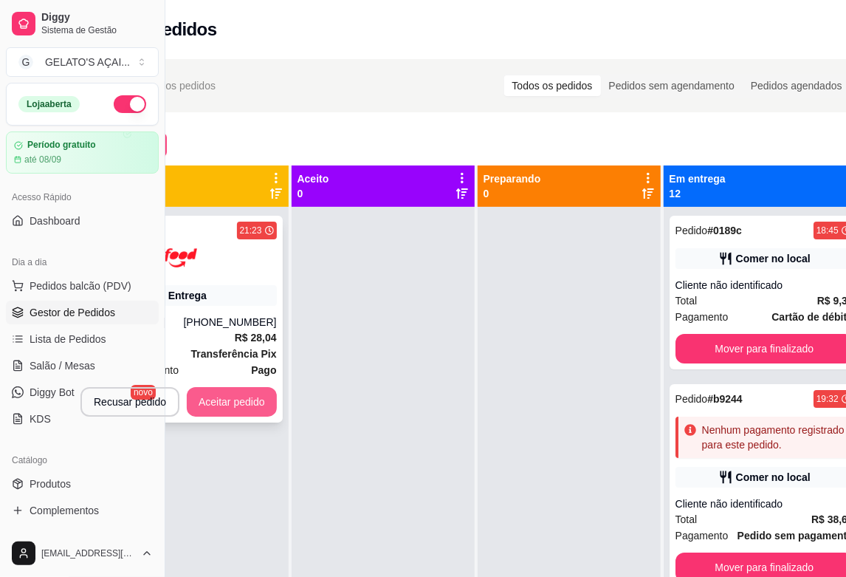
click at [221, 400] on button "Aceitar pedido" at bounding box center [232, 402] width 90 height 30
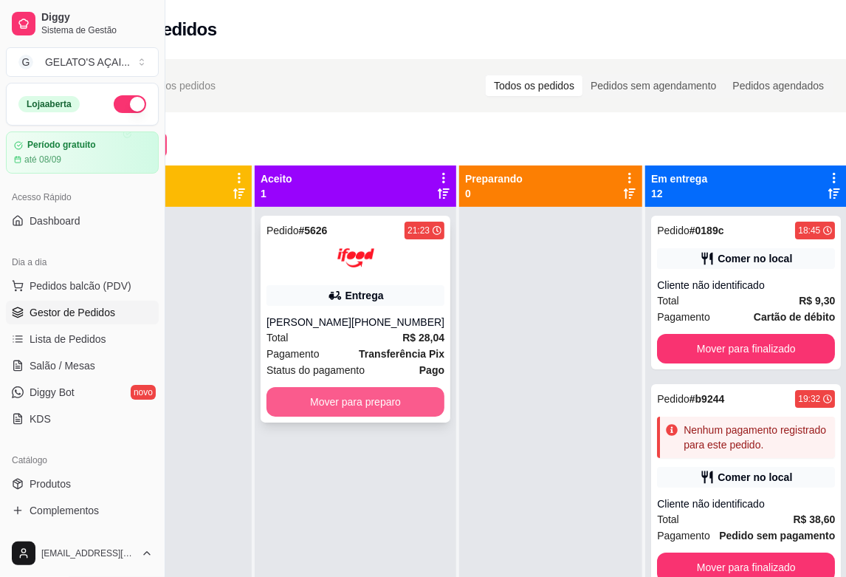
click at [374, 401] on button "Mover para preparo" at bounding box center [356, 402] width 178 height 30
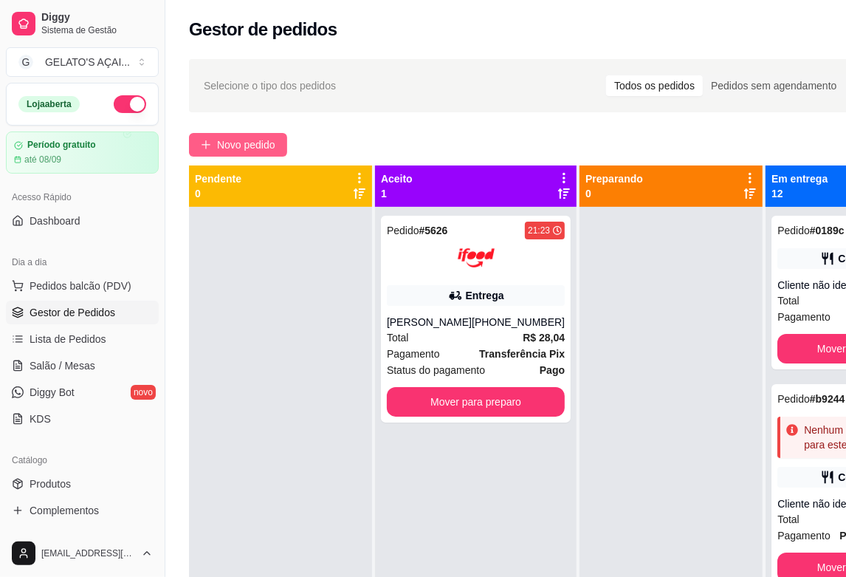
click at [250, 140] on span "Novo pedido" at bounding box center [246, 145] width 58 height 16
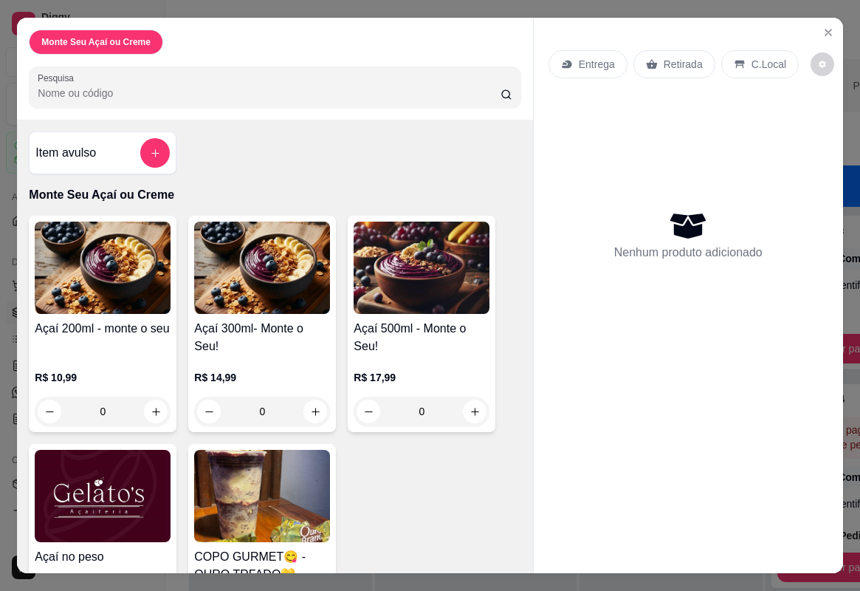
click at [96, 492] on img at bounding box center [103, 496] width 136 height 92
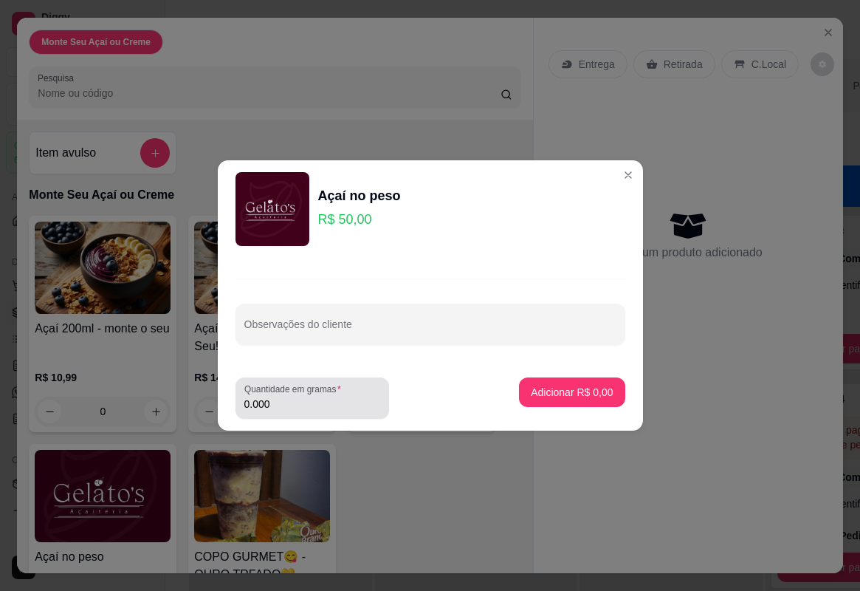
click at [310, 415] on div "Quantidade em gramas 0.000" at bounding box center [313, 397] width 154 height 41
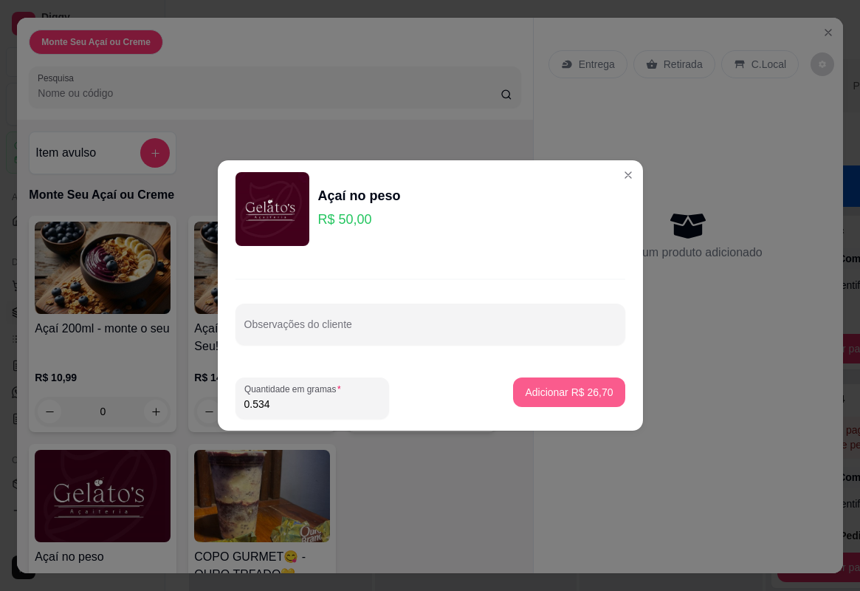
type input "0.534"
click at [546, 391] on p "Adicionar R$ 26,70" at bounding box center [569, 392] width 88 height 15
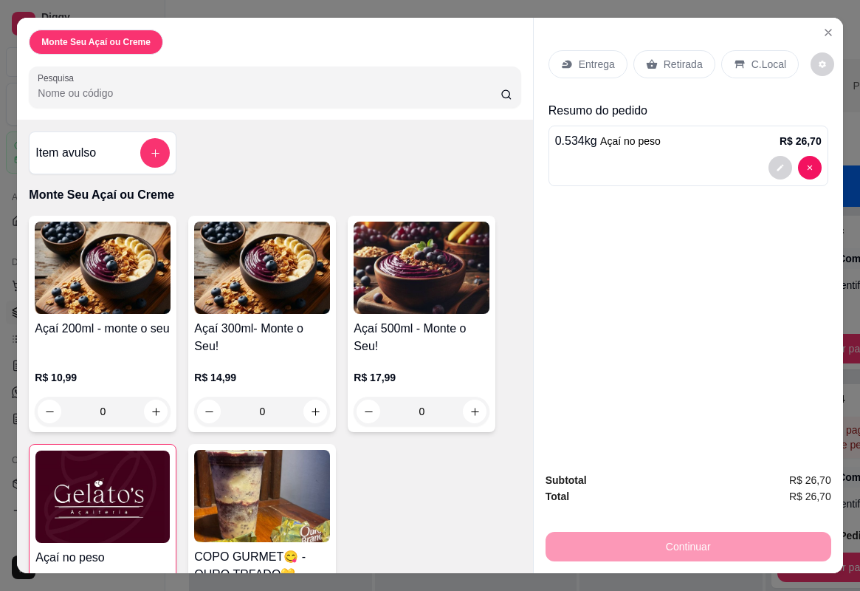
click at [765, 61] on p "C.Local" at bounding box center [769, 64] width 35 height 15
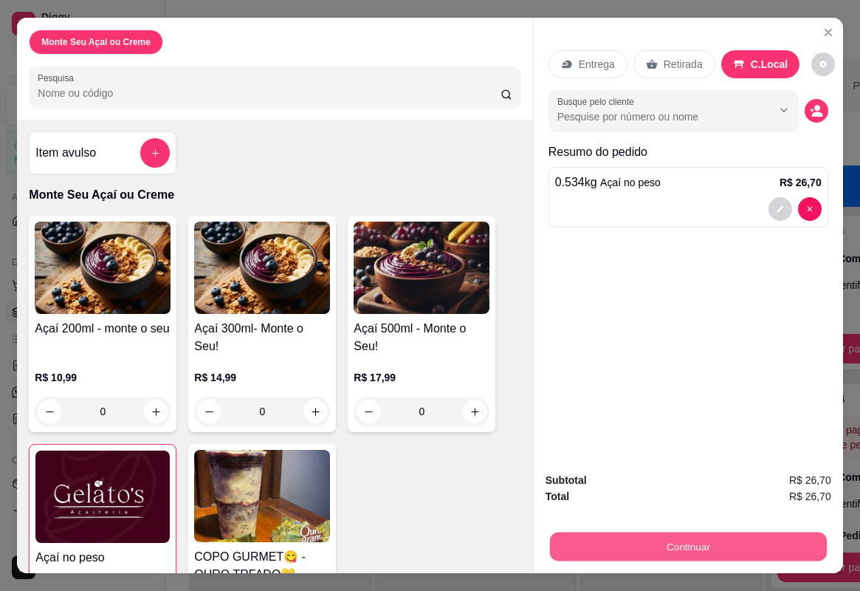
click at [664, 512] on button "Continuar" at bounding box center [688, 546] width 277 height 29
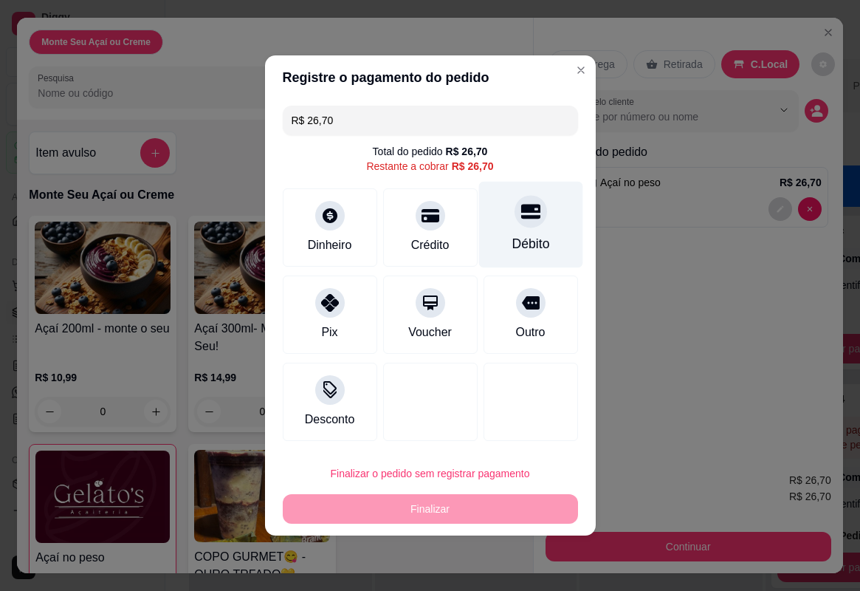
click at [521, 215] on icon at bounding box center [530, 212] width 19 height 15
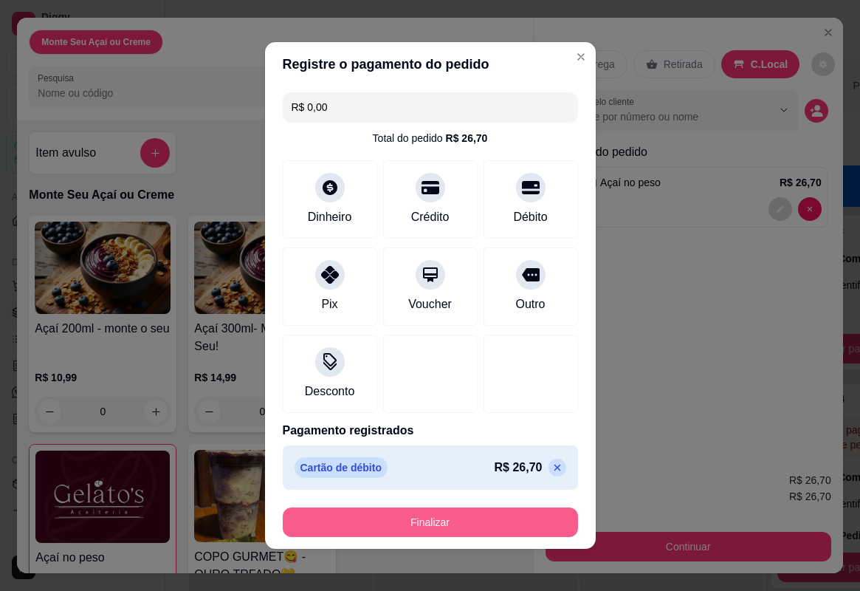
click at [430, 512] on button "Finalizar" at bounding box center [430, 522] width 295 height 30
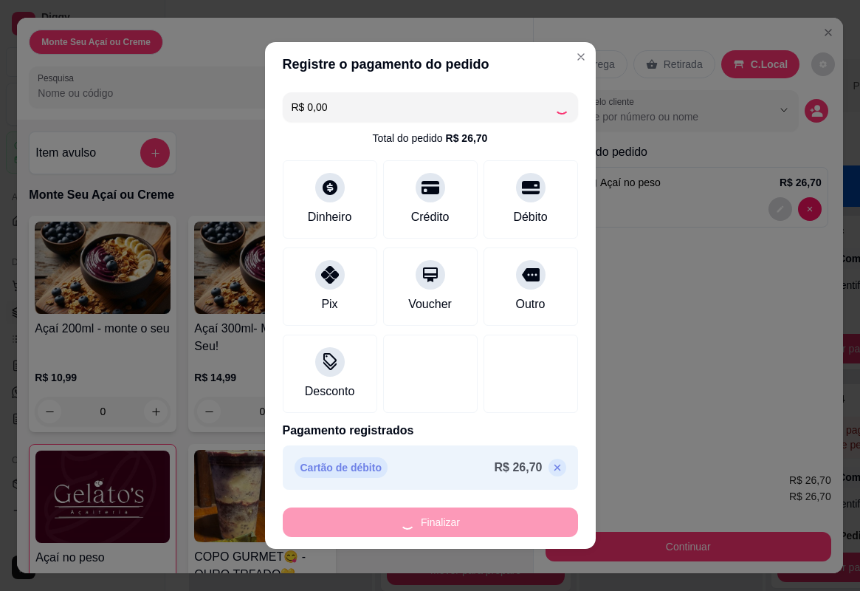
type input "-R$ 26,70"
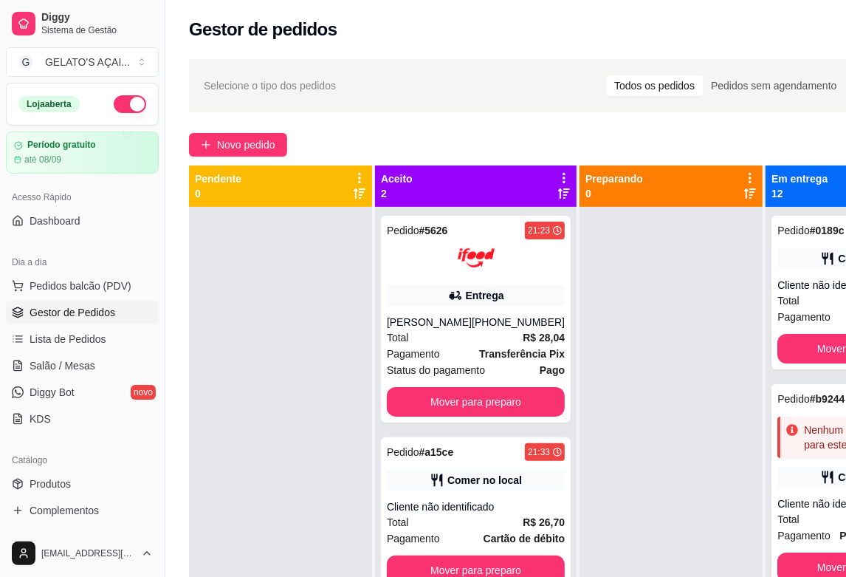
scroll to position [41, 0]
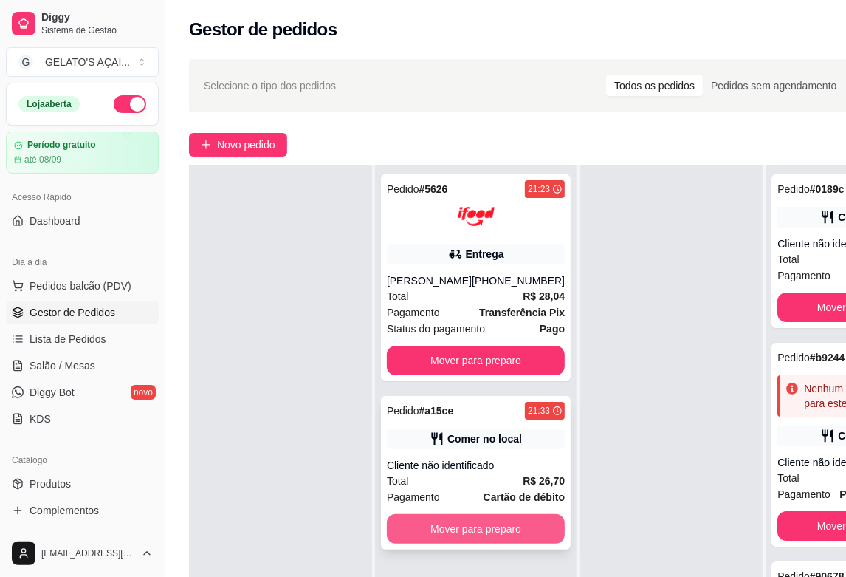
click at [497, 512] on button "Mover para preparo" at bounding box center [476, 529] width 178 height 30
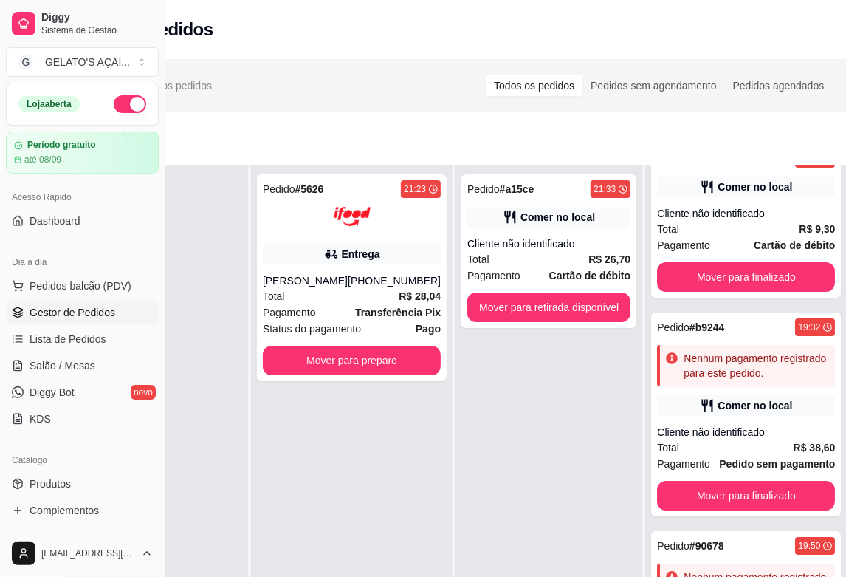
scroll to position [0, 0]
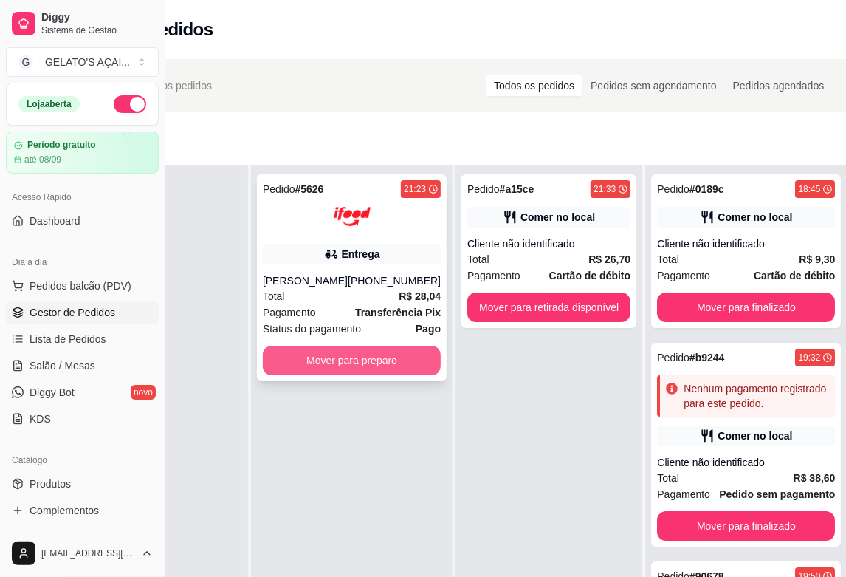
click at [326, 366] on button "Mover para preparo" at bounding box center [352, 361] width 178 height 30
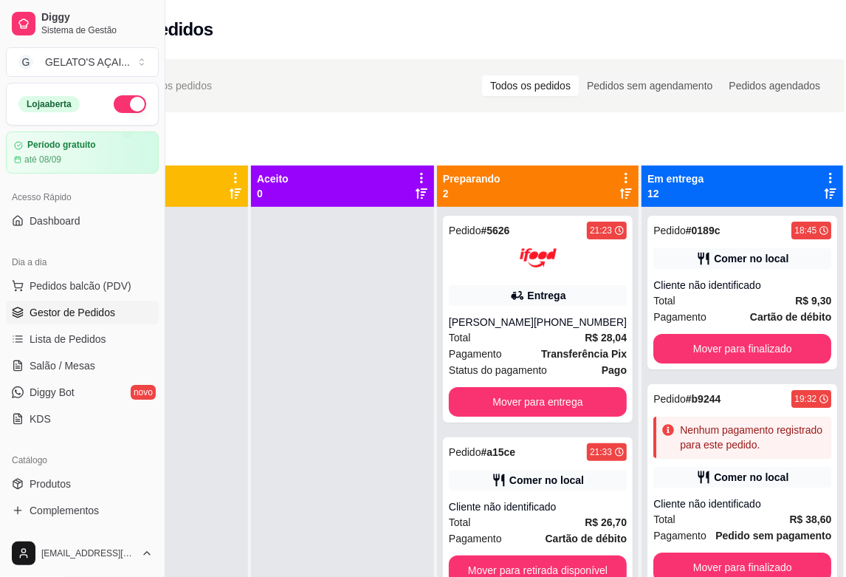
click at [357, 137] on div "Novo pedido" at bounding box center [455, 145] width 780 height 24
drag, startPoint x: 162, startPoint y: 63, endPoint x: 115, endPoint y: 65, distance: 47.3
click at [115, 65] on div "Diggy Sistema de Gestão G GELATO'S AÇAI ... Loja aberta Período gratuito até 08…" at bounding box center [82, 288] width 165 height 577
drag, startPoint x: 161, startPoint y: 64, endPoint x: 174, endPoint y: 64, distance: 13.3
click at [174, 64] on div "Diggy Sistema de Gestão G GELATO'S AÇAI ... Loja aberta Período gratuito até 08…" at bounding box center [299, 401] width 846 height 802
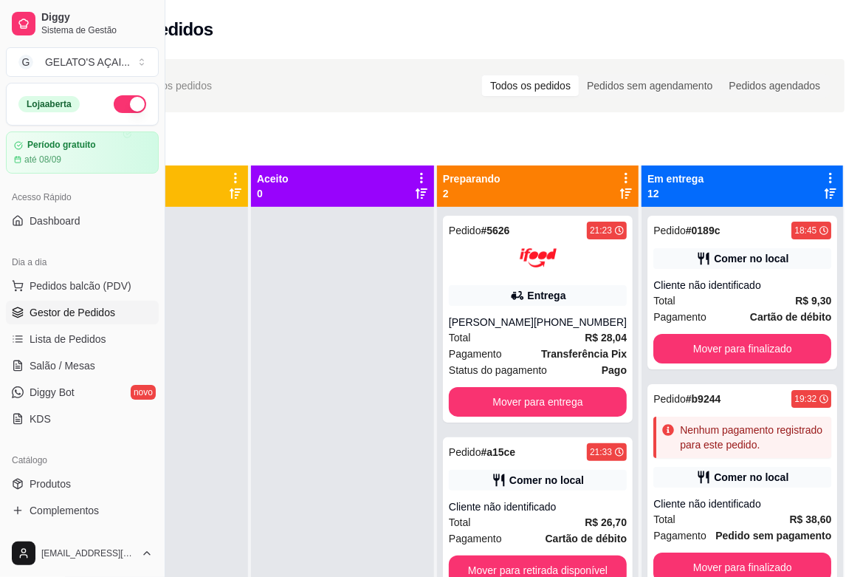
click at [258, 138] on div "Novo pedido" at bounding box center [455, 145] width 780 height 24
click at [194, 241] on div at bounding box center [156, 495] width 183 height 577
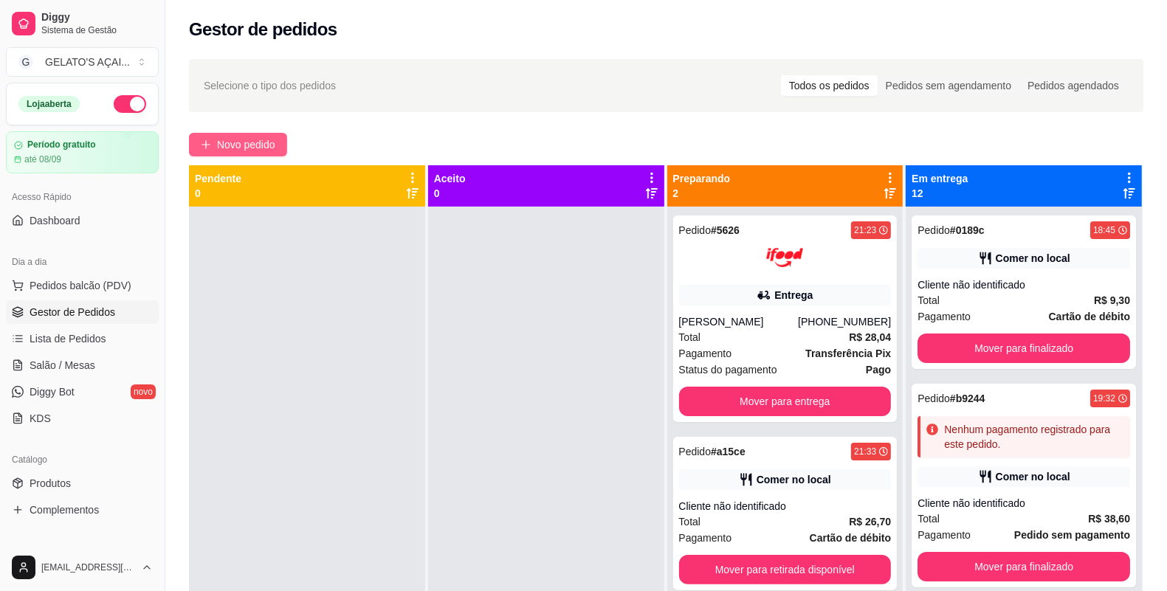
click at [269, 141] on span "Novo pedido" at bounding box center [246, 145] width 58 height 16
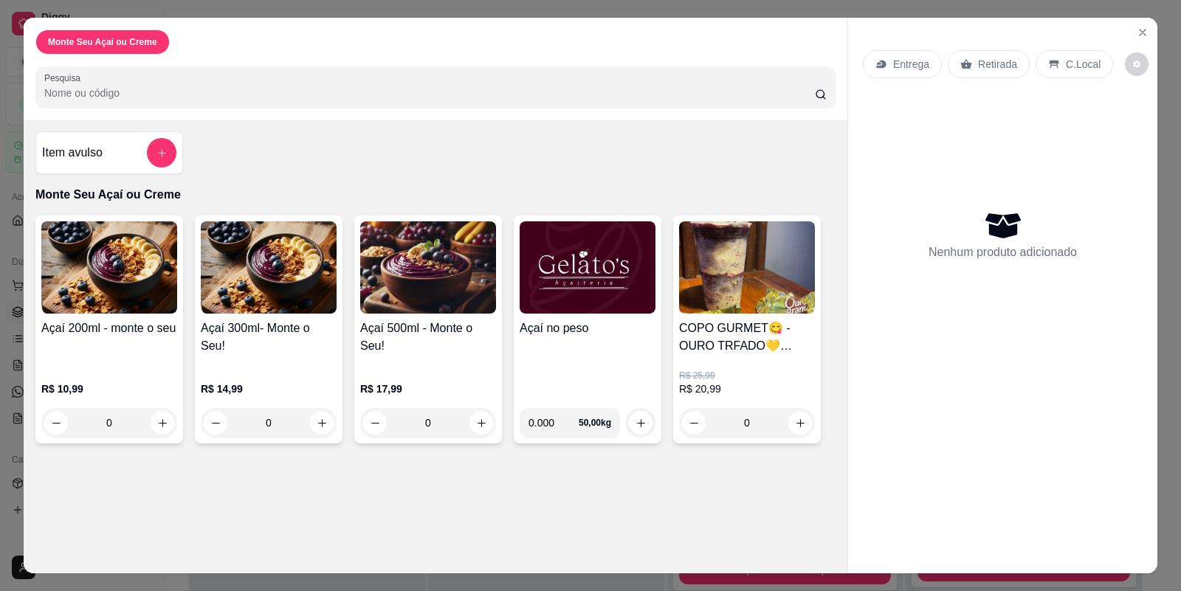
click at [255, 271] on img at bounding box center [269, 267] width 136 height 92
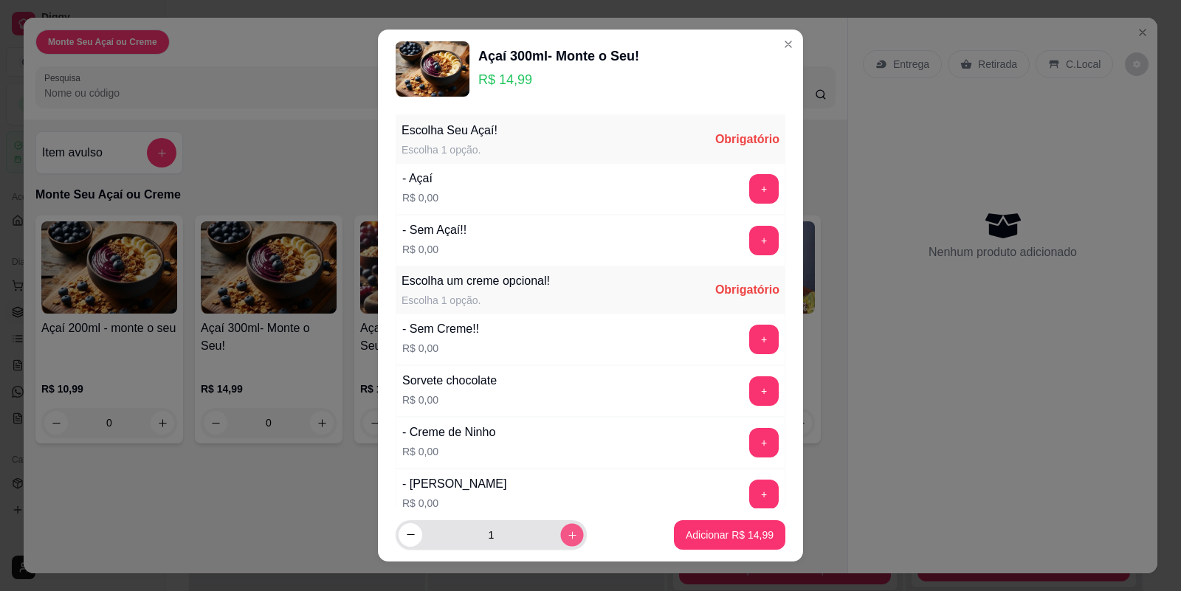
click at [567, 512] on icon "increase-product-quantity" at bounding box center [572, 535] width 11 height 11
type input "2"
click at [750, 194] on button "+" at bounding box center [764, 189] width 29 height 29
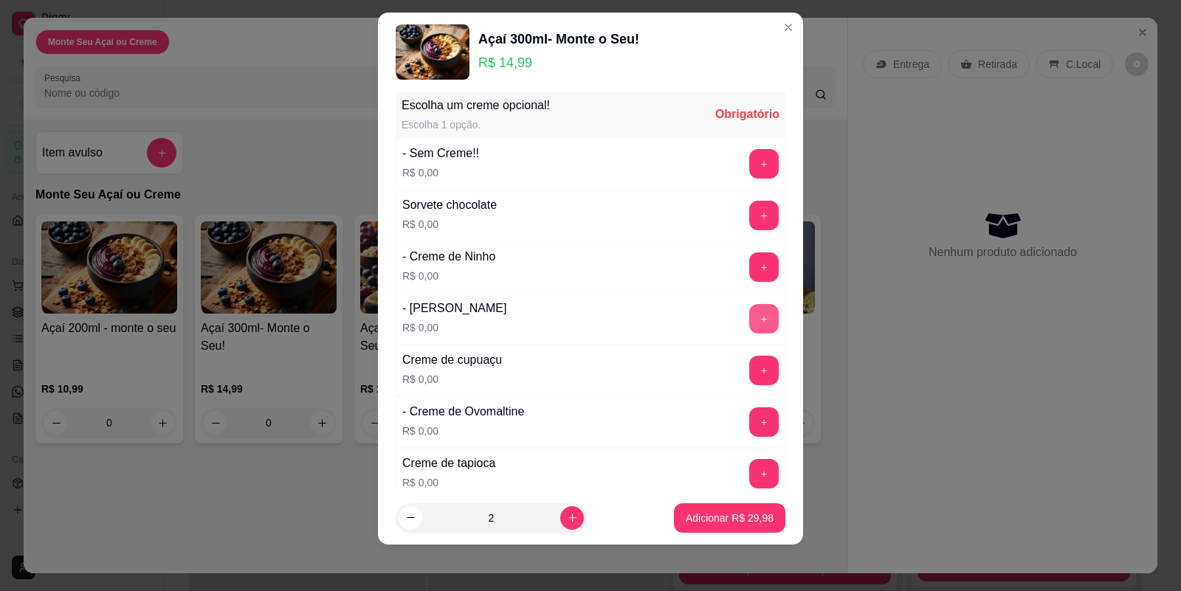
click at [749, 322] on button "+" at bounding box center [764, 319] width 30 height 30
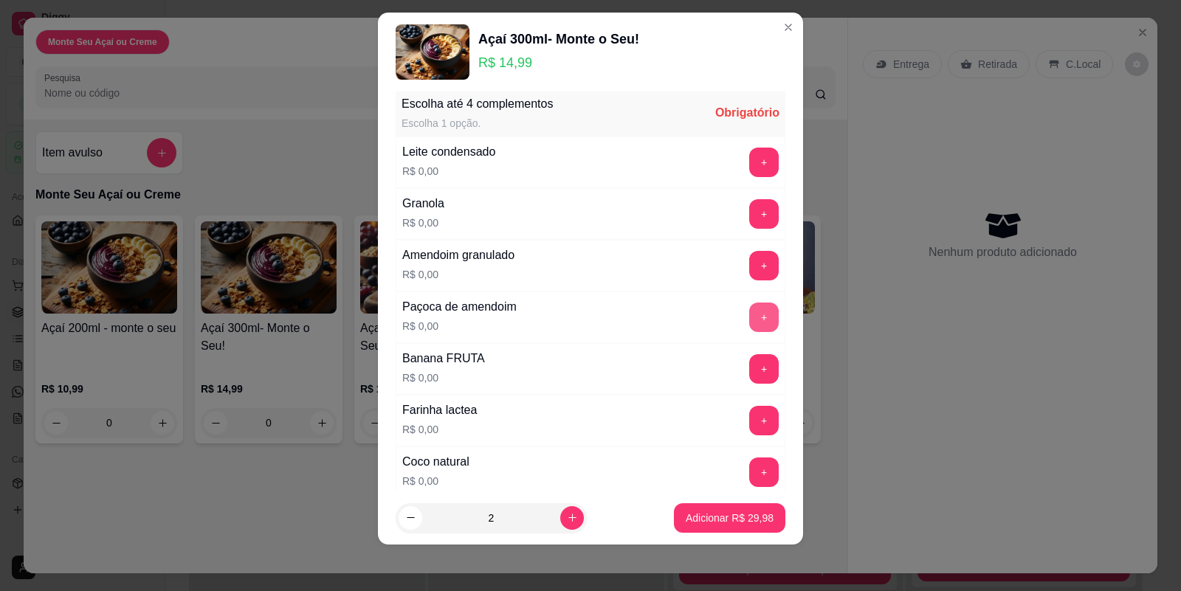
scroll to position [934, 0]
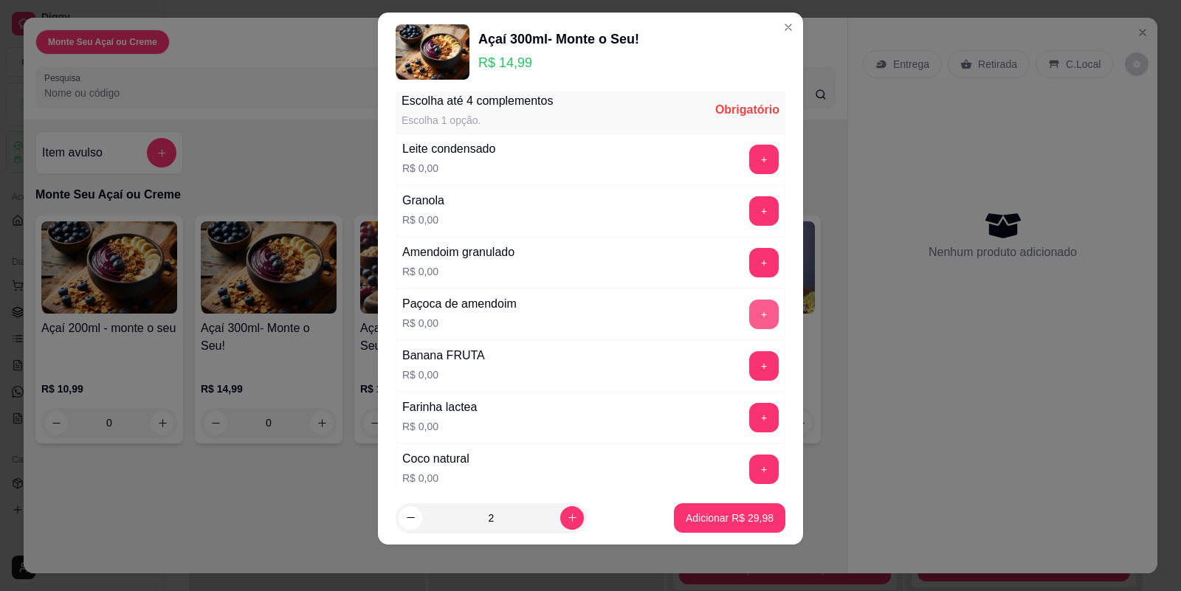
click at [749, 308] on button "+" at bounding box center [764, 315] width 30 height 30
click at [705, 508] on button "Adicionar R$ 29,98" at bounding box center [729, 519] width 111 height 30
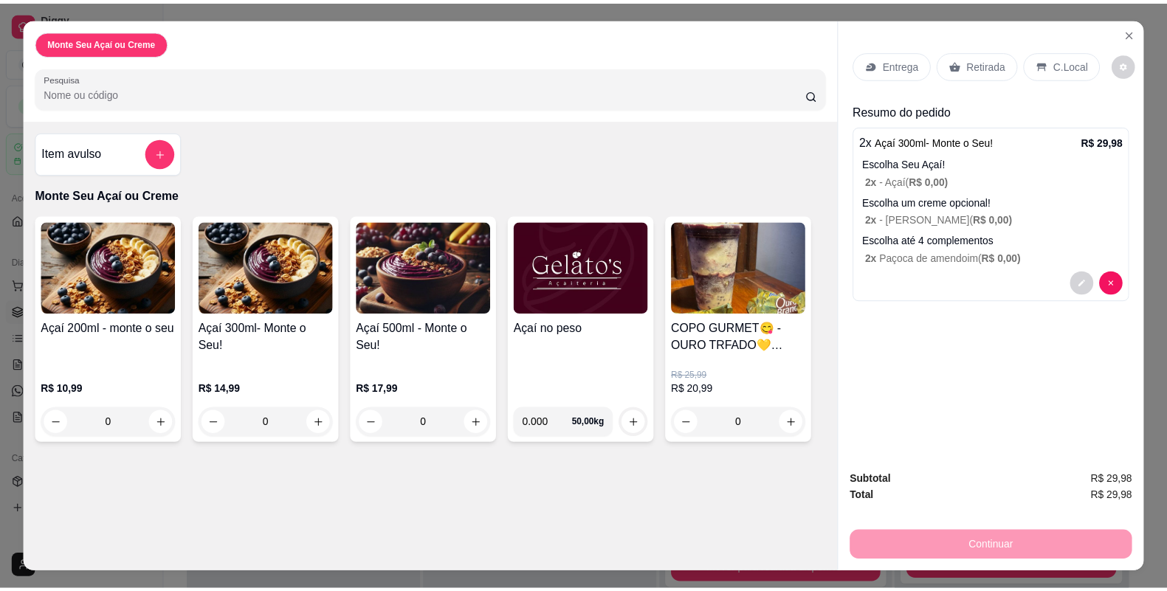
scroll to position [35, 0]
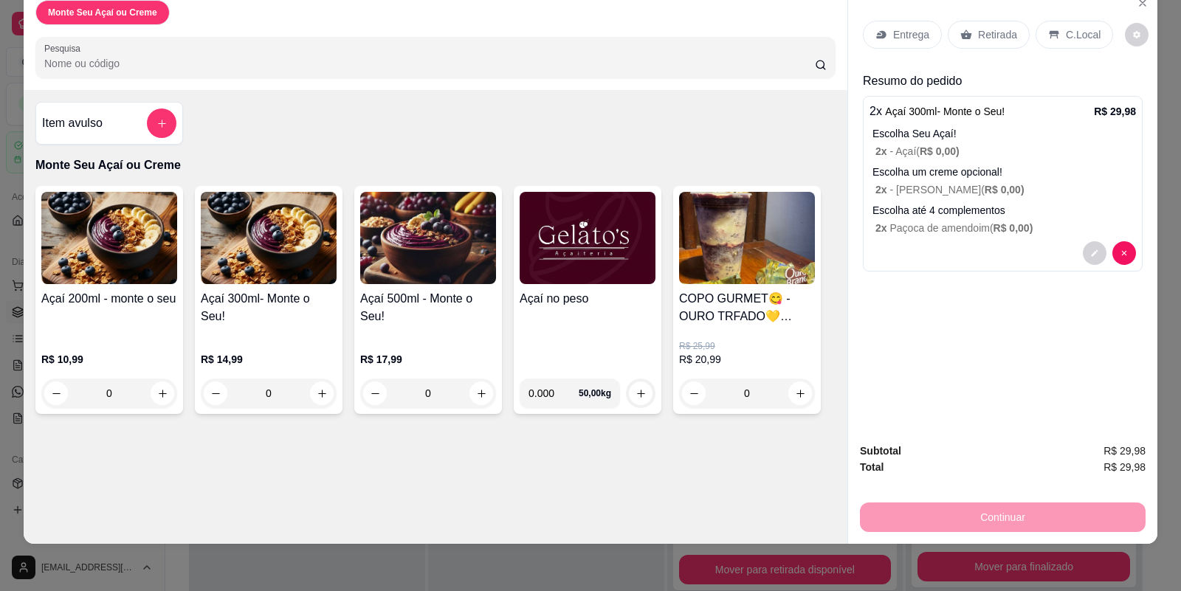
click at [992, 30] on div "Retirada" at bounding box center [989, 35] width 82 height 28
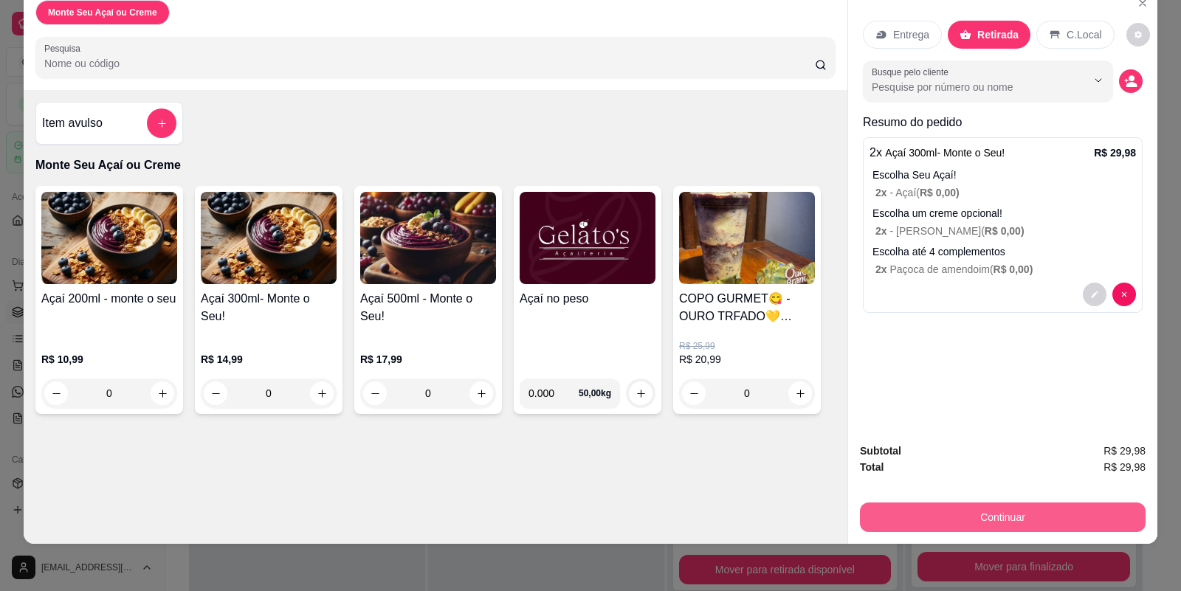
click at [949, 504] on button "Continuar" at bounding box center [1003, 518] width 286 height 30
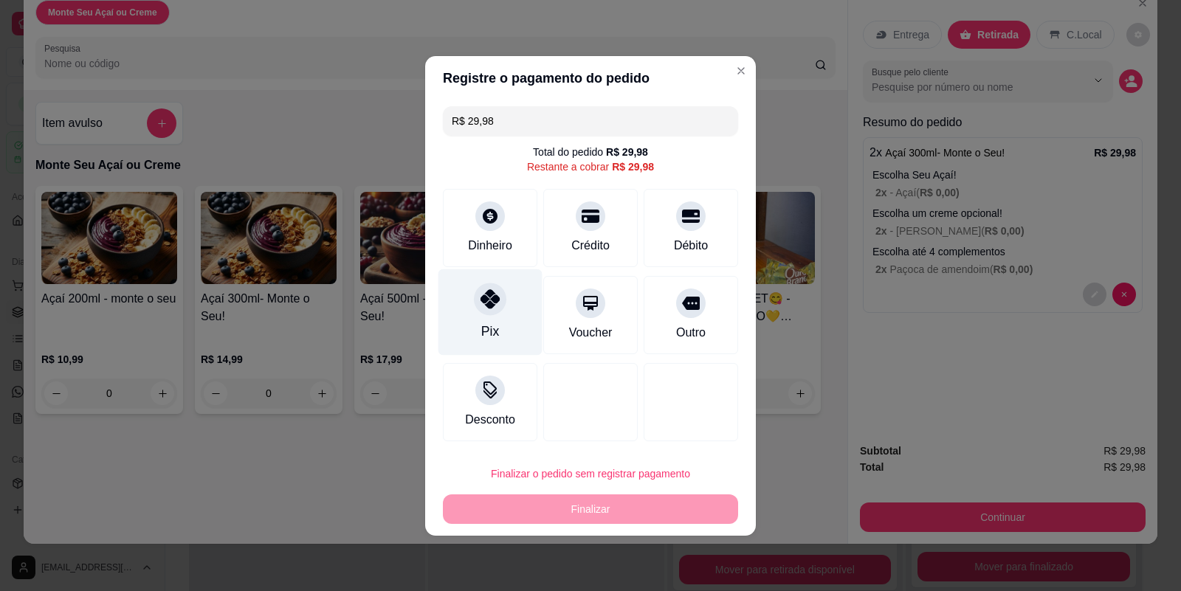
click at [498, 323] on div "Pix" at bounding box center [491, 312] width 104 height 86
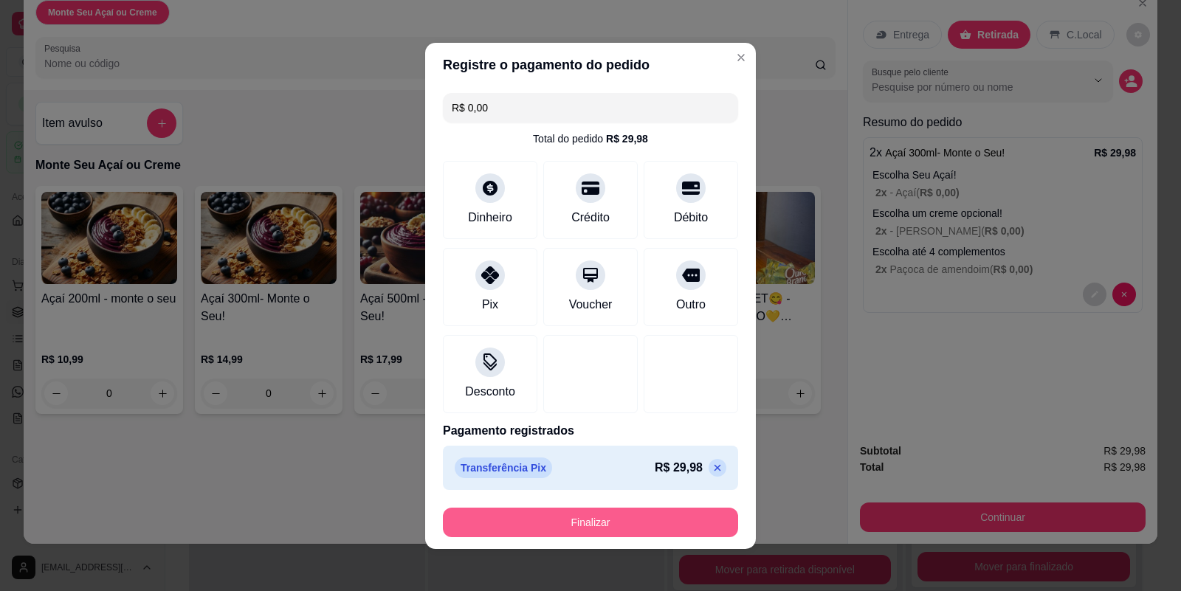
click at [577, 512] on button "Finalizar" at bounding box center [590, 523] width 295 height 30
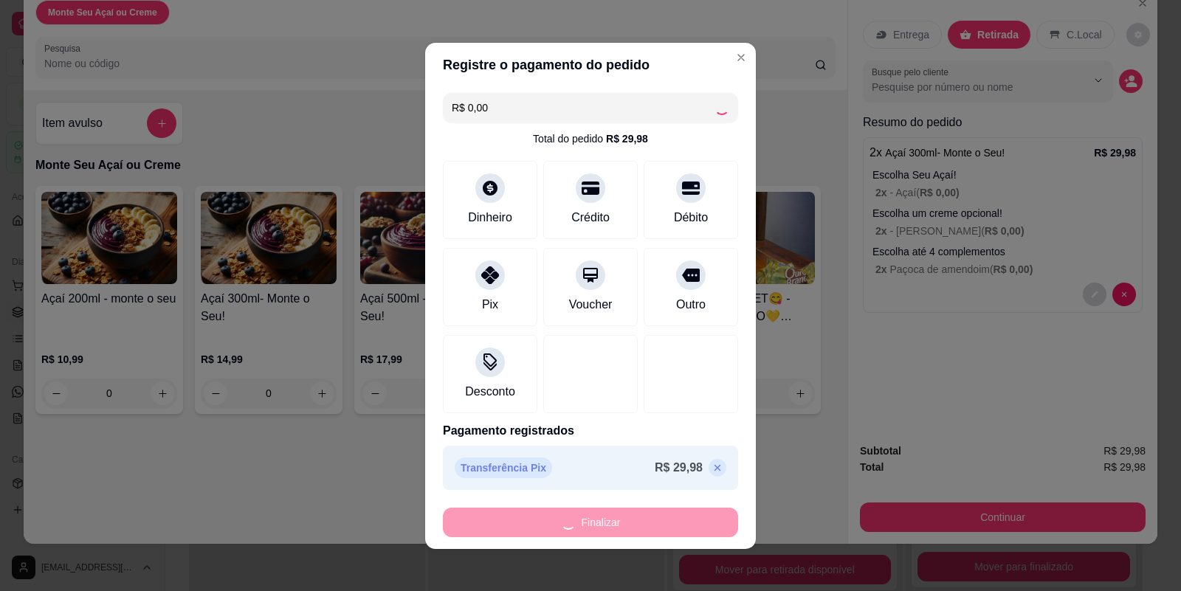
type input "-R$ 29,98"
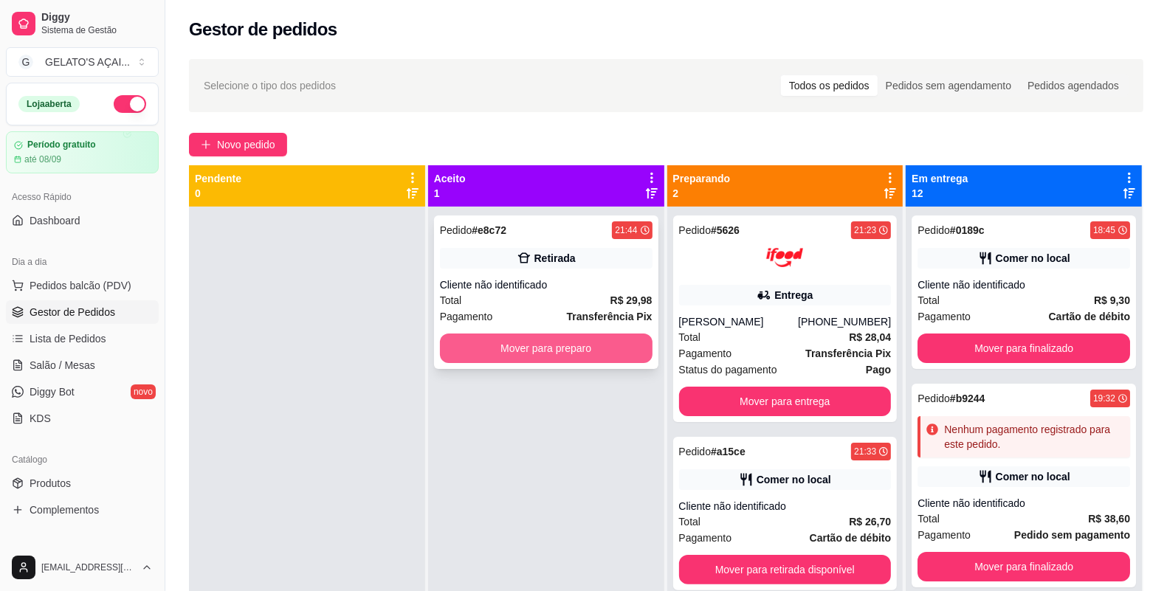
click at [556, 342] on button "Mover para preparo" at bounding box center [546, 349] width 213 height 30
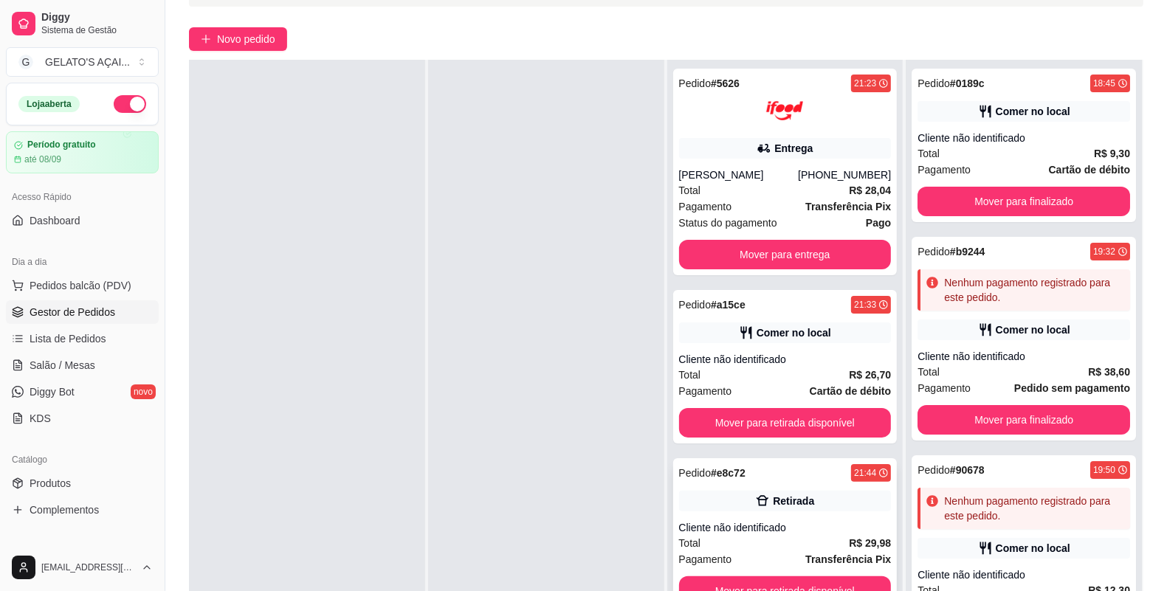
scroll to position [225, 0]
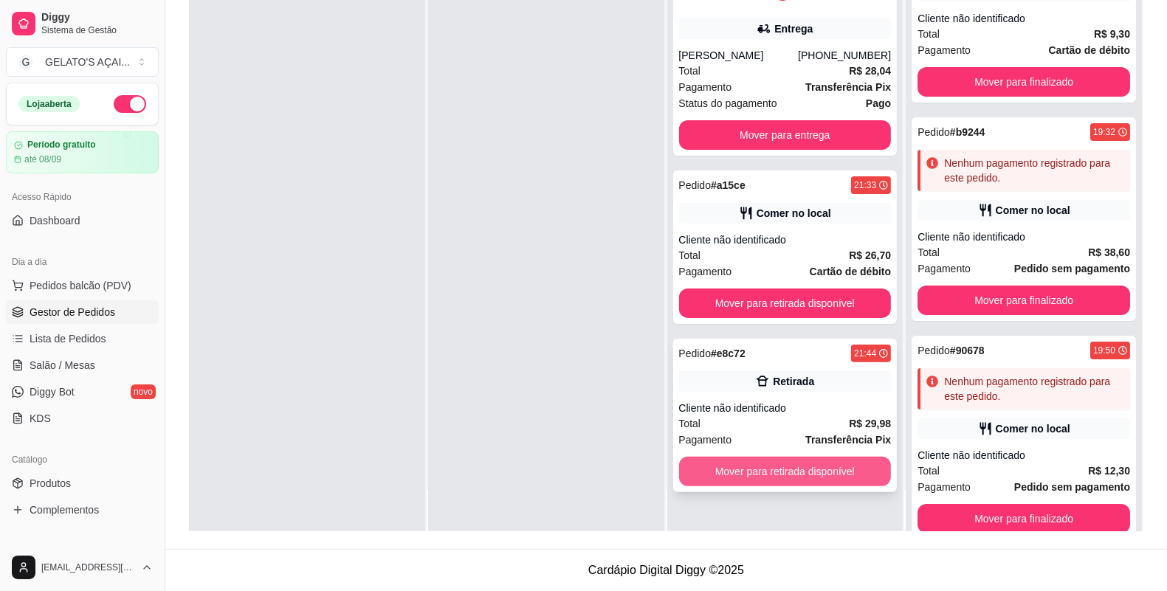
click at [806, 467] on button "Mover para retirada disponível" at bounding box center [785, 472] width 213 height 30
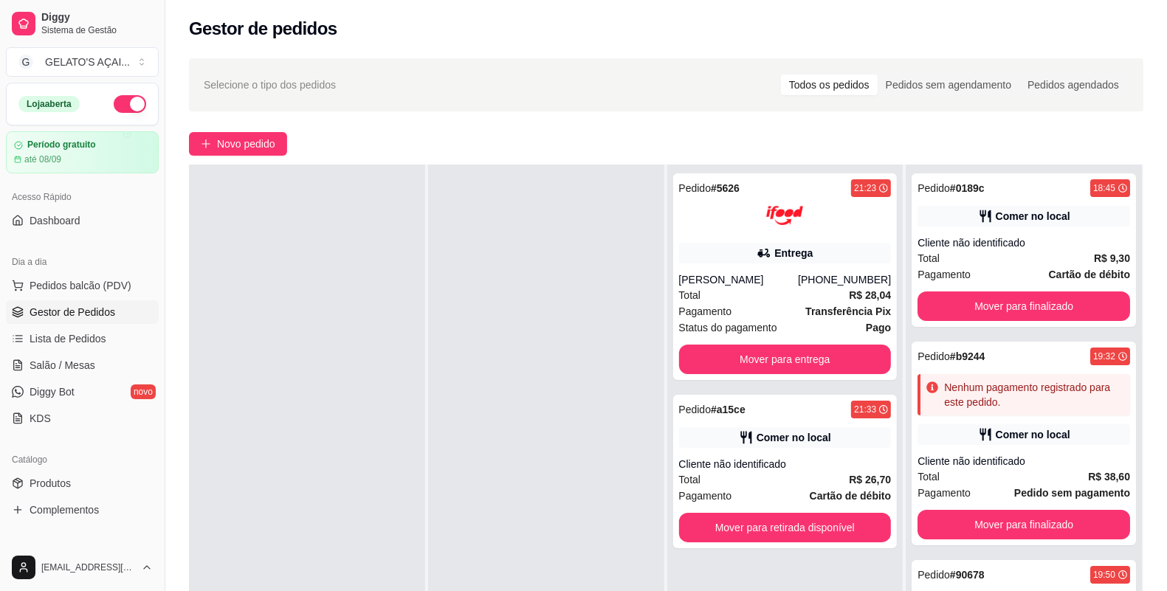
scroll to position [0, 0]
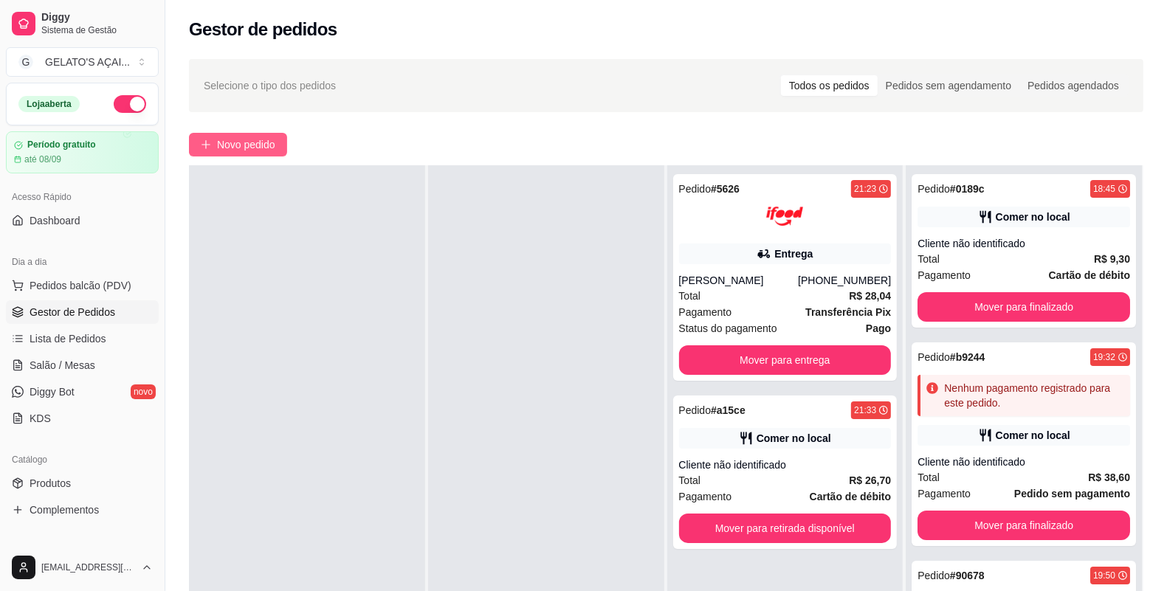
click at [241, 145] on span "Novo pedido" at bounding box center [246, 145] width 58 height 16
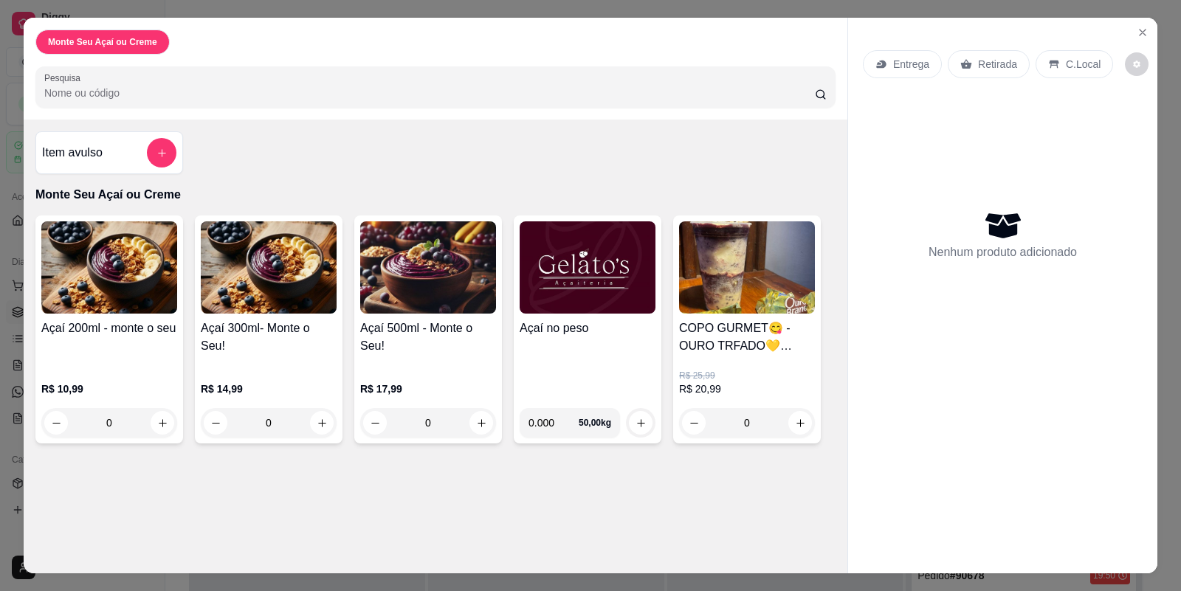
click at [728, 268] on img at bounding box center [747, 267] width 136 height 92
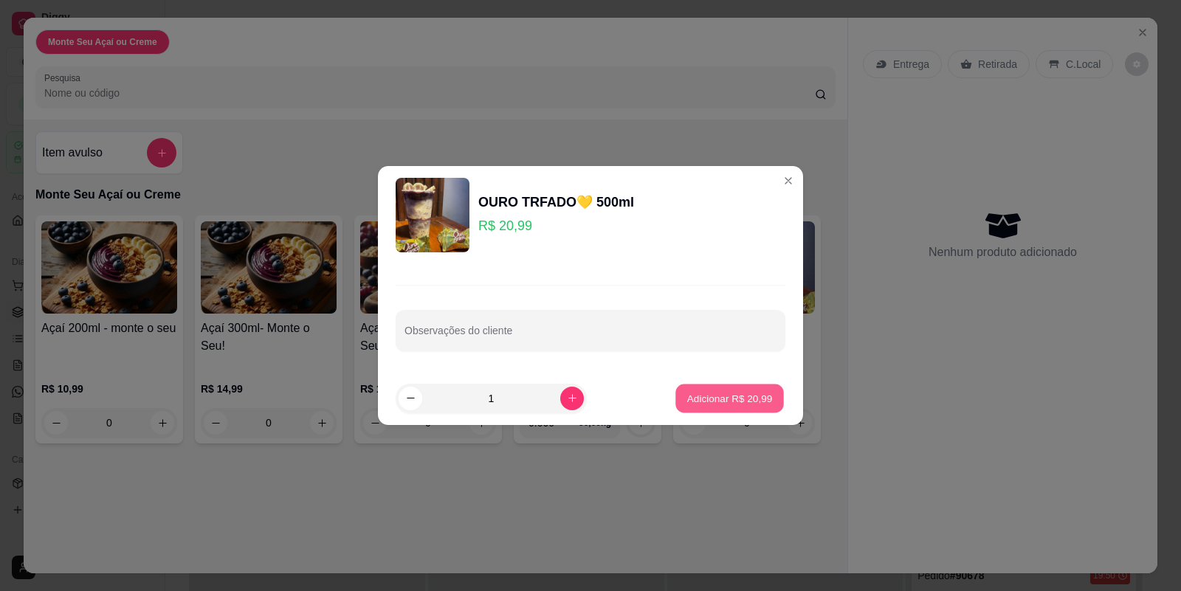
click at [731, 393] on p "Adicionar R$ 20,99" at bounding box center [730, 398] width 86 height 14
type input "1"
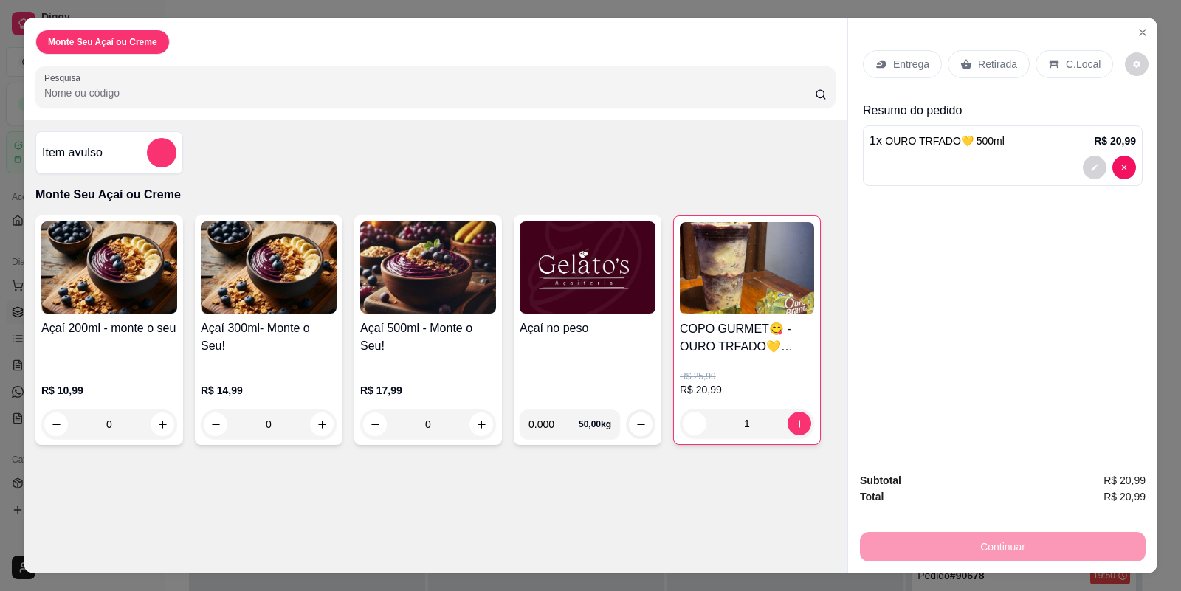
click at [978, 57] on p "Retirada" at bounding box center [997, 64] width 39 height 15
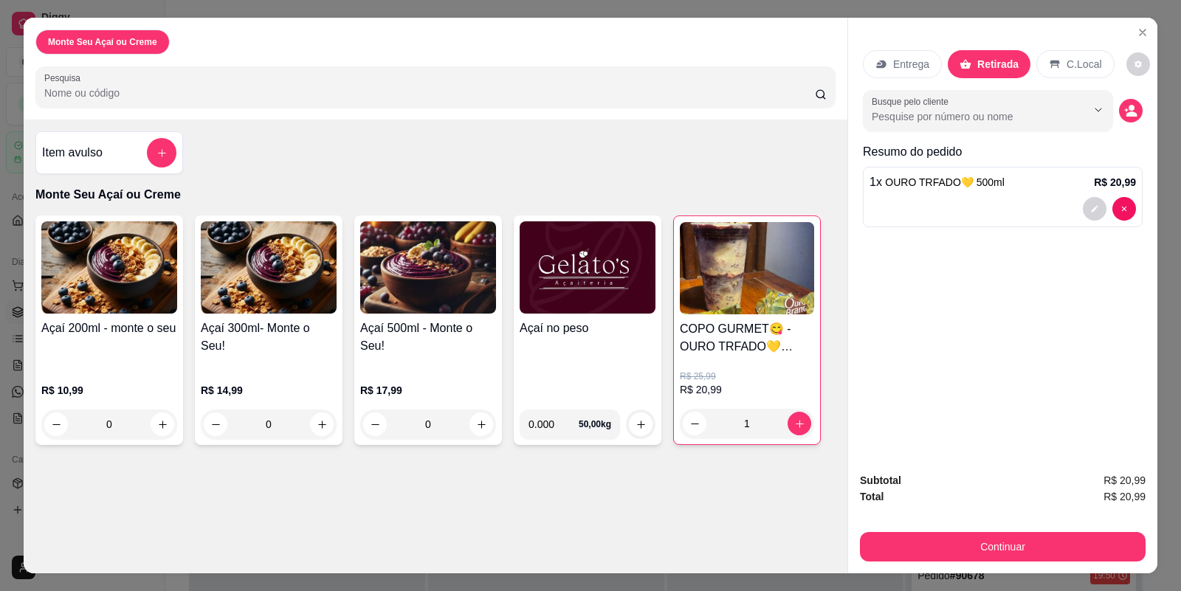
click at [1037, 61] on icon at bounding box center [1055, 65] width 10 height 8
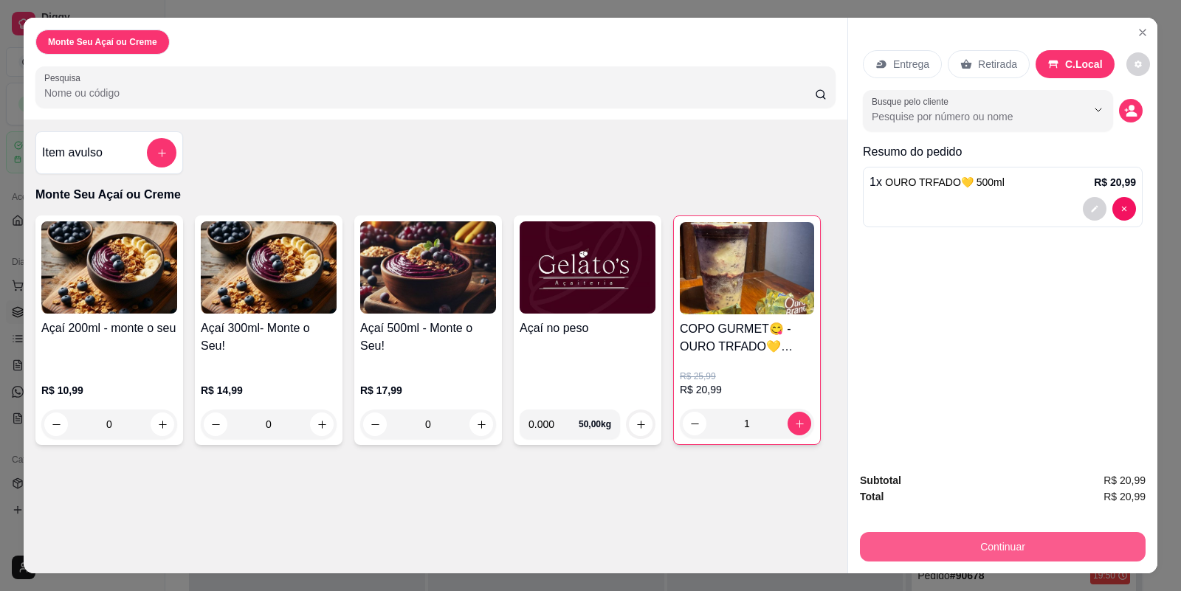
click at [1027, 512] on button "Continuar" at bounding box center [1003, 547] width 286 height 30
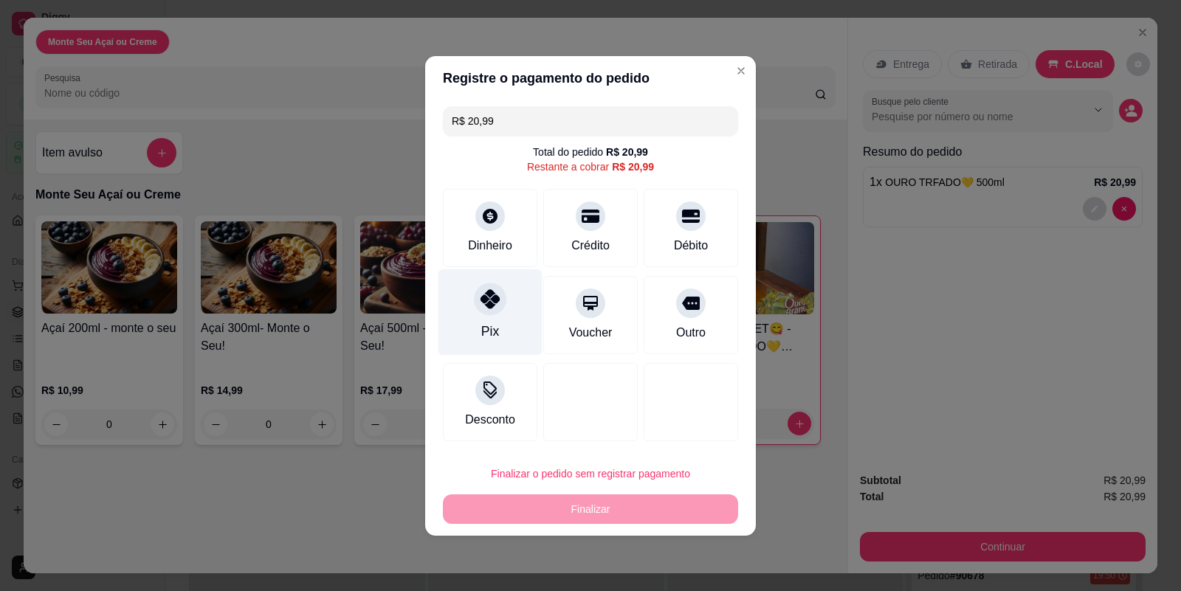
click at [507, 315] on div "Pix" at bounding box center [491, 312] width 104 height 86
type input "R$ 0,00"
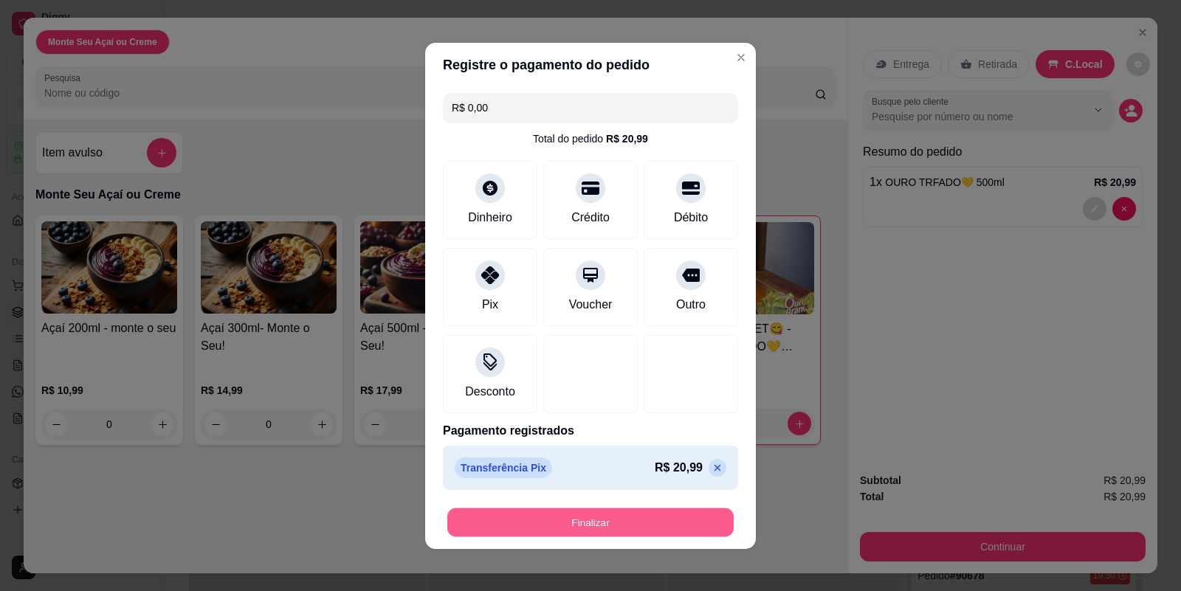
click at [577, 512] on button "Finalizar" at bounding box center [590, 522] width 286 height 29
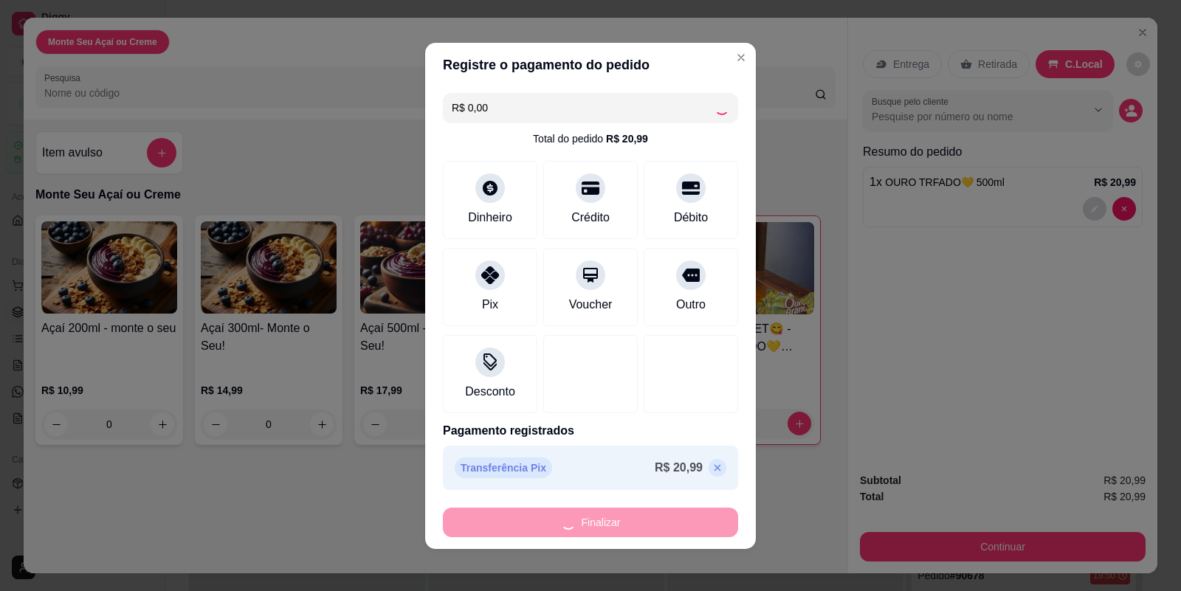
type input "0"
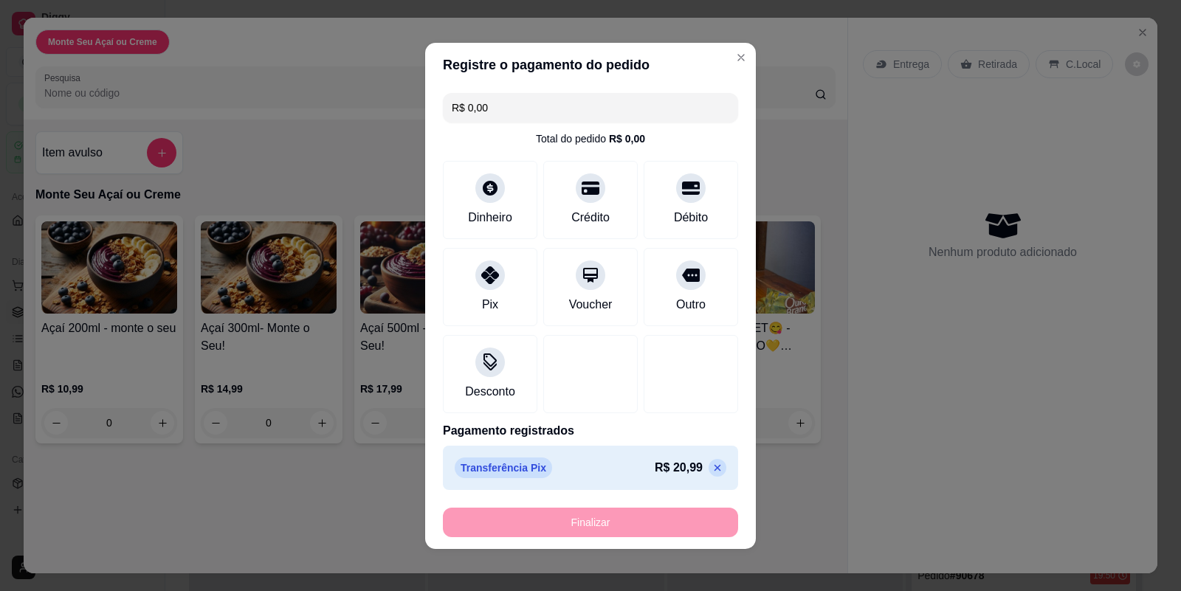
type input "-R$ 20,99"
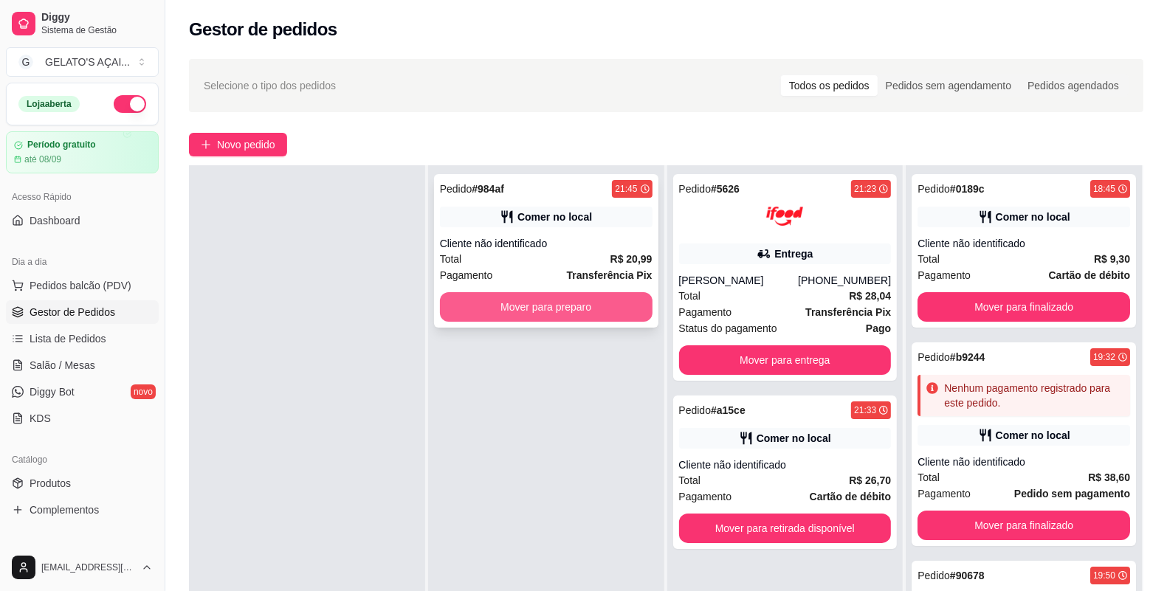
click at [498, 306] on button "Mover para preparo" at bounding box center [546, 307] width 213 height 30
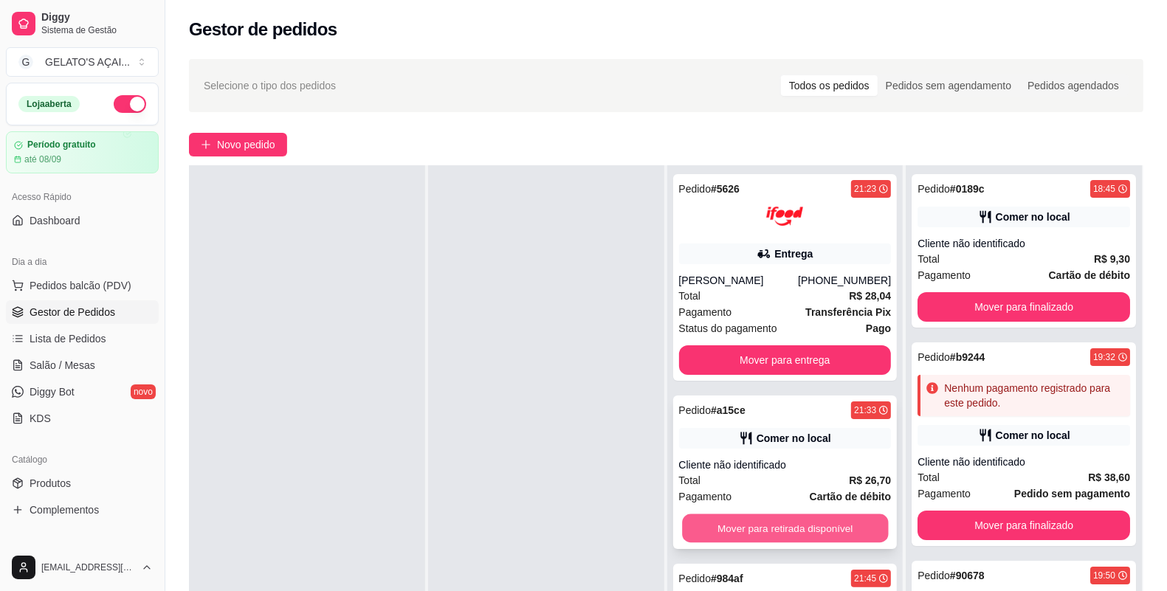
click at [776, 512] on button "Mover para retirada disponível" at bounding box center [785, 529] width 206 height 29
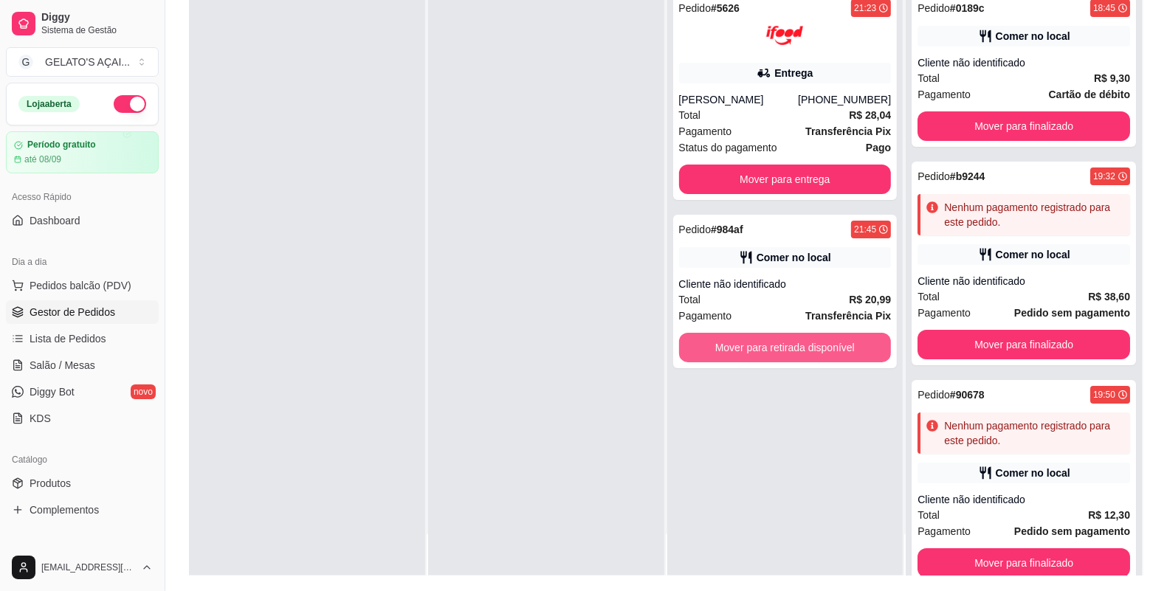
scroll to position [225, 0]
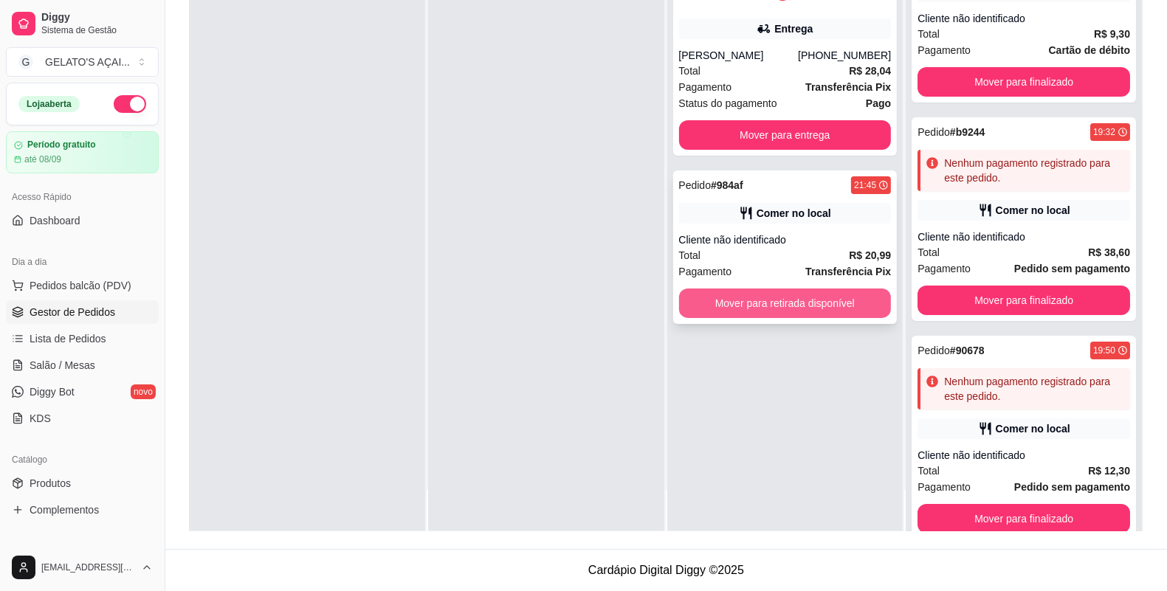
click at [844, 301] on button "Mover para retirada disponível" at bounding box center [785, 304] width 213 height 30
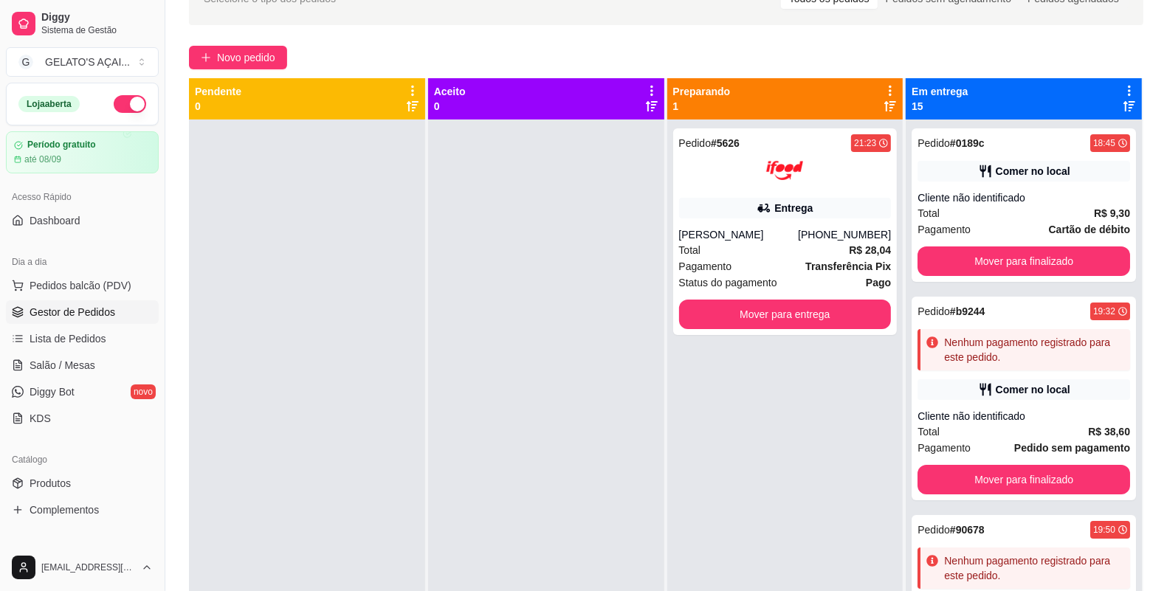
scroll to position [0, 0]
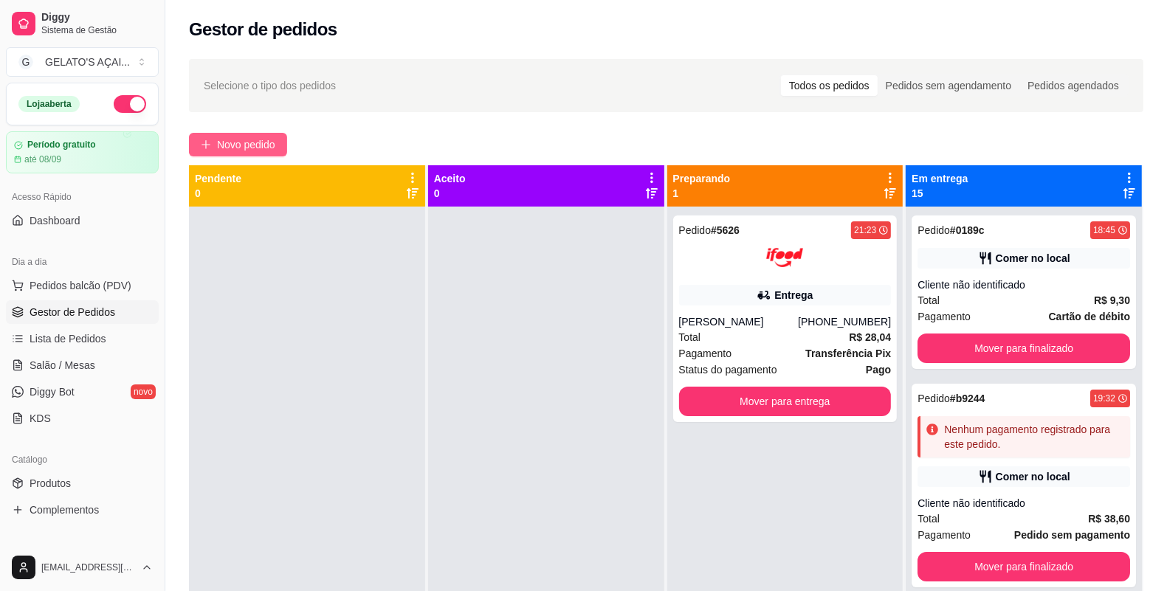
click at [260, 139] on span "Novo pedido" at bounding box center [246, 145] width 58 height 16
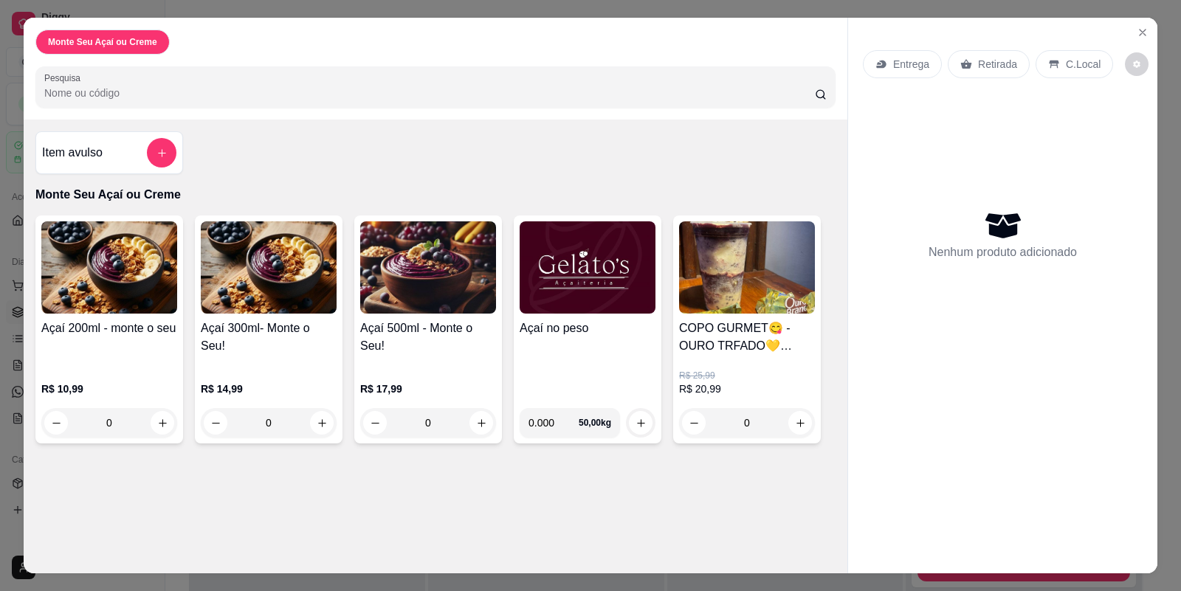
click at [769, 250] on img at bounding box center [747, 267] width 136 height 92
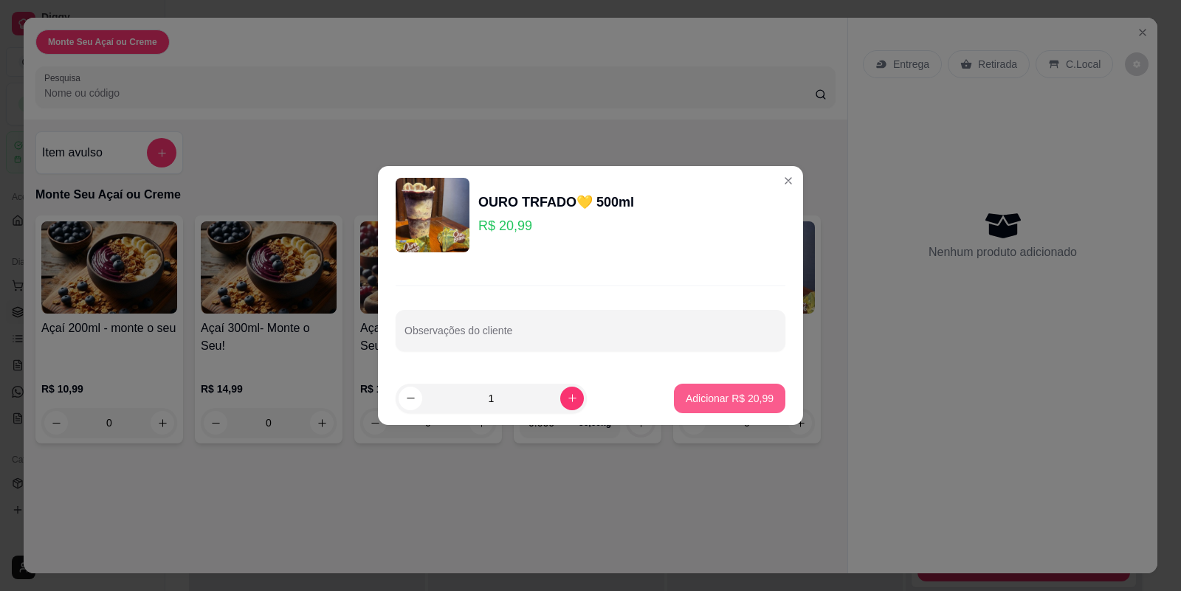
click at [716, 402] on p "Adicionar R$ 20,99" at bounding box center [730, 398] width 88 height 15
type input "1"
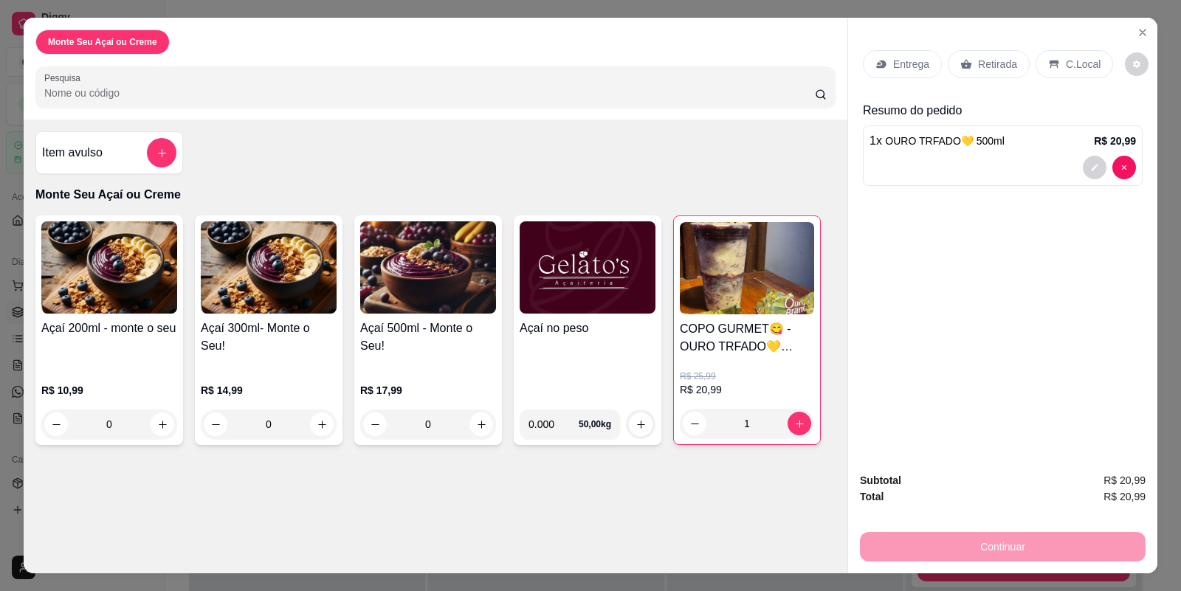
click at [1002, 59] on p "Retirada" at bounding box center [997, 64] width 39 height 15
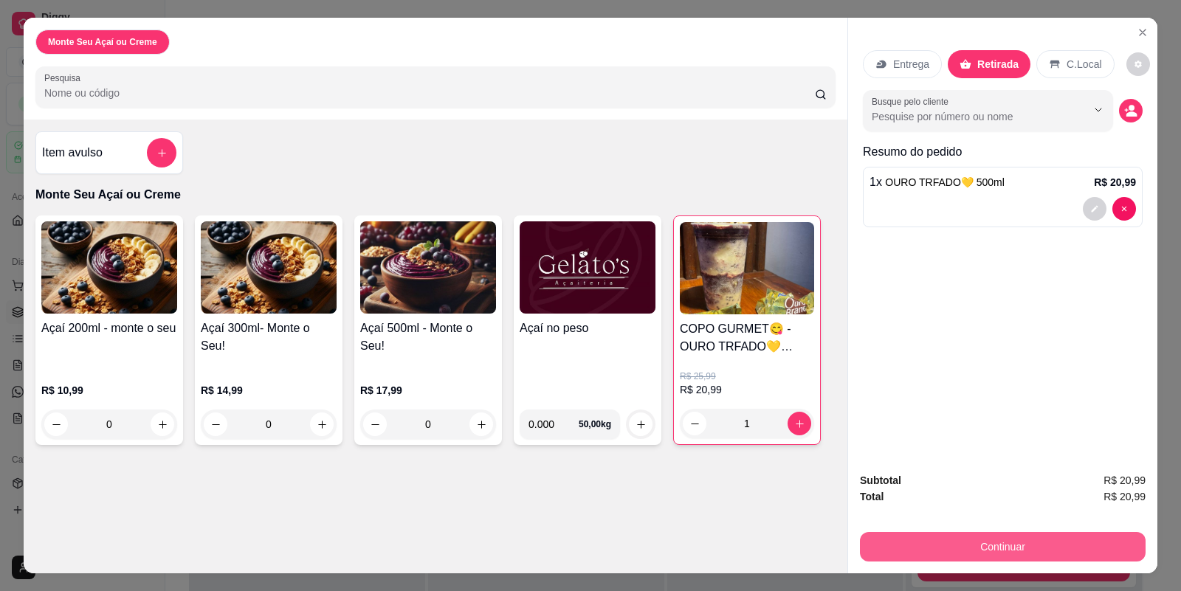
click at [1014, 512] on button "Continuar" at bounding box center [1003, 547] width 286 height 30
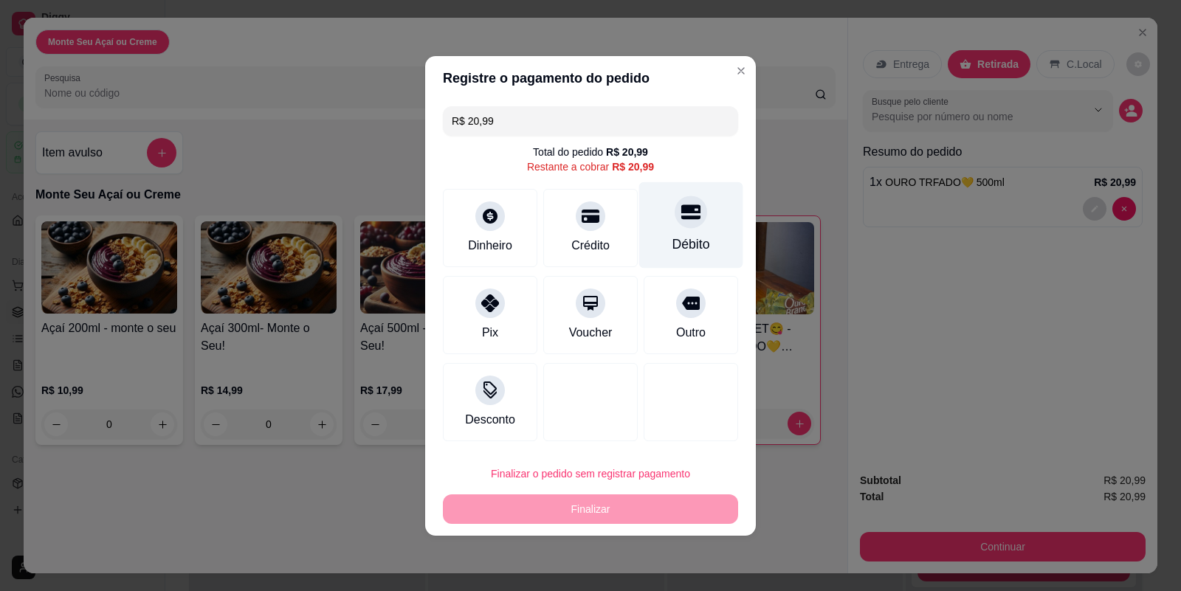
click at [673, 241] on div "Débito" at bounding box center [692, 244] width 38 height 19
type input "R$ 0,00"
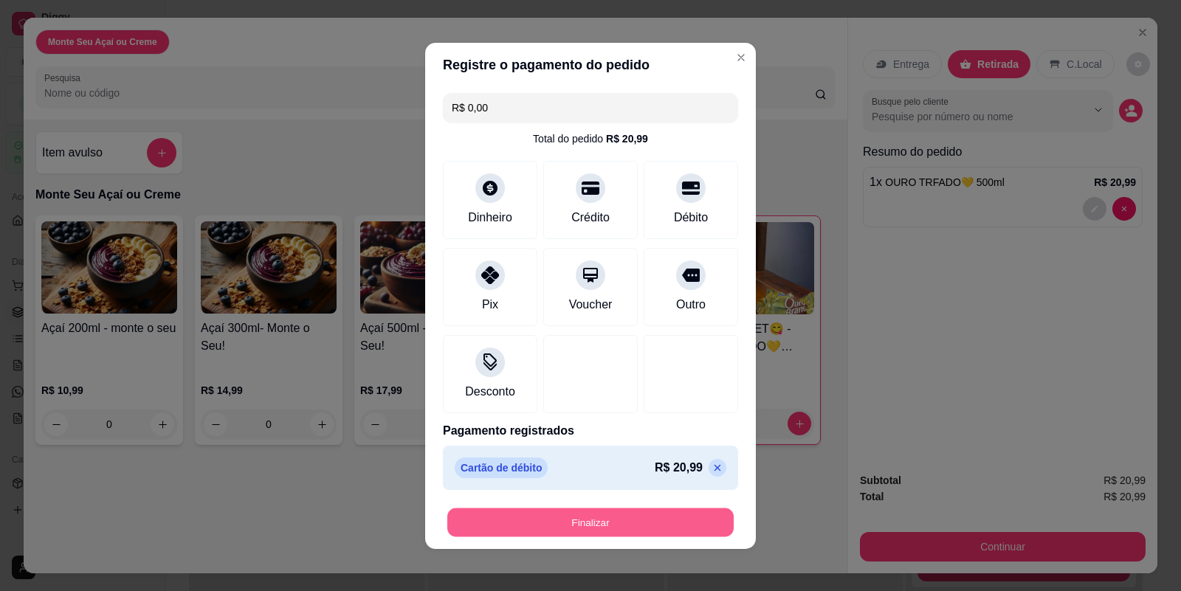
click at [584, 512] on button "Finalizar" at bounding box center [590, 522] width 286 height 29
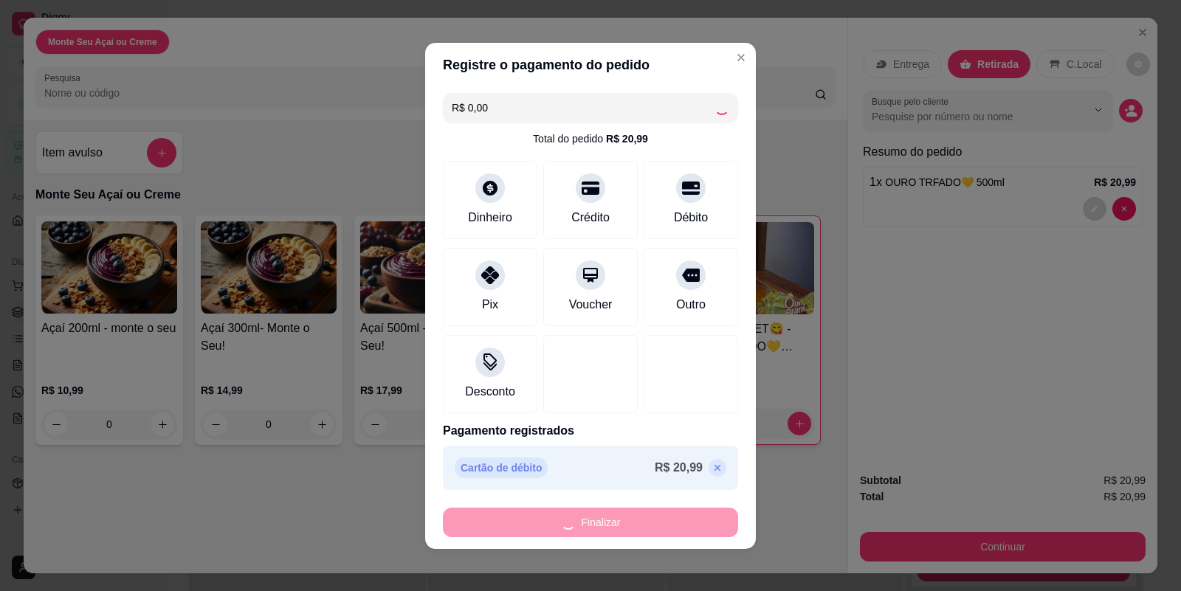
type input "0"
type input "-R$ 20,99"
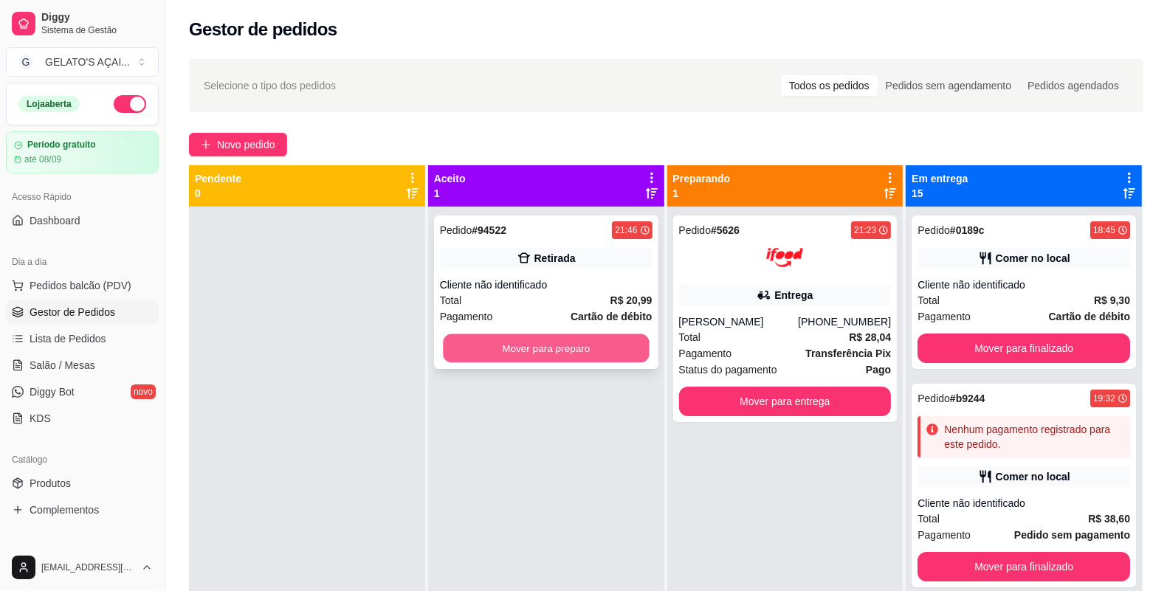
click at [615, 354] on button "Mover para preparo" at bounding box center [546, 348] width 206 height 29
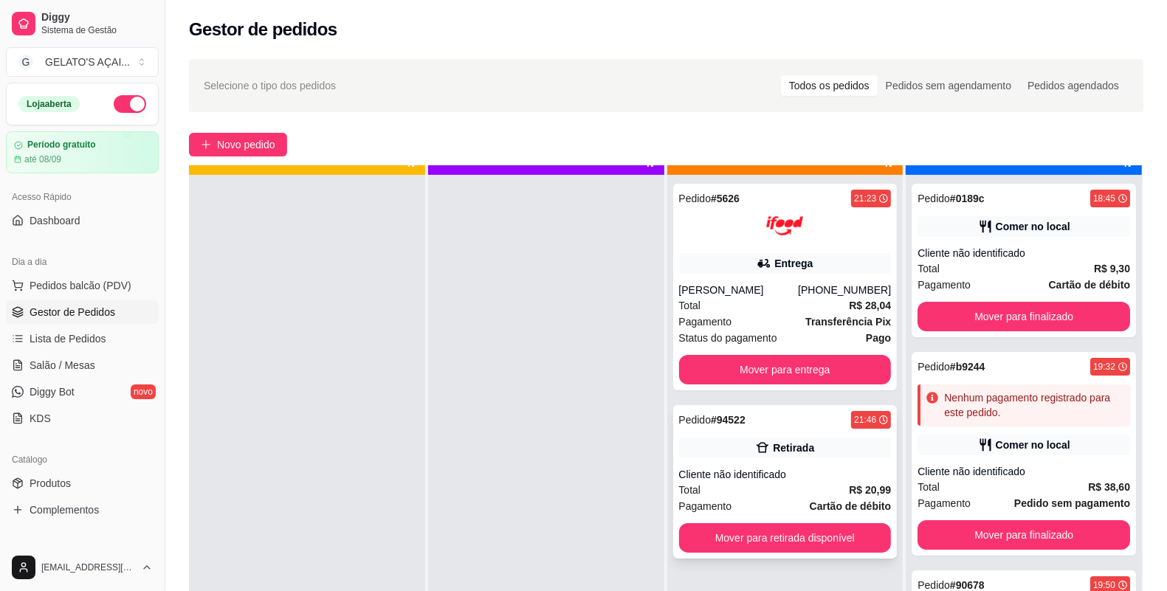
scroll to position [41, 0]
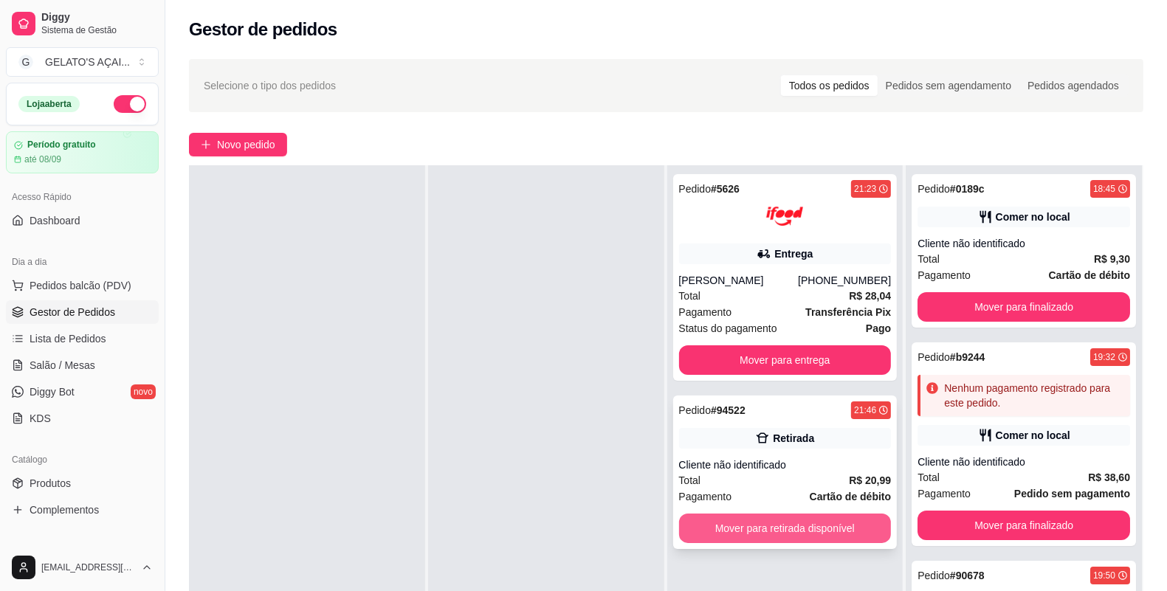
click at [797, 512] on button "Mover para retirada disponível" at bounding box center [785, 529] width 213 height 30
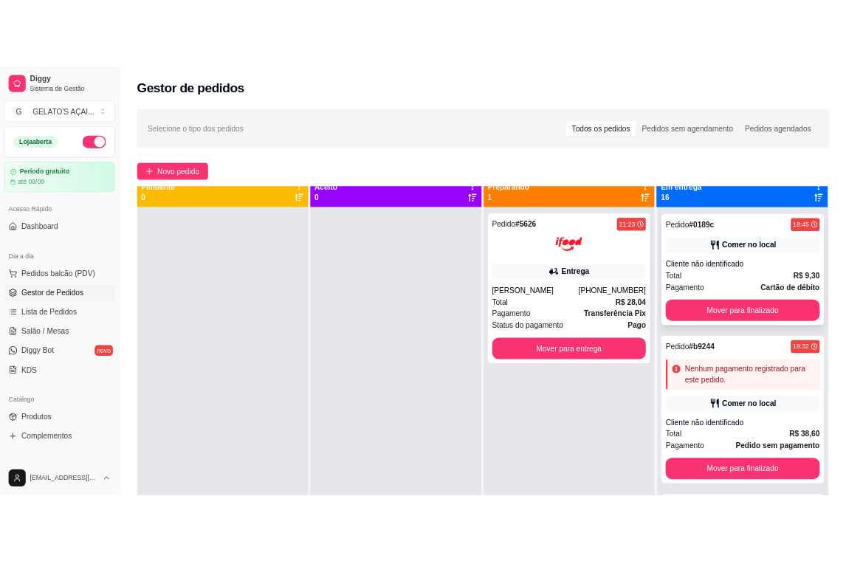
scroll to position [0, 0]
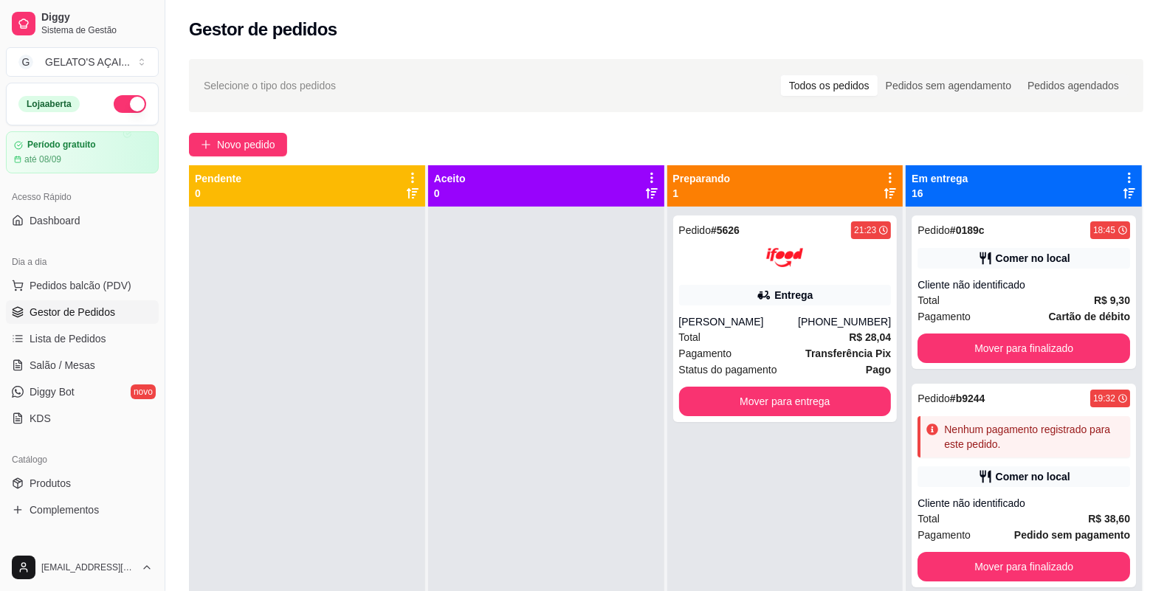
click at [1037, 181] on icon at bounding box center [1129, 177] width 13 height 13
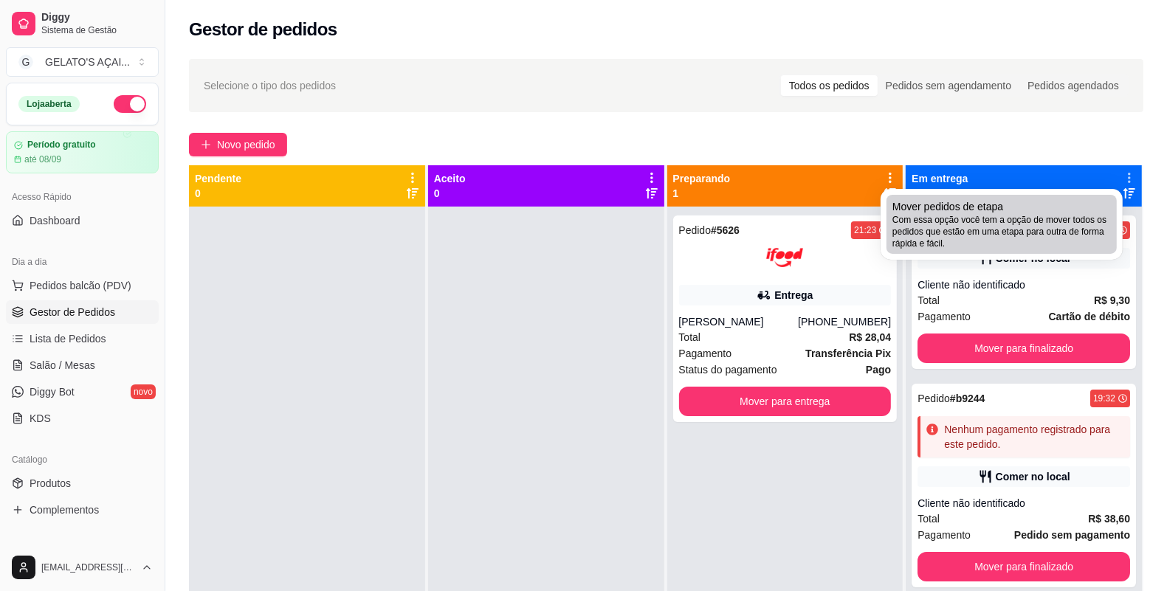
click at [1037, 234] on span "Com essa opção você tem a opção de mover todos os pedidos que estão em uma etap…" at bounding box center [1002, 231] width 219 height 35
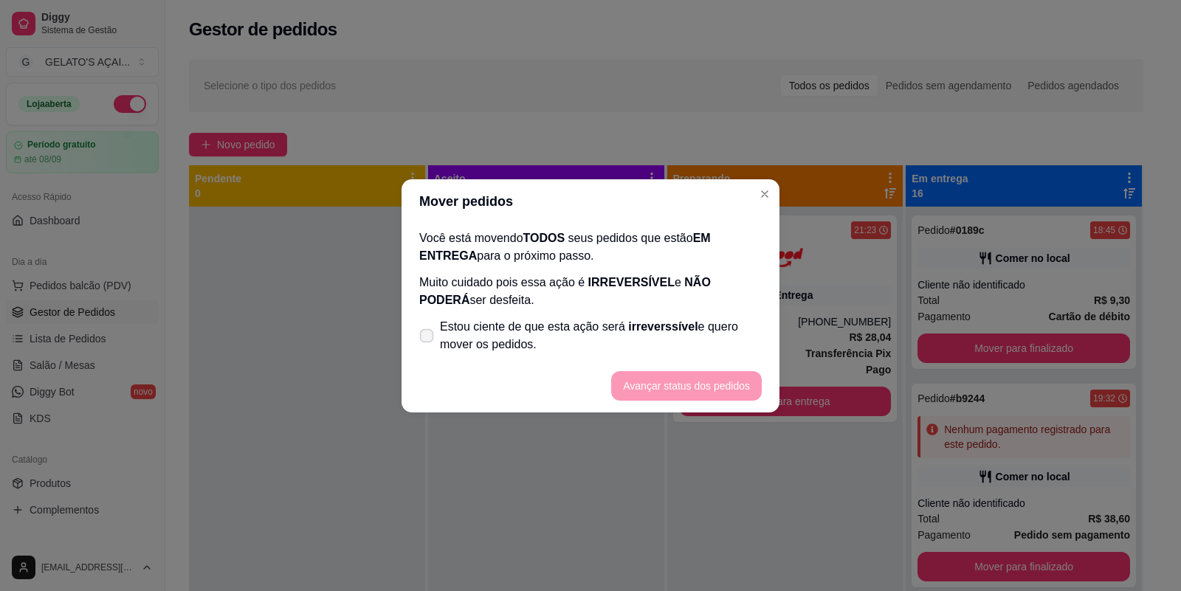
click at [428, 333] on icon at bounding box center [426, 336] width 11 height 8
click at [428, 338] on input "Estou ciente de que esta ação será irreverssível e quero mover os pedidos." at bounding box center [424, 343] width 10 height 10
checkbox input "true"
click at [681, 371] on button "Avançar status dos pedidos" at bounding box center [686, 386] width 151 height 30
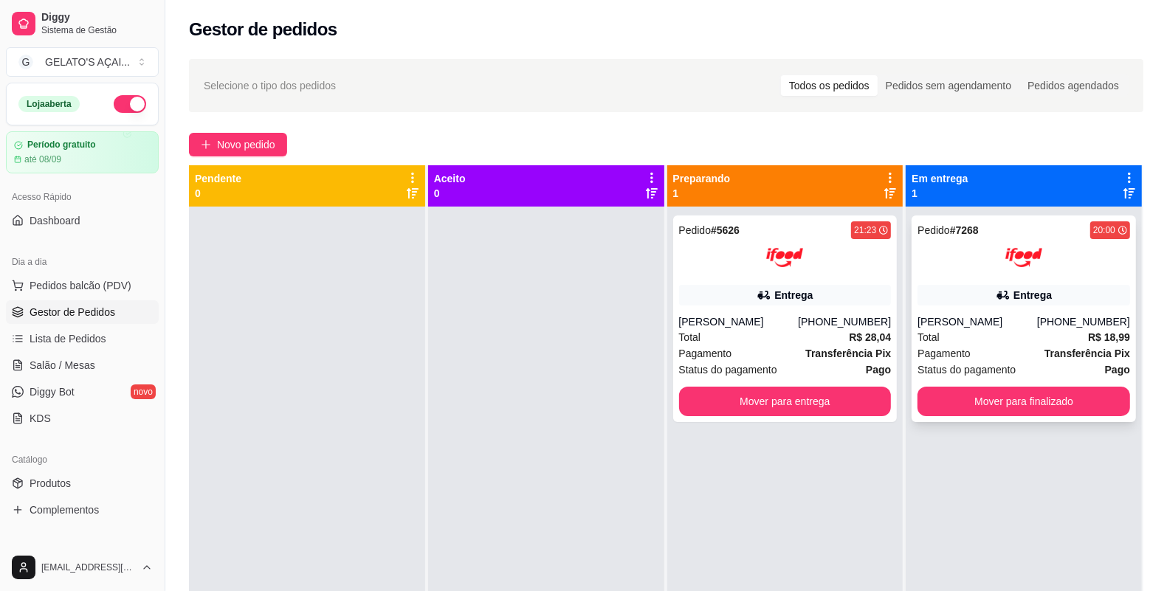
click at [1014, 338] on div "Total R$ 18,99" at bounding box center [1024, 337] width 213 height 16
click at [1014, 407] on button "Mover para finalizado" at bounding box center [1024, 402] width 206 height 29
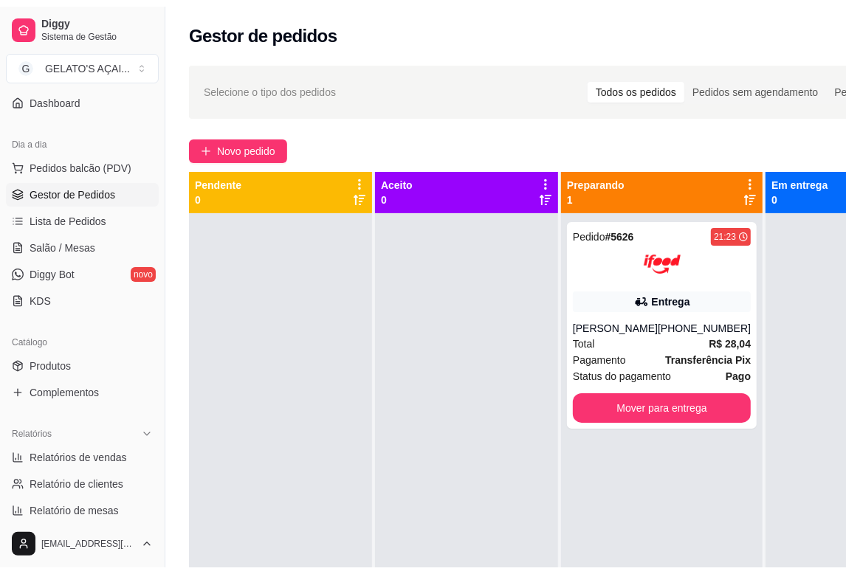
scroll to position [246, 0]
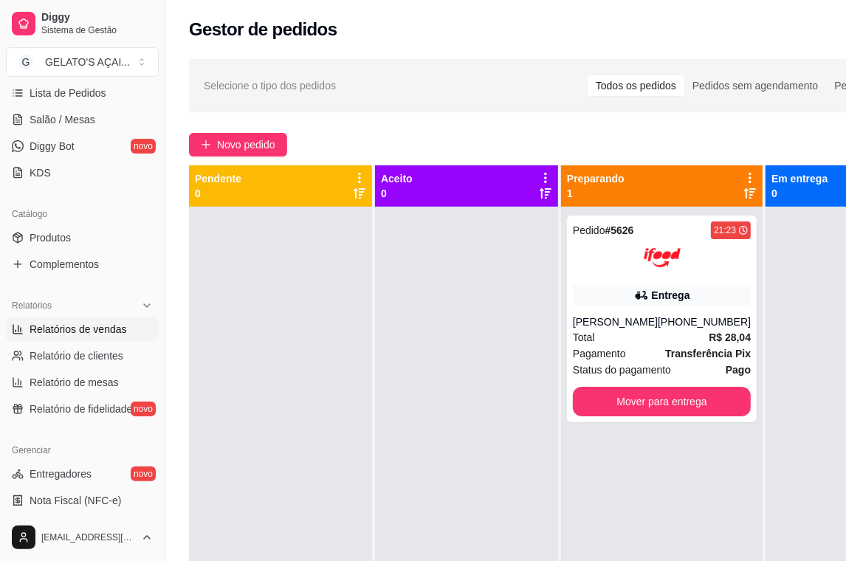
click at [93, 330] on span "Relatórios de vendas" at bounding box center [78, 329] width 97 height 15
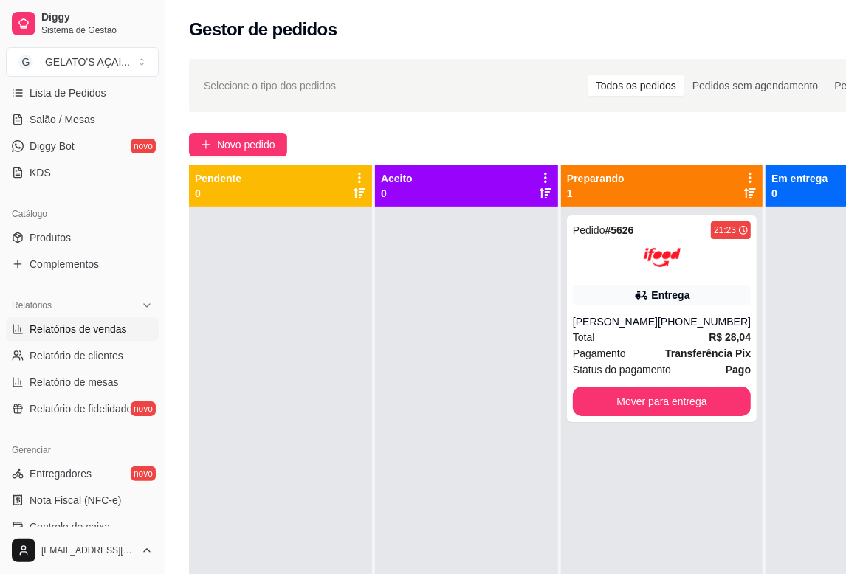
select select "ALL"
select select "0"
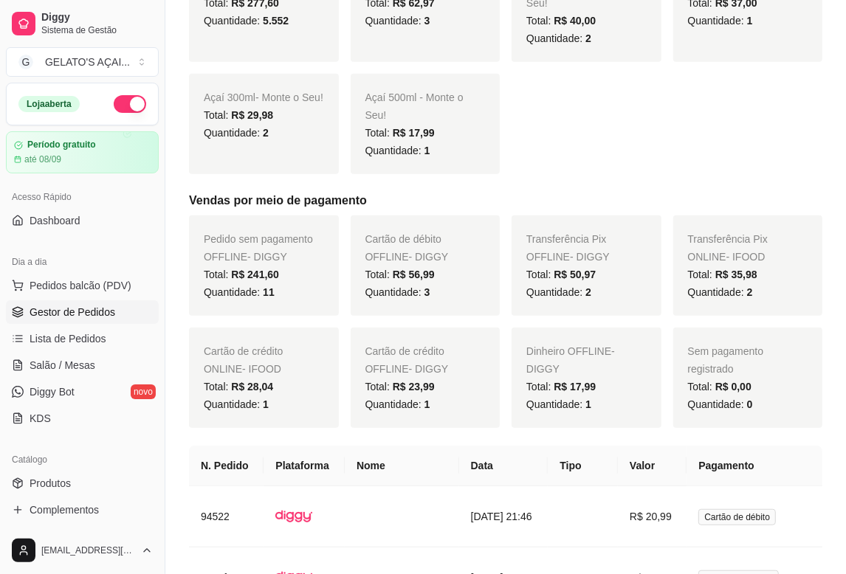
click at [64, 308] on span "Gestor de Pedidos" at bounding box center [73, 312] width 86 height 15
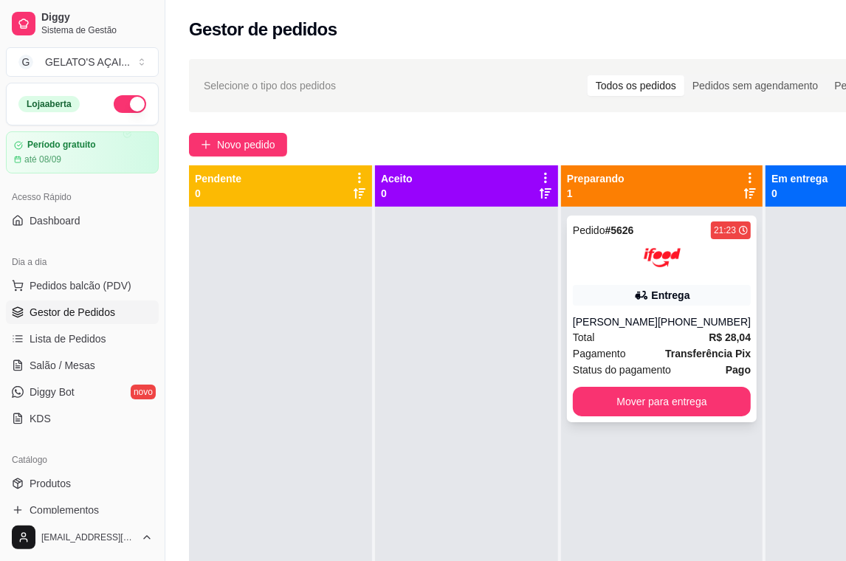
click at [687, 266] on div at bounding box center [662, 257] width 178 height 37
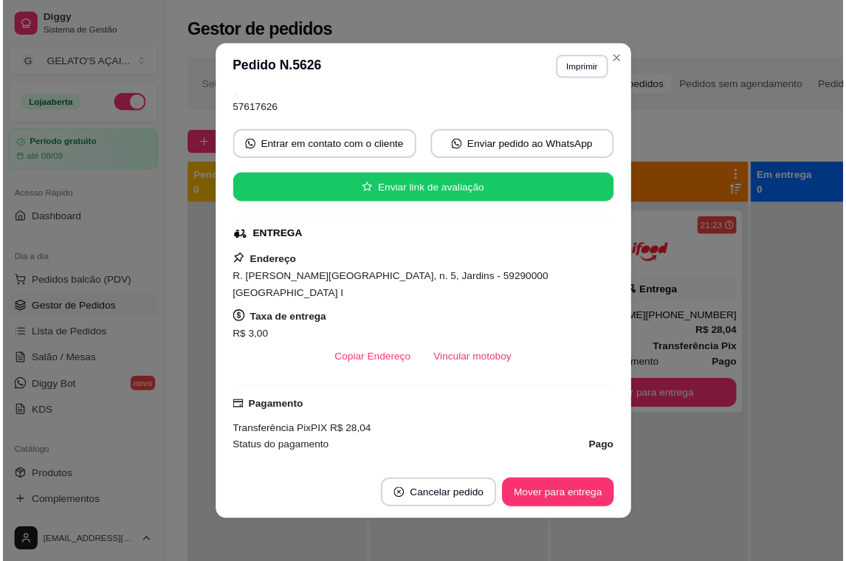
scroll to position [107, 0]
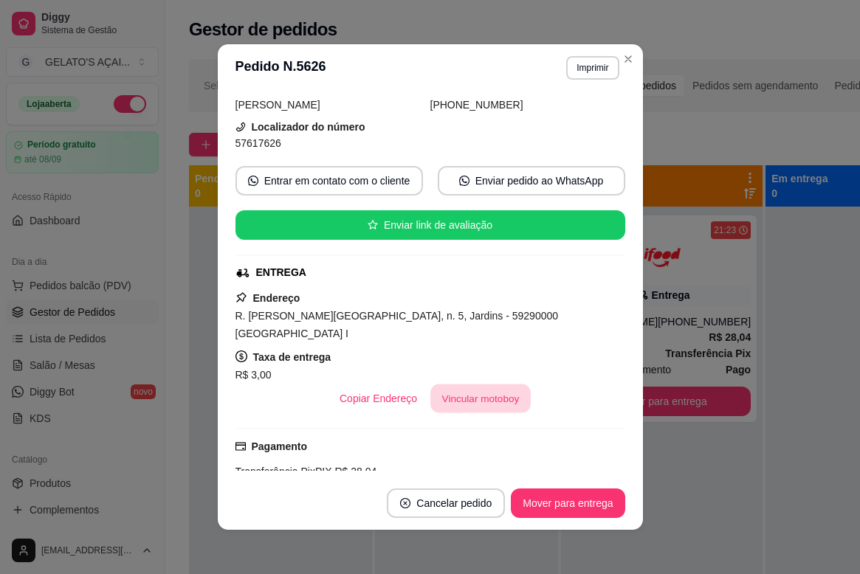
click at [475, 385] on button "Vincular motoboy" at bounding box center [480, 399] width 100 height 29
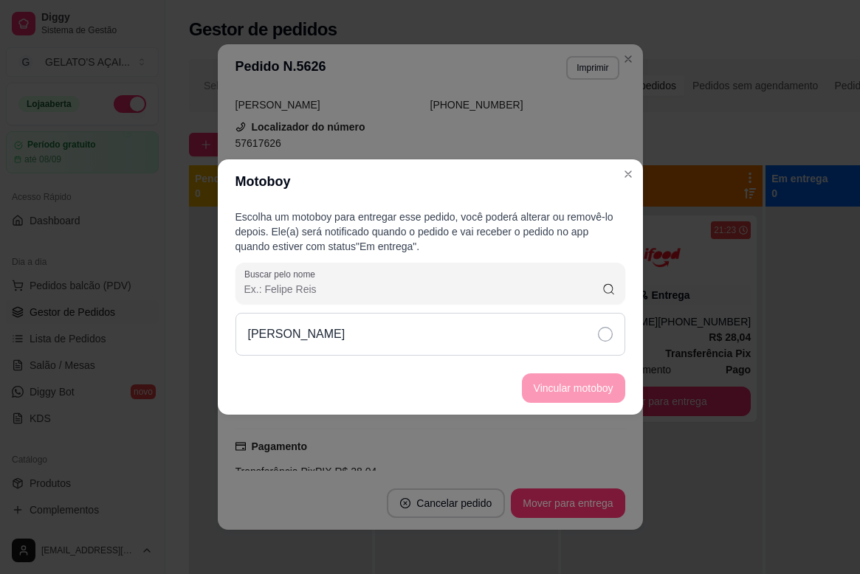
click at [470, 333] on div "[PERSON_NAME]" at bounding box center [431, 334] width 390 height 43
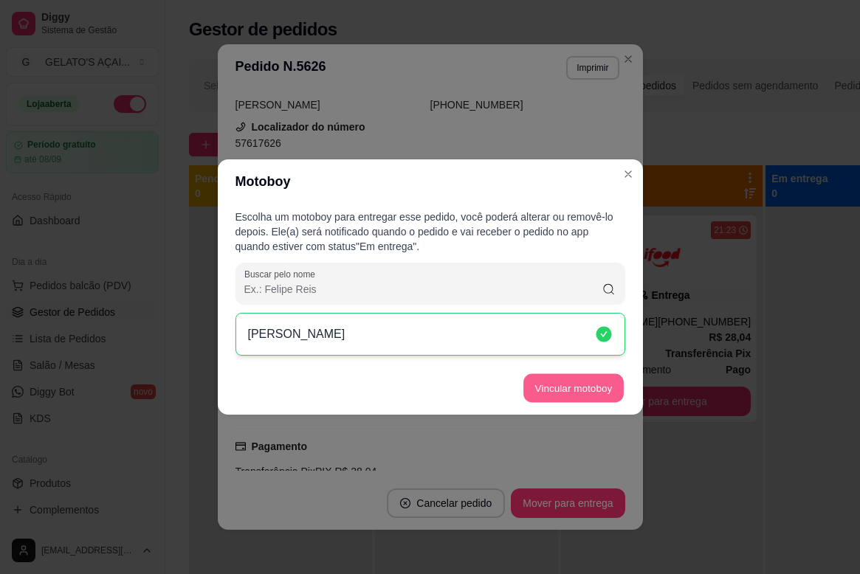
click at [559, 381] on button "Vincular motoboy" at bounding box center [573, 388] width 100 height 29
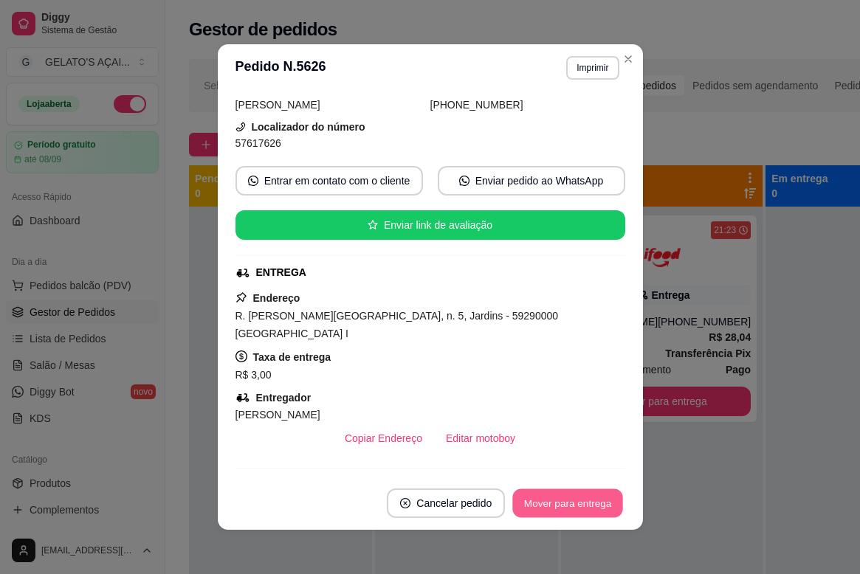
click at [567, 504] on button "Mover para entrega" at bounding box center [568, 504] width 111 height 29
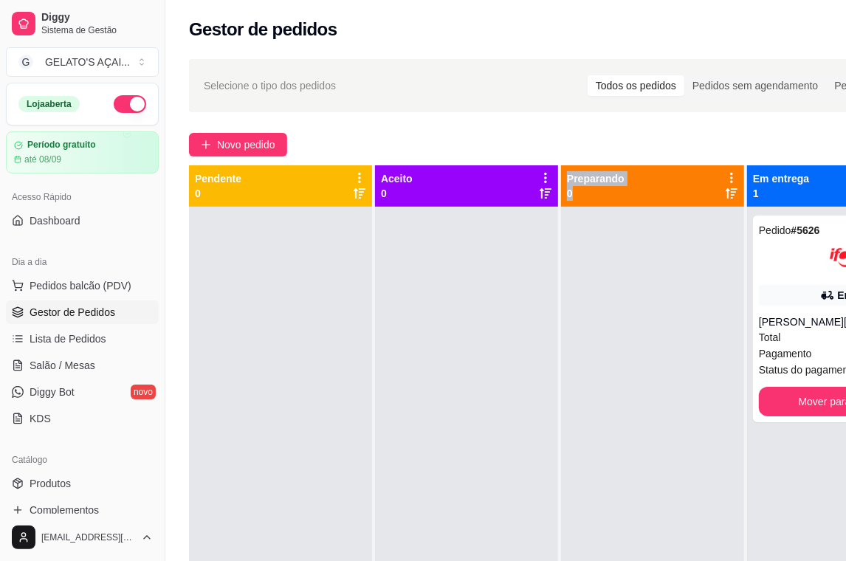
drag, startPoint x: 731, startPoint y: 338, endPoint x: 414, endPoint y: 270, distance: 323.9
click at [414, 270] on div "Pendente 0 Aceito 0 Preparando 0 Em entrega 1 Pedido # 5626 21:23 Entrega [PERS…" at bounding box center [569, 445] width 761 height 561
click at [478, 340] on div at bounding box center [466, 487] width 183 height 561
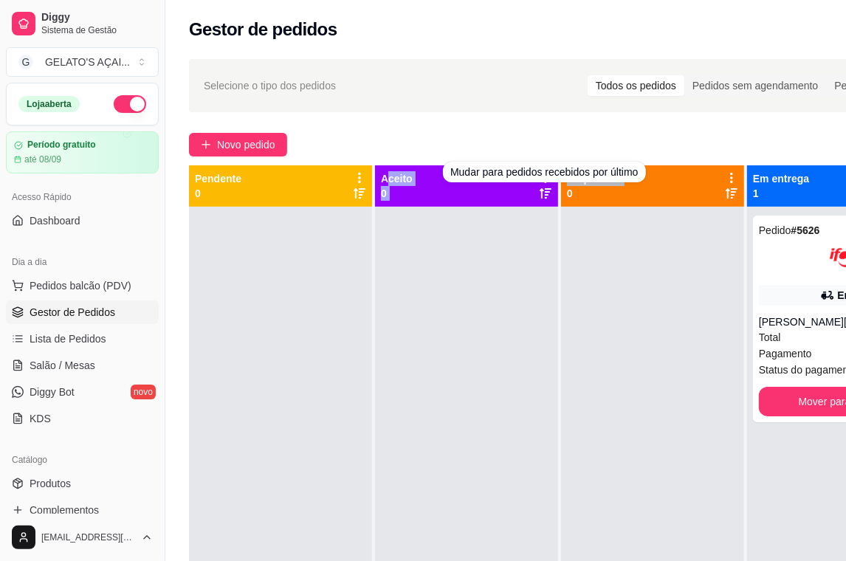
drag, startPoint x: 651, startPoint y: 175, endPoint x: 395, endPoint y: 159, distance: 256.7
click at [385, 165] on div "Pendente 0 Aceito 0 Preparando 0 Em entrega 1 Pedido # 5626 21:23 Entrega [PERS…" at bounding box center [569, 445] width 761 height 561
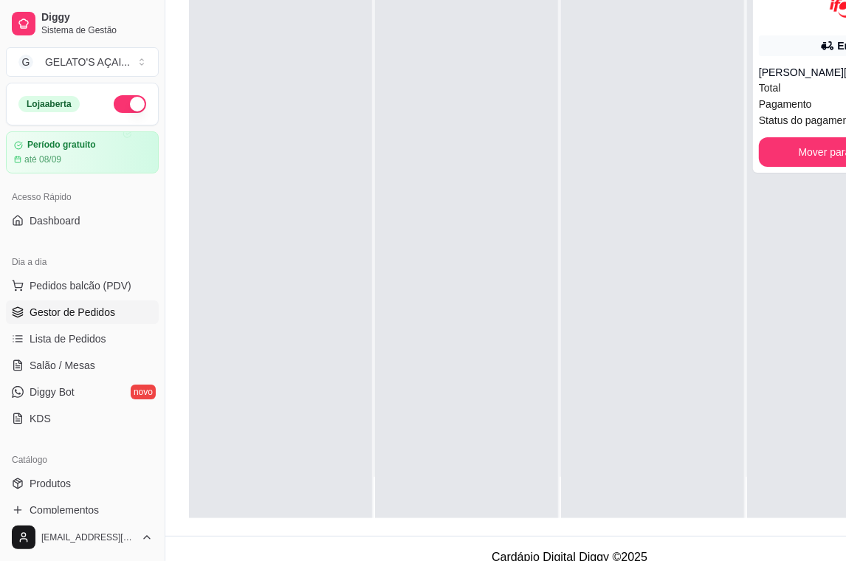
scroll to position [238, 0]
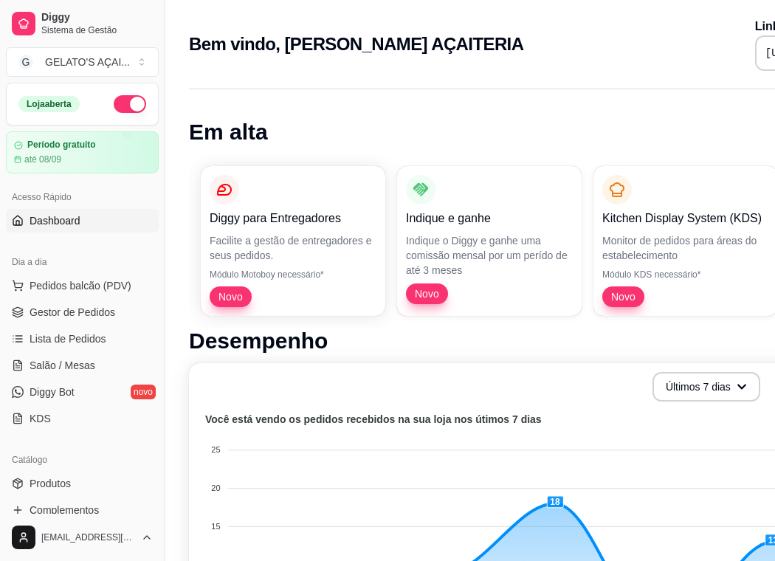
click at [82, 308] on span "Gestor de Pedidos" at bounding box center [73, 312] width 86 height 15
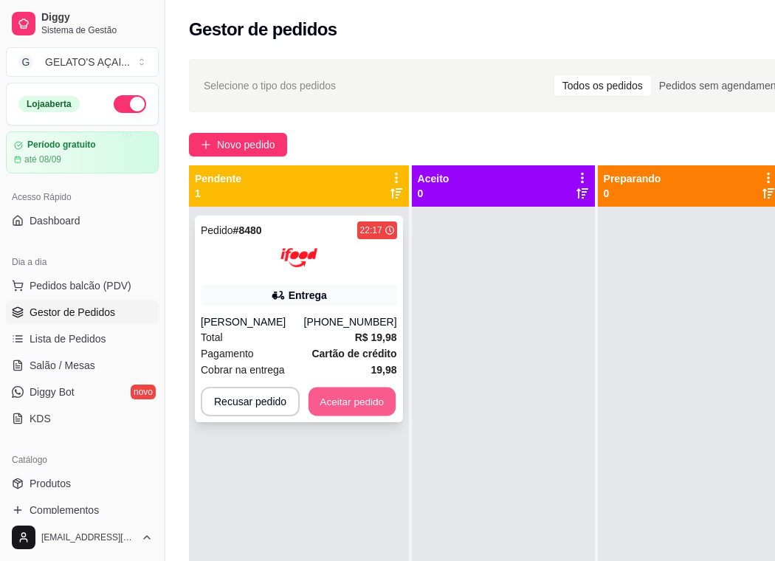
click at [348, 402] on button "Aceitar pedido" at bounding box center [352, 402] width 87 height 29
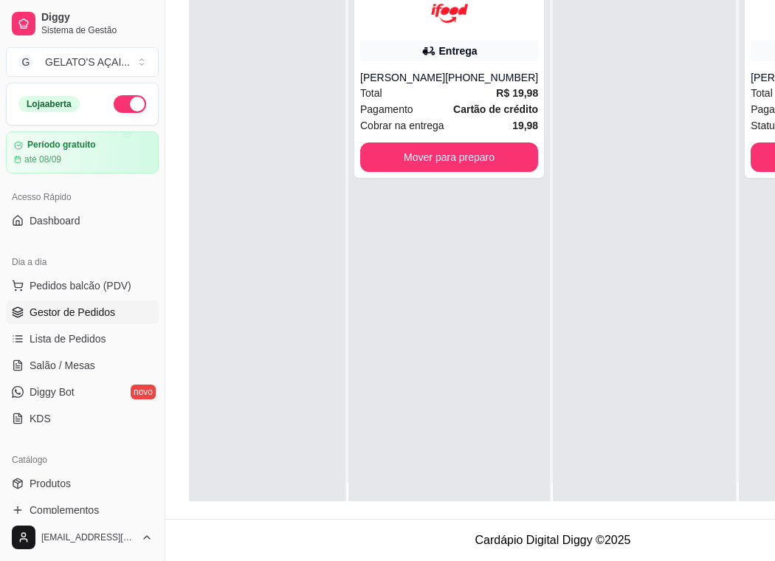
scroll to position [0, 27]
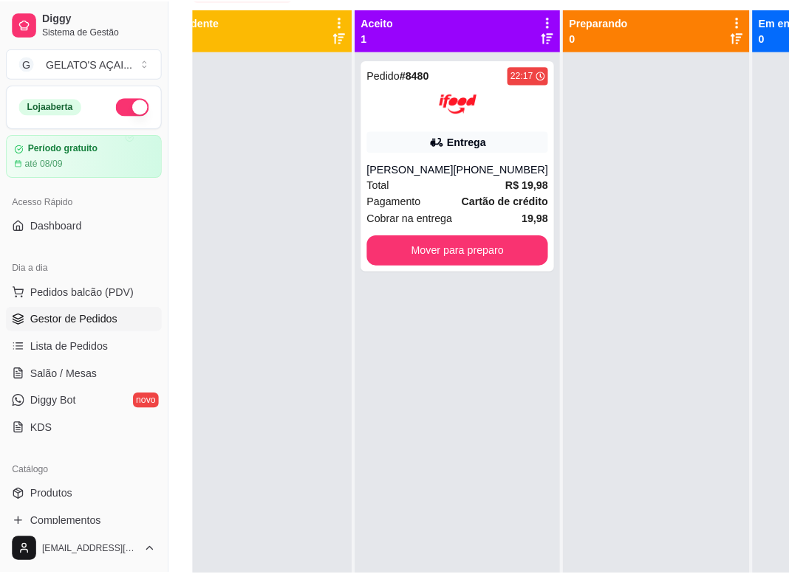
scroll to position [116, 0]
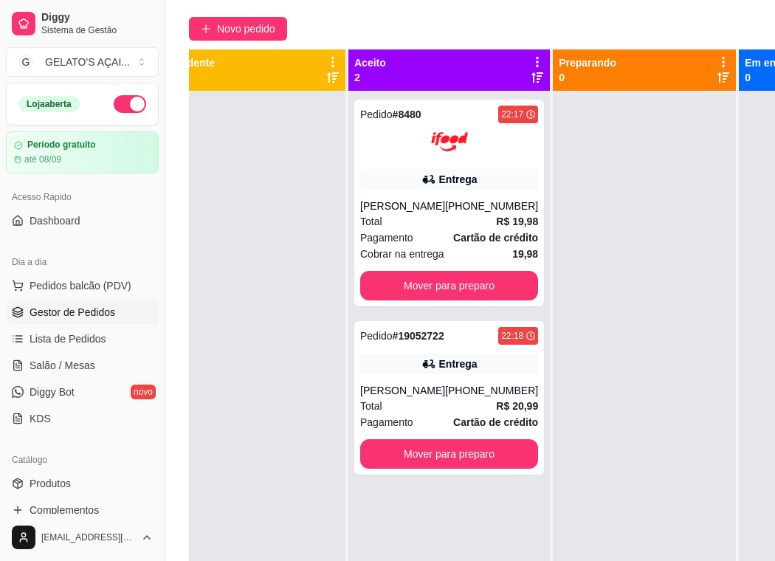
click at [699, 264] on div at bounding box center [644, 371] width 183 height 561
click at [445, 207] on div "(08) 00705-6070" at bounding box center [491, 206] width 93 height 15
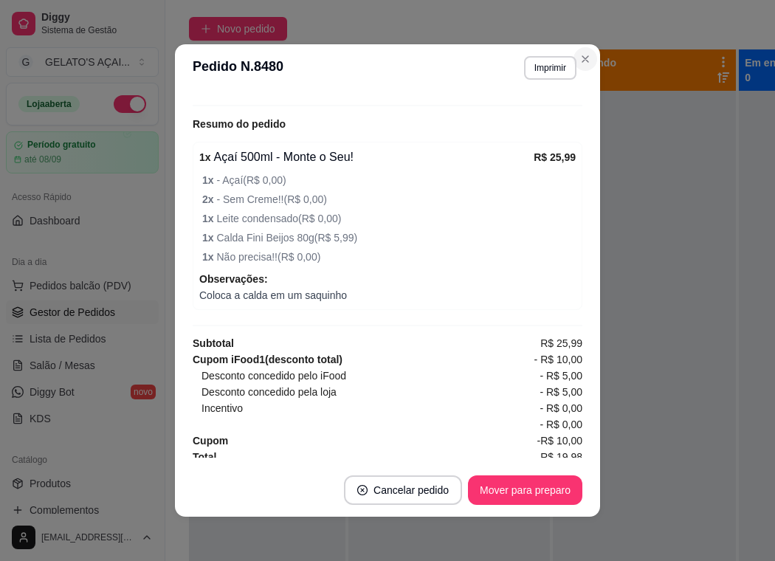
scroll to position [0, 13]
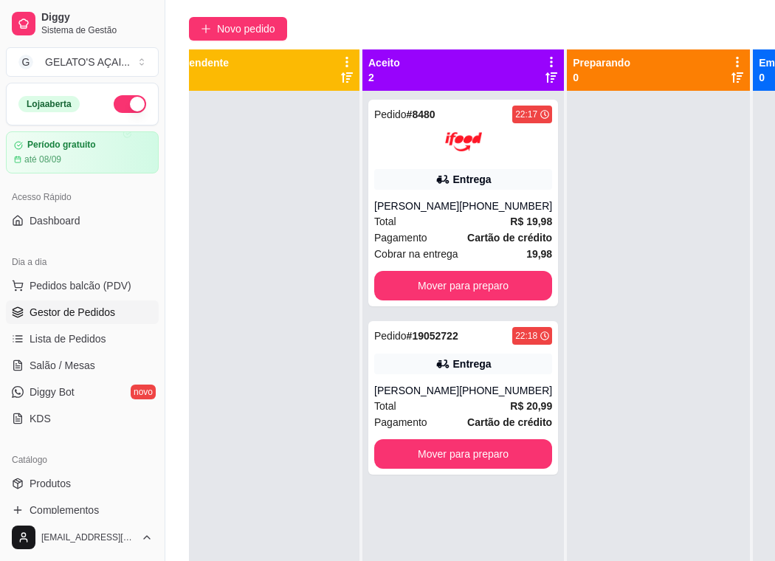
click at [592, 101] on div at bounding box center [658, 371] width 183 height 561
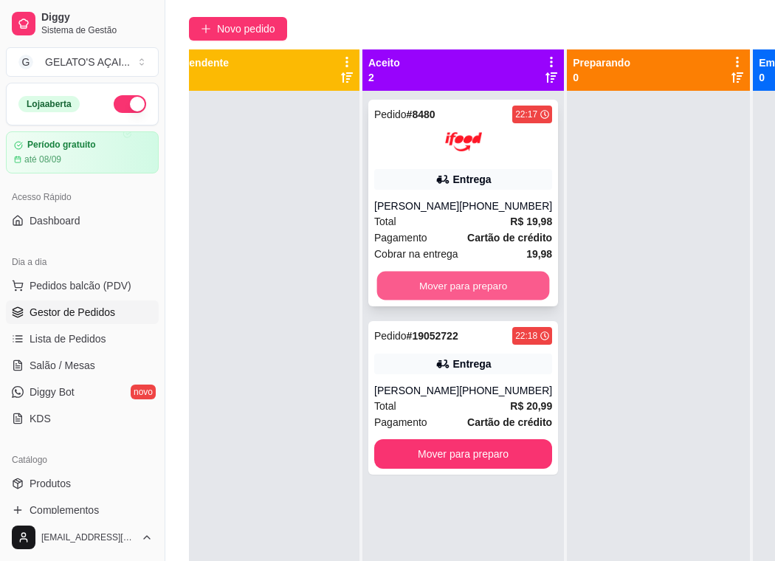
click at [464, 288] on button "Mover para preparo" at bounding box center [463, 286] width 173 height 29
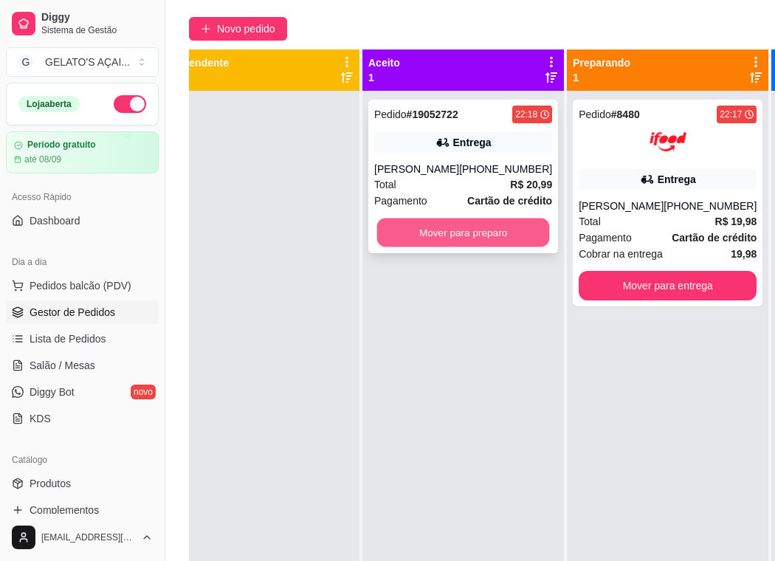
click at [473, 241] on button "Mover para preparo" at bounding box center [463, 233] width 173 height 29
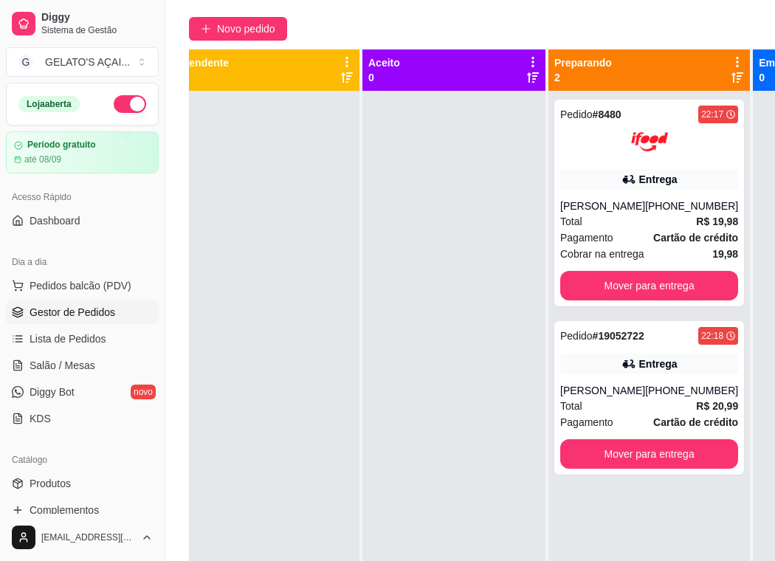
click at [521, 33] on div "Novo pedido" at bounding box center [553, 29] width 728 height 24
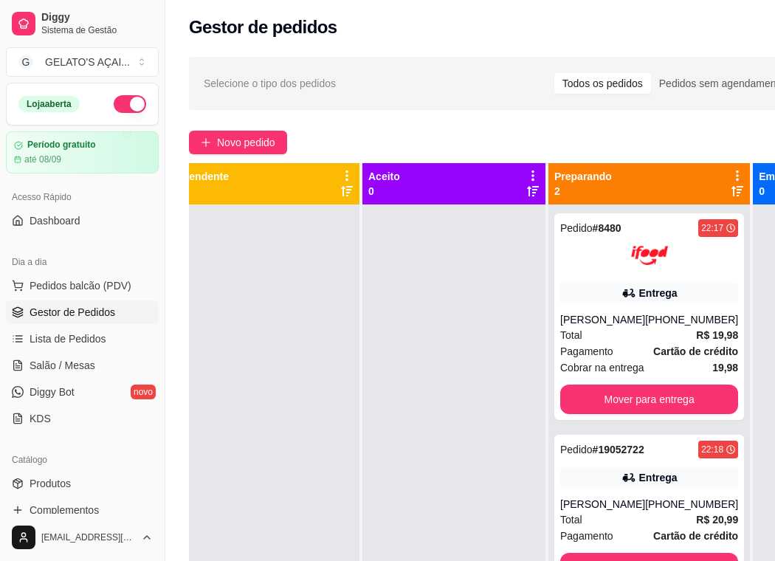
scroll to position [0, 0]
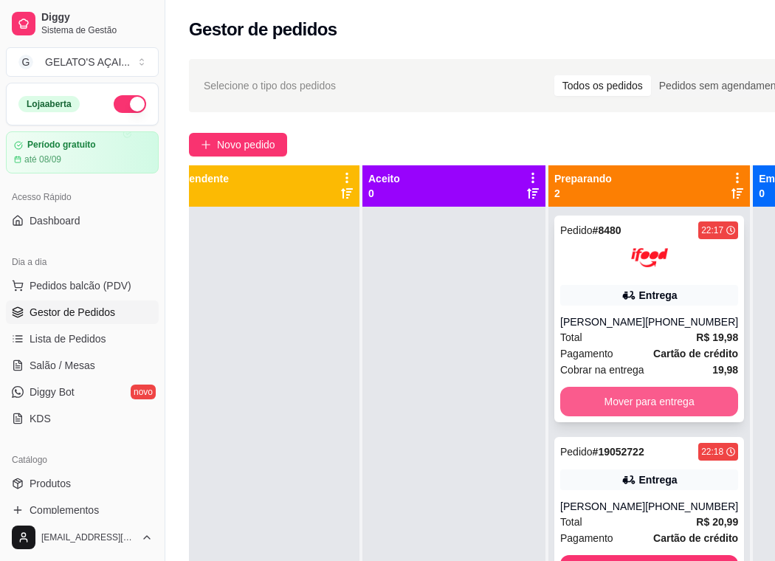
click at [645, 399] on button "Mover para entrega" at bounding box center [649, 402] width 178 height 30
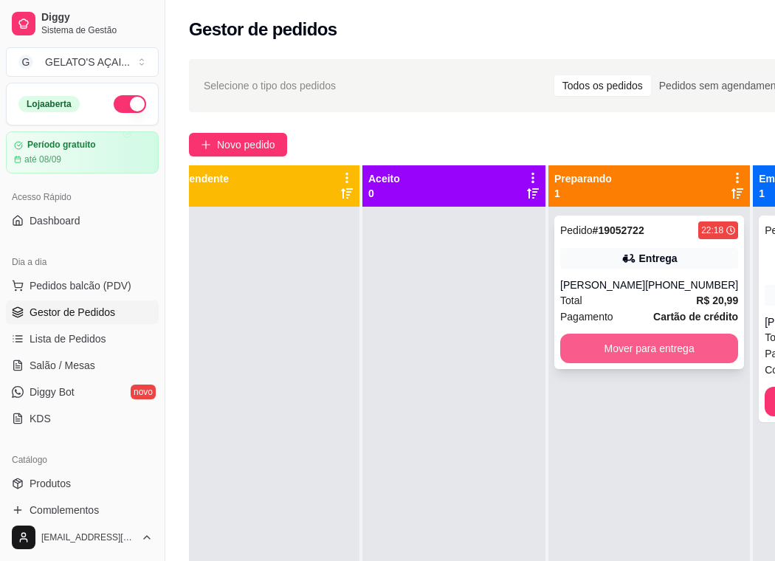
click at [644, 340] on button "Mover para entrega" at bounding box center [649, 349] width 178 height 30
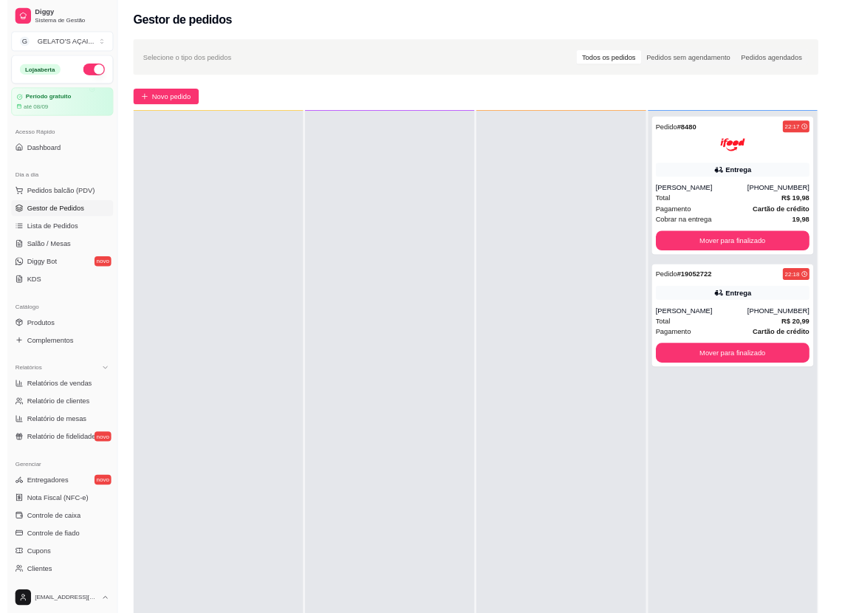
scroll to position [41, 0]
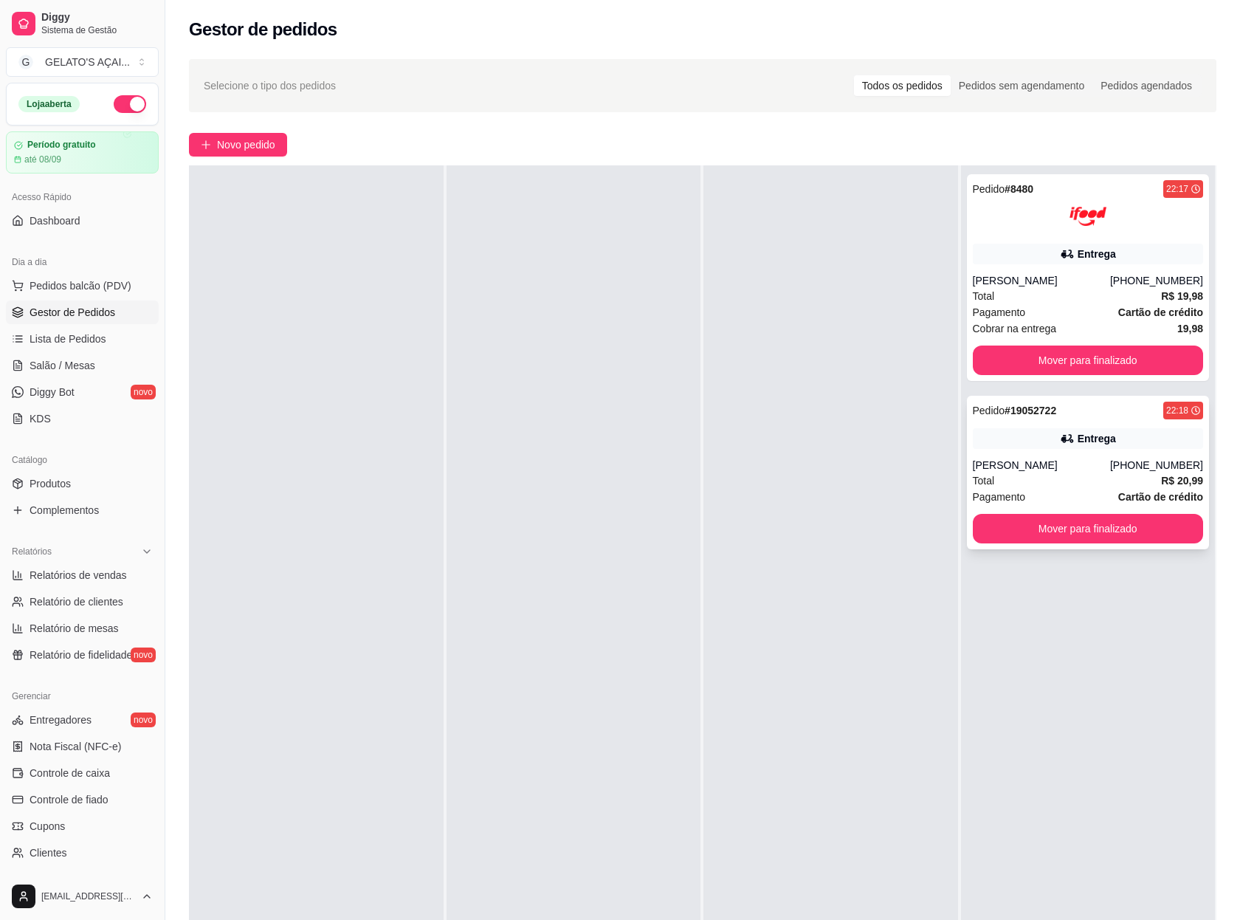
click at [845, 462] on div "Raquel Sena" at bounding box center [1041, 465] width 137 height 15
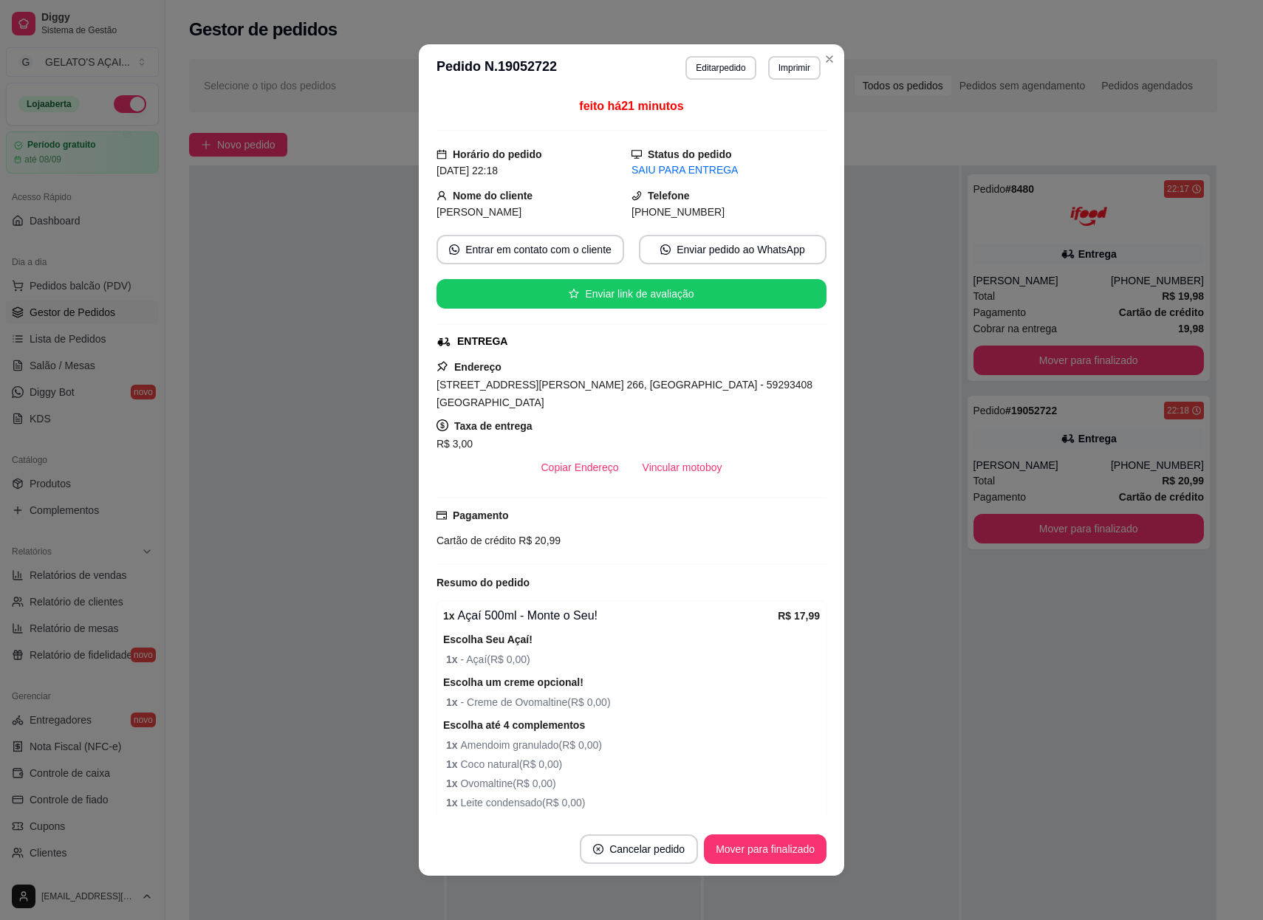
click at [790, 560] on div "1 x Açaí 500ml - Monte o Seu! R$ 17,99 Escolha Seu Açaí! 1 x - Açaí ( R$ 0,00 )…" at bounding box center [631, 730] width 390 height 260
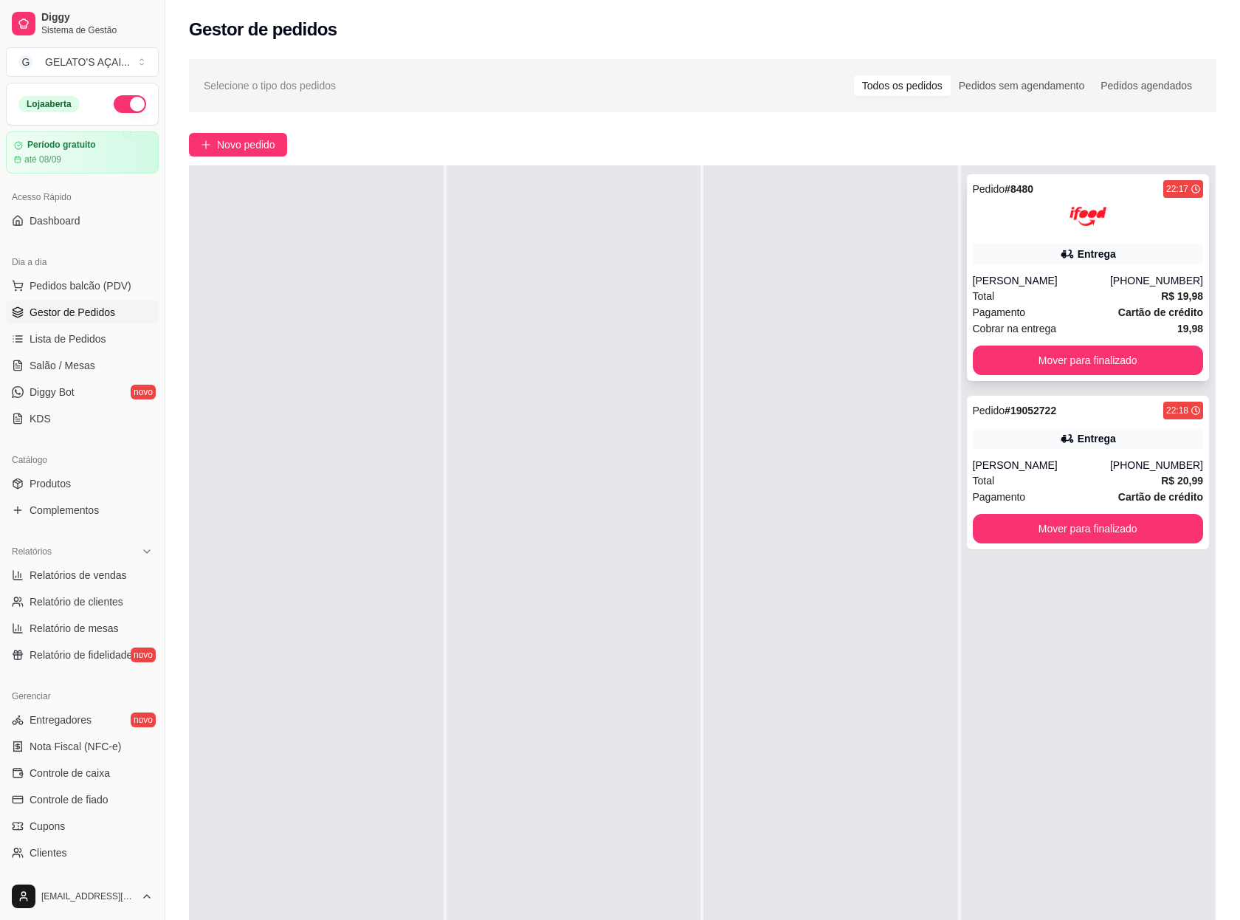
click at [845, 276] on div "Pedro Gabriel" at bounding box center [1041, 280] width 137 height 15
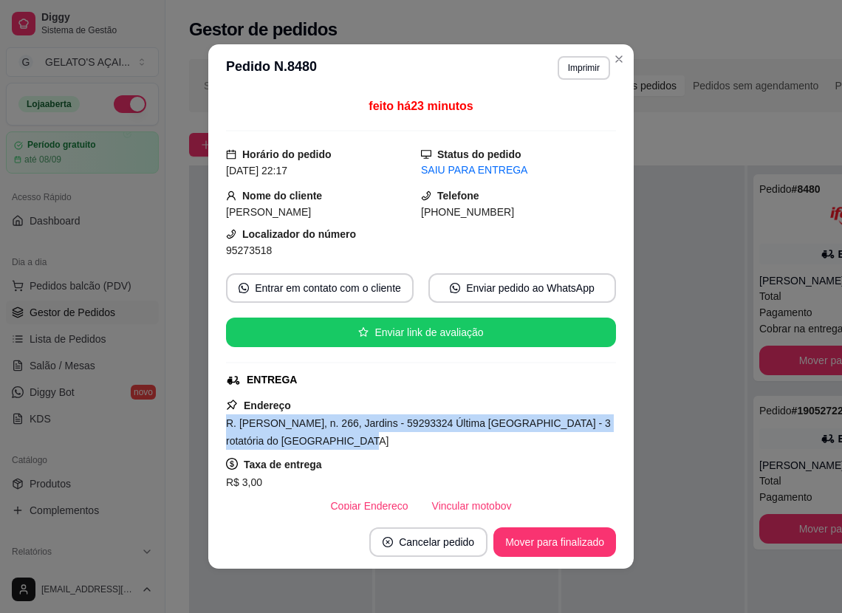
drag, startPoint x: 214, startPoint y: 427, endPoint x: 309, endPoint y: 444, distance: 96.2
click at [309, 444] on div "feito há 23 minutos Horário do pedido 23/08/2025 22:17 Status do pedido SAIU PA…" at bounding box center [420, 304] width 425 height 424
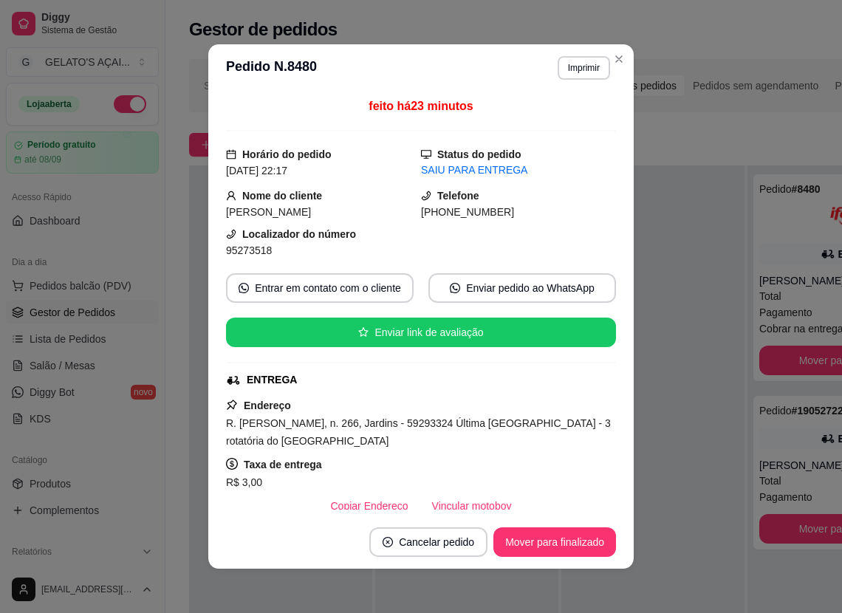
click at [427, 467] on div "Taxa de entrega R$ 3,00" at bounding box center [421, 473] width 390 height 35
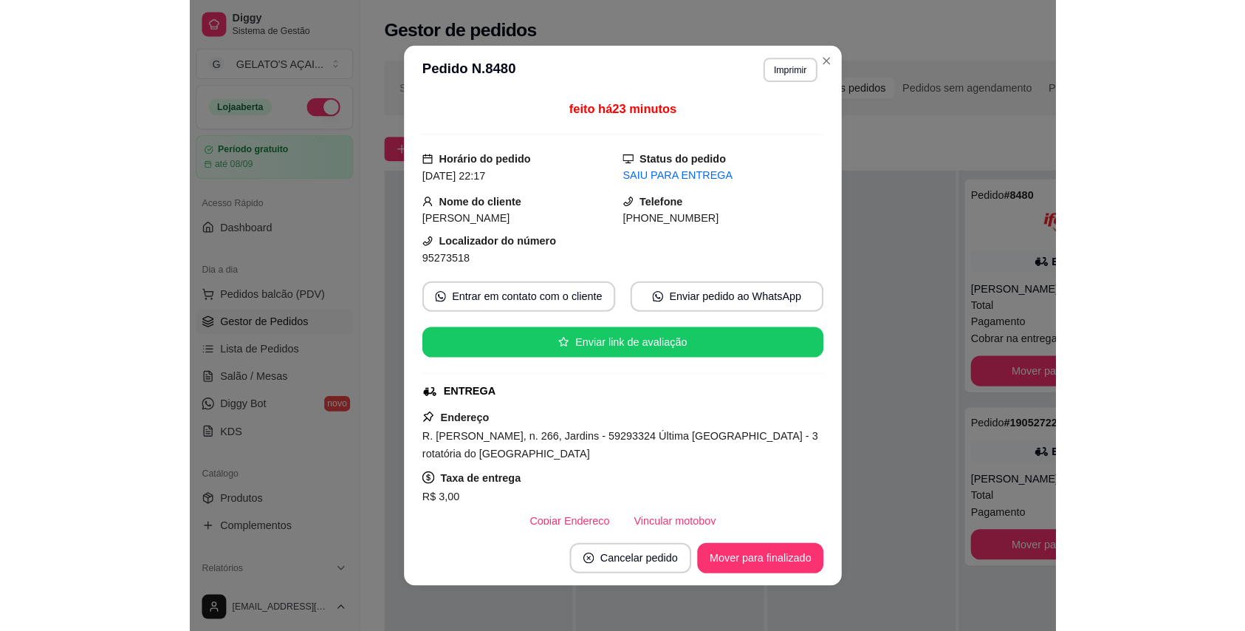
scroll to position [131, 0]
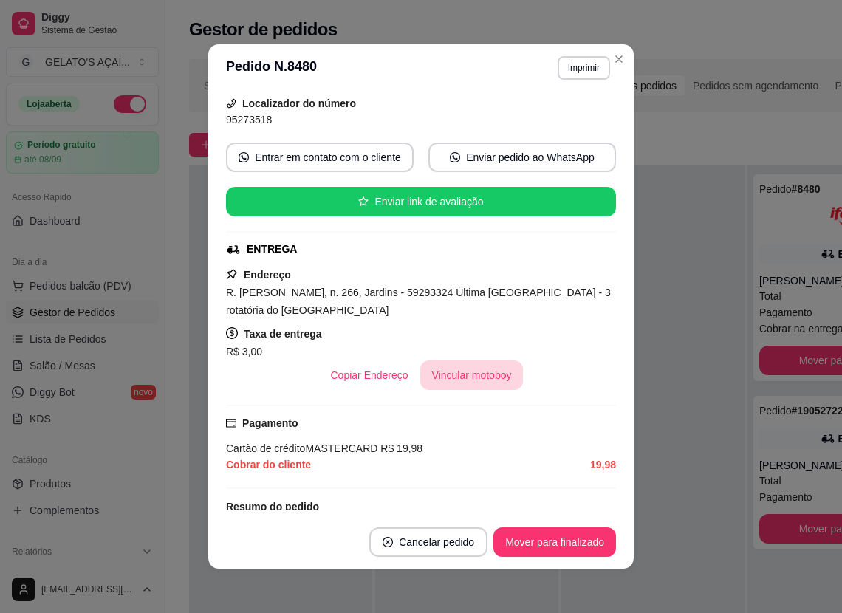
click at [453, 380] on button "Vincular motoboy" at bounding box center [471, 375] width 103 height 30
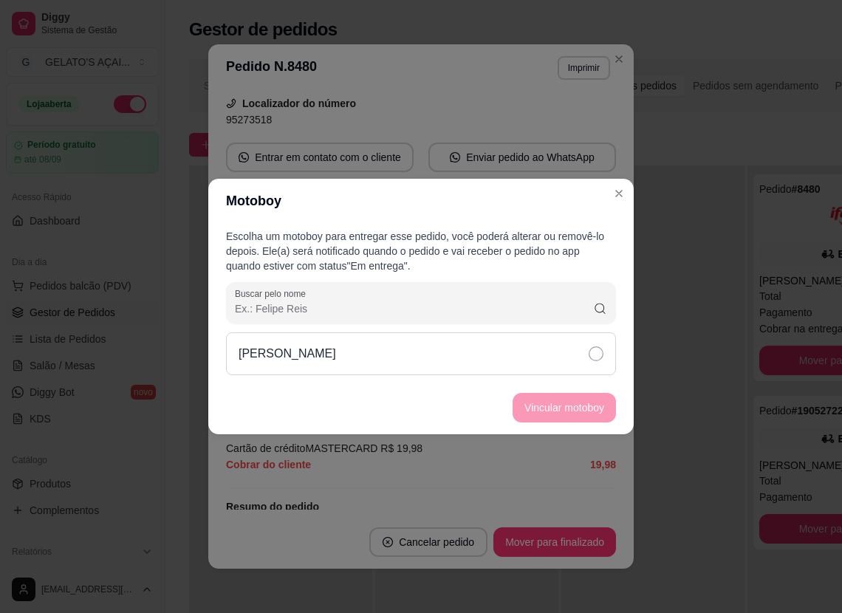
click at [561, 362] on div "[PERSON_NAME]" at bounding box center [421, 353] width 390 height 43
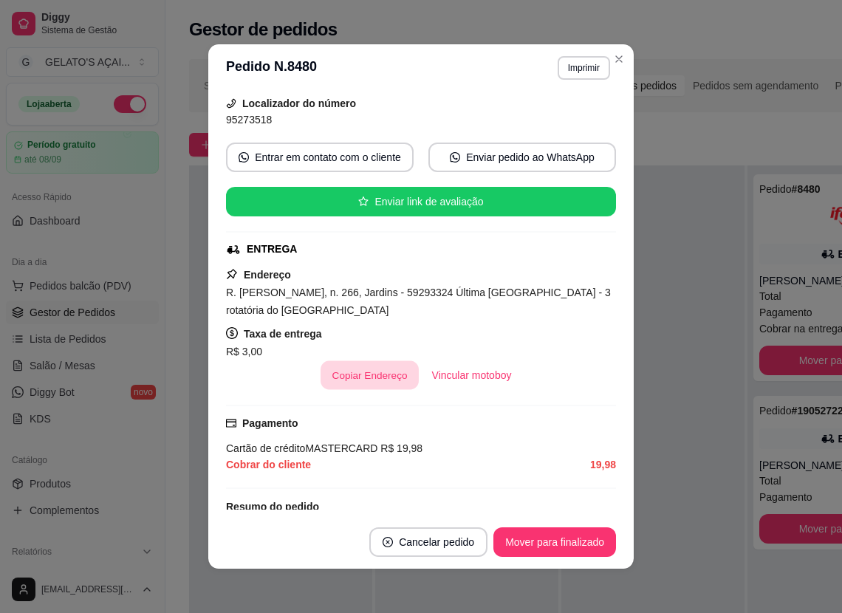
click at [374, 377] on button "Copiar Endereço" at bounding box center [369, 375] width 98 height 29
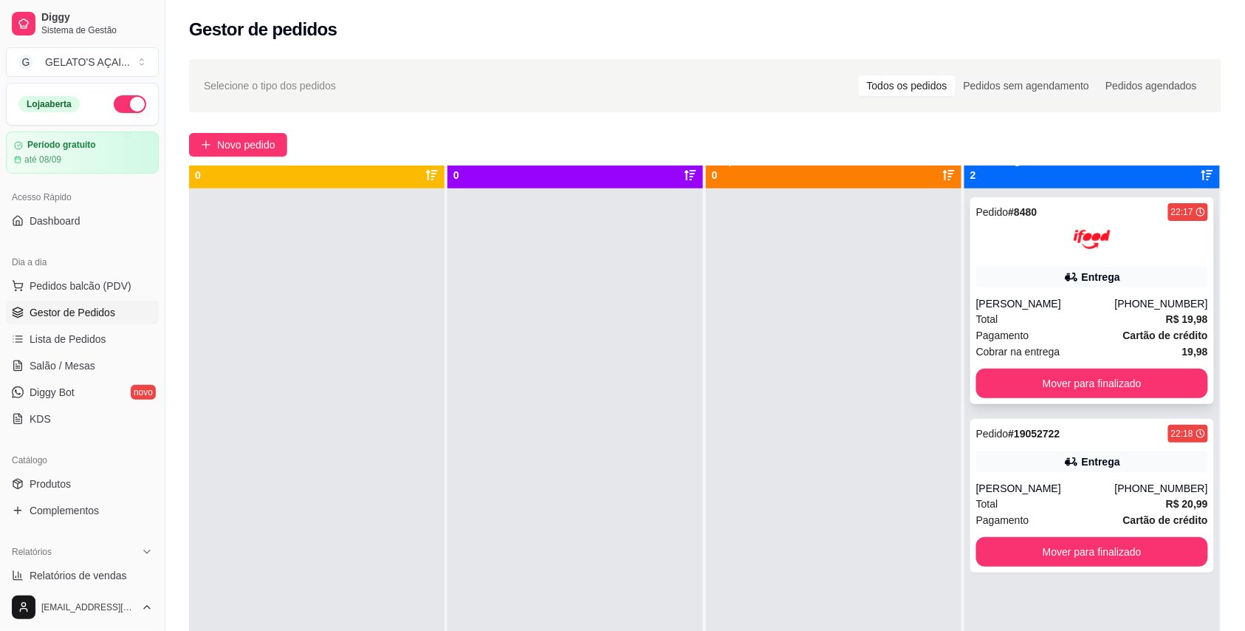
scroll to position [0, 0]
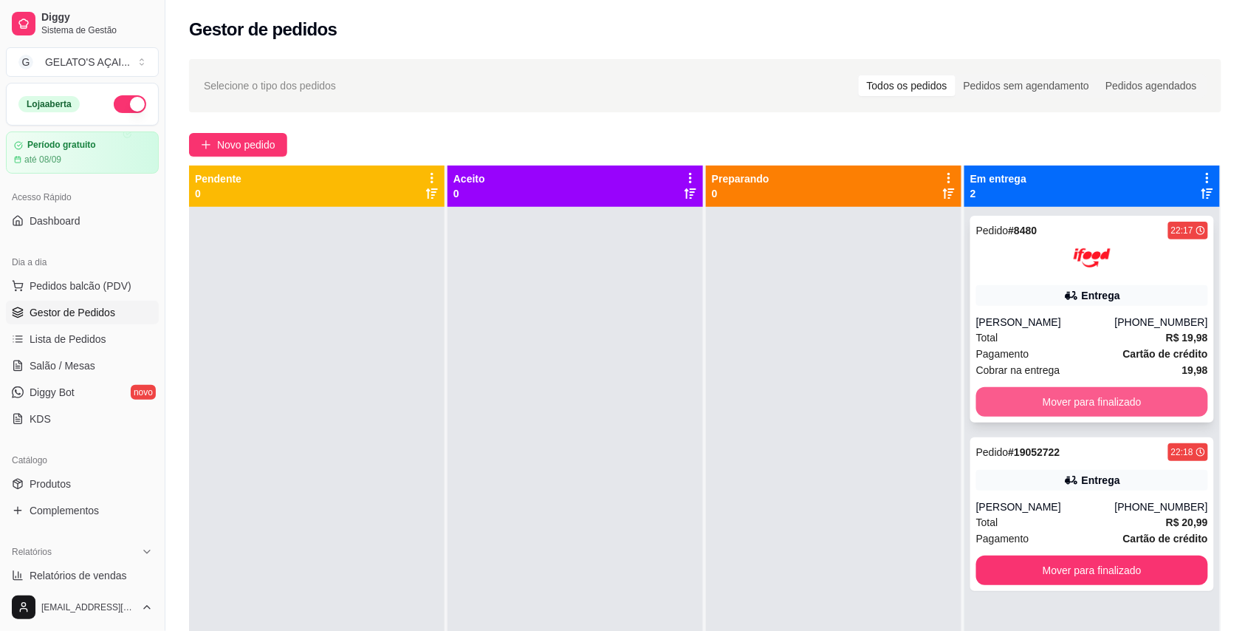
click at [845, 406] on button "Mover para finalizado" at bounding box center [1092, 402] width 232 height 30
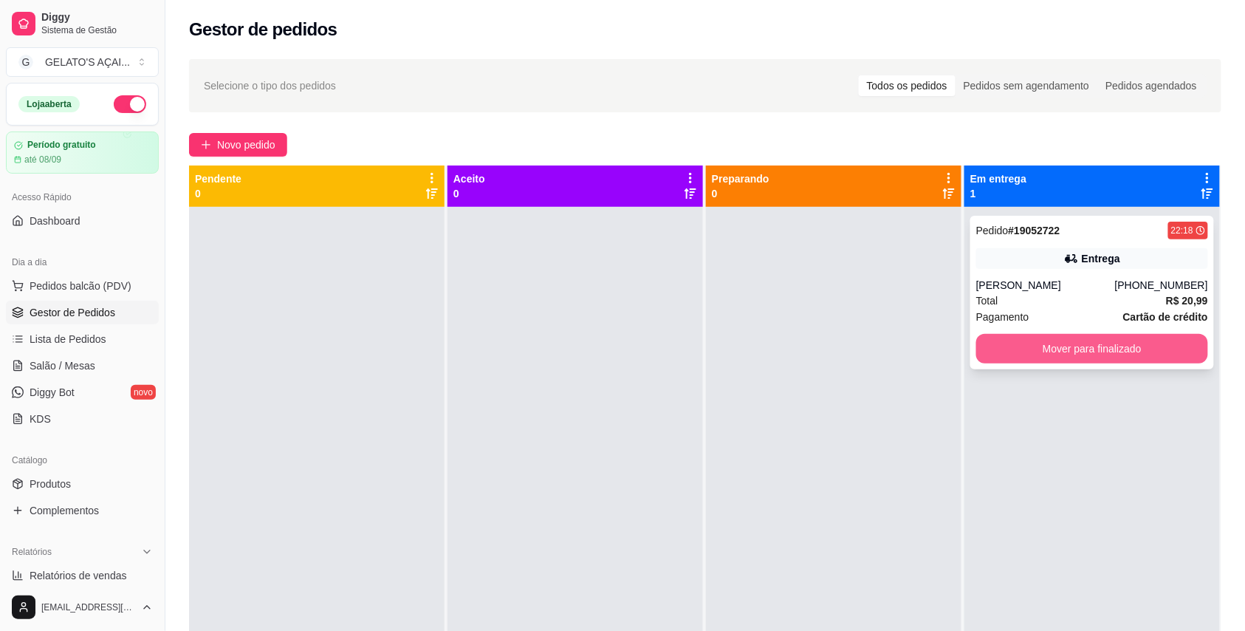
click at [845, 350] on button "Mover para finalizado" at bounding box center [1092, 349] width 232 height 30
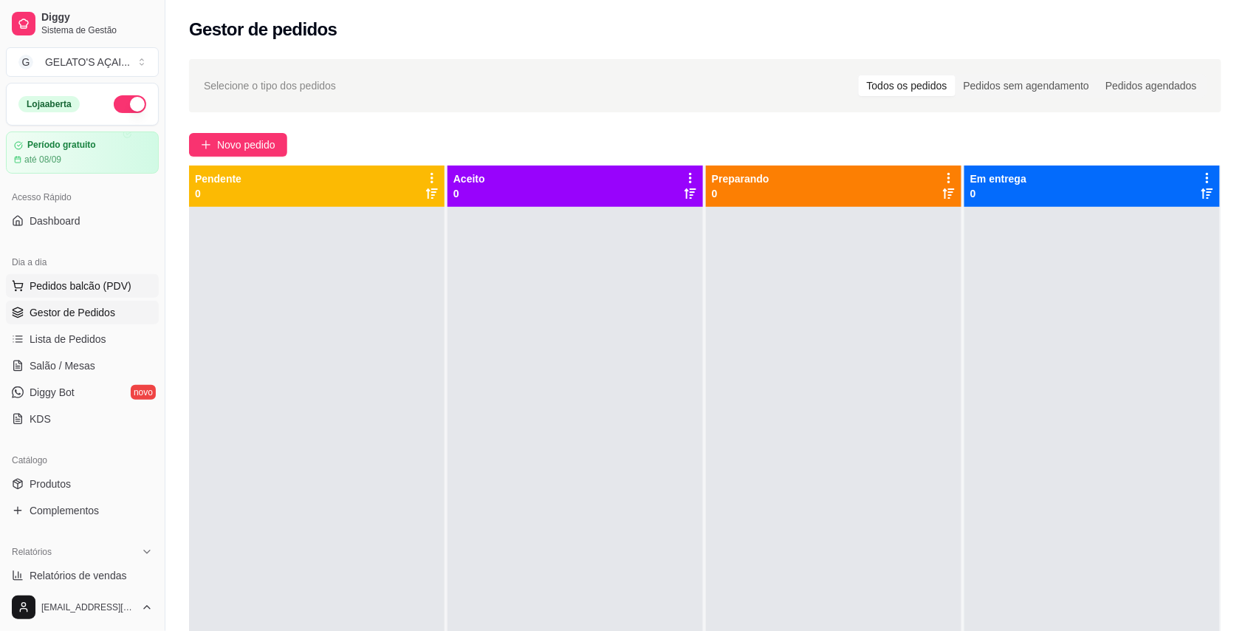
click at [68, 281] on span "Pedidos balcão (PDV)" at bounding box center [81, 285] width 102 height 15
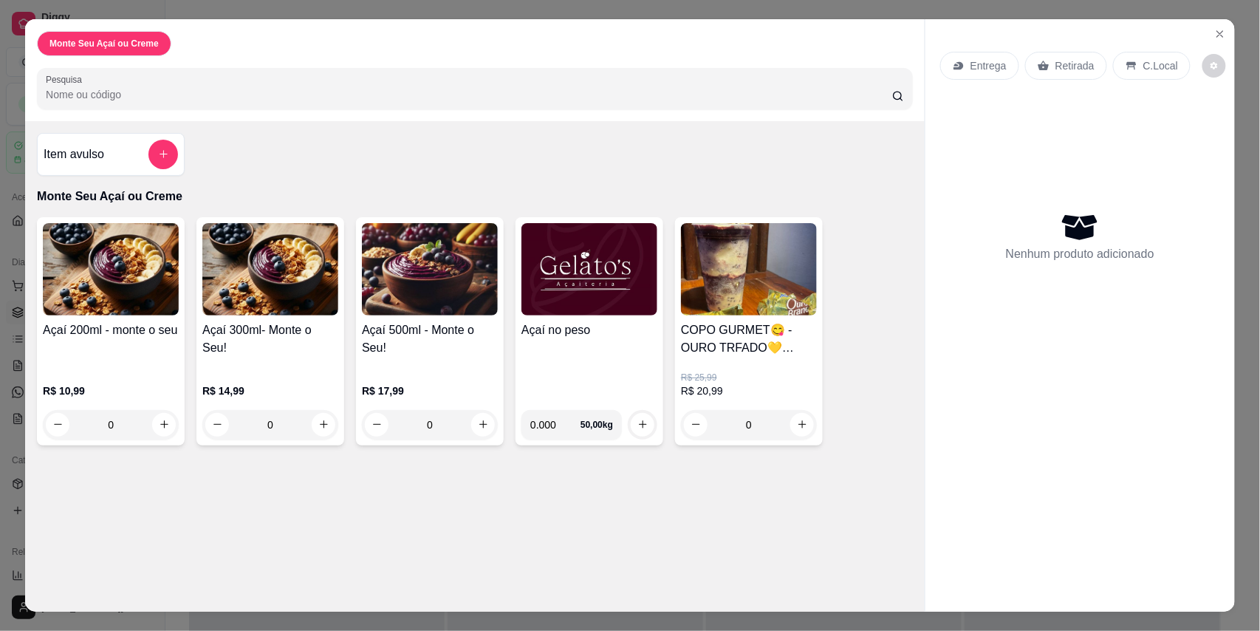
click at [752, 300] on img at bounding box center [749, 269] width 136 height 92
click at [845, 28] on icon "Close" at bounding box center [1220, 34] width 12 height 12
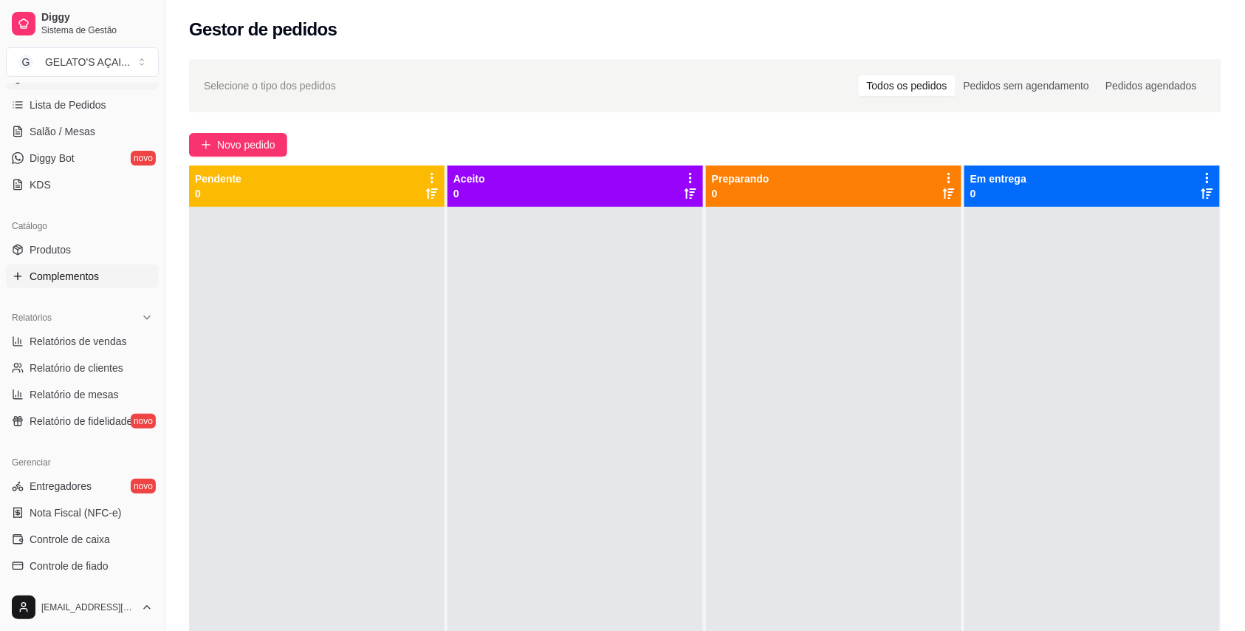
scroll to position [263, 0]
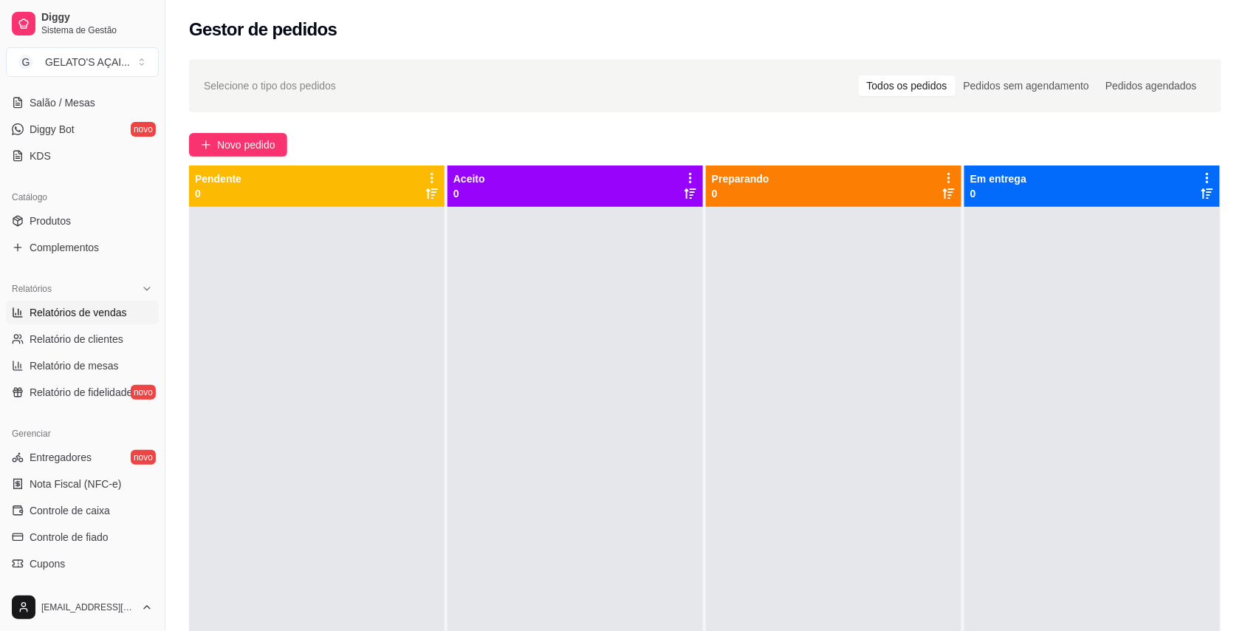
click at [106, 317] on span "Relatórios de vendas" at bounding box center [78, 312] width 97 height 15
select select "ALL"
select select "0"
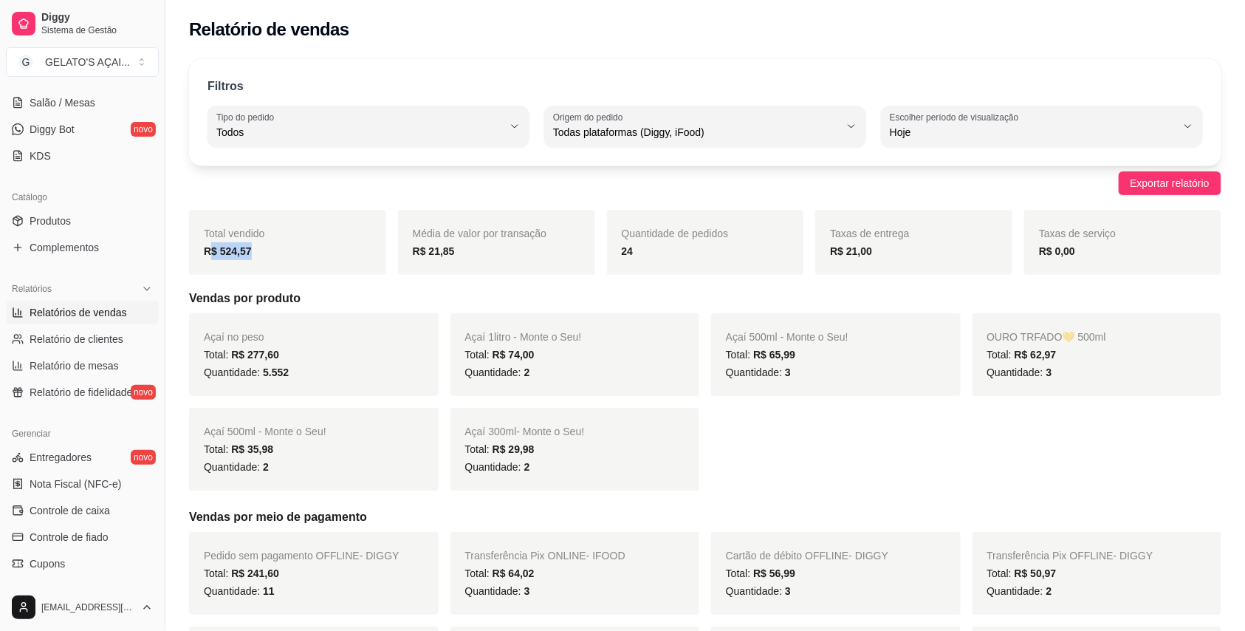
drag, startPoint x: 208, startPoint y: 252, endPoint x: 284, endPoint y: 261, distance: 75.8
click at [284, 260] on div "R$ 524,57" at bounding box center [288, 251] width 168 height 18
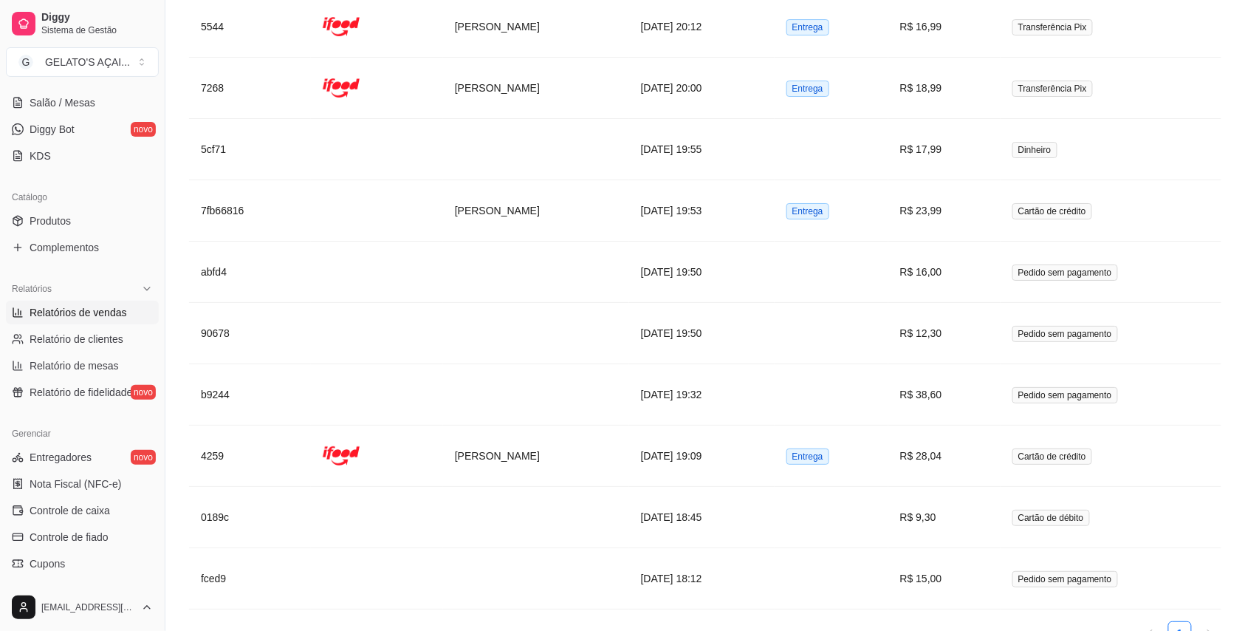
scroll to position [1824, 0]
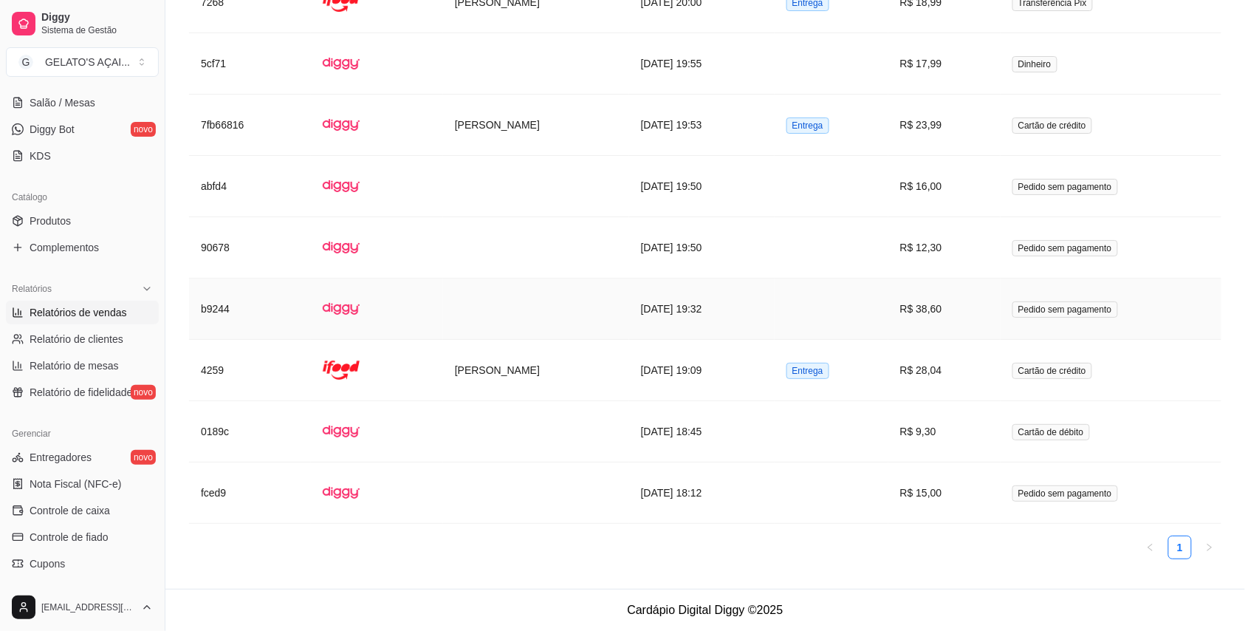
click at [499, 281] on td at bounding box center [536, 308] width 186 height 61
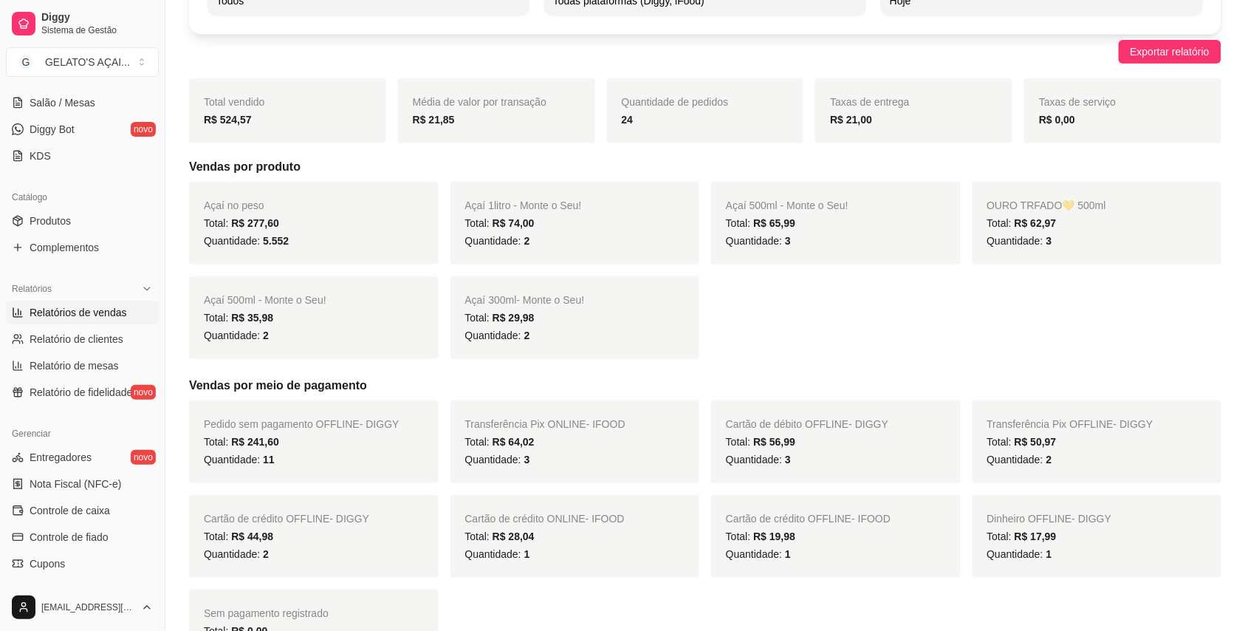
scroll to position [118, 0]
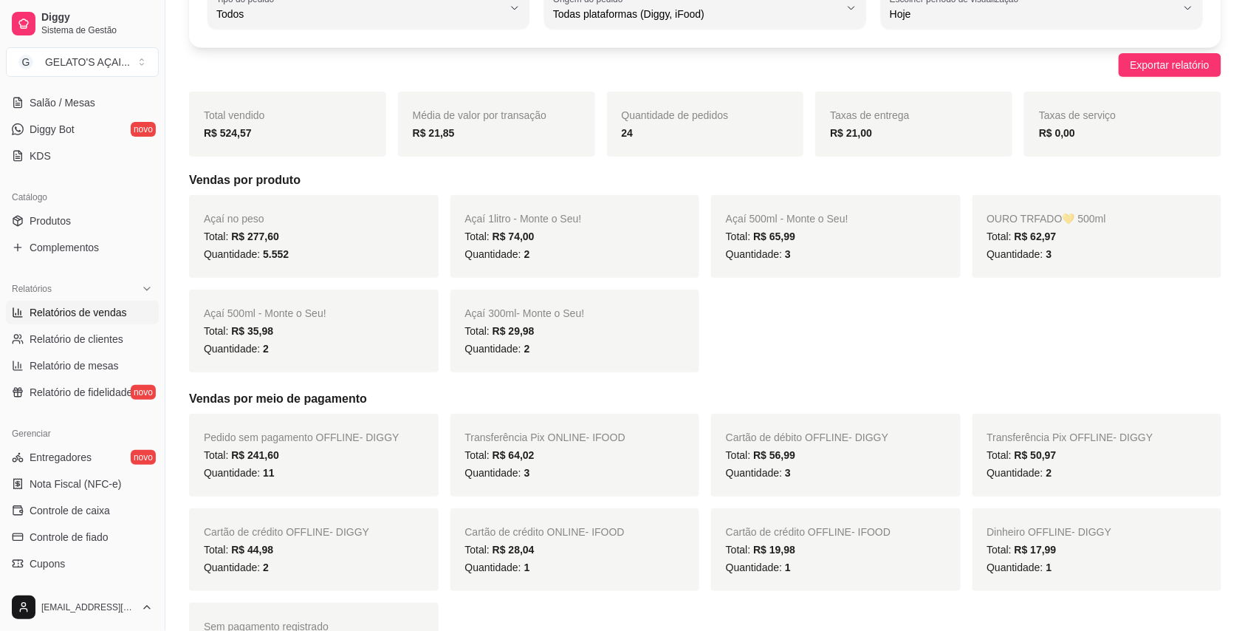
click at [311, 127] on div "R$ 524,57" at bounding box center [288, 133] width 168 height 18
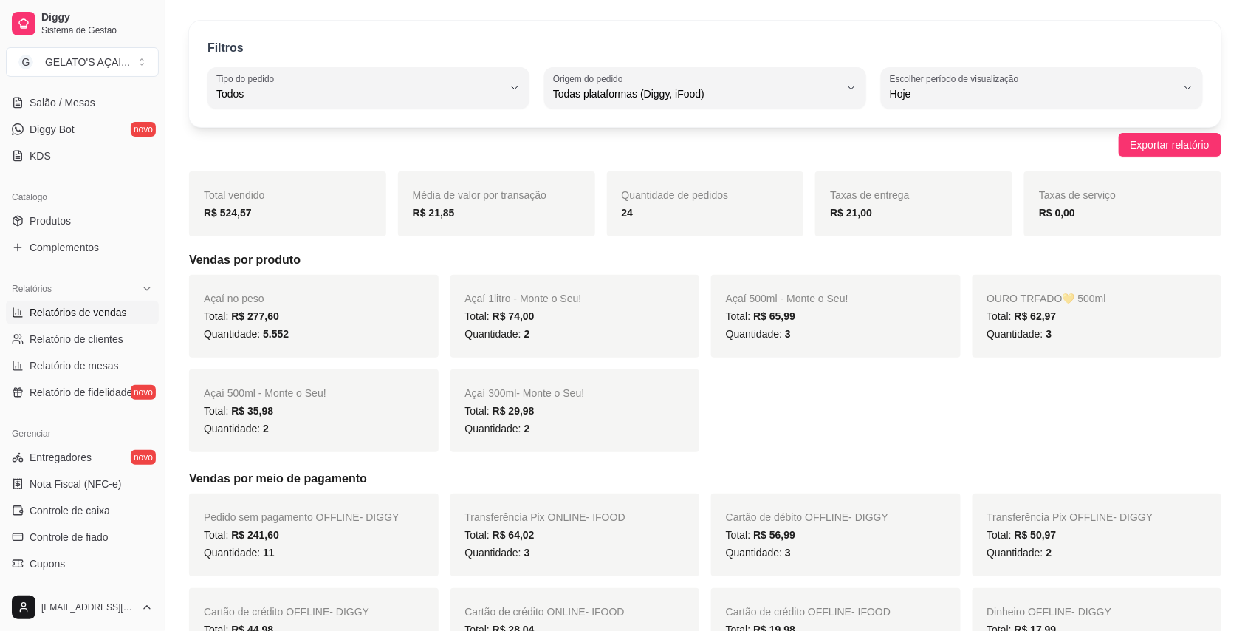
scroll to position [0, 0]
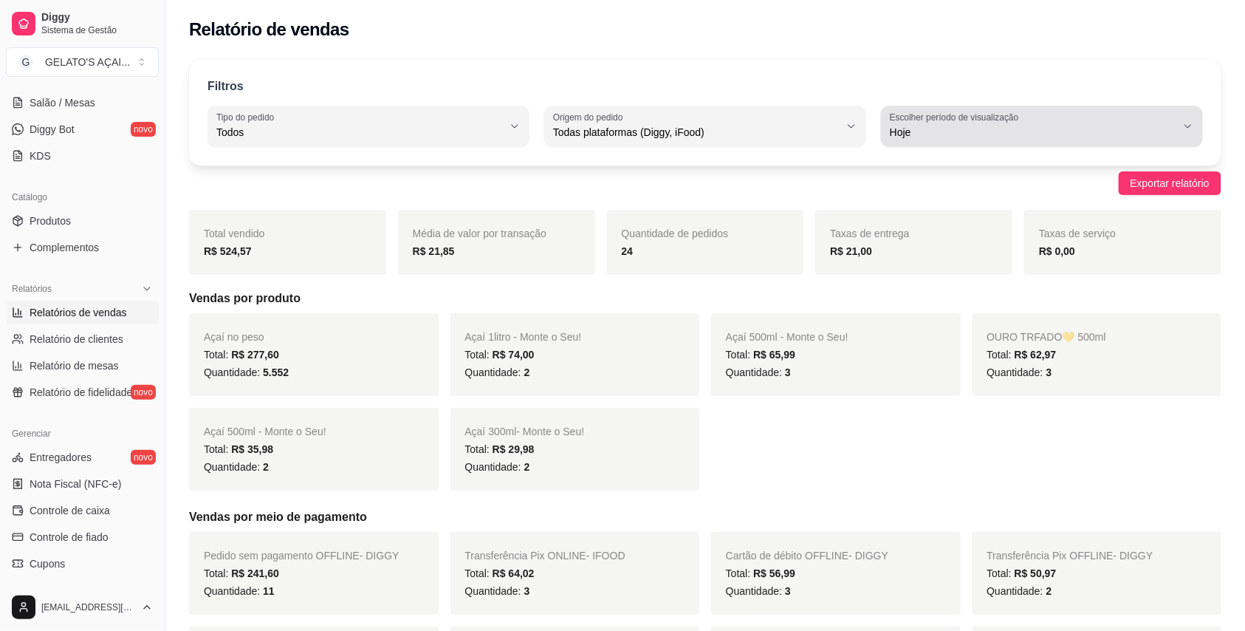
click at [845, 131] on span "Hoje" at bounding box center [1033, 132] width 286 height 15
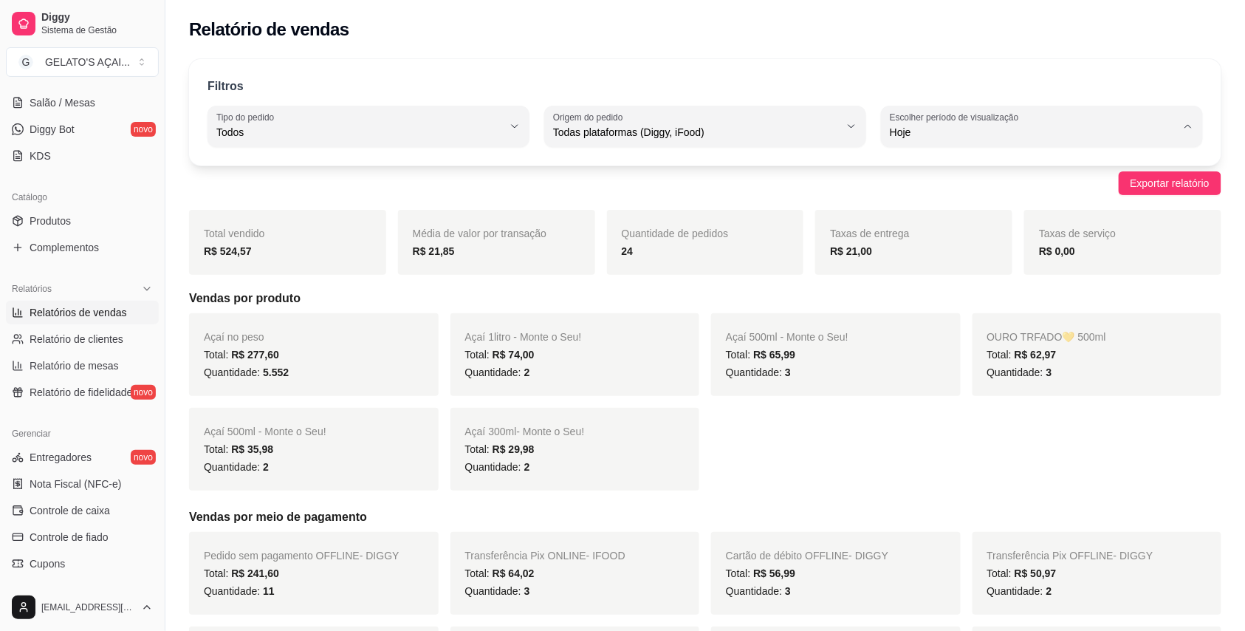
click at [845, 199] on span "Ontem" at bounding box center [1035, 192] width 272 height 14
type input "1"
select select "1"
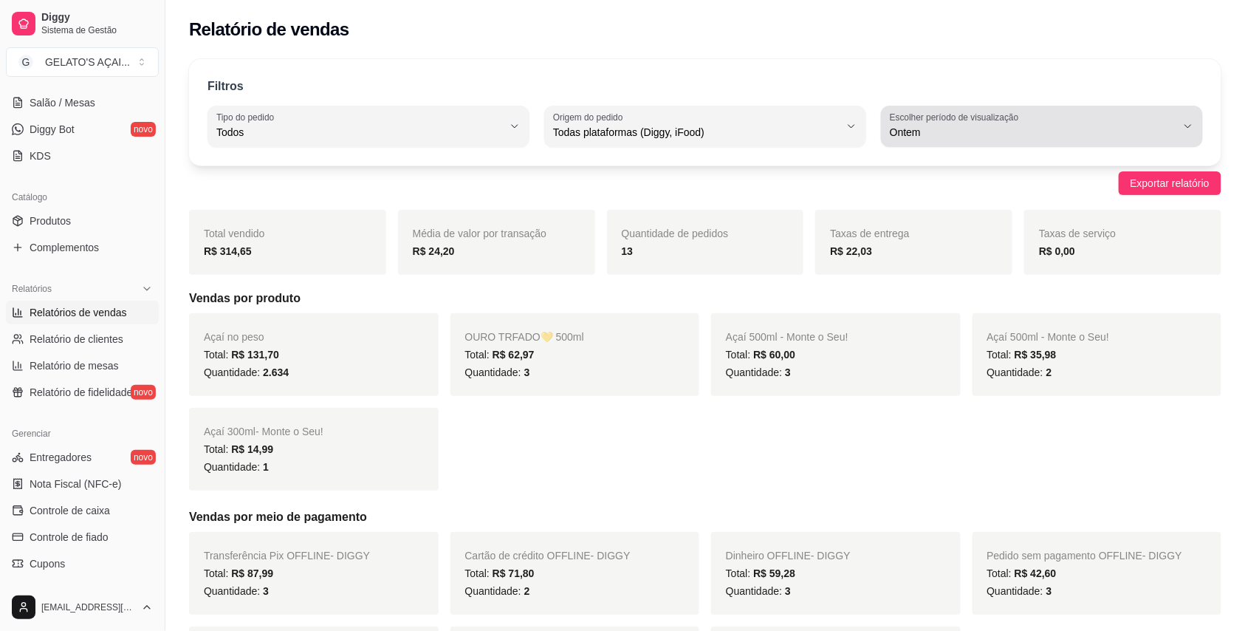
click at [845, 142] on button "Escolher período de visualização Ontem" at bounding box center [1042, 126] width 322 height 41
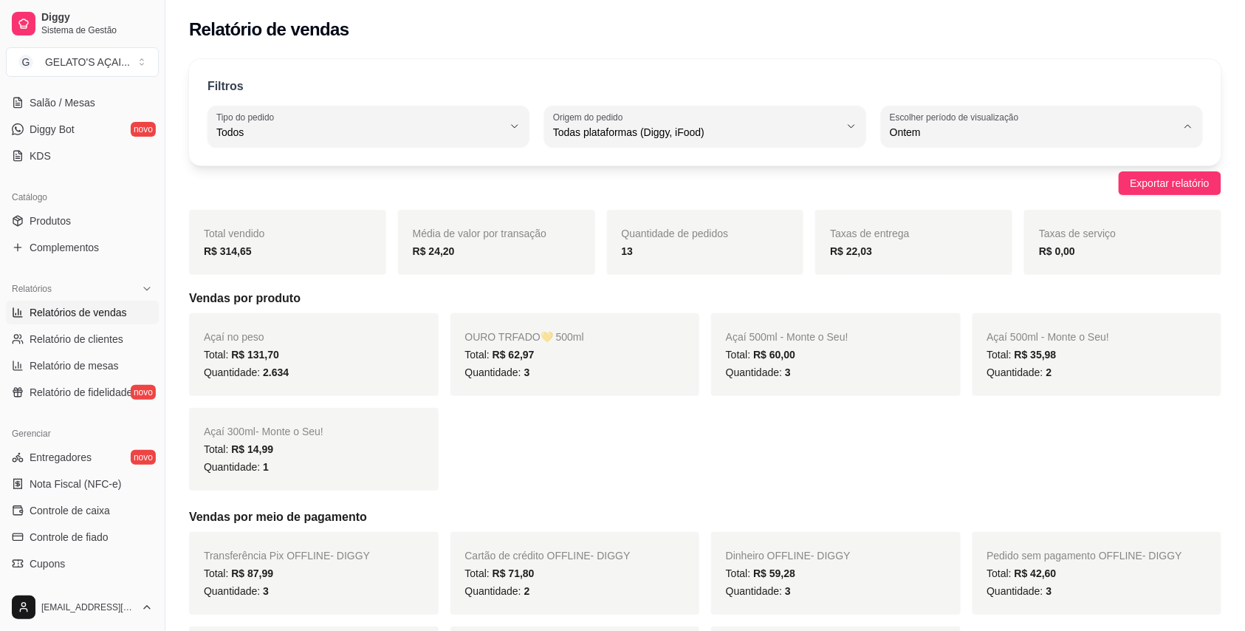
click at [845, 222] on span "7 dias" at bounding box center [1035, 216] width 272 height 14
type input "7"
select select "7"
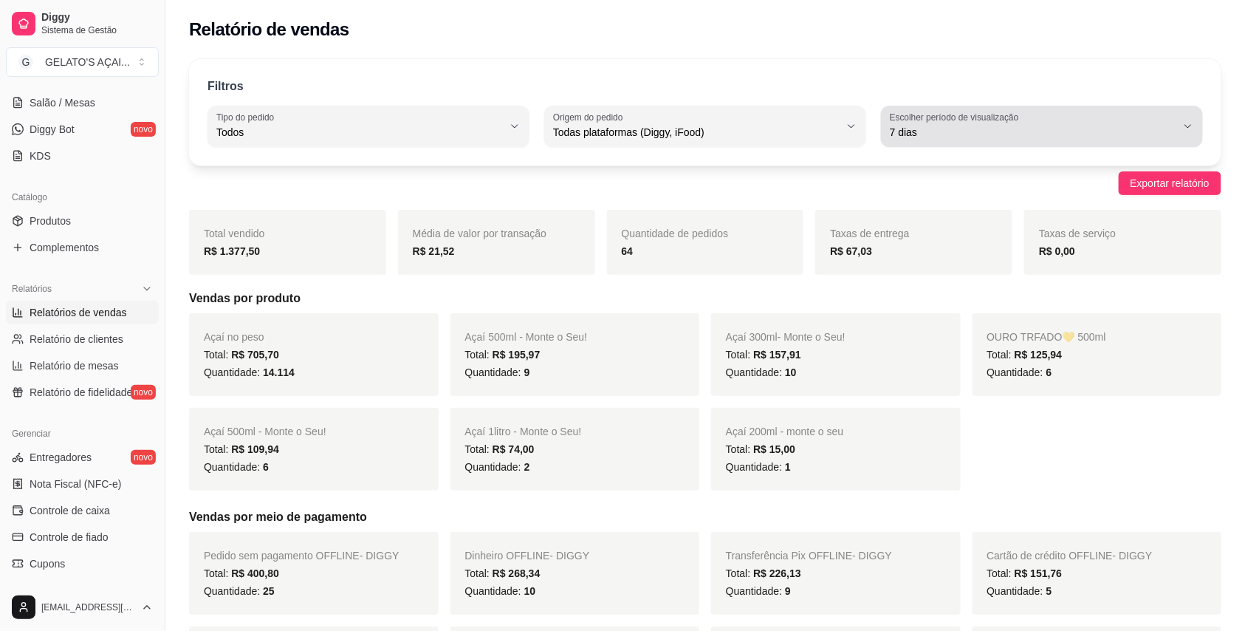
click at [845, 127] on span "7 dias" at bounding box center [1033, 132] width 286 height 15
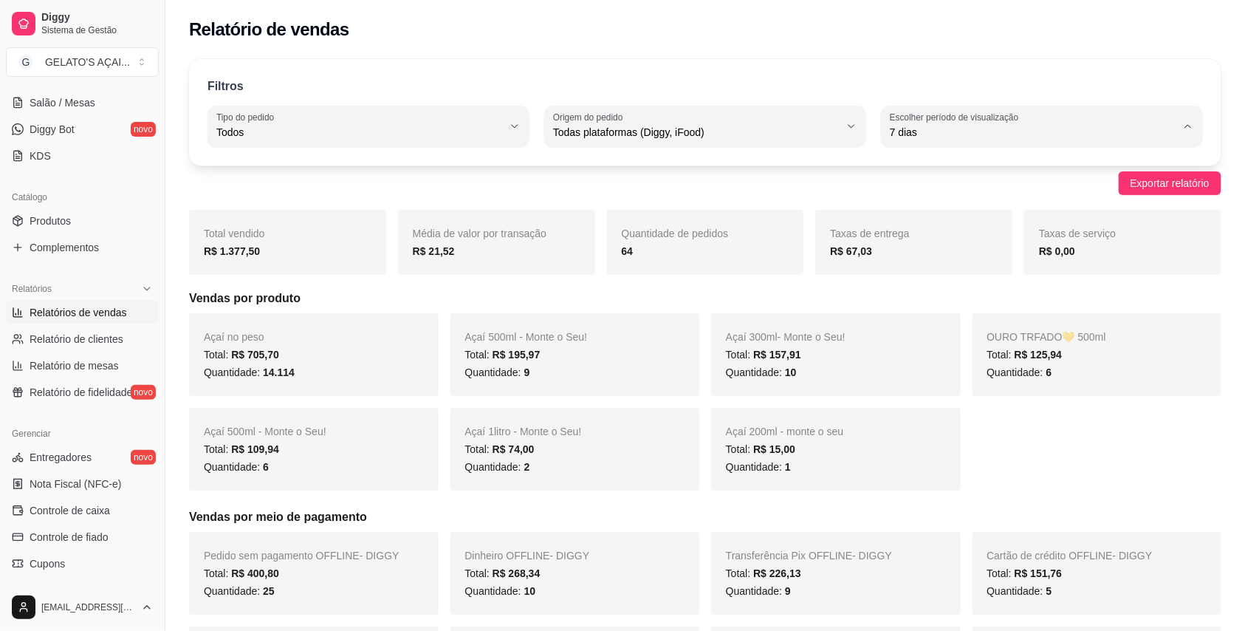
click at [845, 160] on span "Hoje" at bounding box center [1035, 167] width 272 height 14
type input "0"
select select "0"
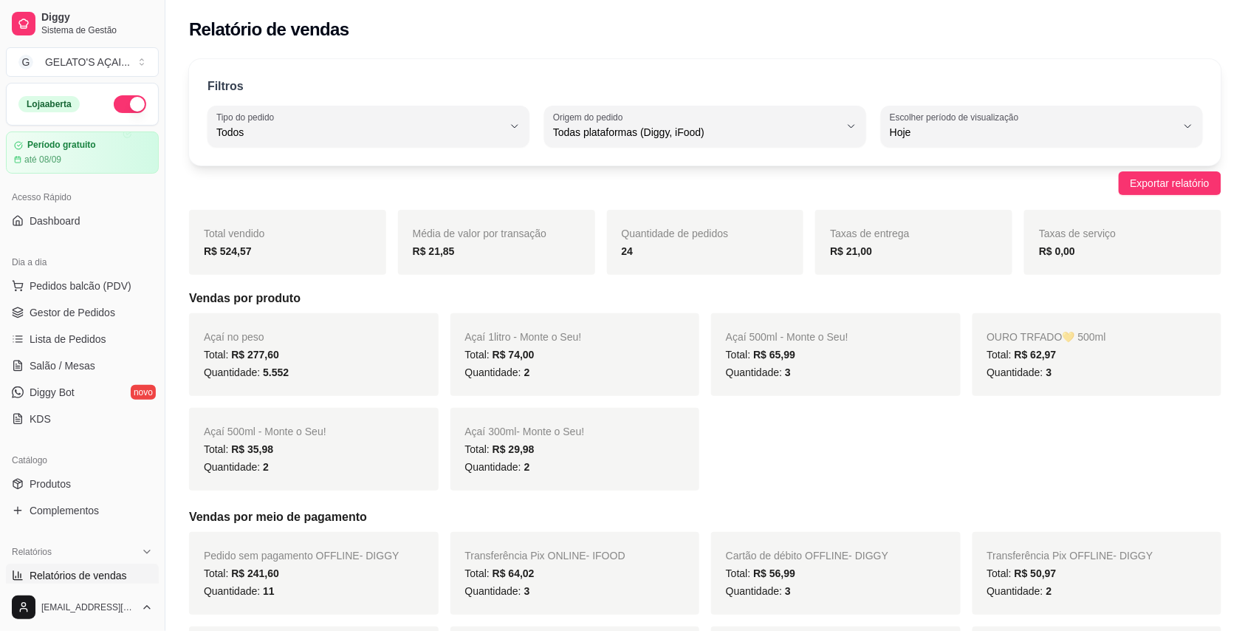
click at [114, 108] on button "button" at bounding box center [130, 104] width 32 height 18
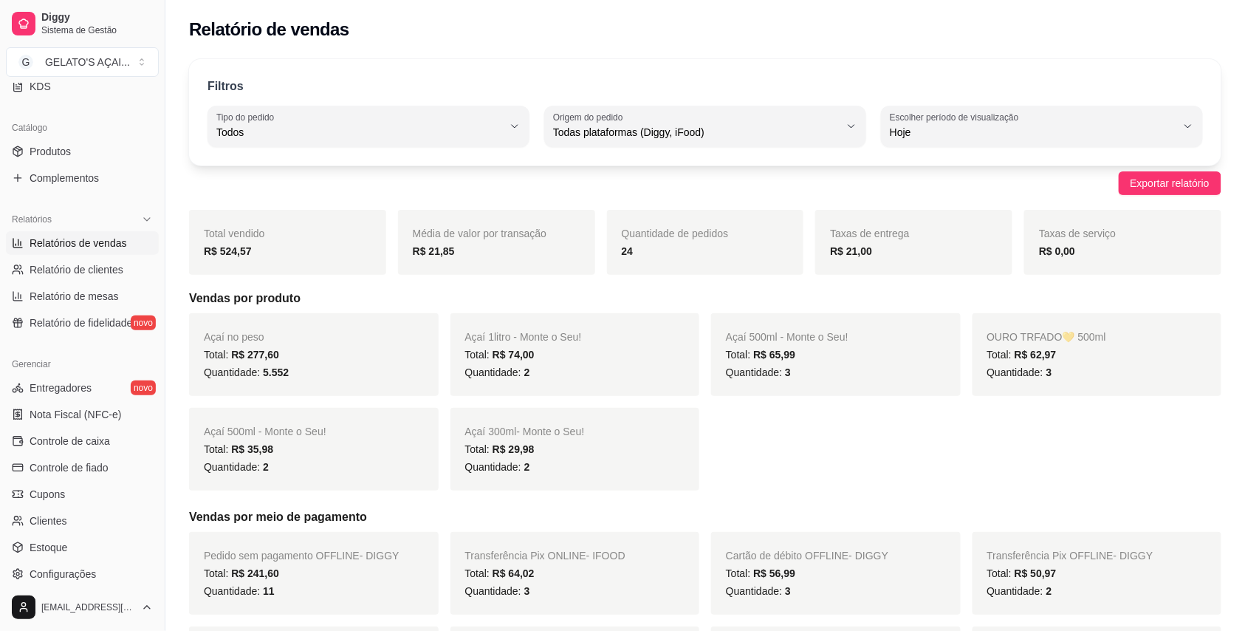
scroll to position [432, 0]
